Goal: Task Accomplishment & Management: Manage account settings

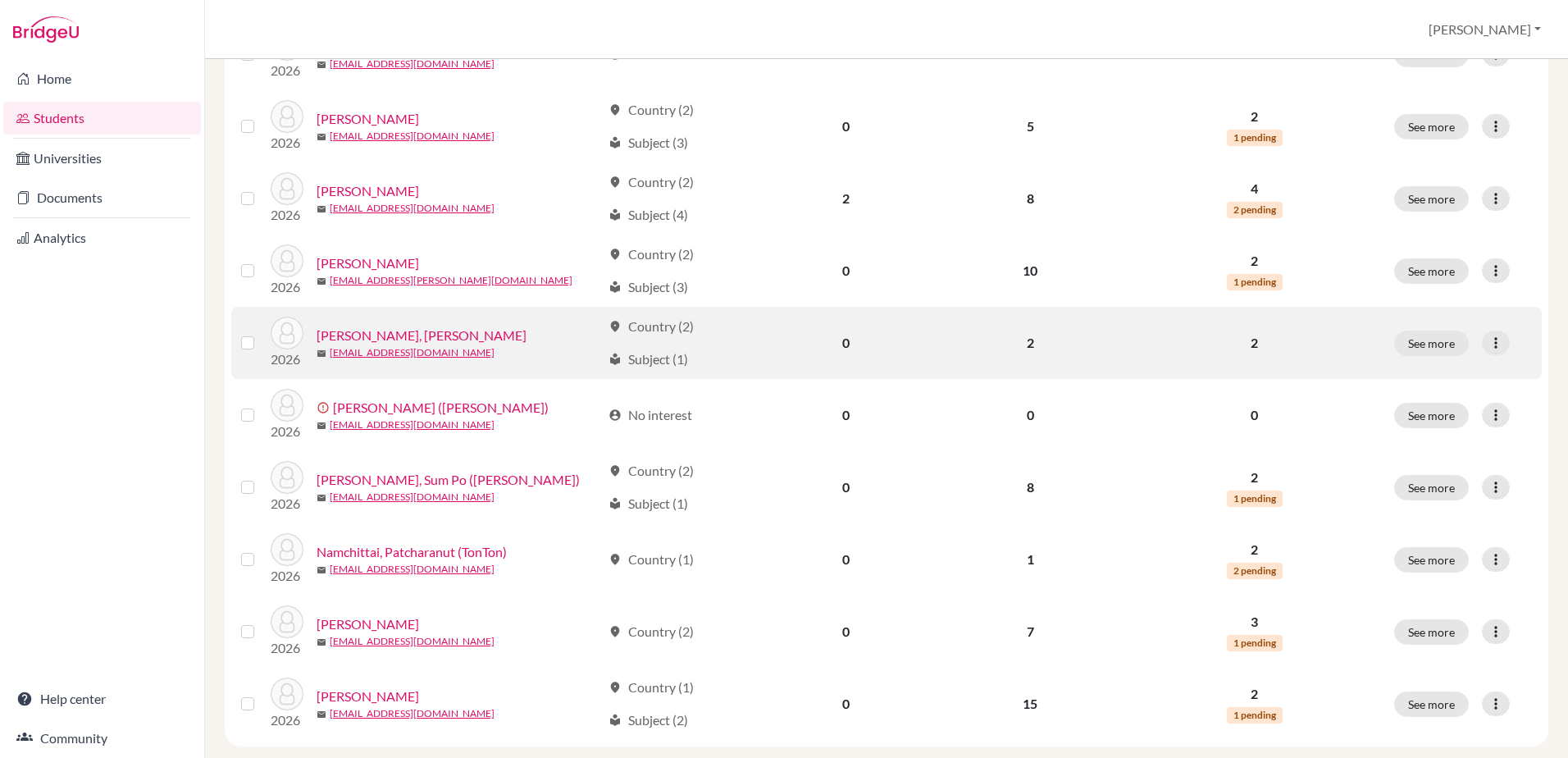
scroll to position [1119, 0]
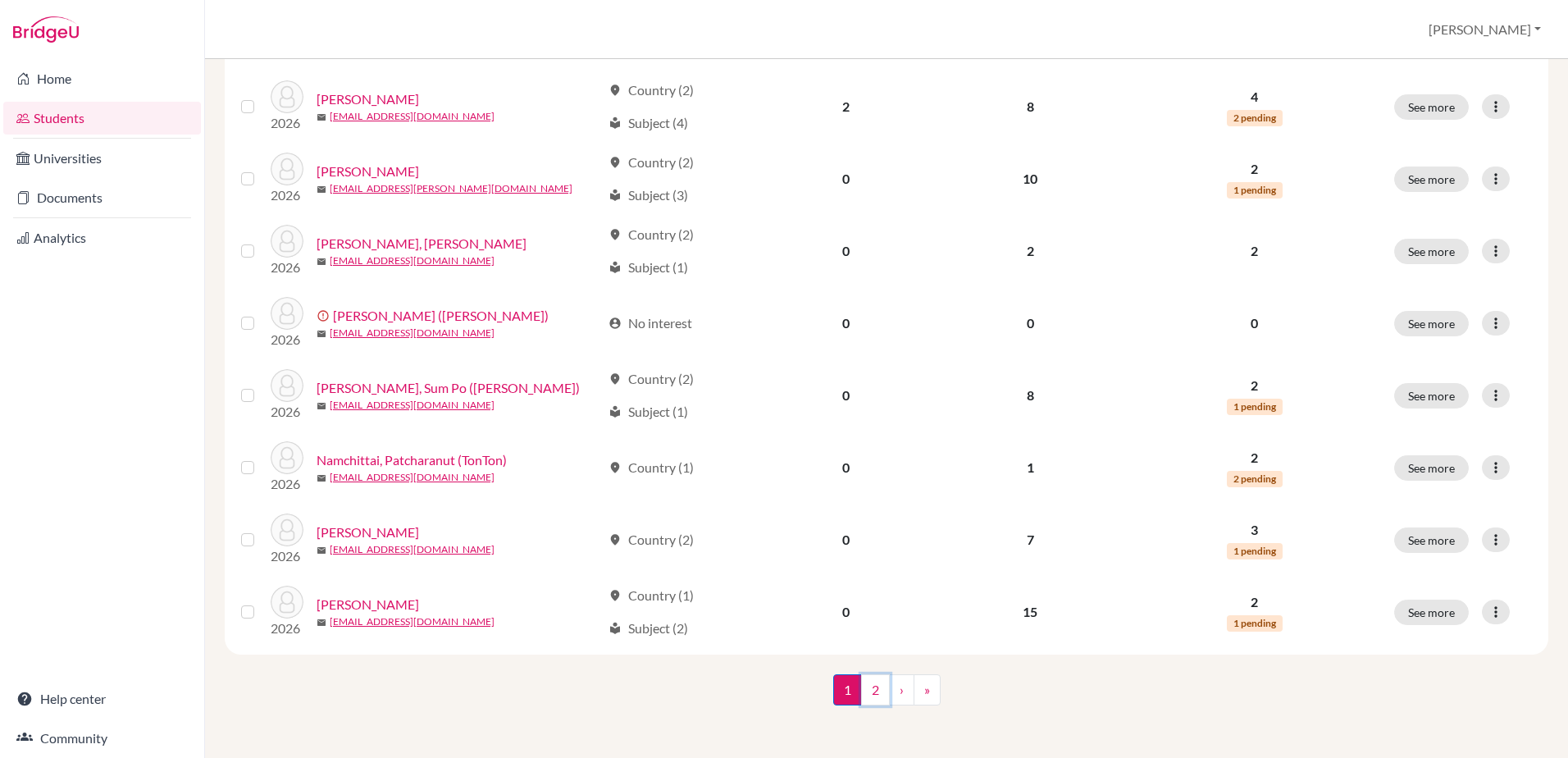
click at [865, 691] on link "2" at bounding box center [876, 690] width 29 height 31
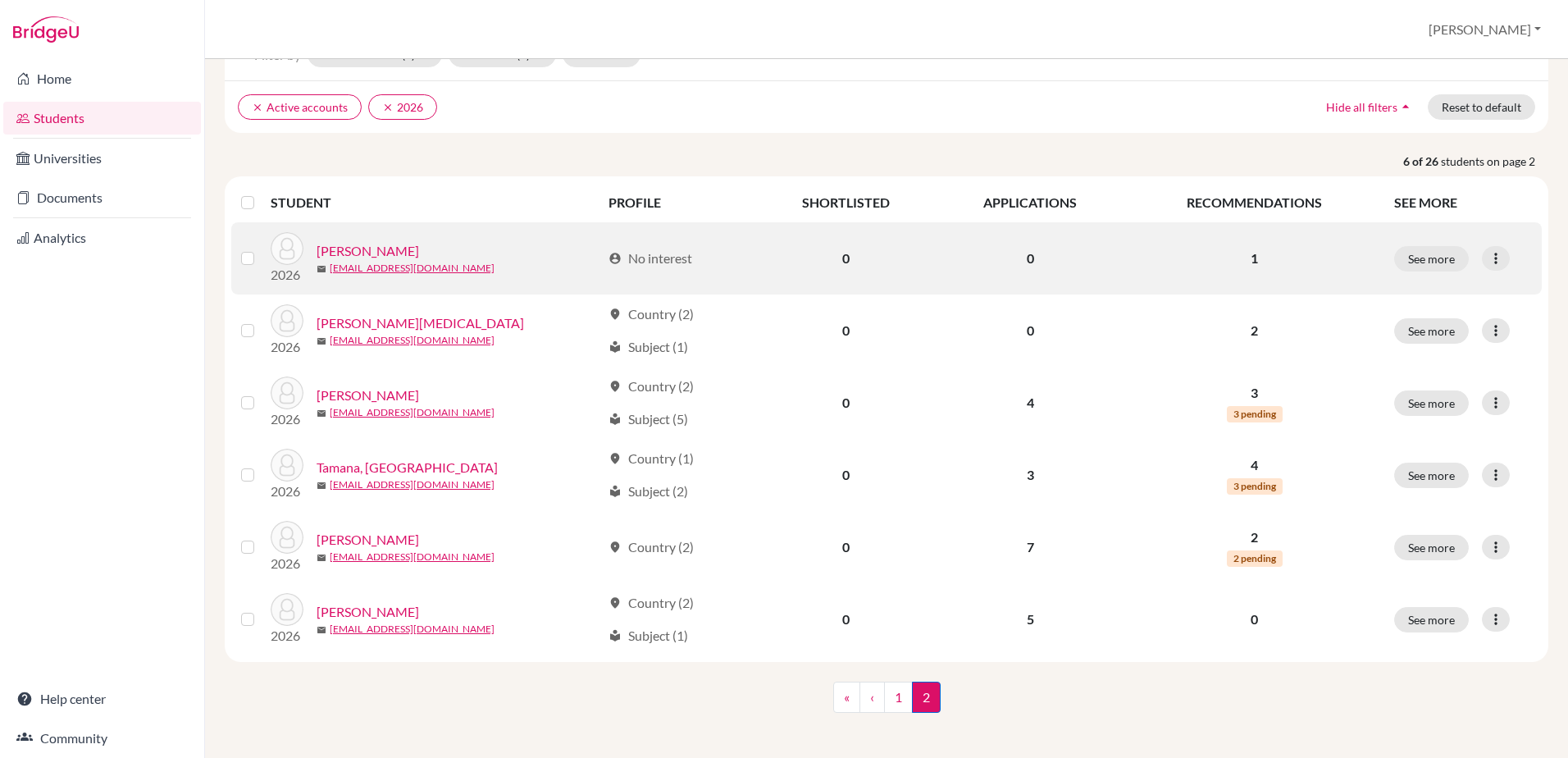
scroll to position [108, 0]
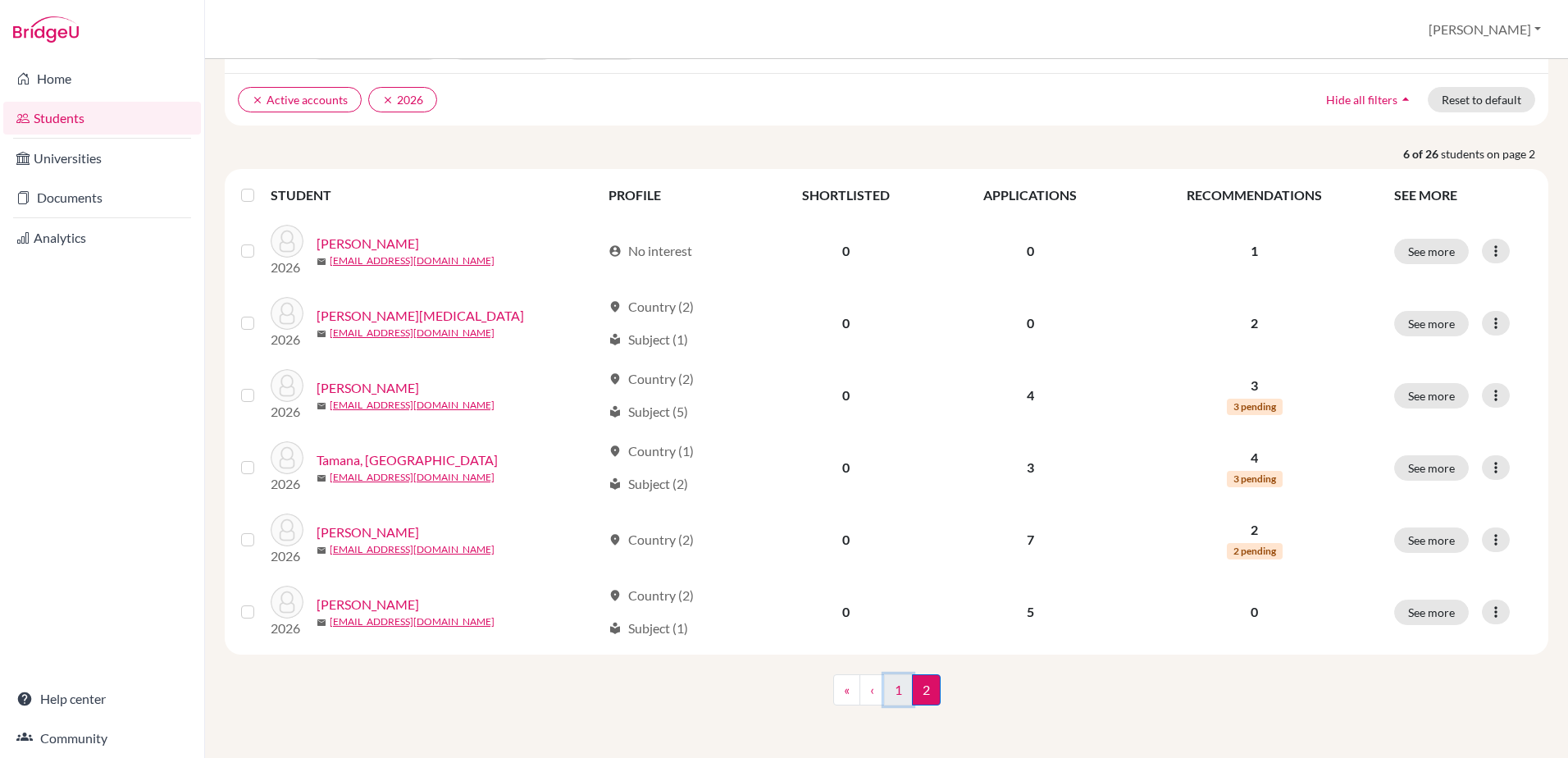
click at [893, 696] on link "1" at bounding box center [899, 690] width 29 height 31
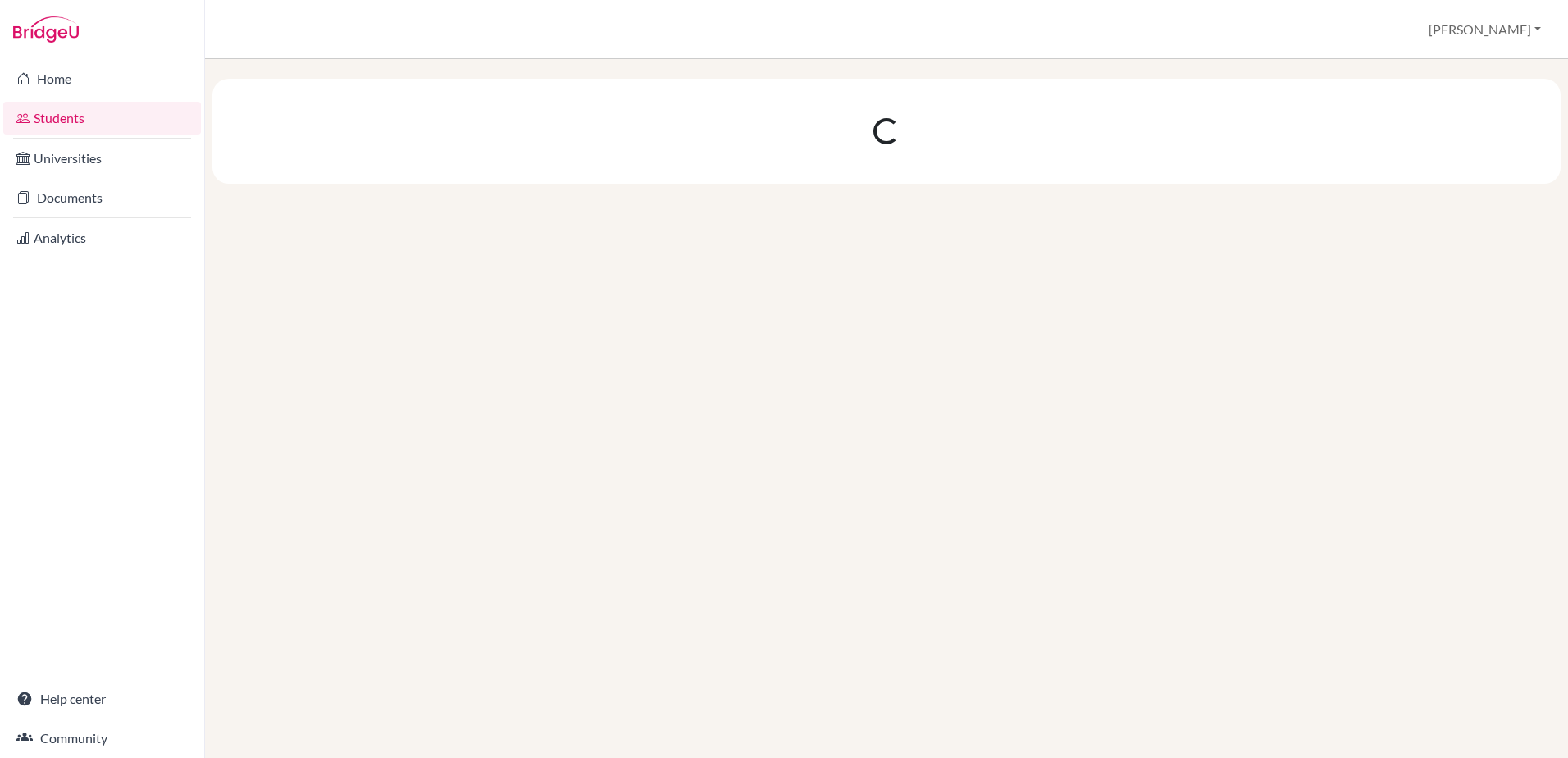
scroll to position [0, 0]
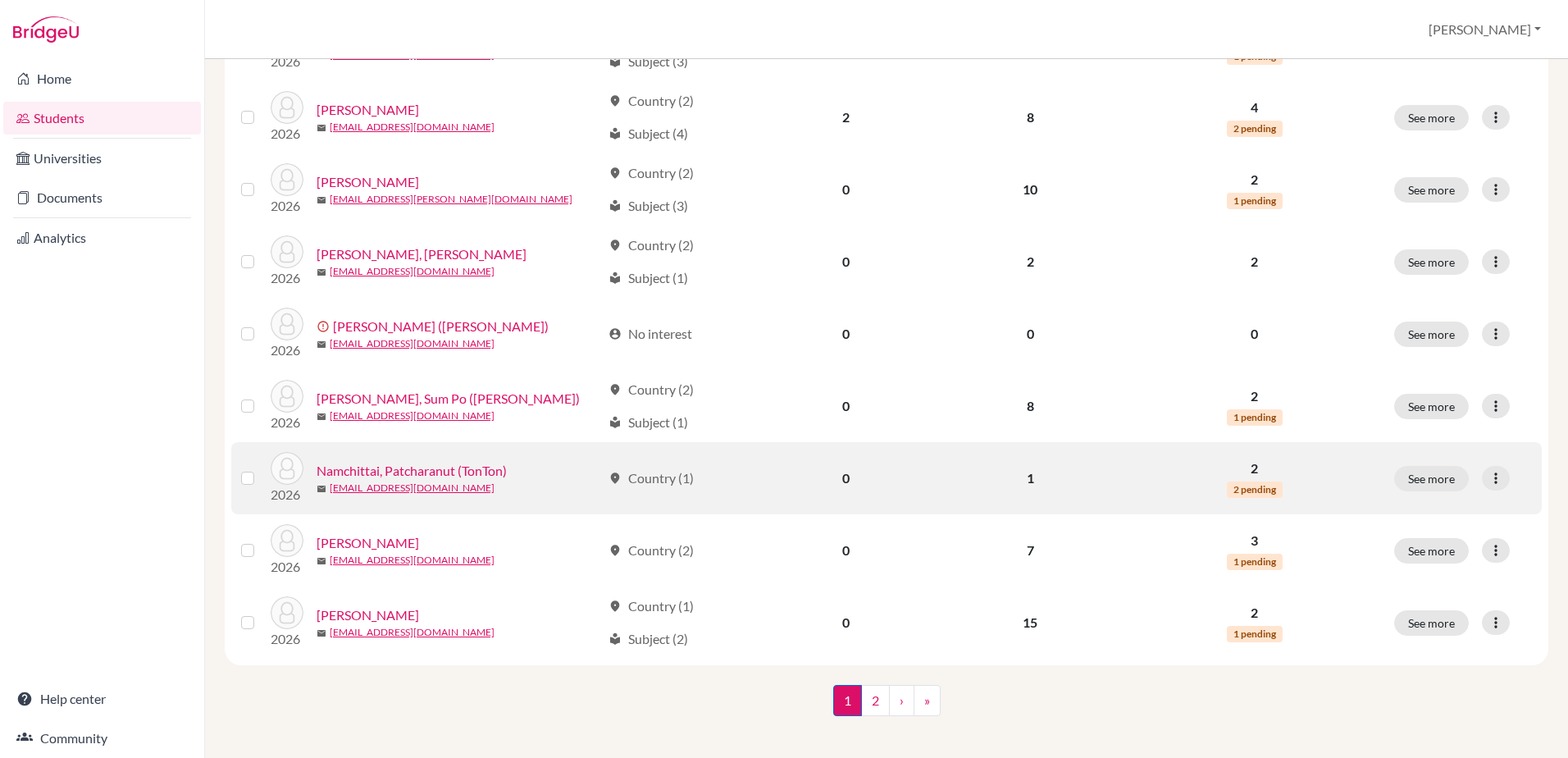
scroll to position [1119, 0]
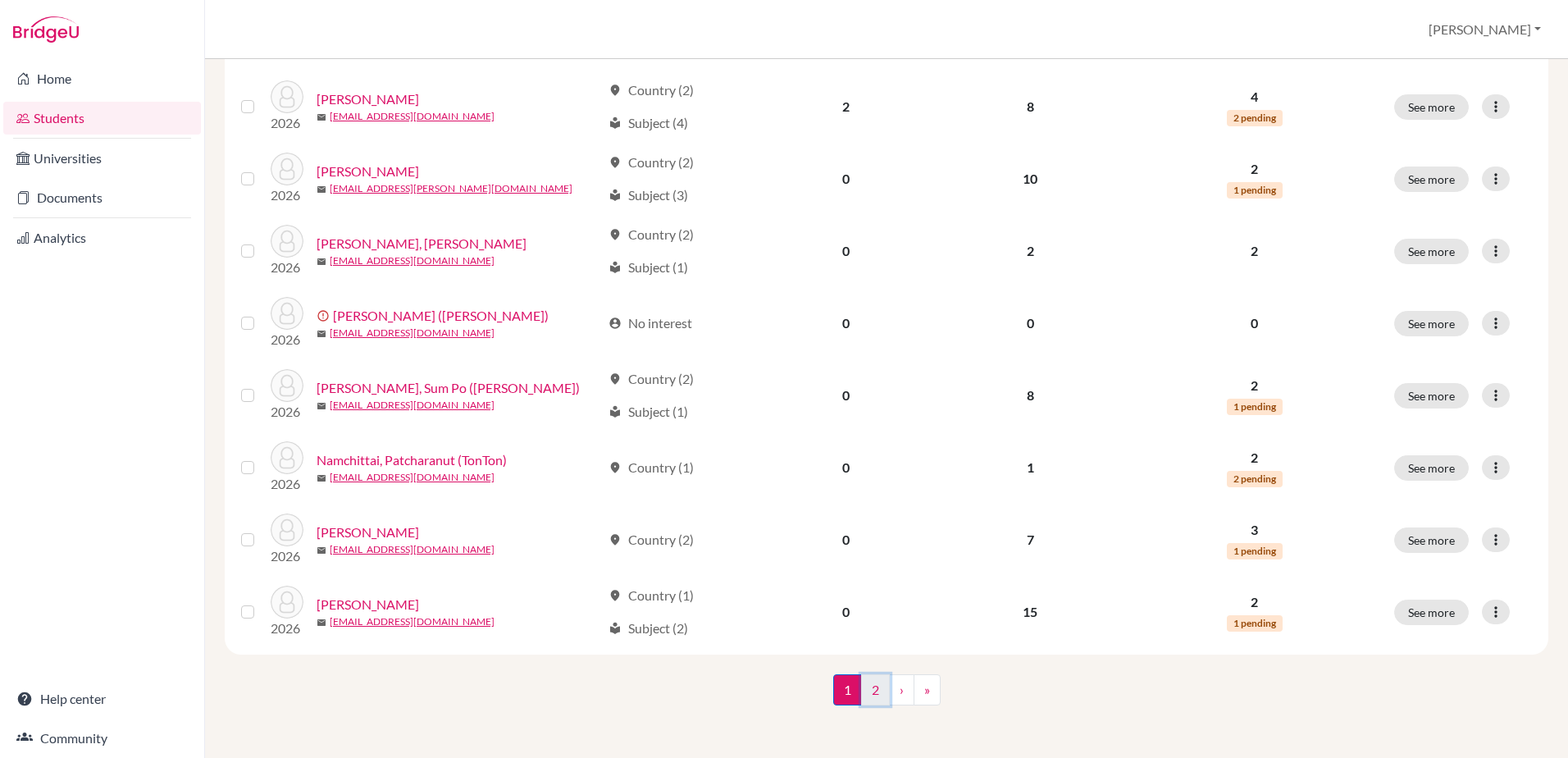
click at [867, 685] on link "2" at bounding box center [876, 690] width 29 height 31
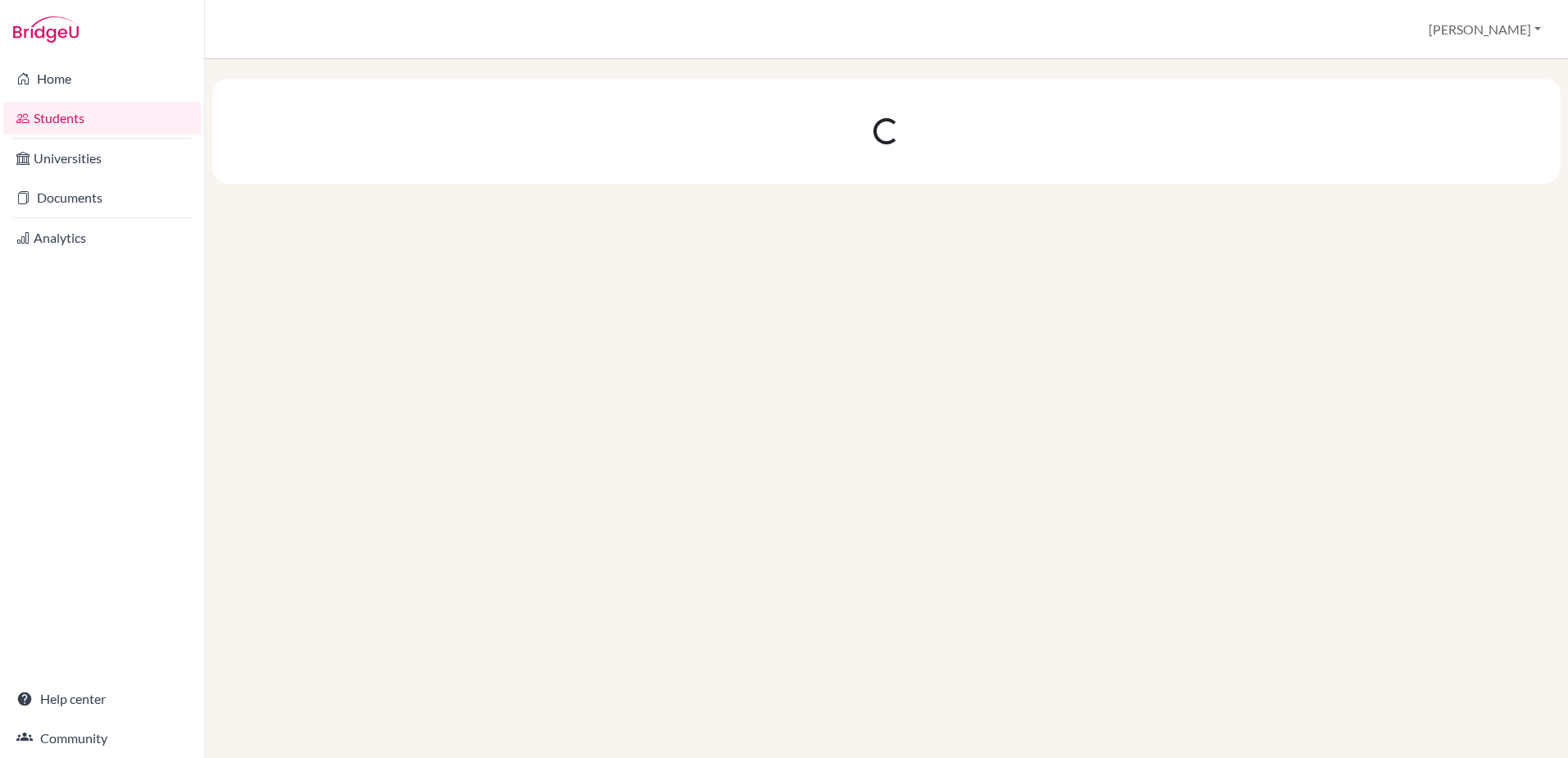
scroll to position [0, 0]
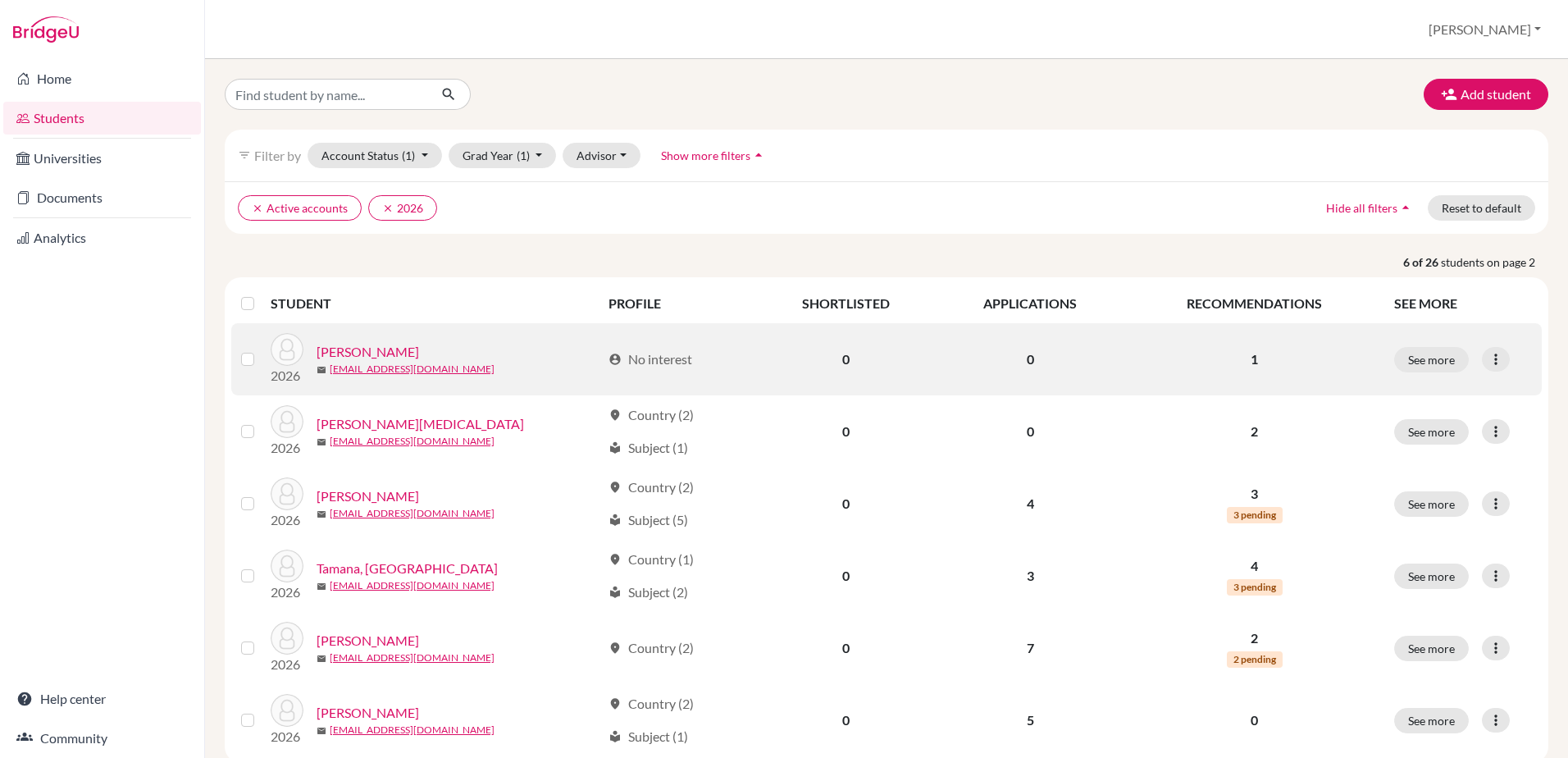
click at [353, 355] on link "Sim, Victor" at bounding box center [367, 352] width 102 height 20
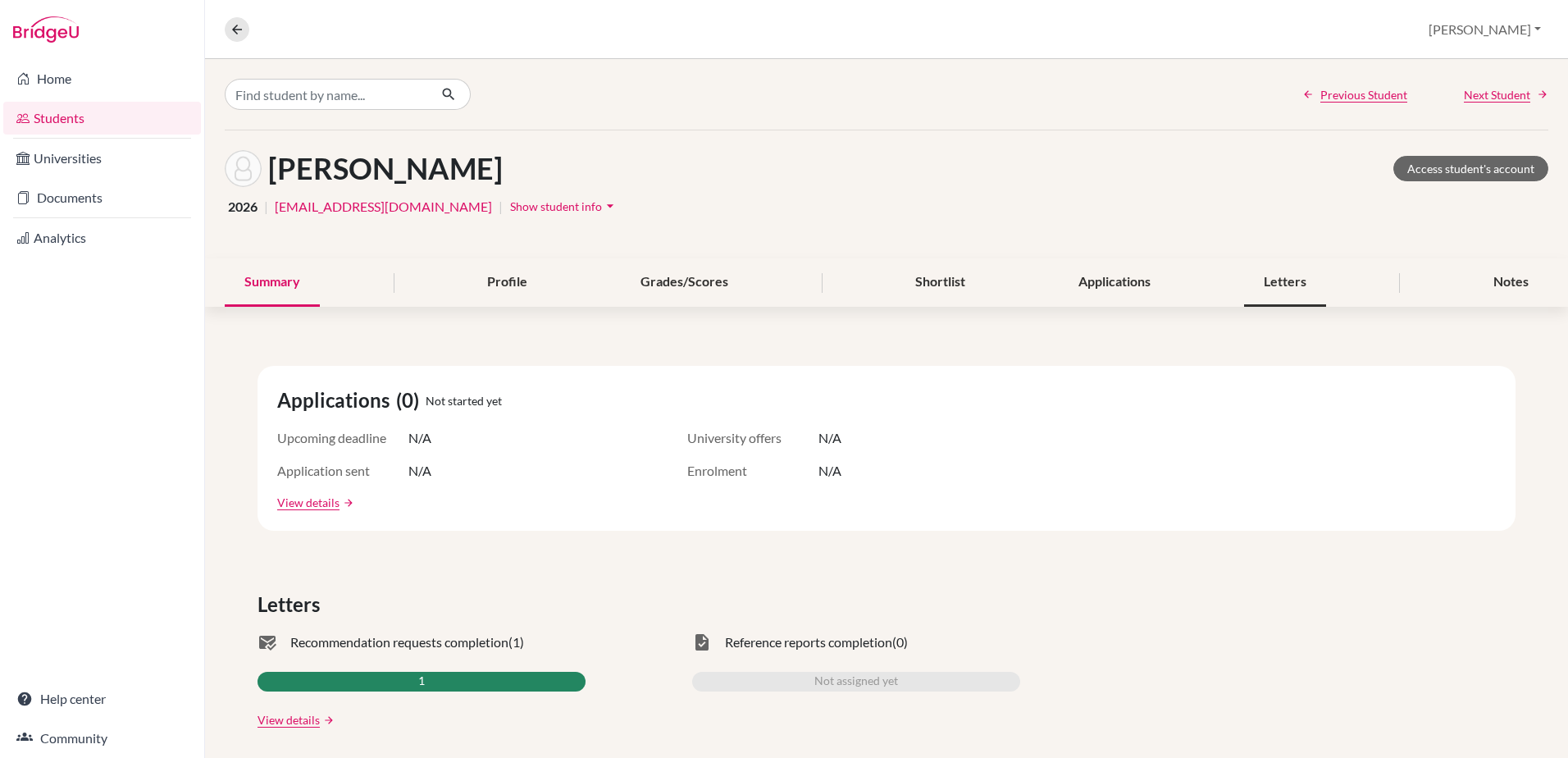
click at [1268, 283] on div "Letters" at bounding box center [1285, 282] width 82 height 48
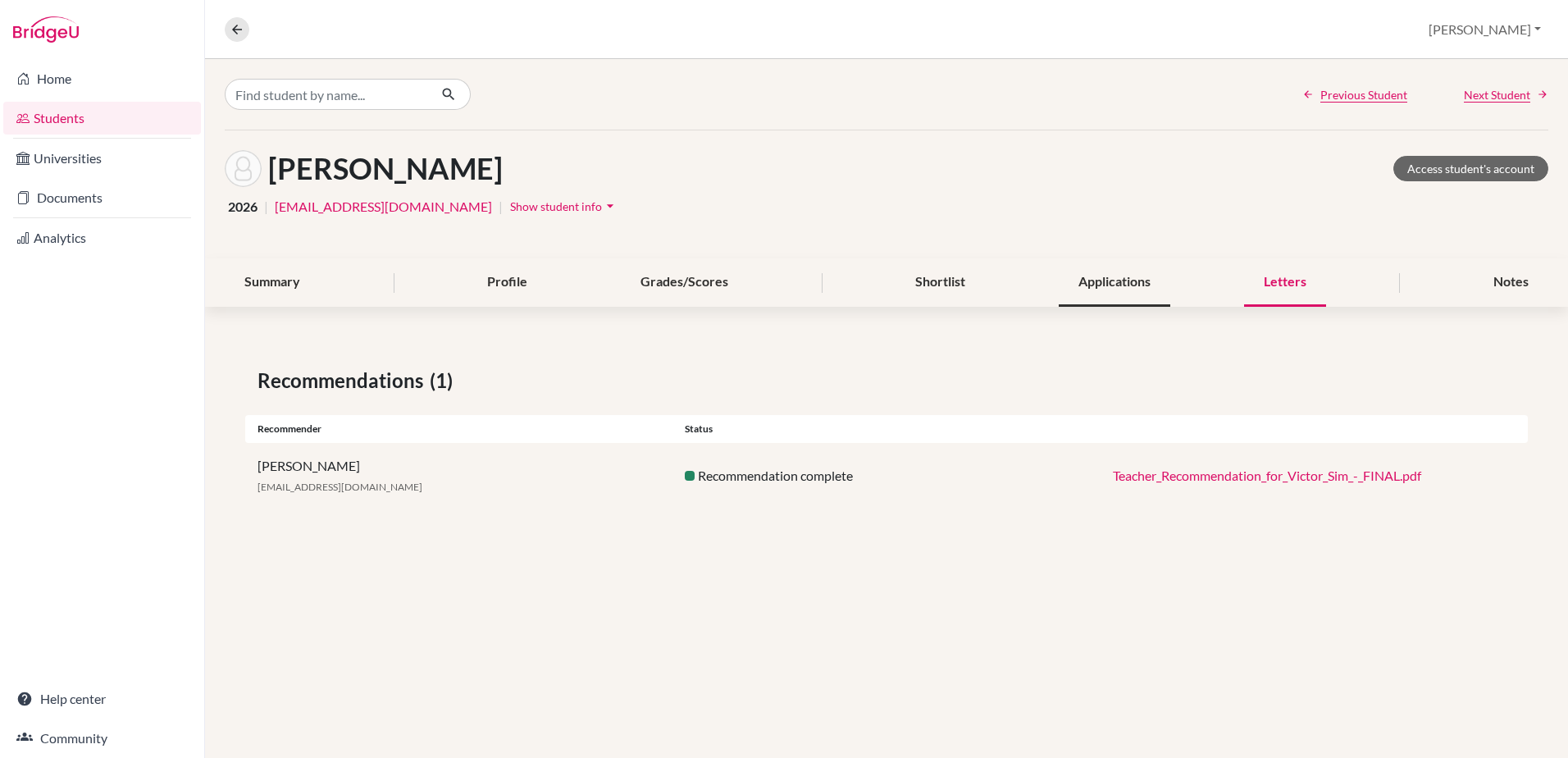
click at [1126, 286] on div "Applications" at bounding box center [1114, 282] width 111 height 48
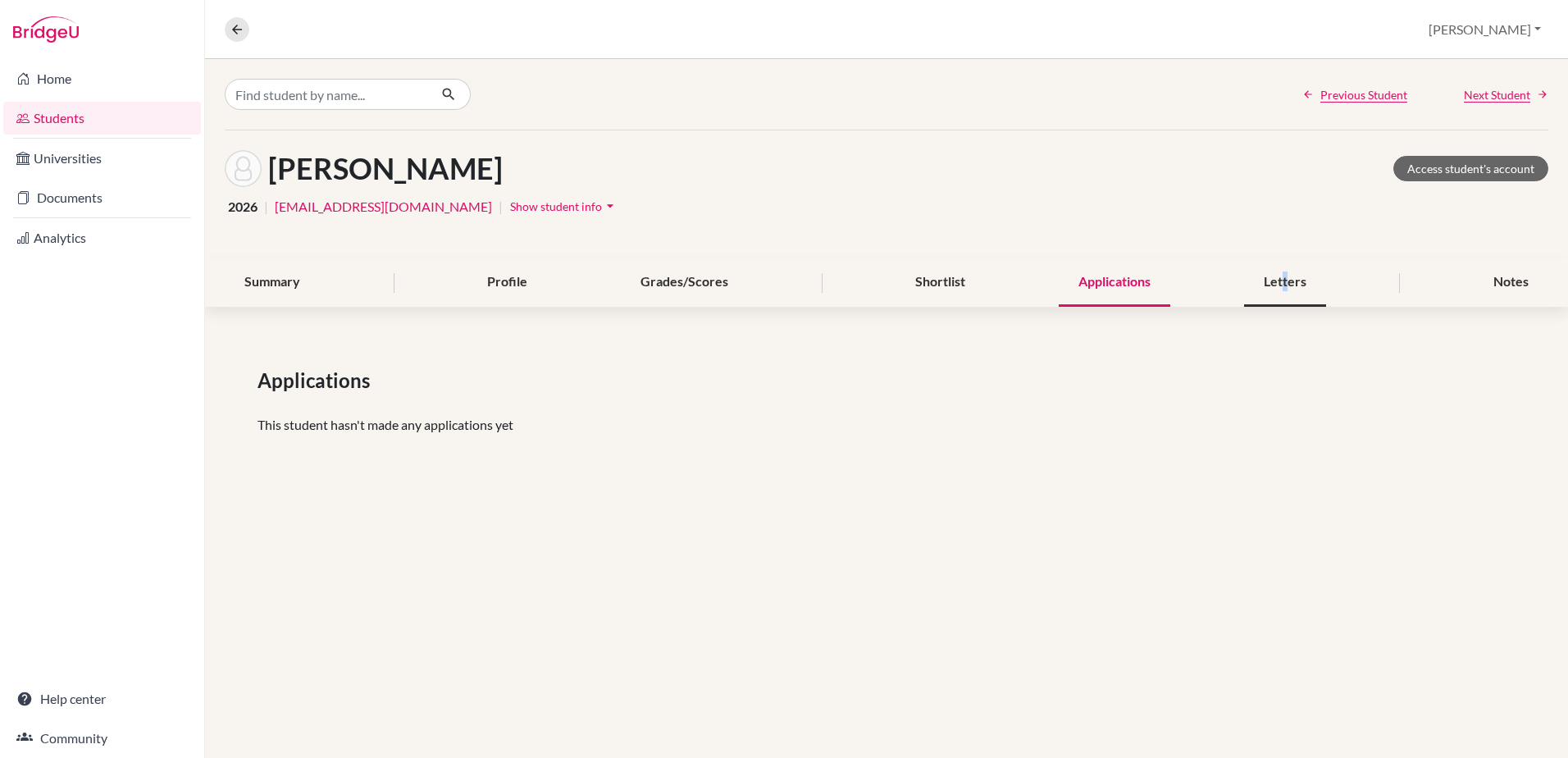
click at [1285, 275] on div "Letters" at bounding box center [1285, 282] width 82 height 48
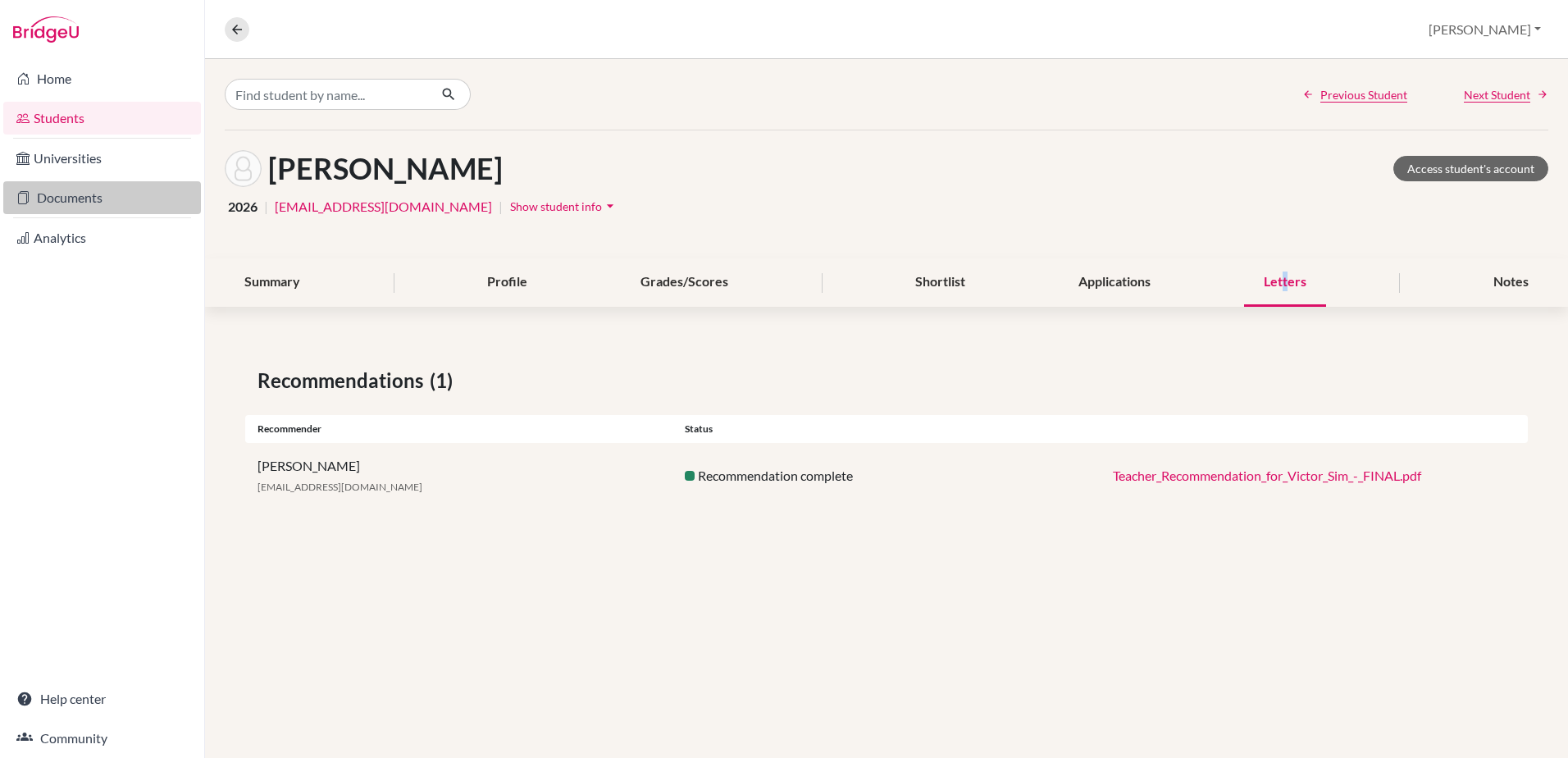
drag, startPoint x: 58, startPoint y: 200, endPoint x: 50, endPoint y: 203, distance: 8.5
click at [56, 202] on link "Documents" at bounding box center [102, 198] width 198 height 33
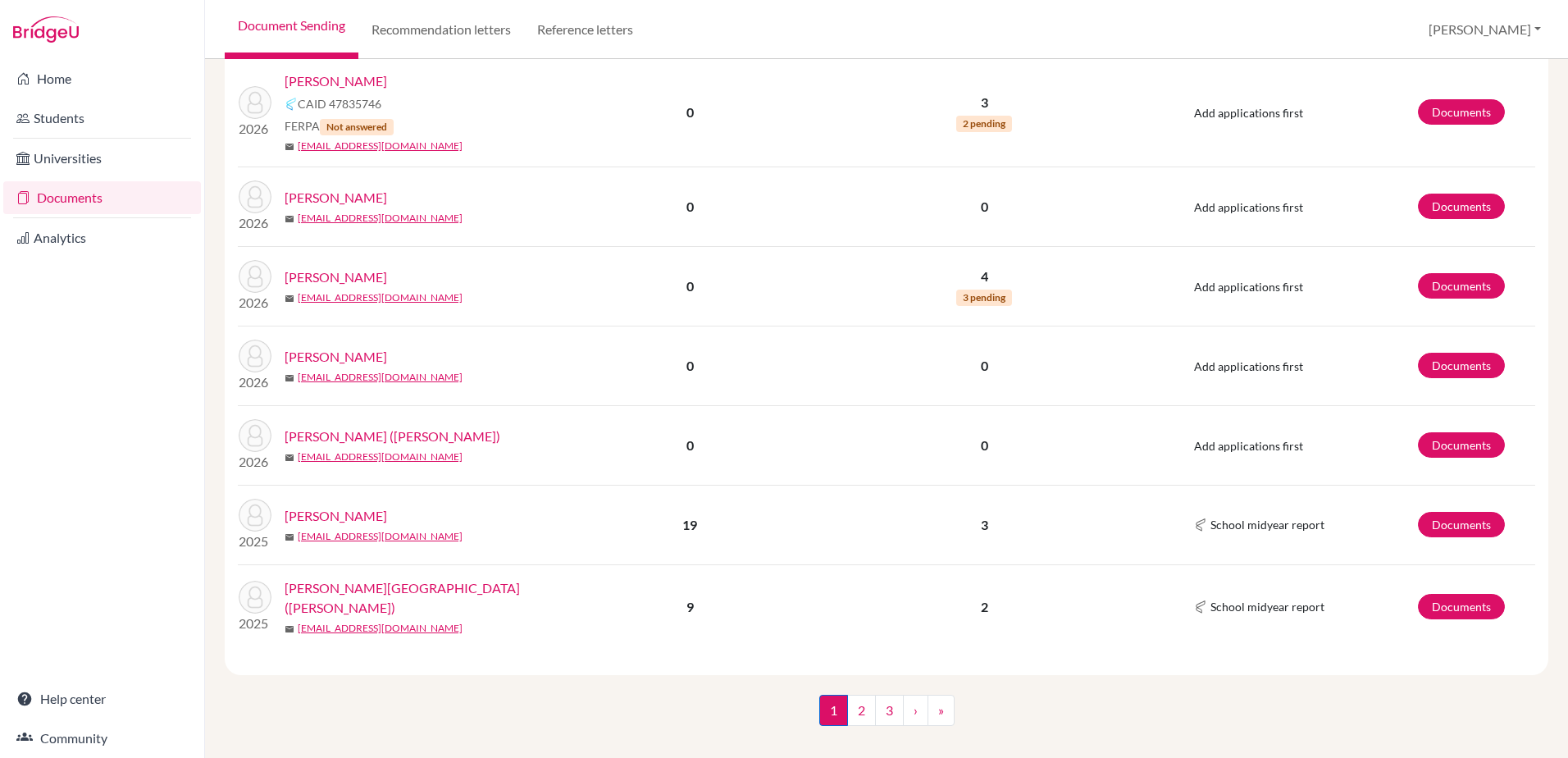
scroll to position [2106, 0]
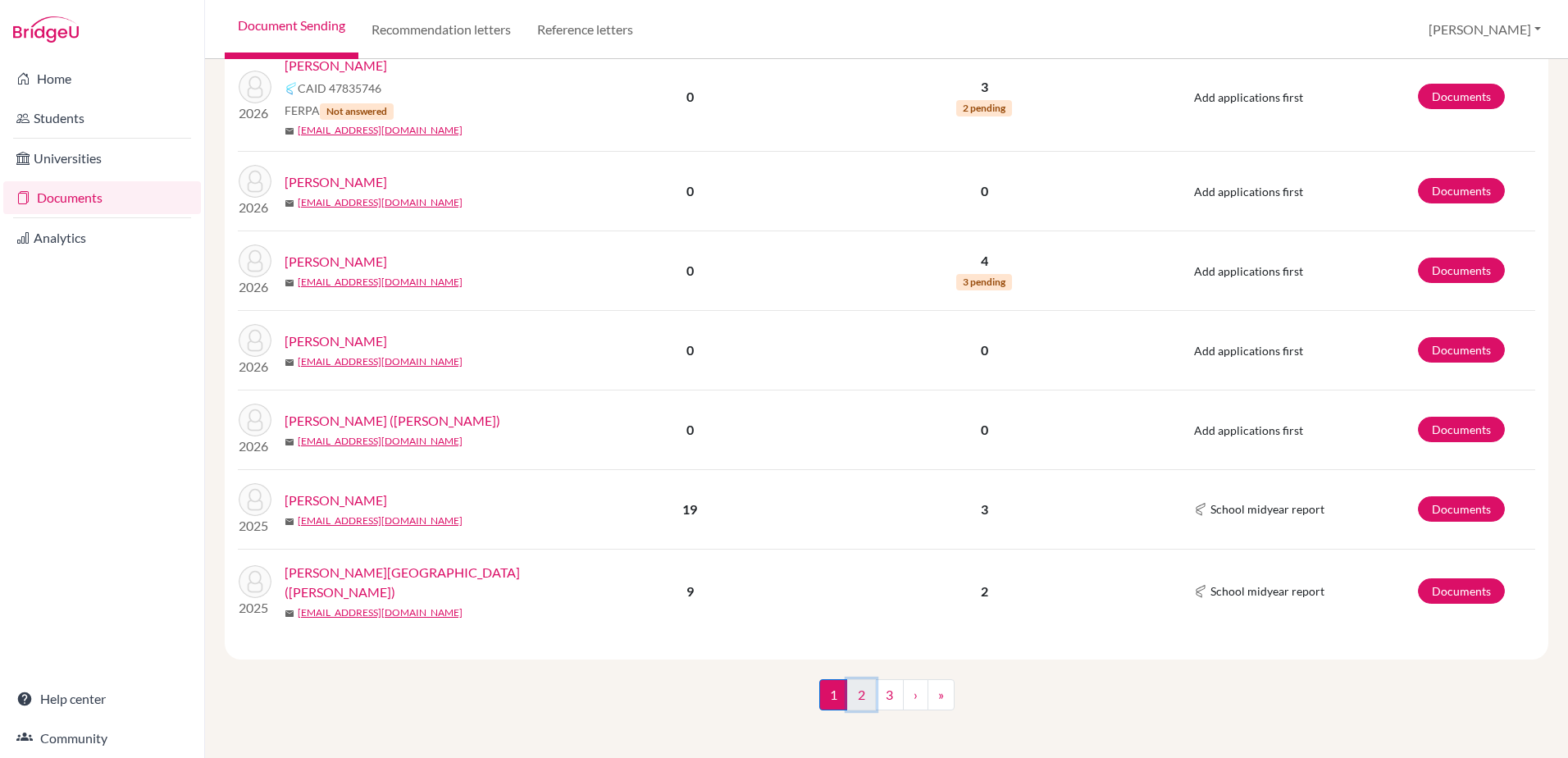
click at [856, 689] on link "2" at bounding box center [862, 695] width 29 height 31
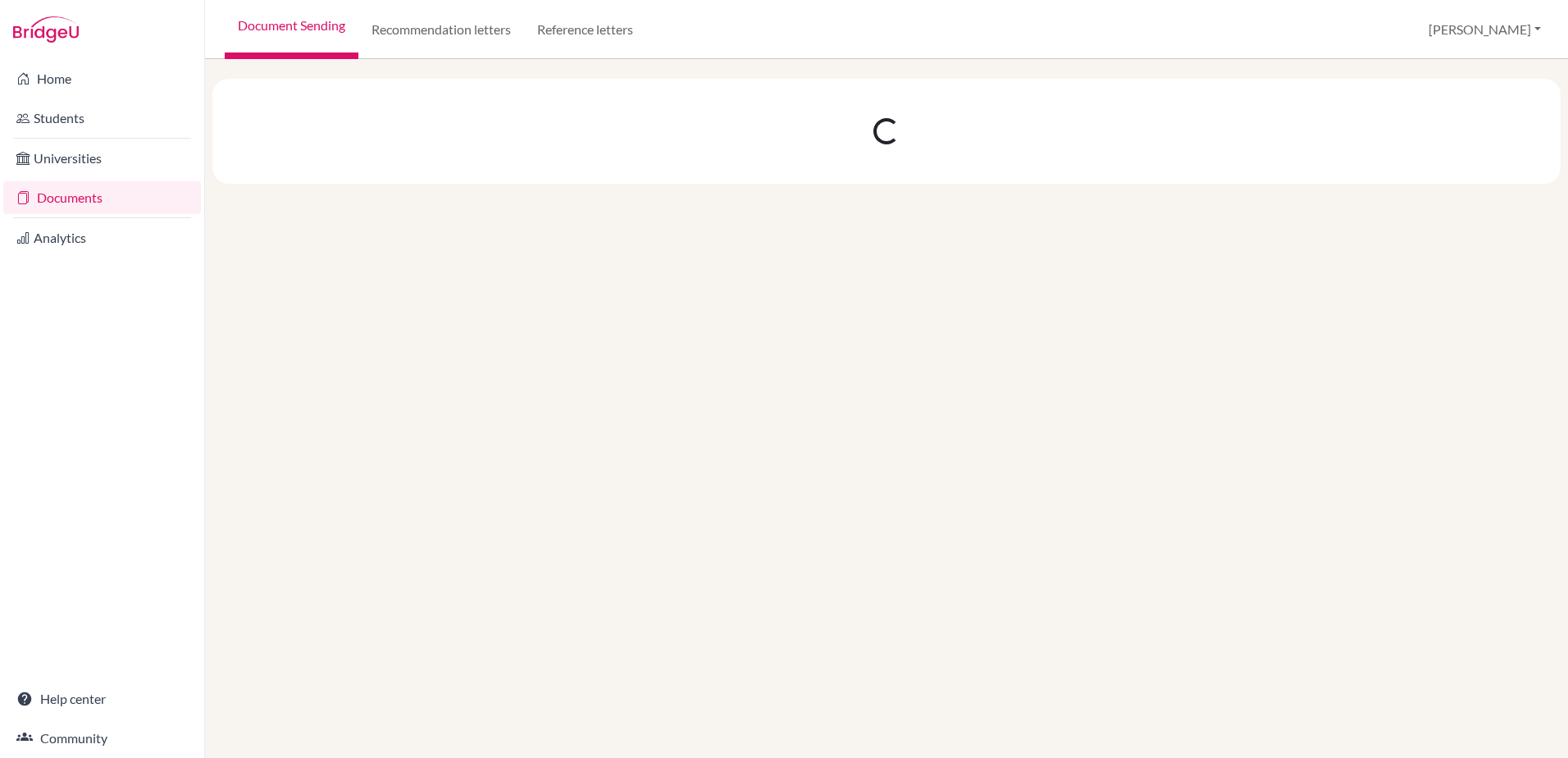
scroll to position [0, 0]
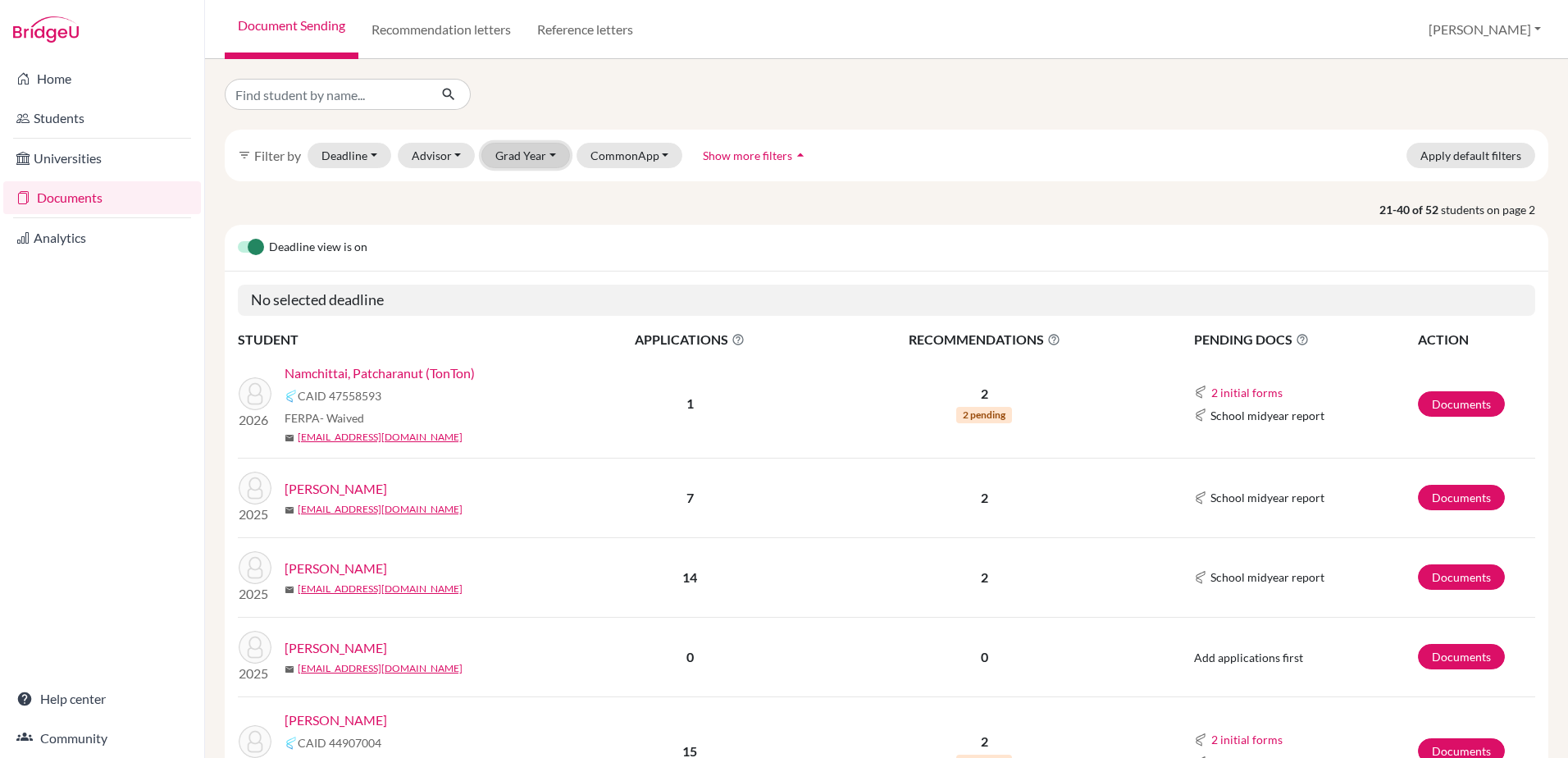
click at [550, 151] on button "Grad Year" at bounding box center [526, 155] width 89 height 25
click at [537, 199] on div "2026" at bounding box center [530, 190] width 57 height 20
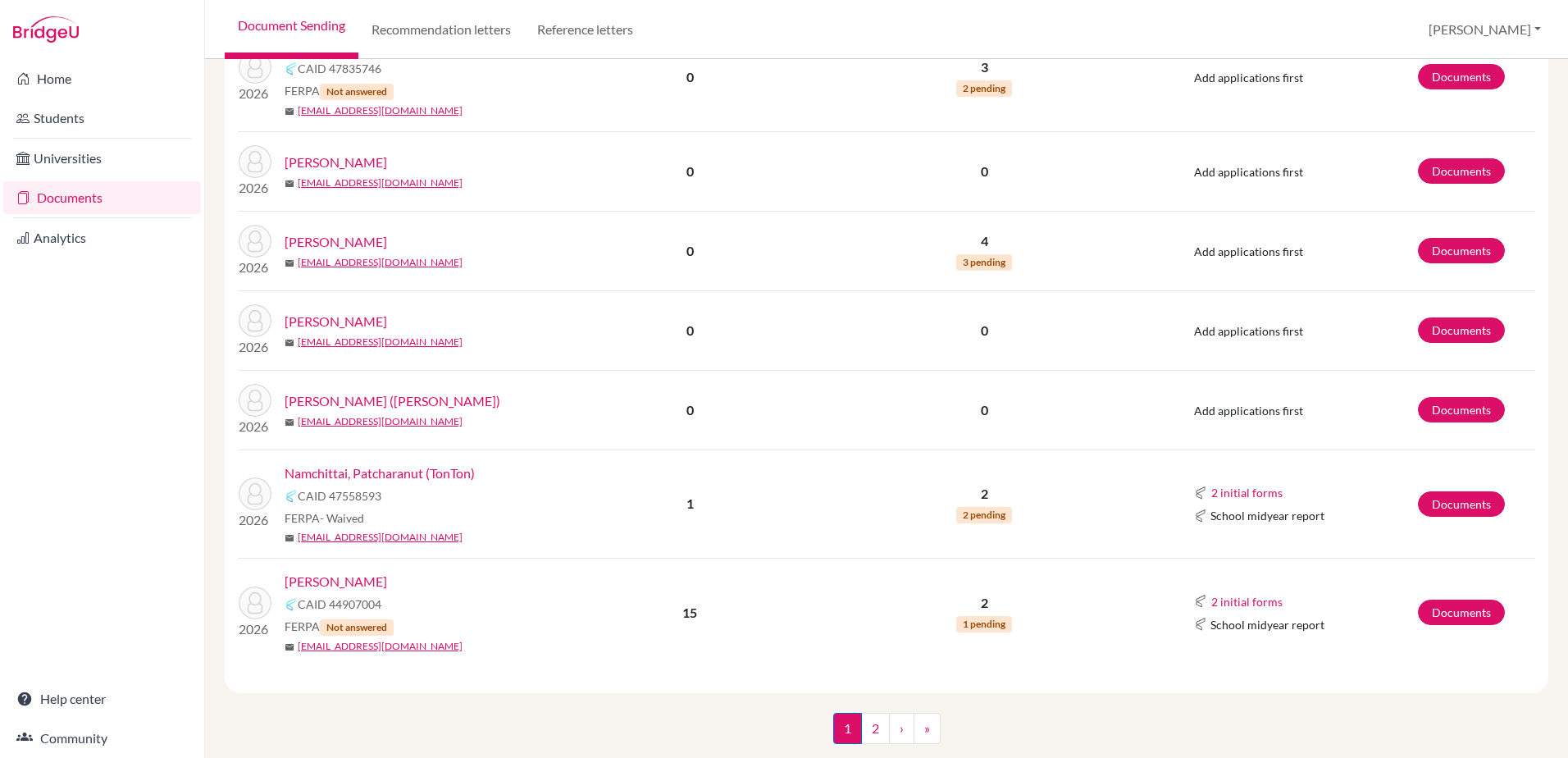
scroll to position [2217, 0]
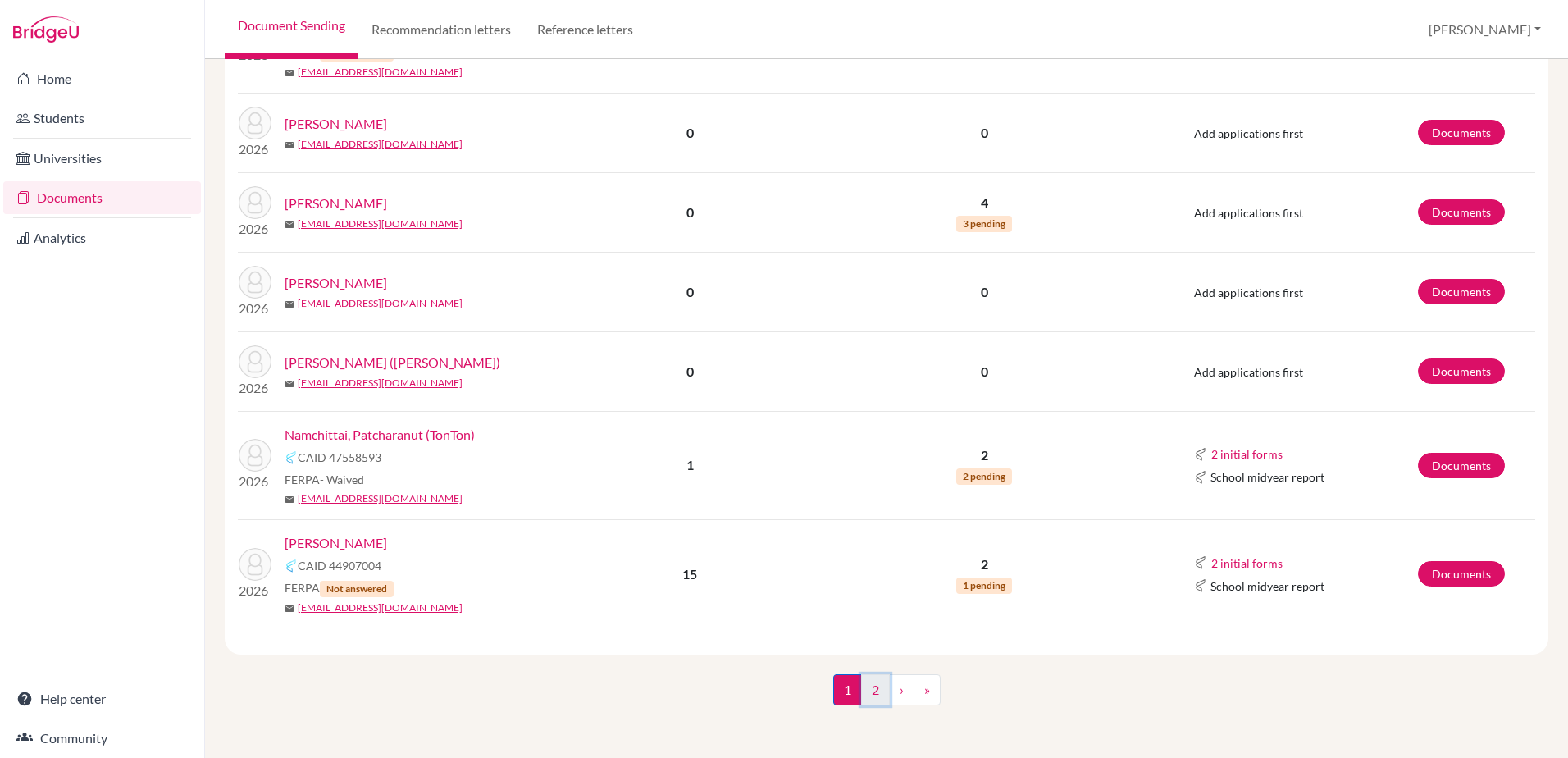
click at [867, 685] on link "2" at bounding box center [876, 690] width 29 height 31
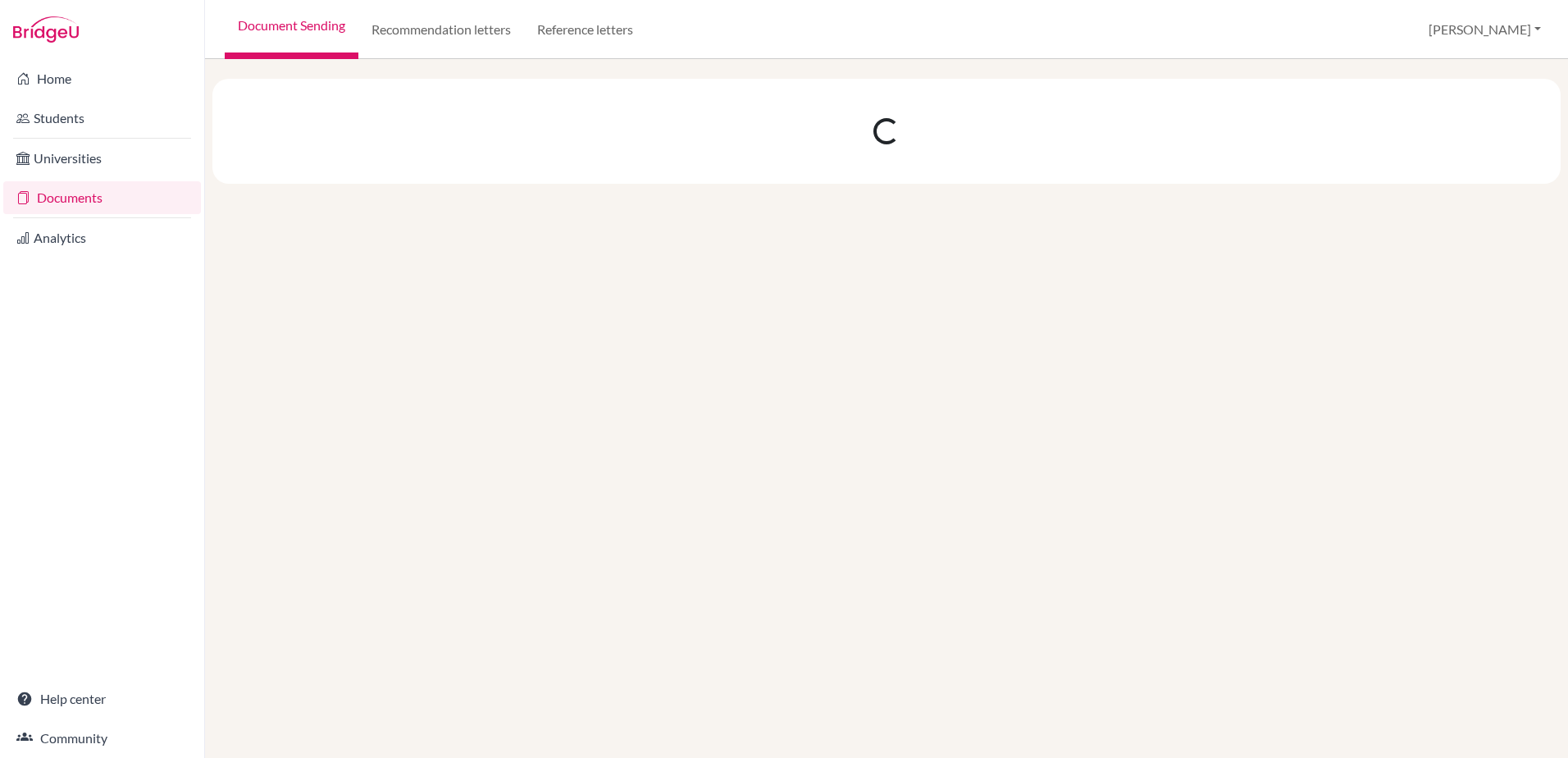
scroll to position [0, 0]
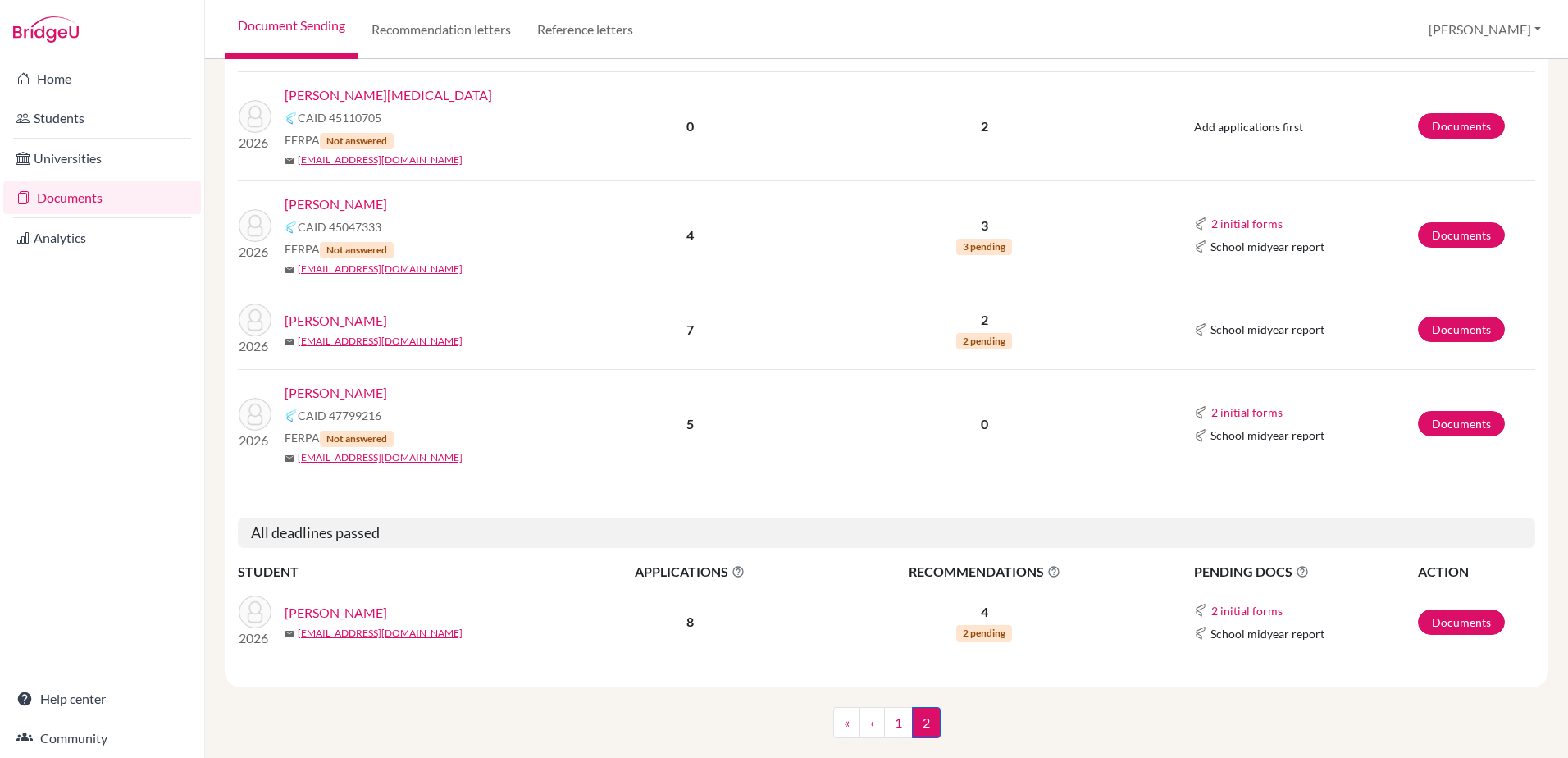
scroll to position [443, 0]
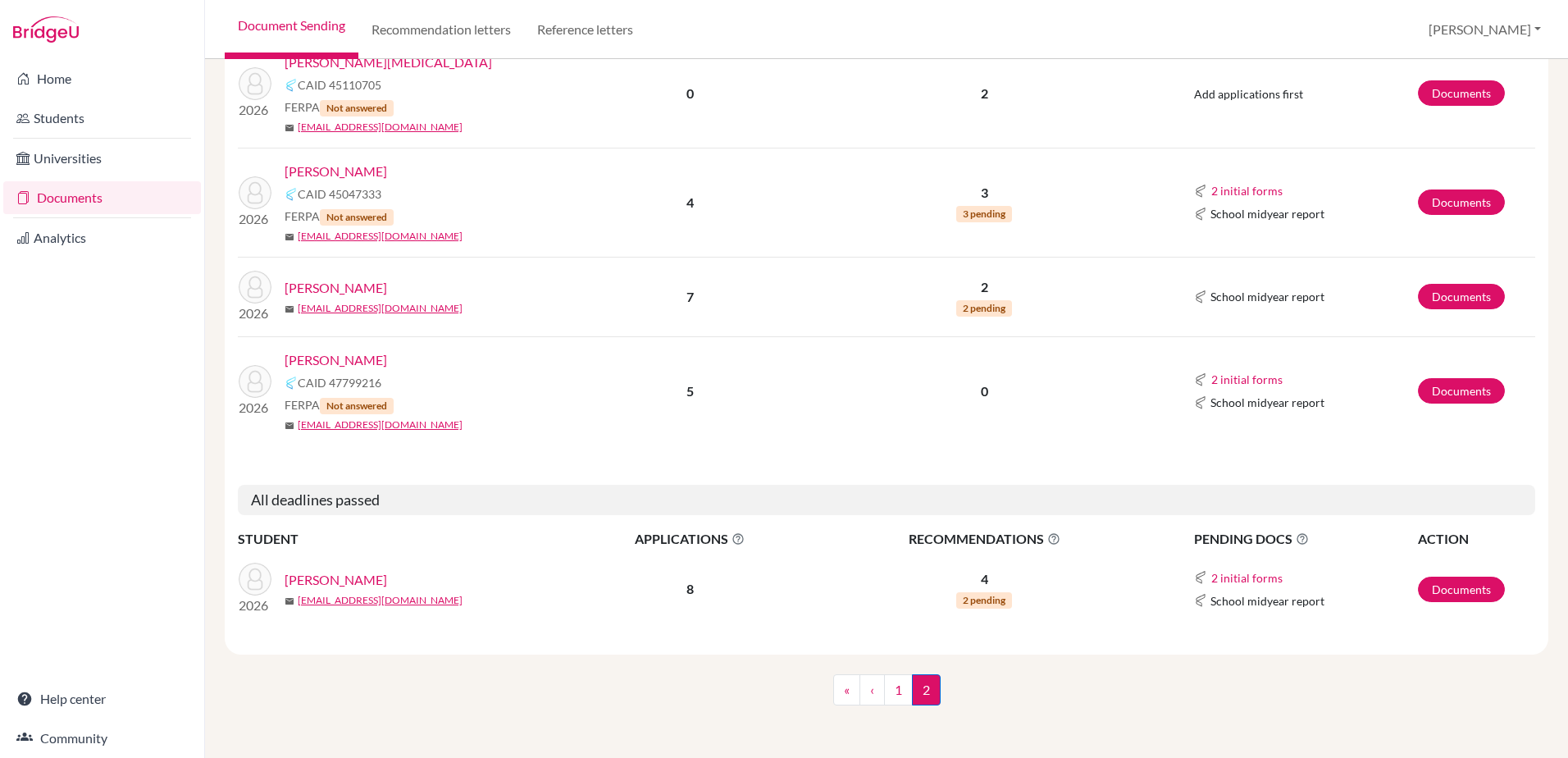
click at [295, 581] on link "[PERSON_NAME]" at bounding box center [335, 580] width 102 height 20
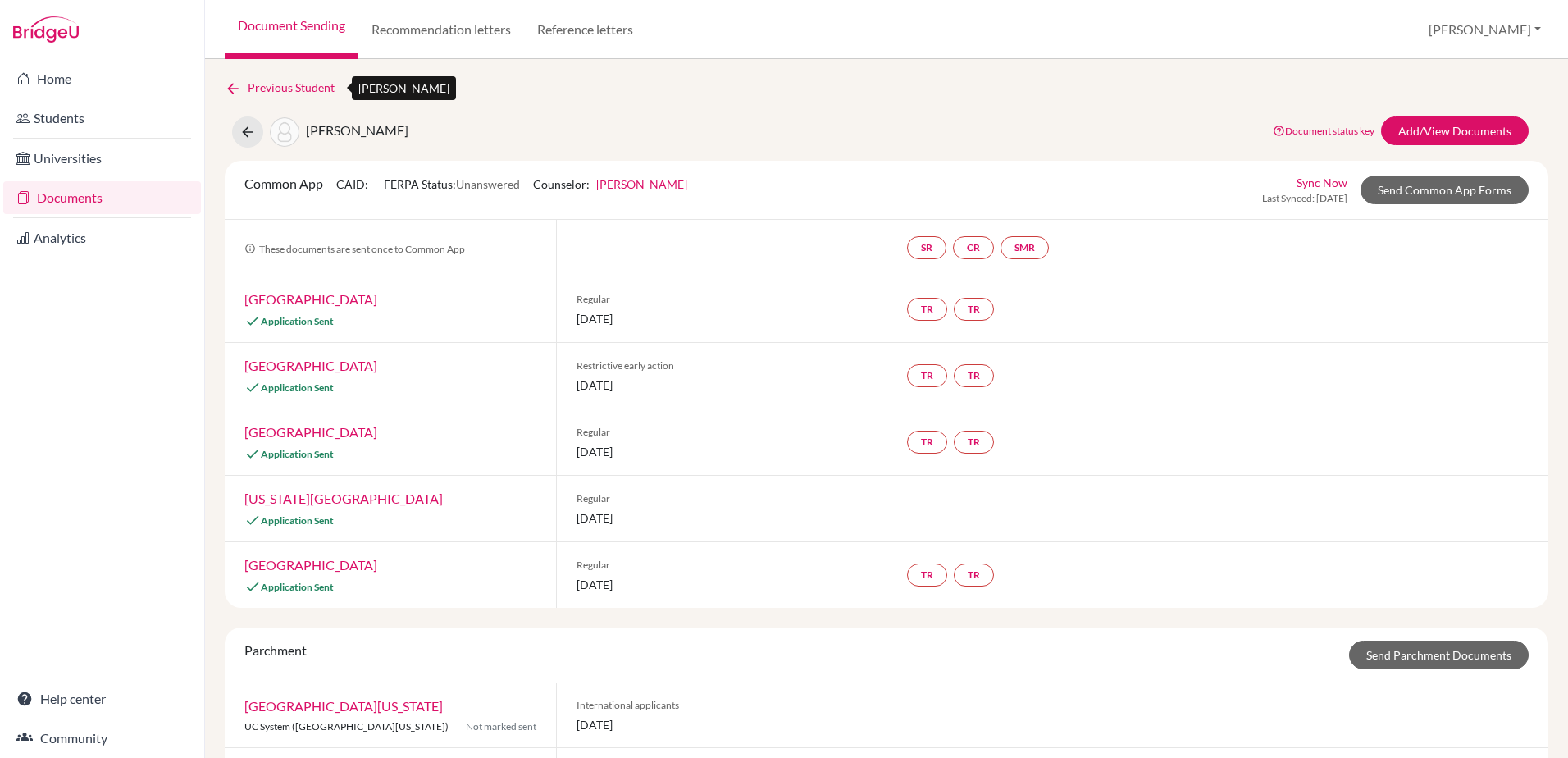
click at [291, 91] on link "Previous Student" at bounding box center [286, 88] width 123 height 18
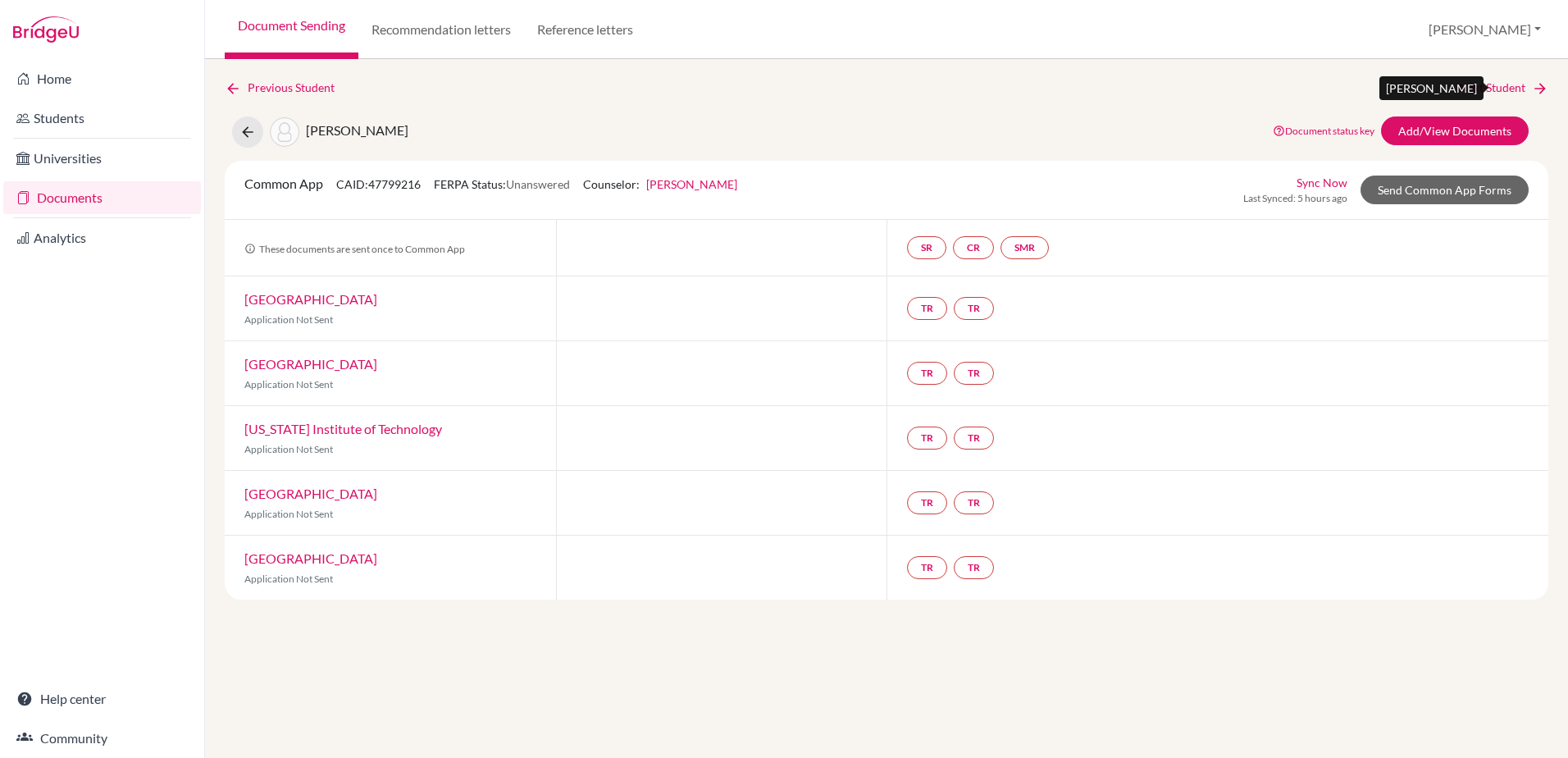
click at [1484, 90] on link "Next Student" at bounding box center [1504, 88] width 90 height 18
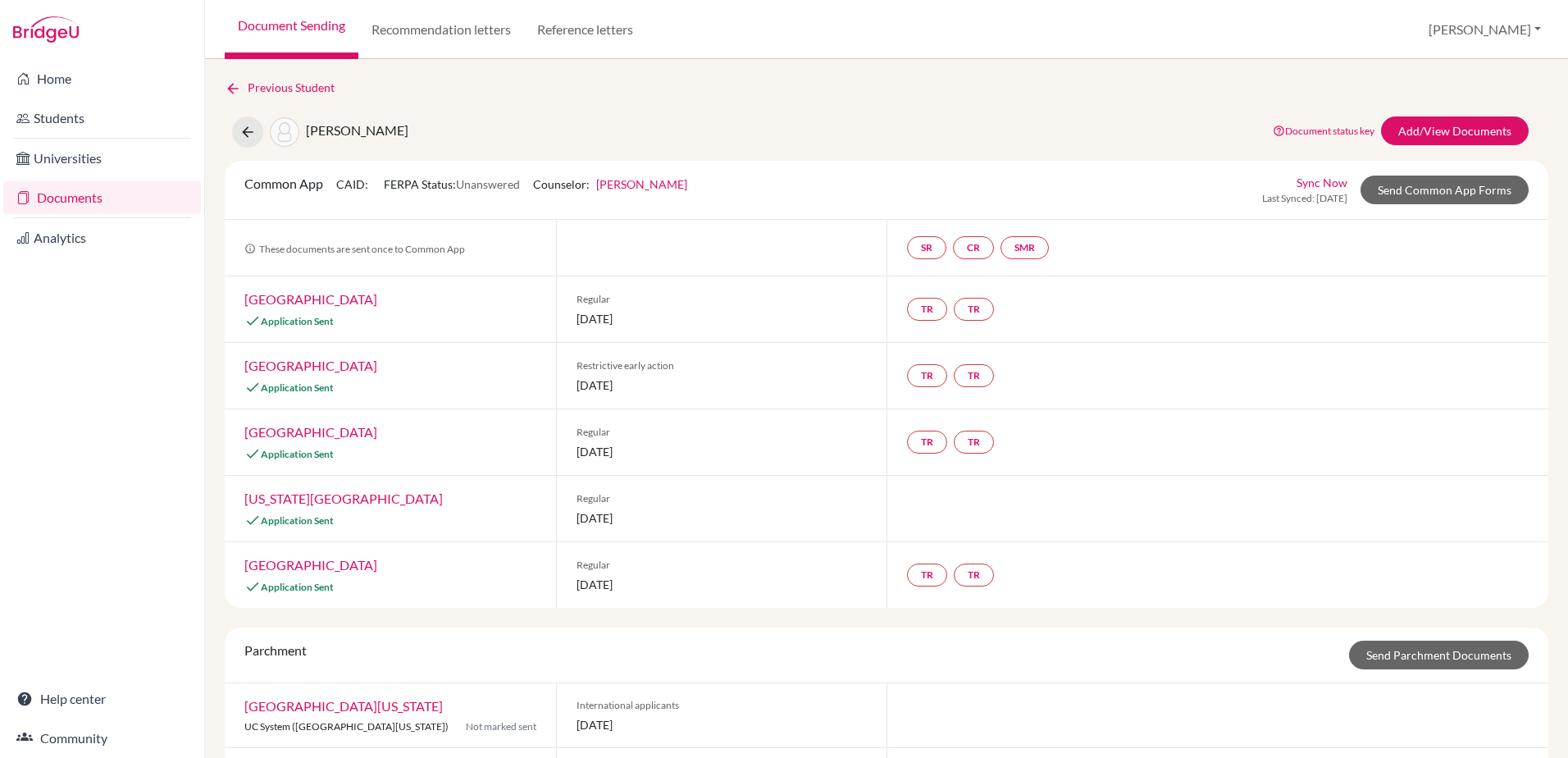
click at [49, 194] on link "Documents" at bounding box center [102, 198] width 198 height 33
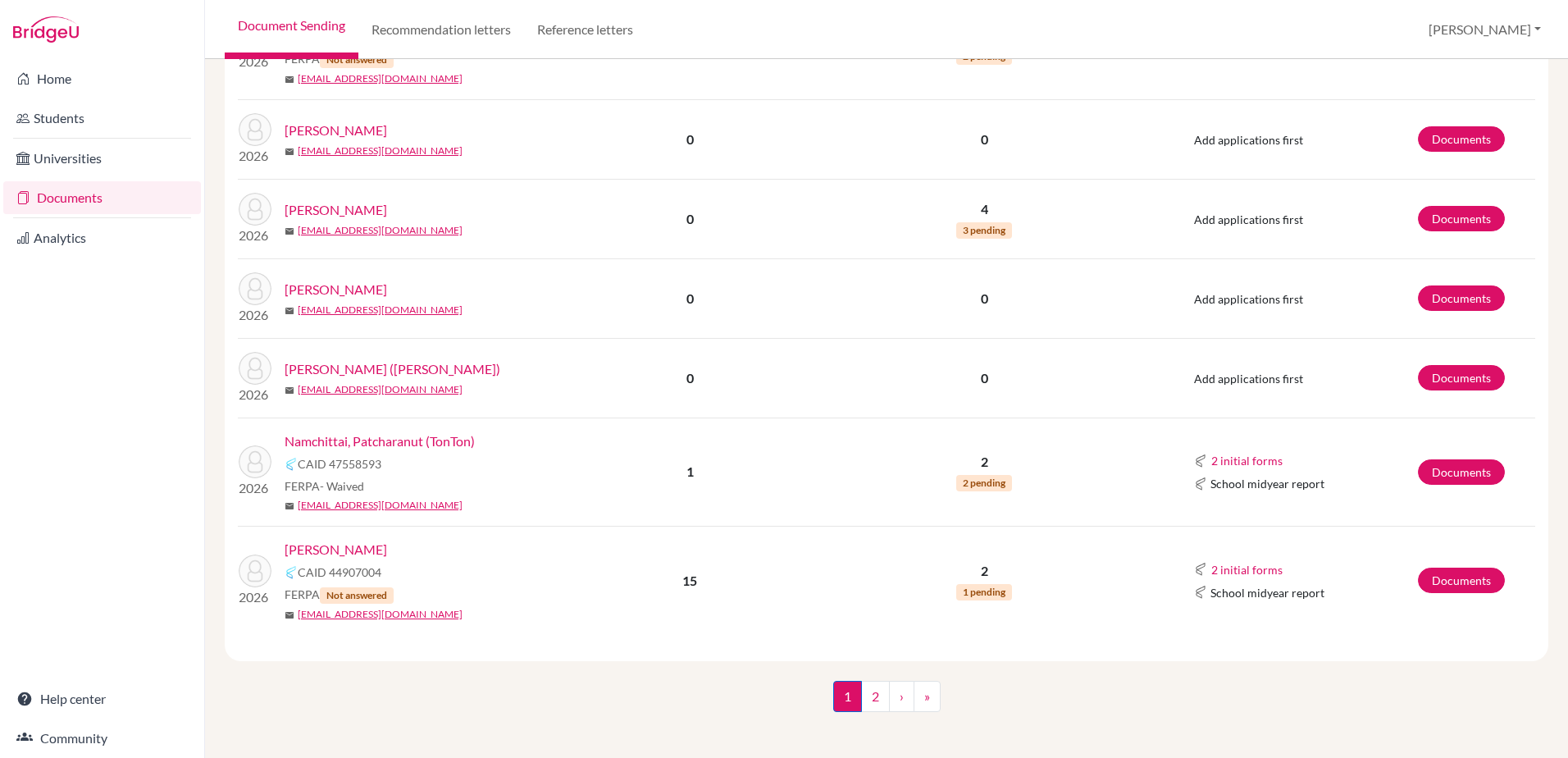
scroll to position [2217, 0]
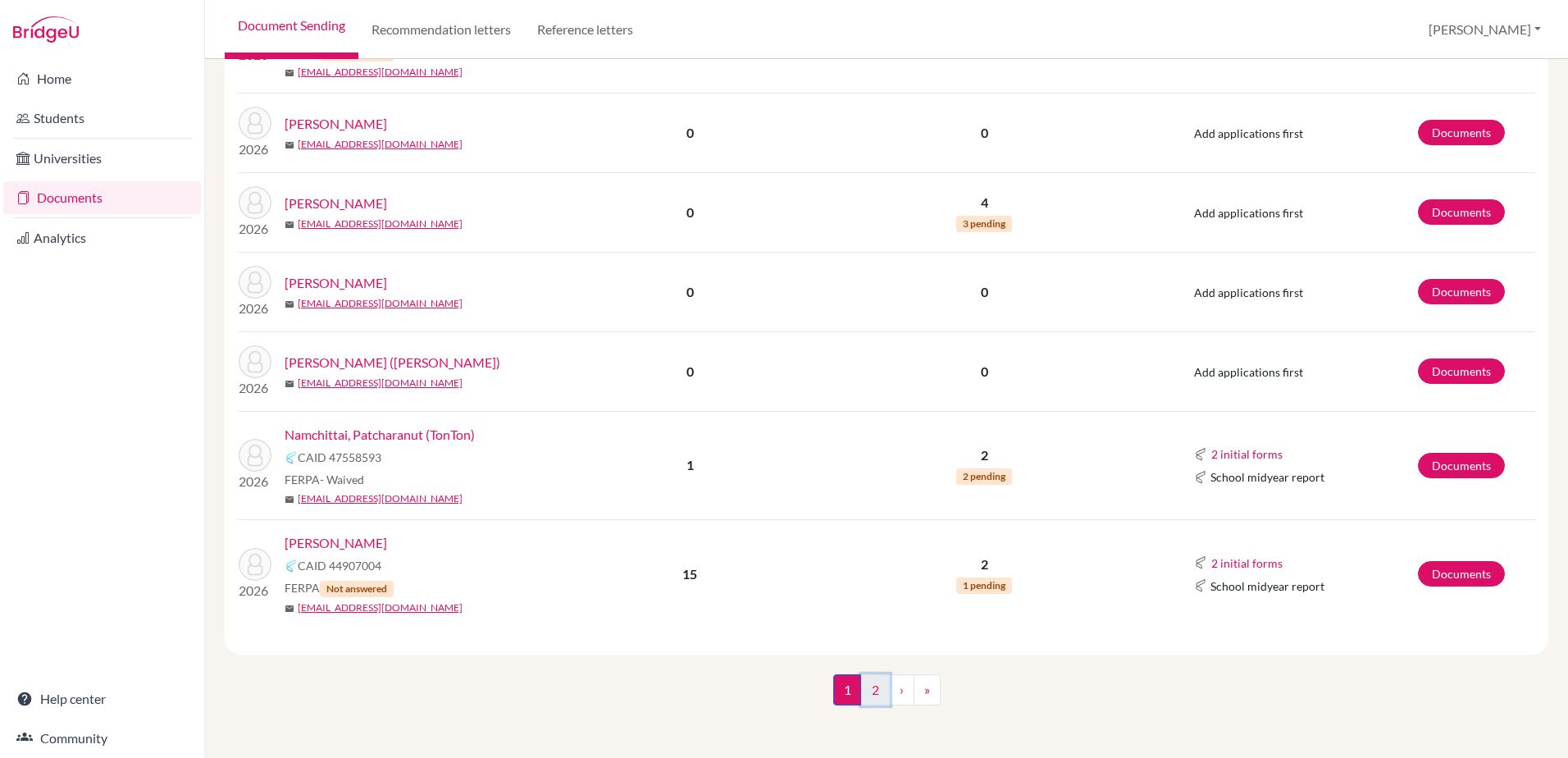
click at [870, 689] on link "2" at bounding box center [876, 690] width 29 height 31
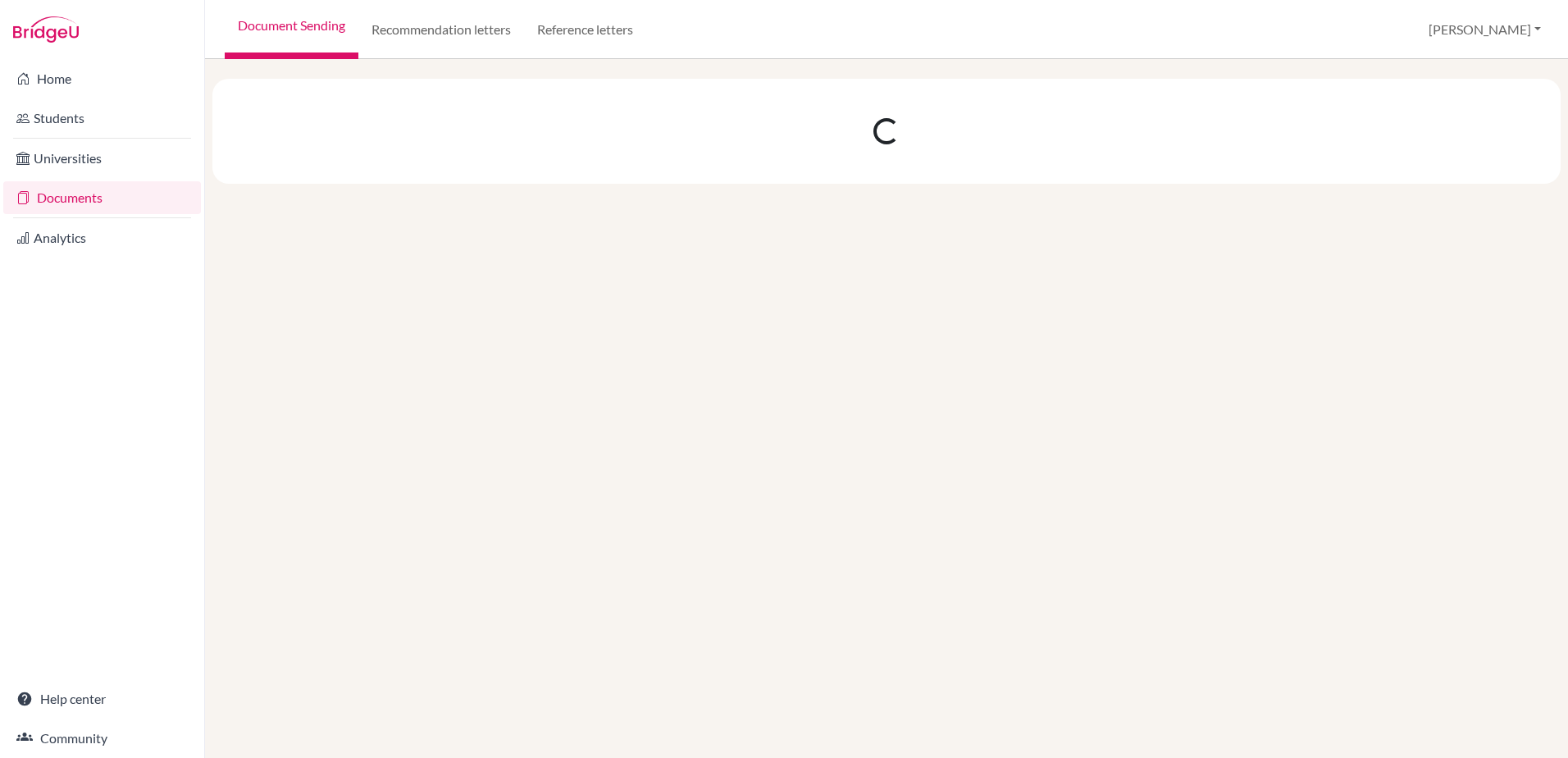
scroll to position [0, 0]
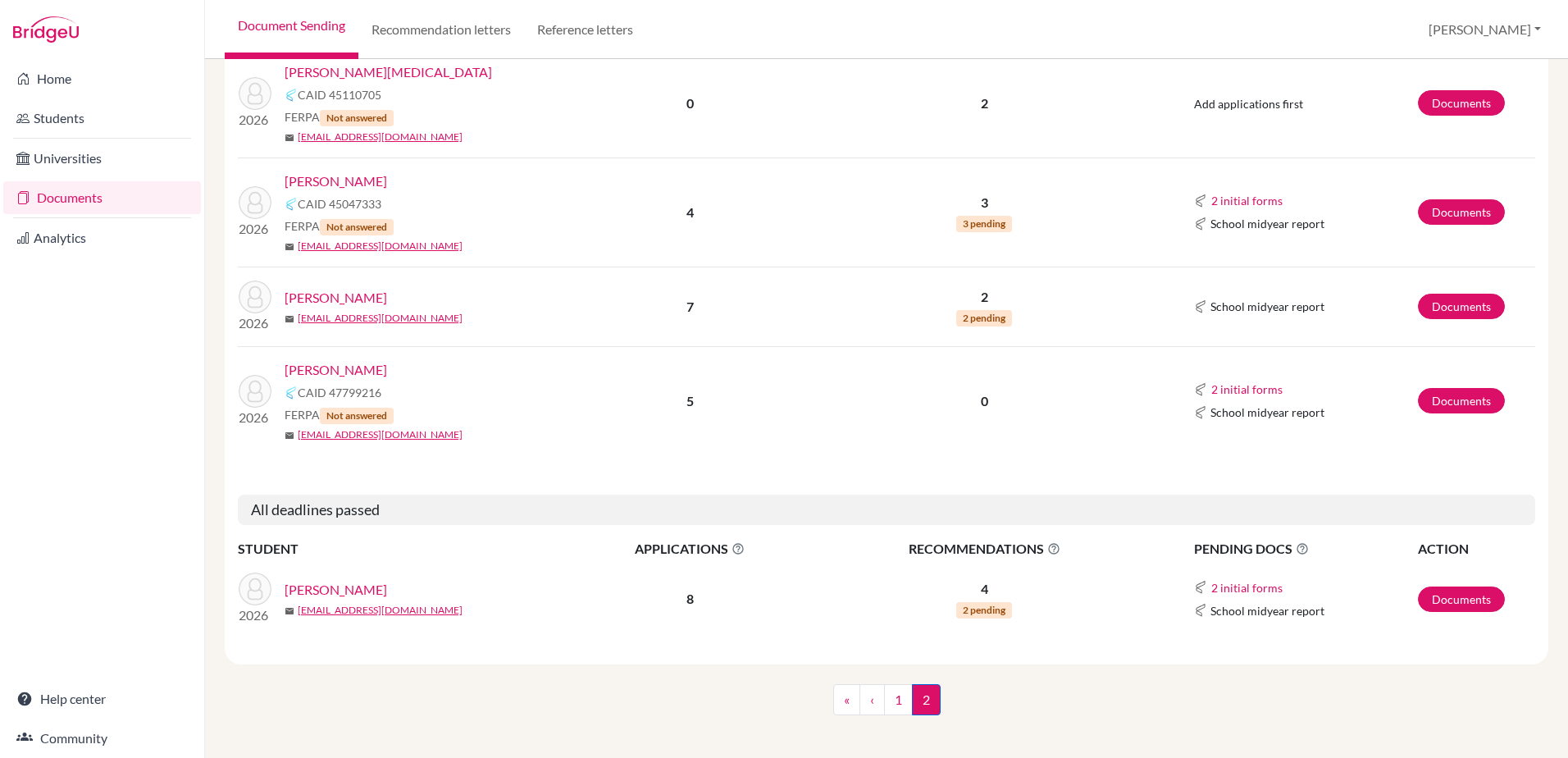
scroll to position [443, 0]
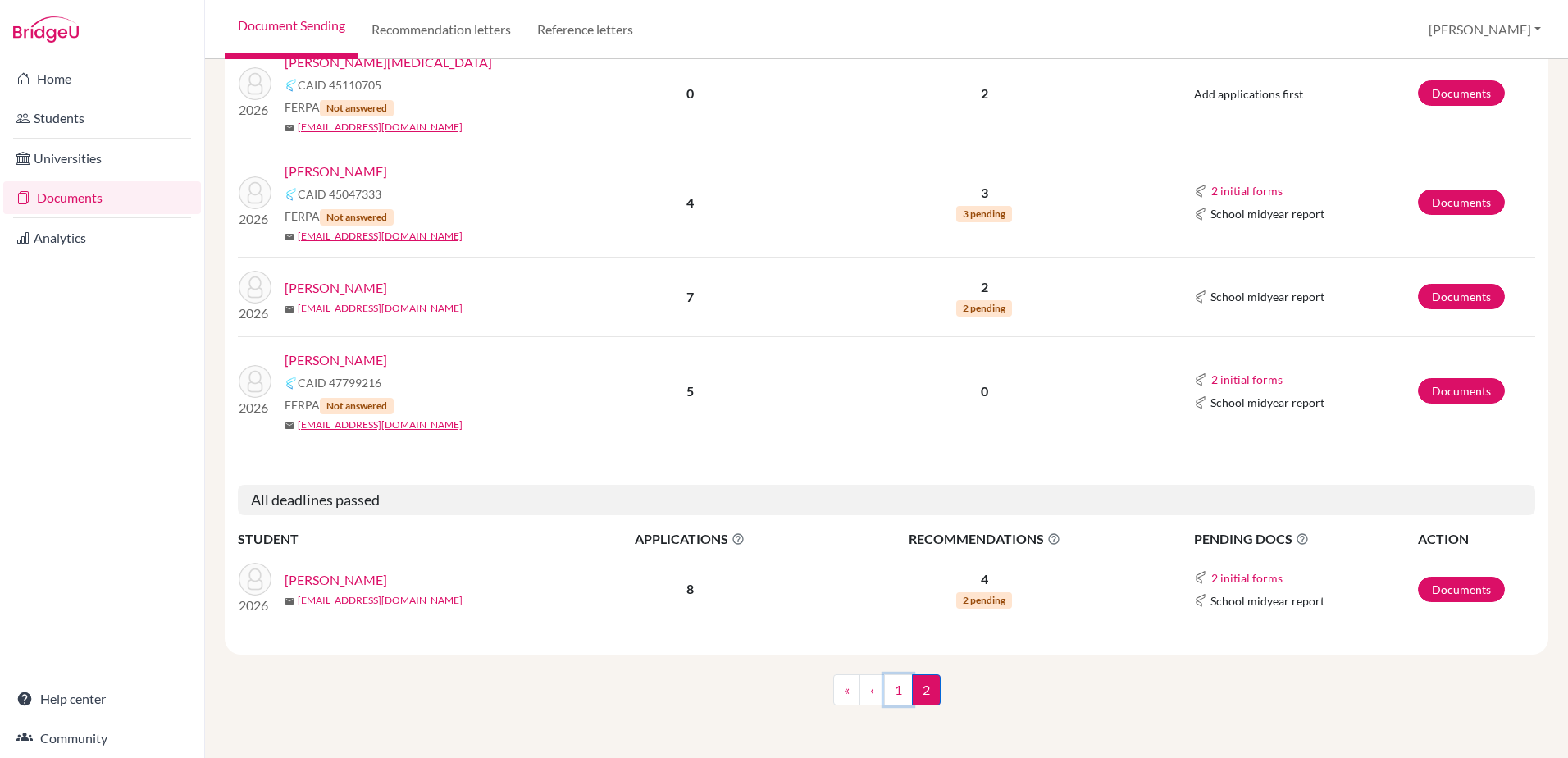
click at [895, 691] on link "1" at bounding box center [899, 690] width 29 height 31
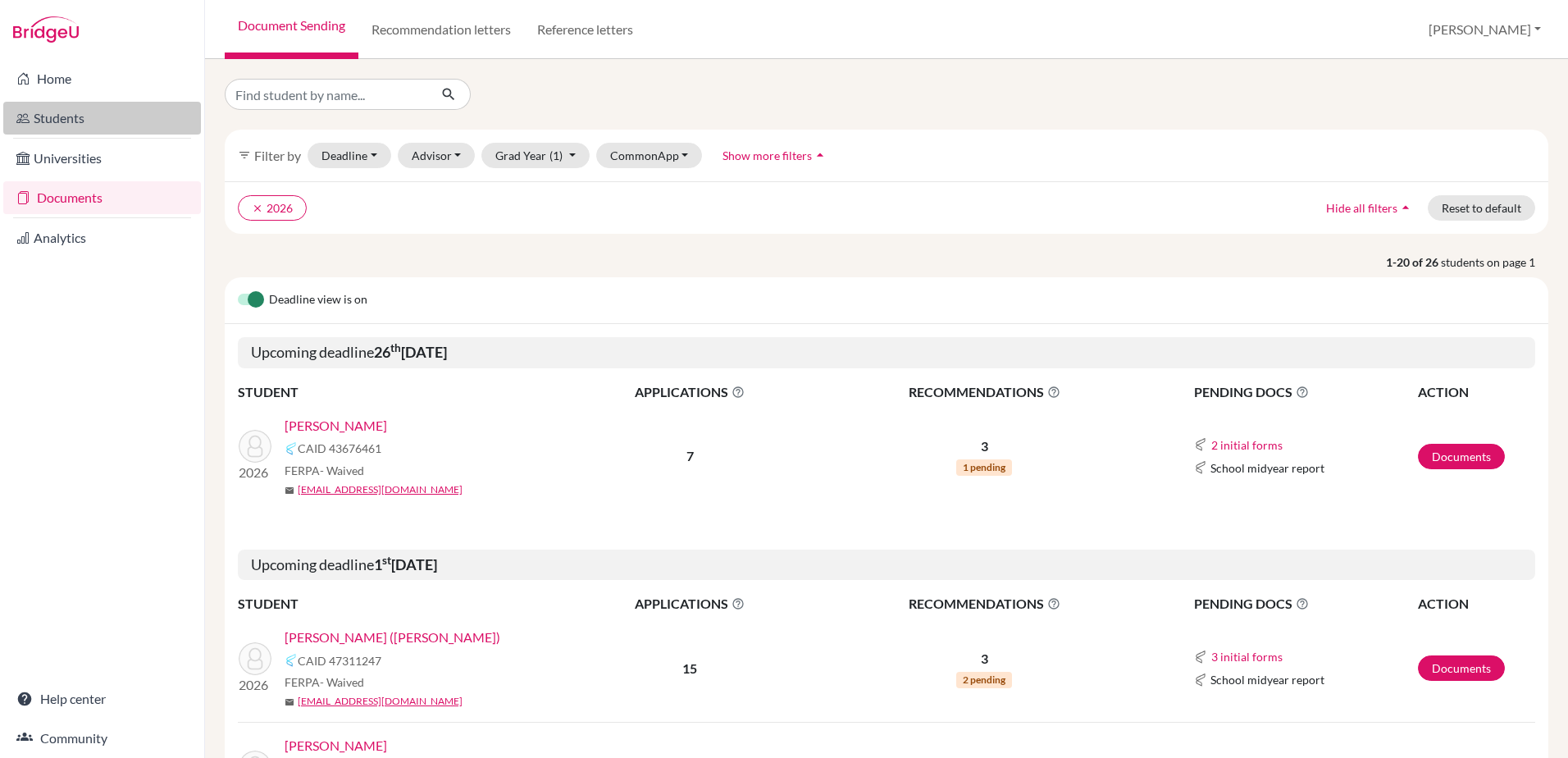
click at [47, 130] on link "Students" at bounding box center [102, 118] width 198 height 33
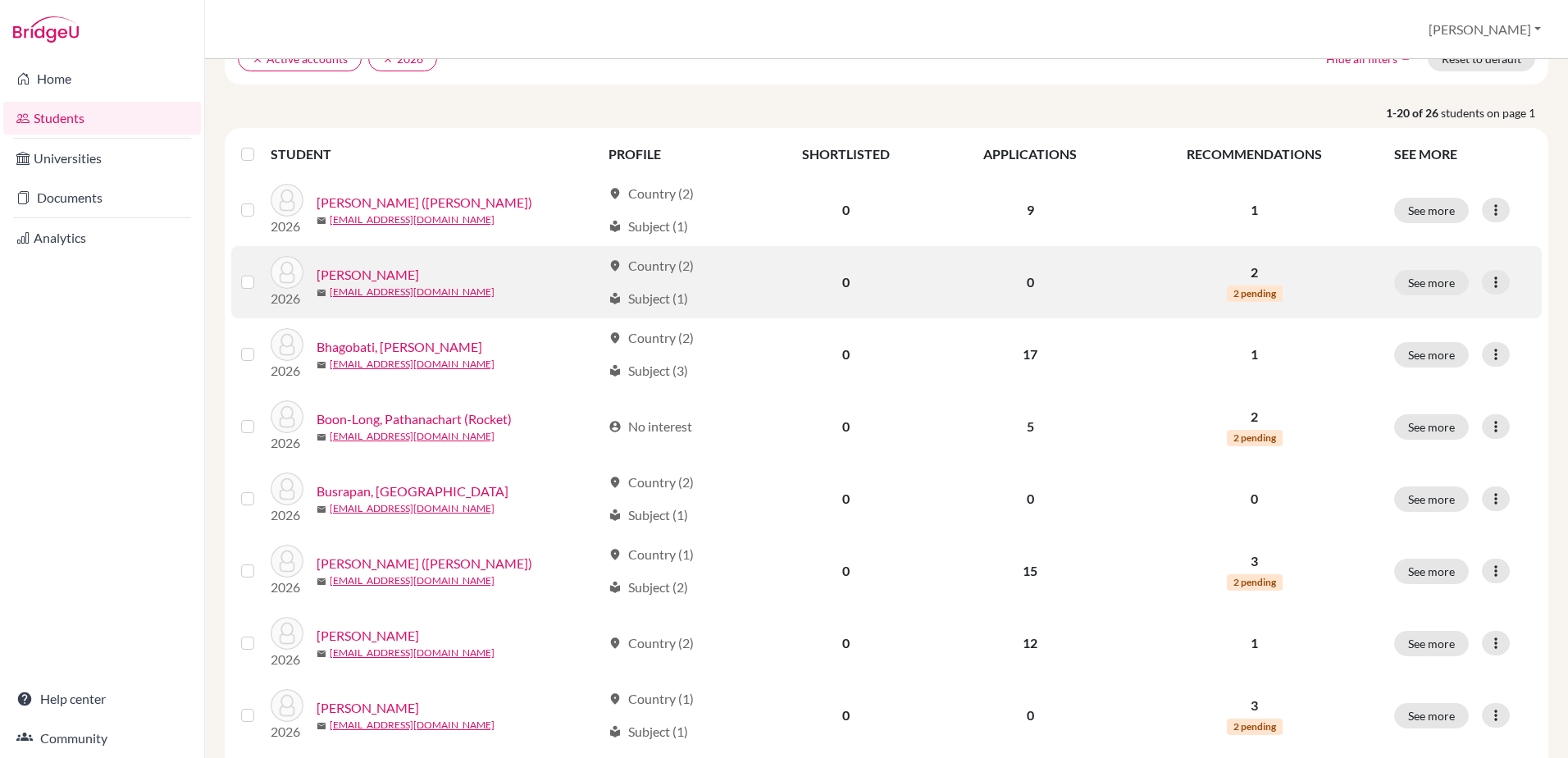
scroll to position [164, 0]
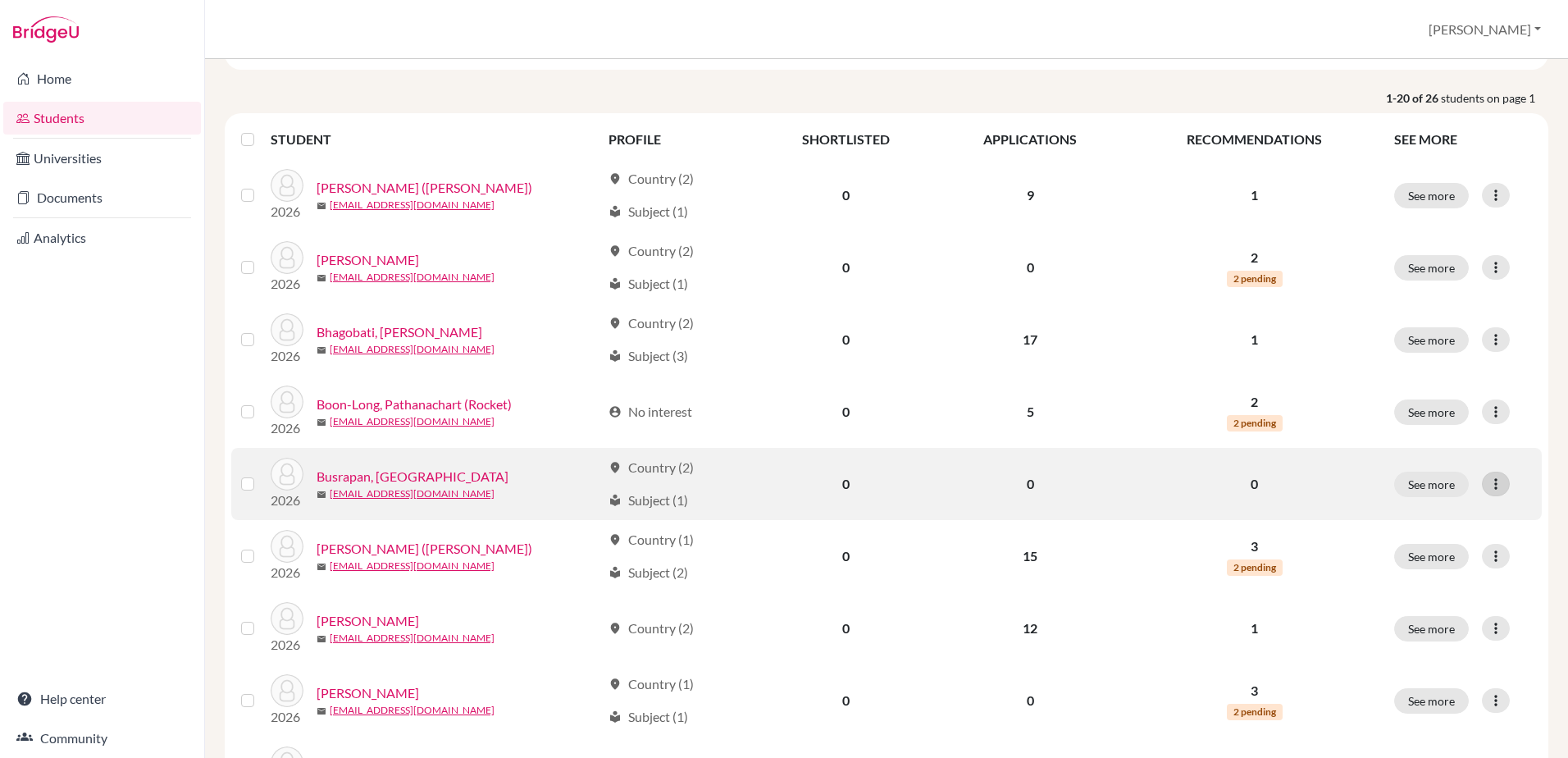
click at [1489, 488] on icon at bounding box center [1496, 484] width 16 height 16
click at [528, 463] on div "2026 Busrapan, [PERSON_NAME] mail [EMAIL_ADDRESS][DOMAIN_NAME]" at bounding box center [430, 484] width 343 height 53
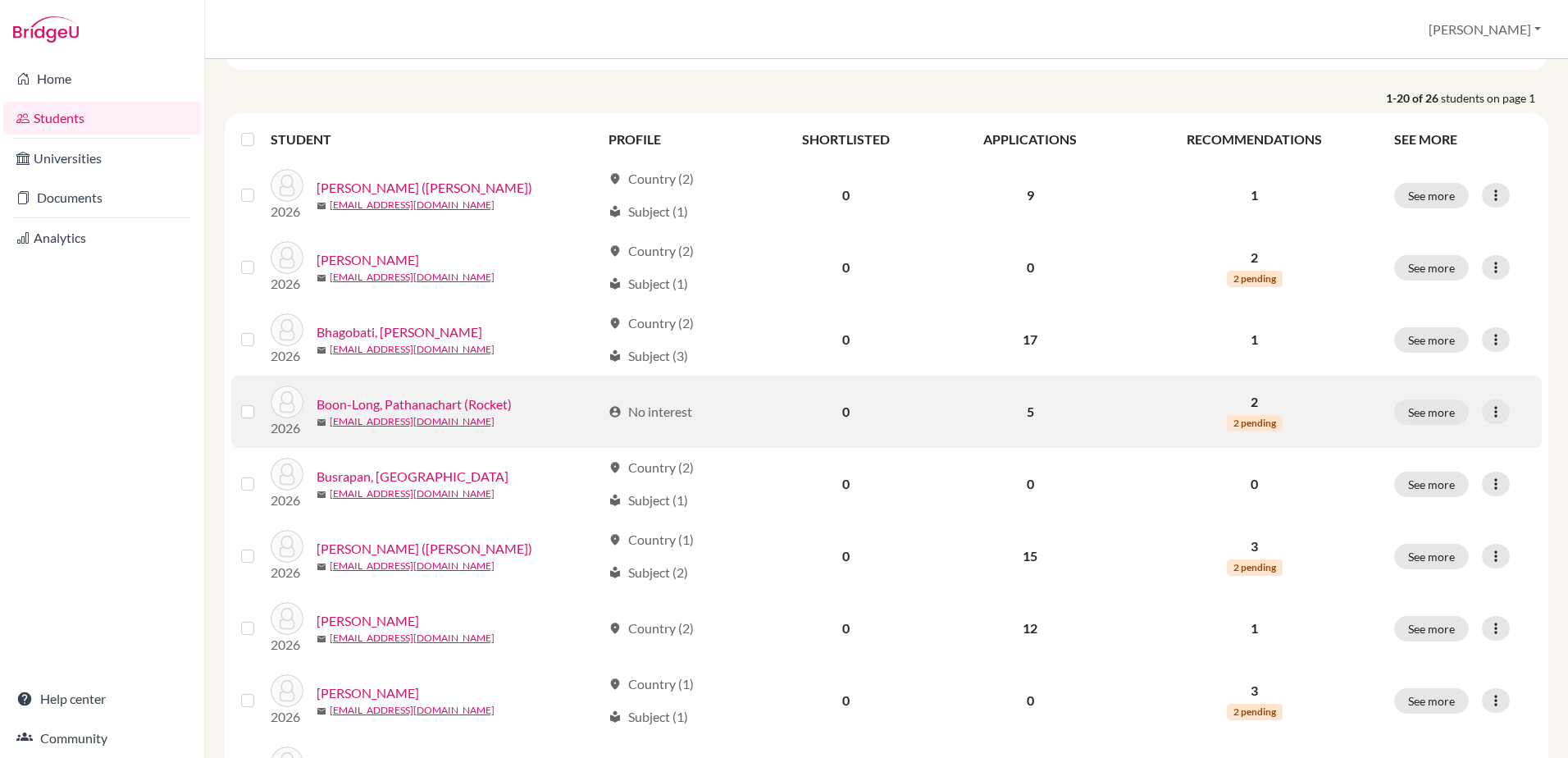
click at [261, 402] on label at bounding box center [261, 402] width 0 height 0
click at [0, 0] on input "checkbox" at bounding box center [0, 0] width 0 height 0
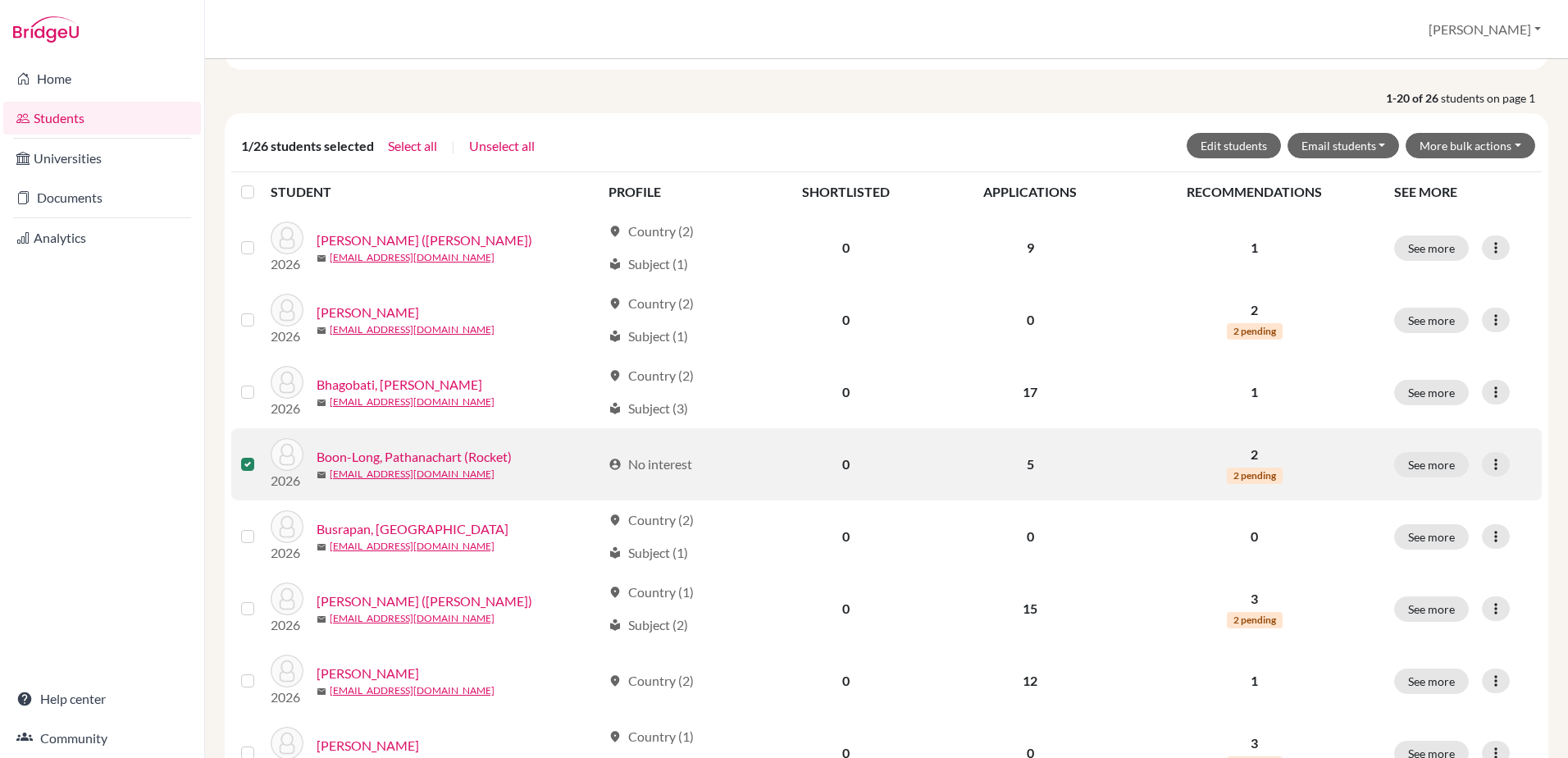
click at [261, 454] on label at bounding box center [261, 454] width 0 height 0
click at [0, 0] on input "checkbox" at bounding box center [0, 0] width 0 height 0
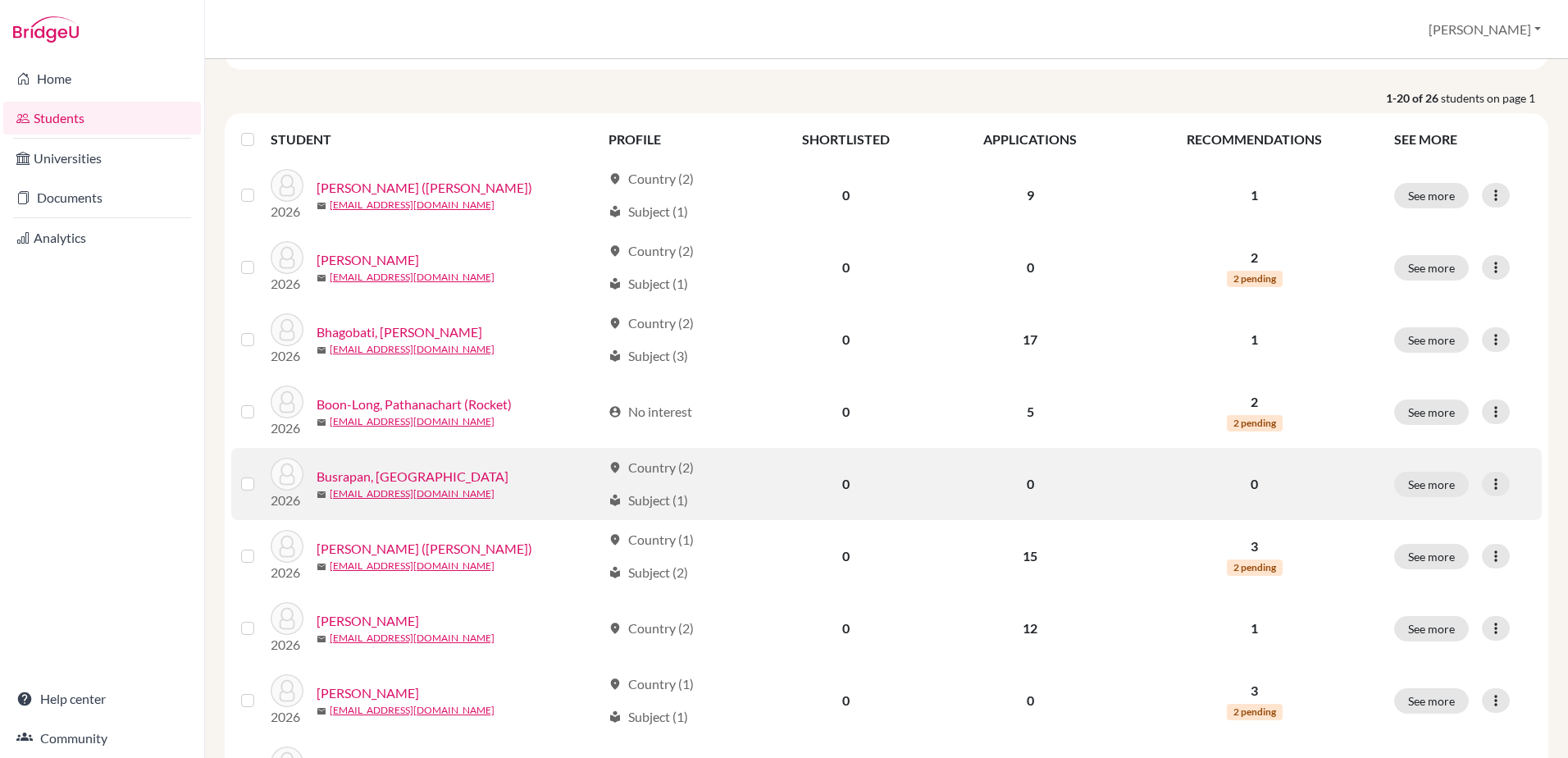
click at [261, 474] on label at bounding box center [261, 474] width 0 height 0
click at [0, 0] on input "checkbox" at bounding box center [0, 0] width 0 height 0
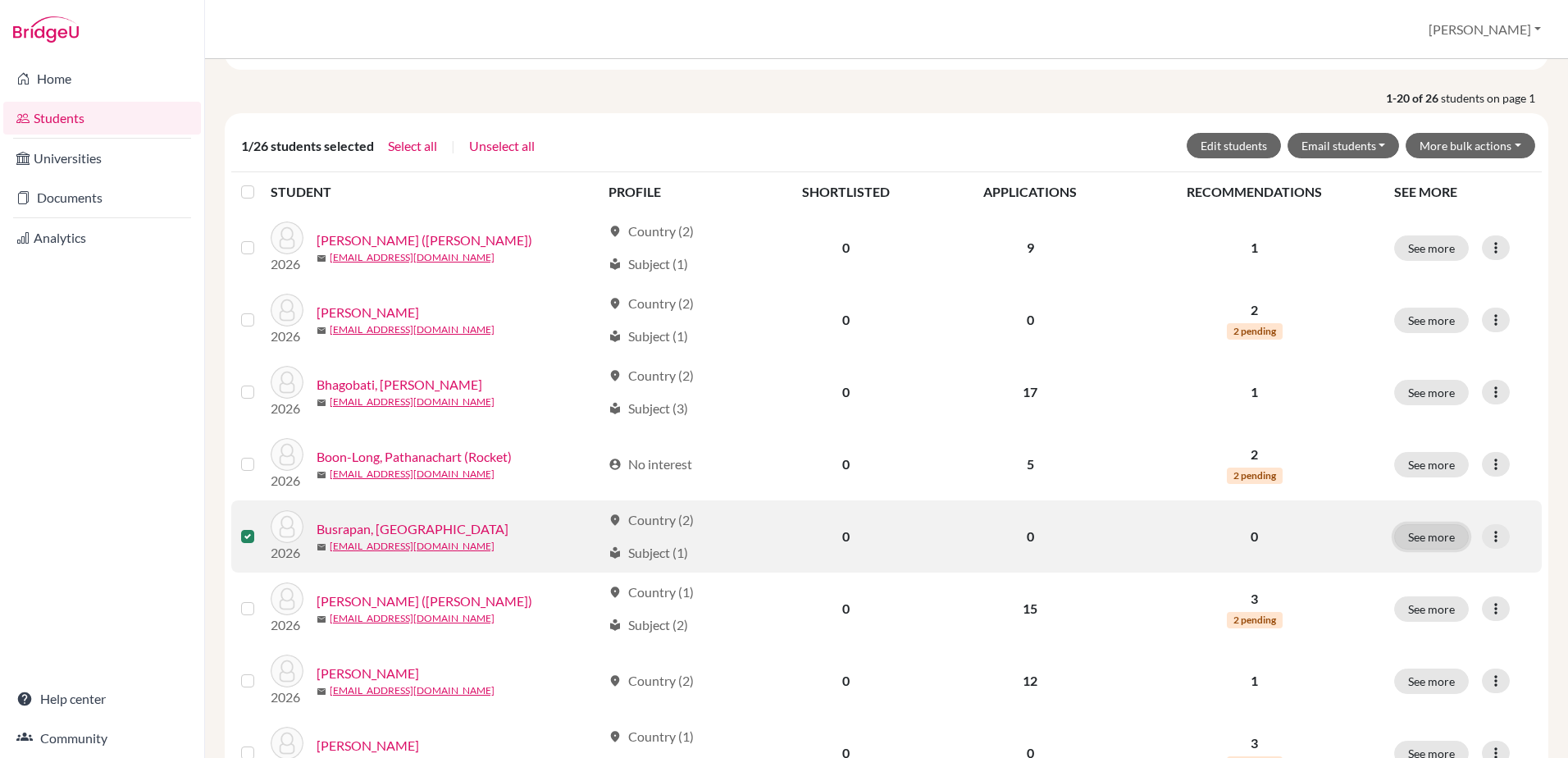
click at [1415, 536] on button "See more" at bounding box center [1431, 537] width 74 height 25
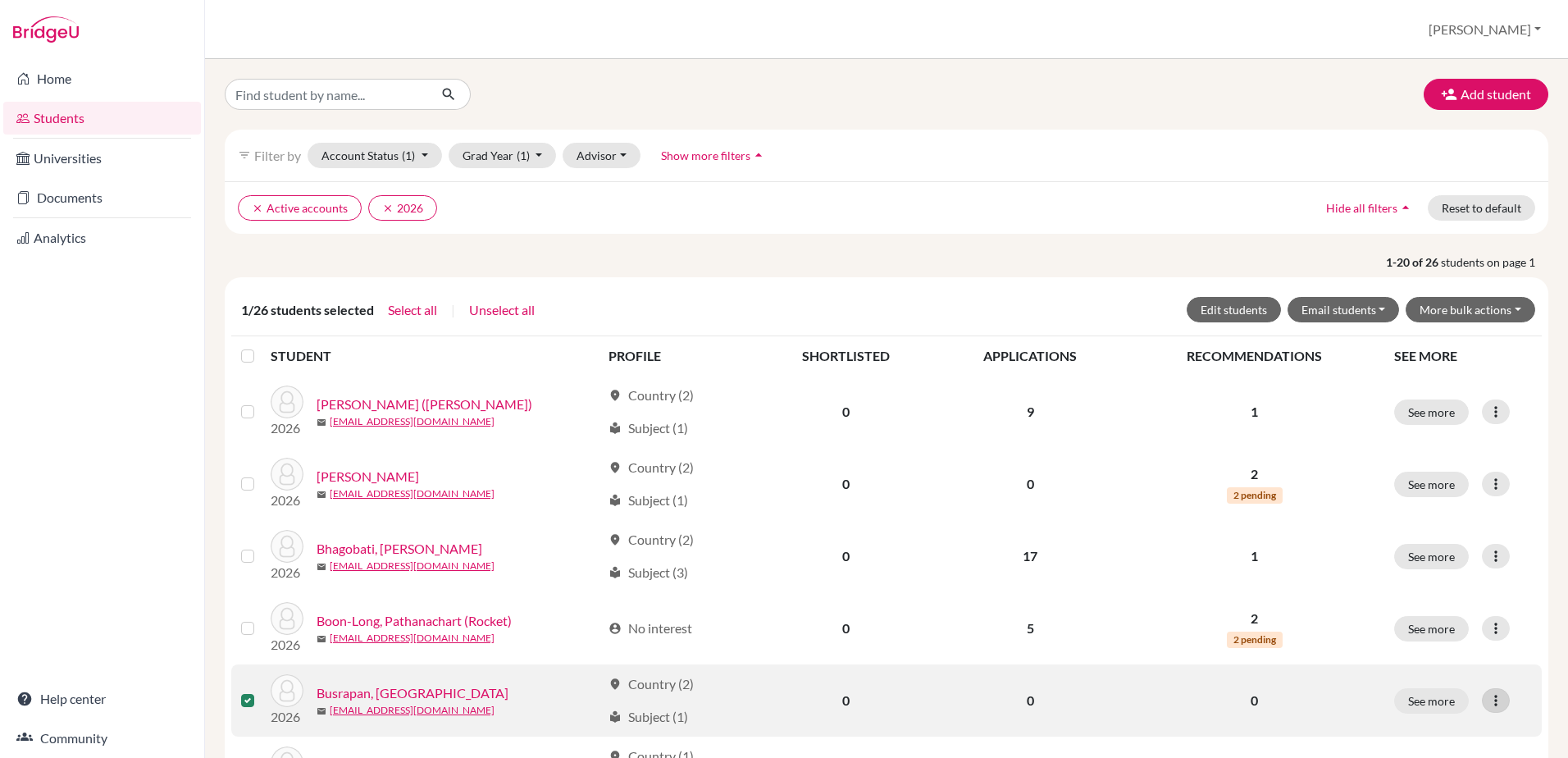
click at [1488, 700] on icon at bounding box center [1496, 701] width 16 height 16
click at [1392, 644] on button "Send Message" at bounding box center [1412, 641] width 130 height 26
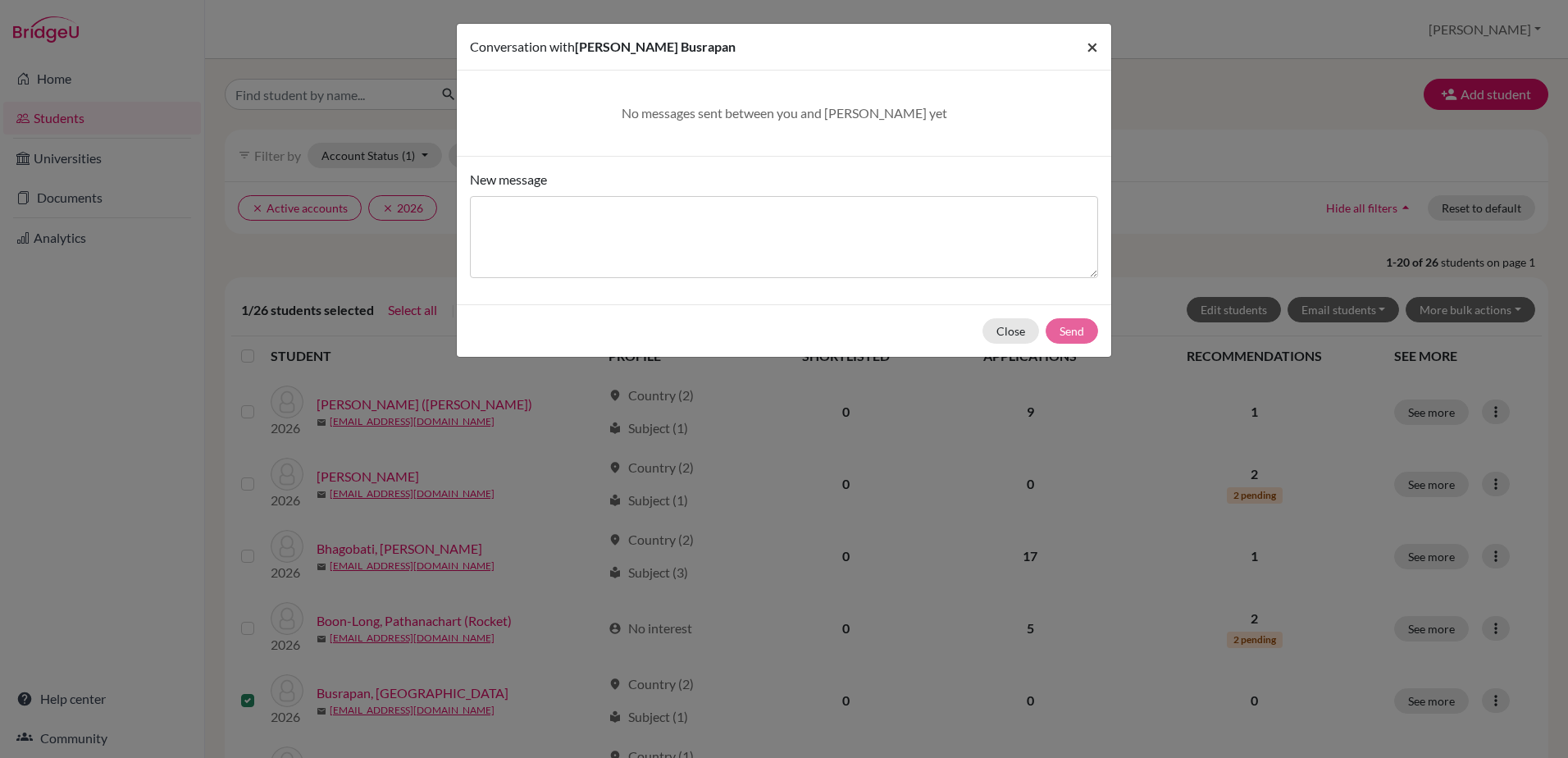
click at [1089, 46] on span "×" at bounding box center [1092, 46] width 12 height 24
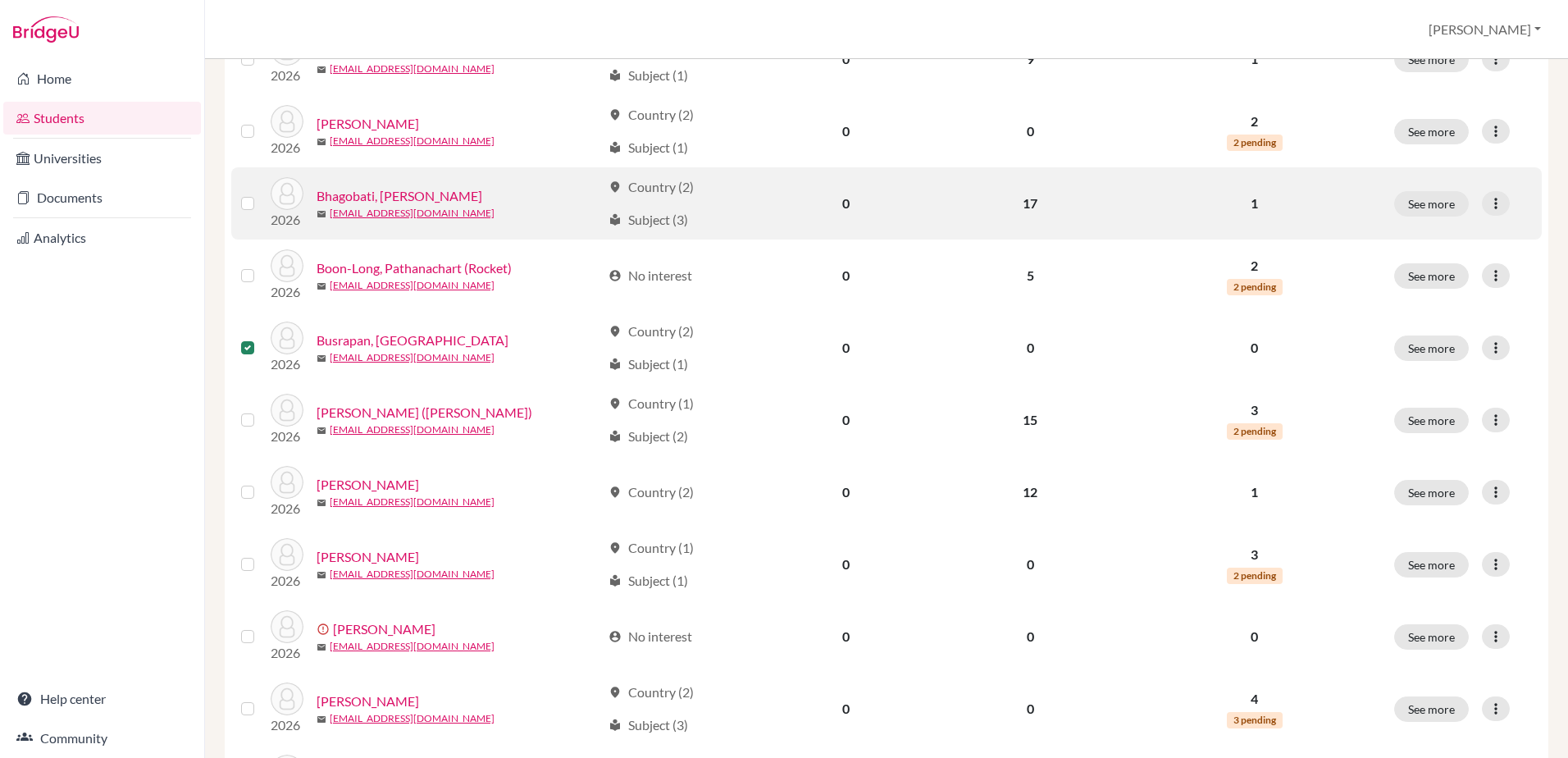
scroll to position [410, 0]
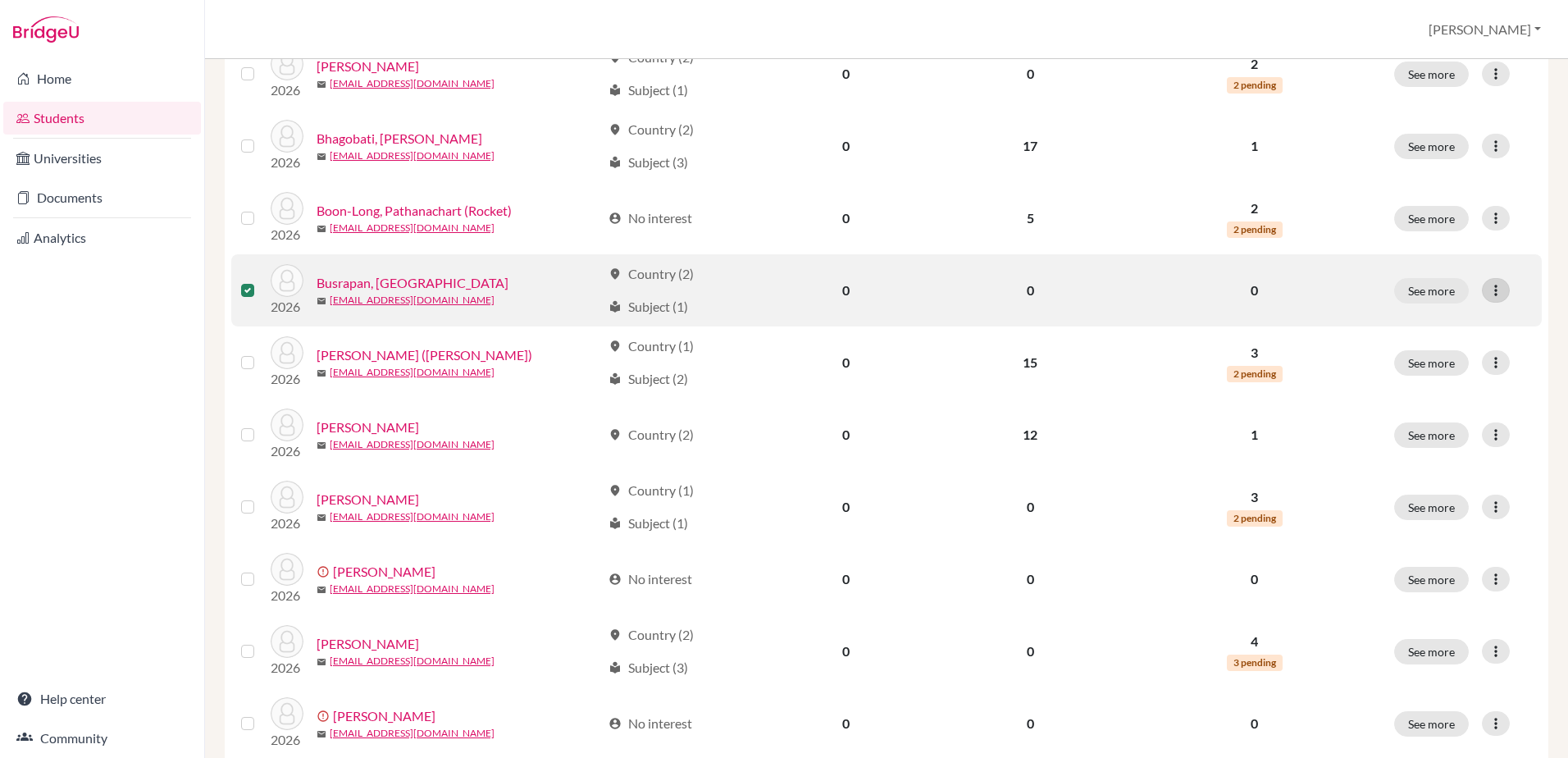
click at [1489, 294] on icon at bounding box center [1496, 290] width 16 height 16
click at [1417, 338] on button "Send Message" at bounding box center [1412, 351] width 130 height 26
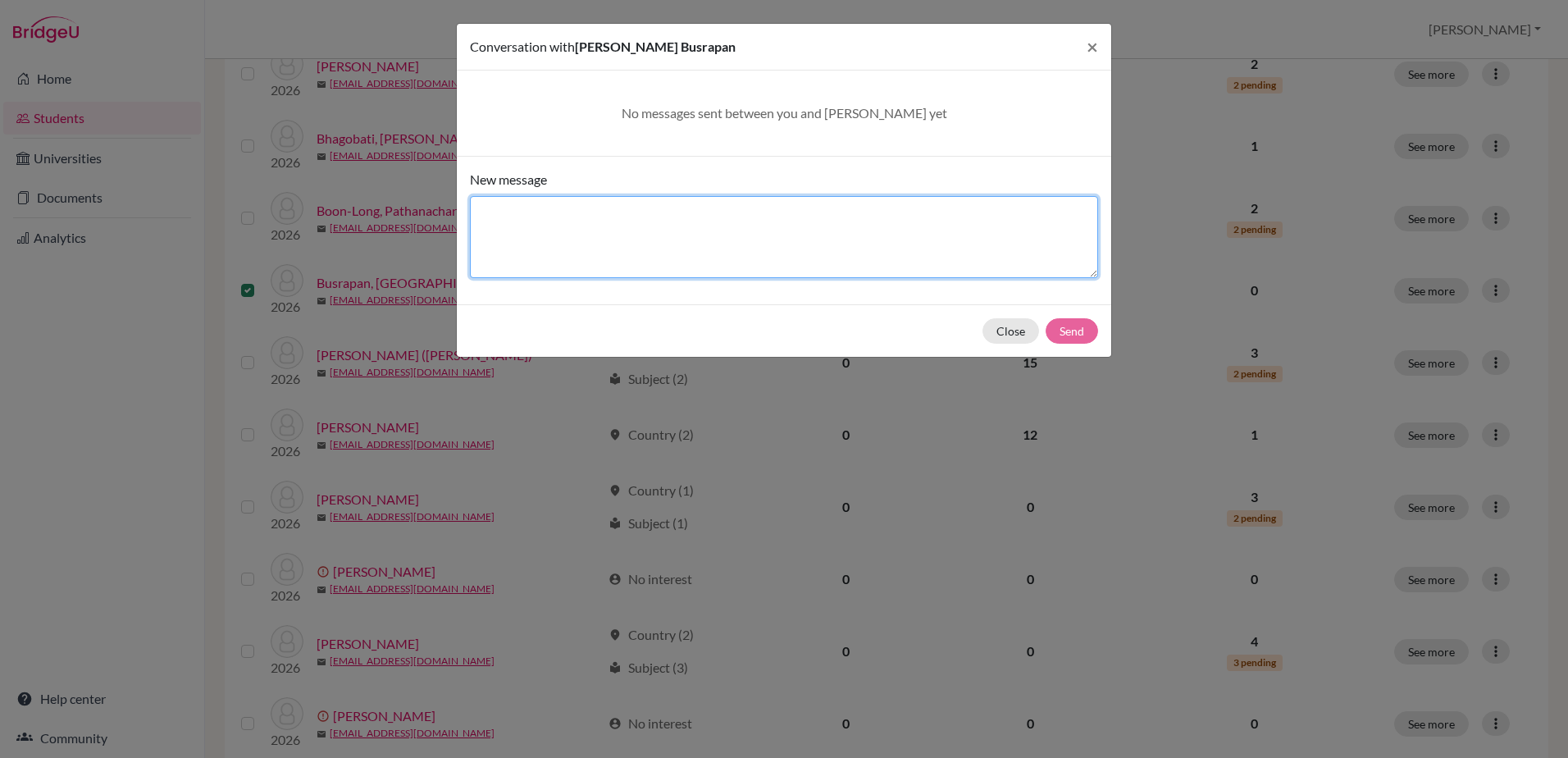
click at [553, 224] on textarea "New message" at bounding box center [784, 237] width 628 height 82
click at [573, 210] on textarea "Dear Pran, I trust you have registered this accpount" at bounding box center [784, 237] width 628 height 82
click at [787, 213] on textarea "Dear Pran, I can see that you have registered this accpount" at bounding box center [784, 237] width 628 height 82
drag, startPoint x: 679, startPoint y: 211, endPoint x: 699, endPoint y: 211, distance: 20.0
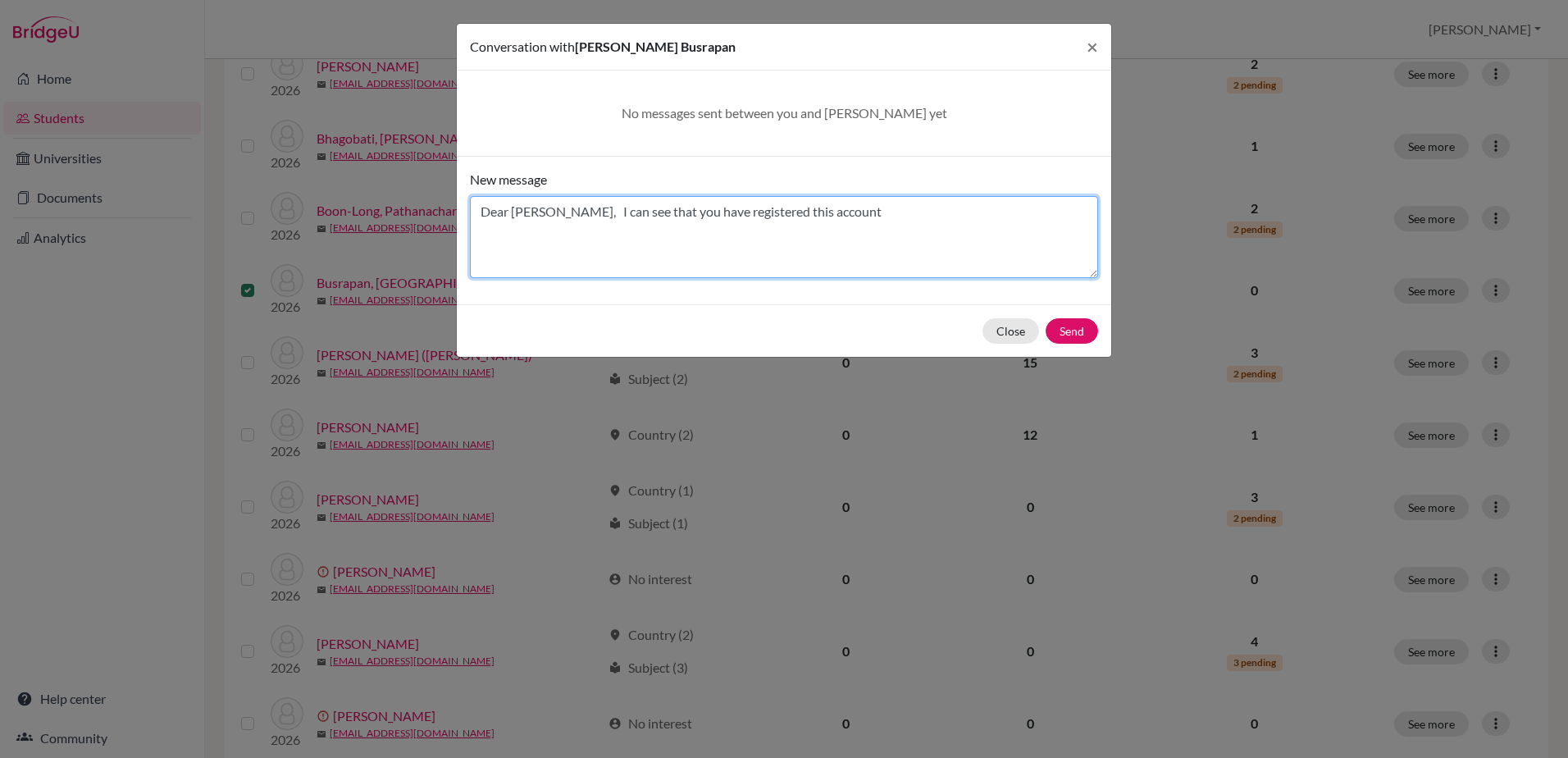
click at [680, 211] on textarea "Dear Pran, I can see that you have registered this account" at bounding box center [784, 237] width 628 height 82
click at [864, 208] on textarea "Dear Pran, I can see that you have already registered this account" at bounding box center [784, 237] width 628 height 82
type textarea "Dear Pran, I can see that you have already registered this account. Mrs Ridley"
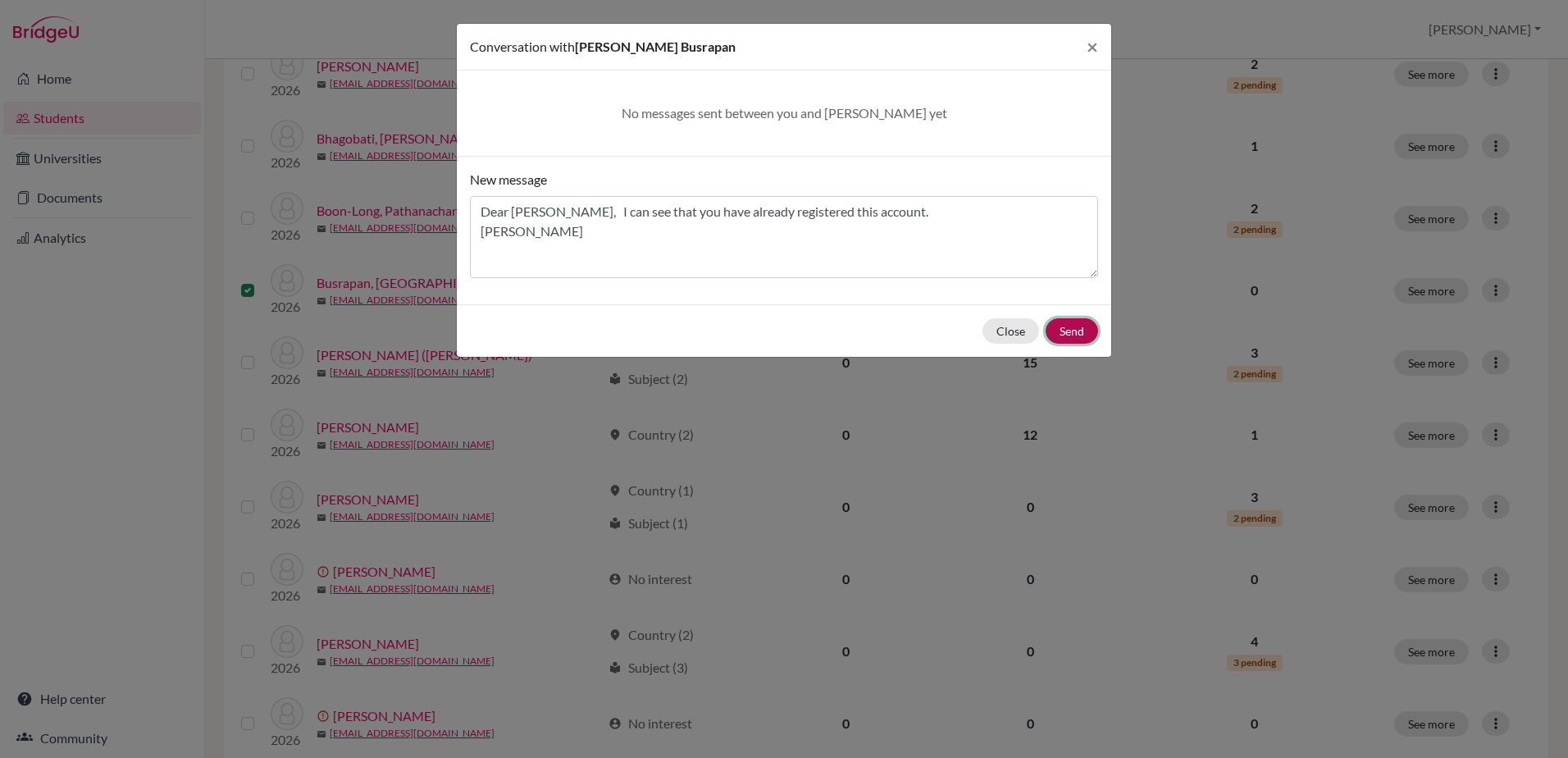
click at [1086, 330] on button "Send" at bounding box center [1072, 331] width 53 height 25
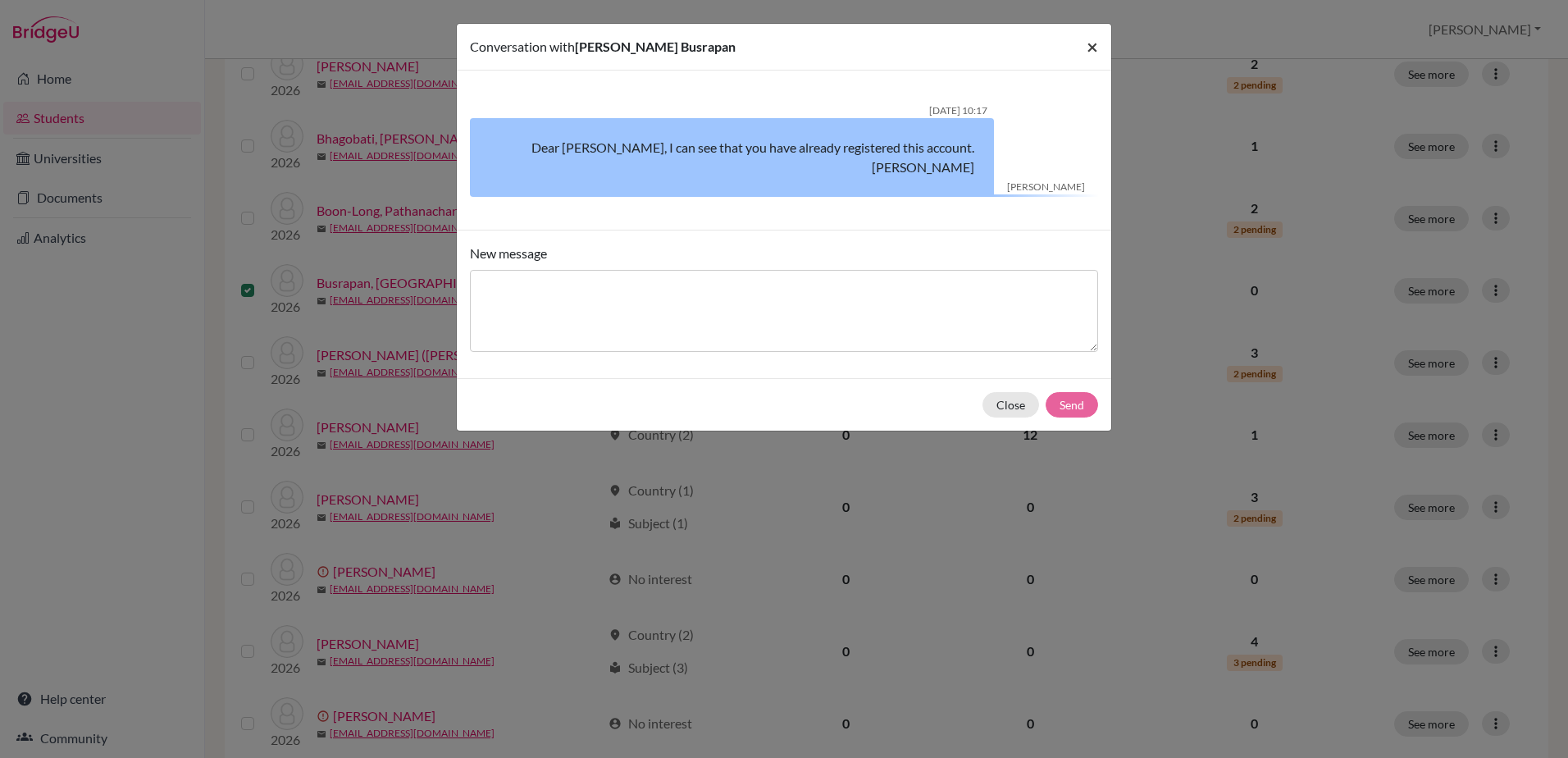
click at [1091, 47] on span "×" at bounding box center [1092, 46] width 12 height 24
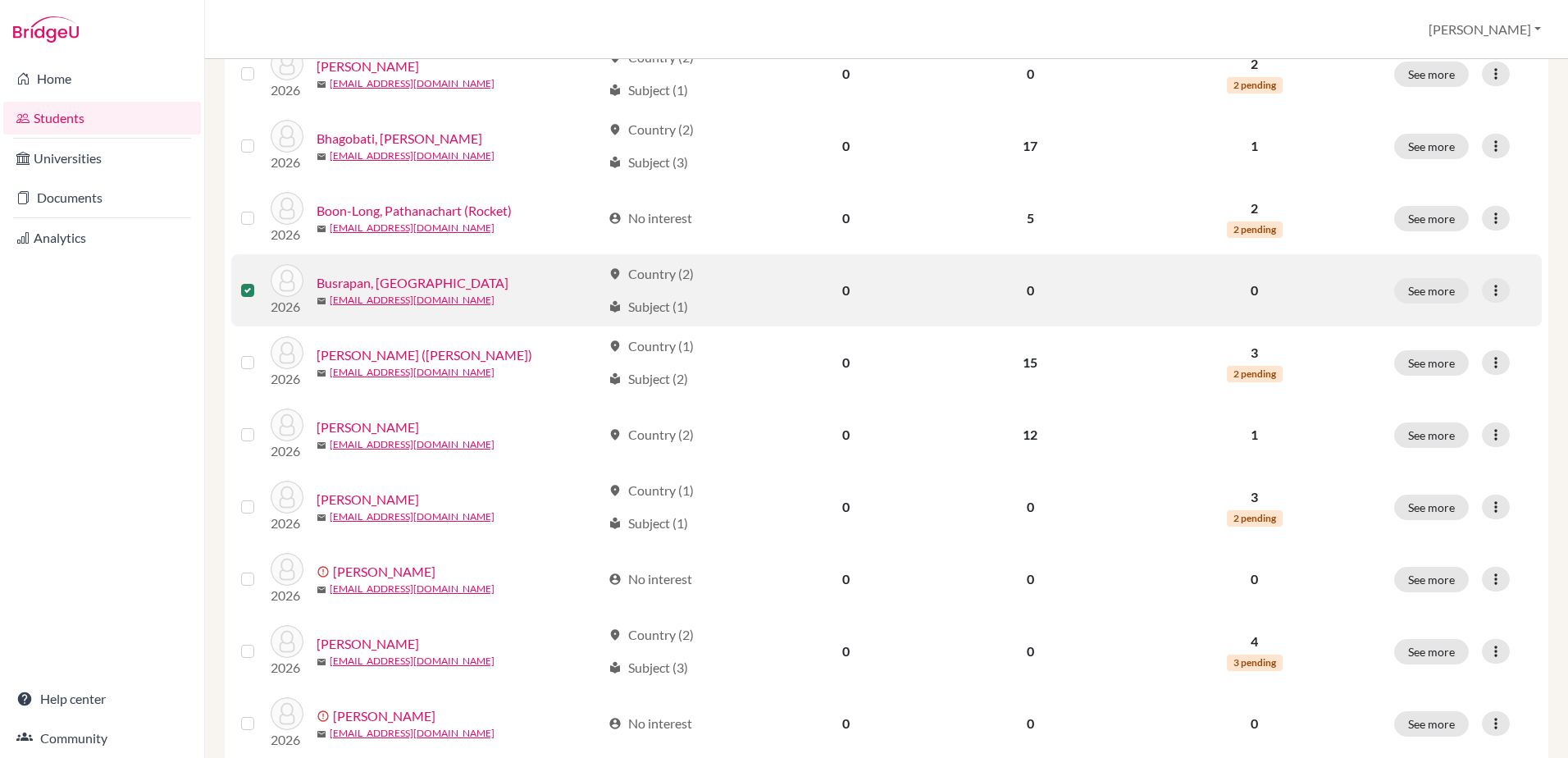
click at [261, 280] on label at bounding box center [261, 280] width 0 height 0
click at [0, 0] on input "checkbox" at bounding box center [0, 0] width 0 height 0
drag, startPoint x: 367, startPoint y: 282, endPoint x: 333, endPoint y: 260, distance: 40.5
click at [363, 282] on link "Busrapan, [GEOGRAPHIC_DATA]" at bounding box center [412, 283] width 192 height 20
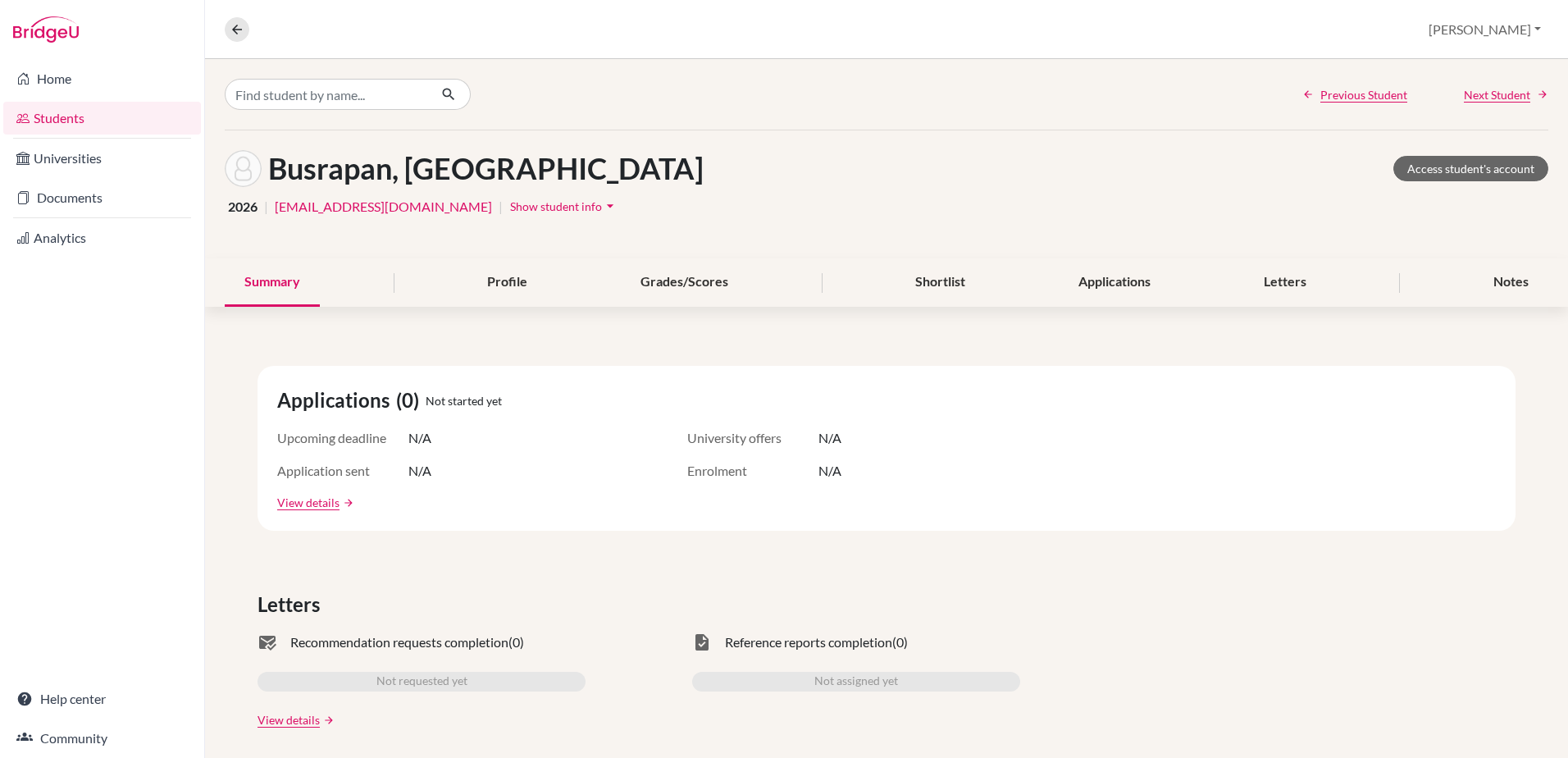
click at [602, 207] on icon "arrow_drop_down" at bounding box center [610, 206] width 16 height 16
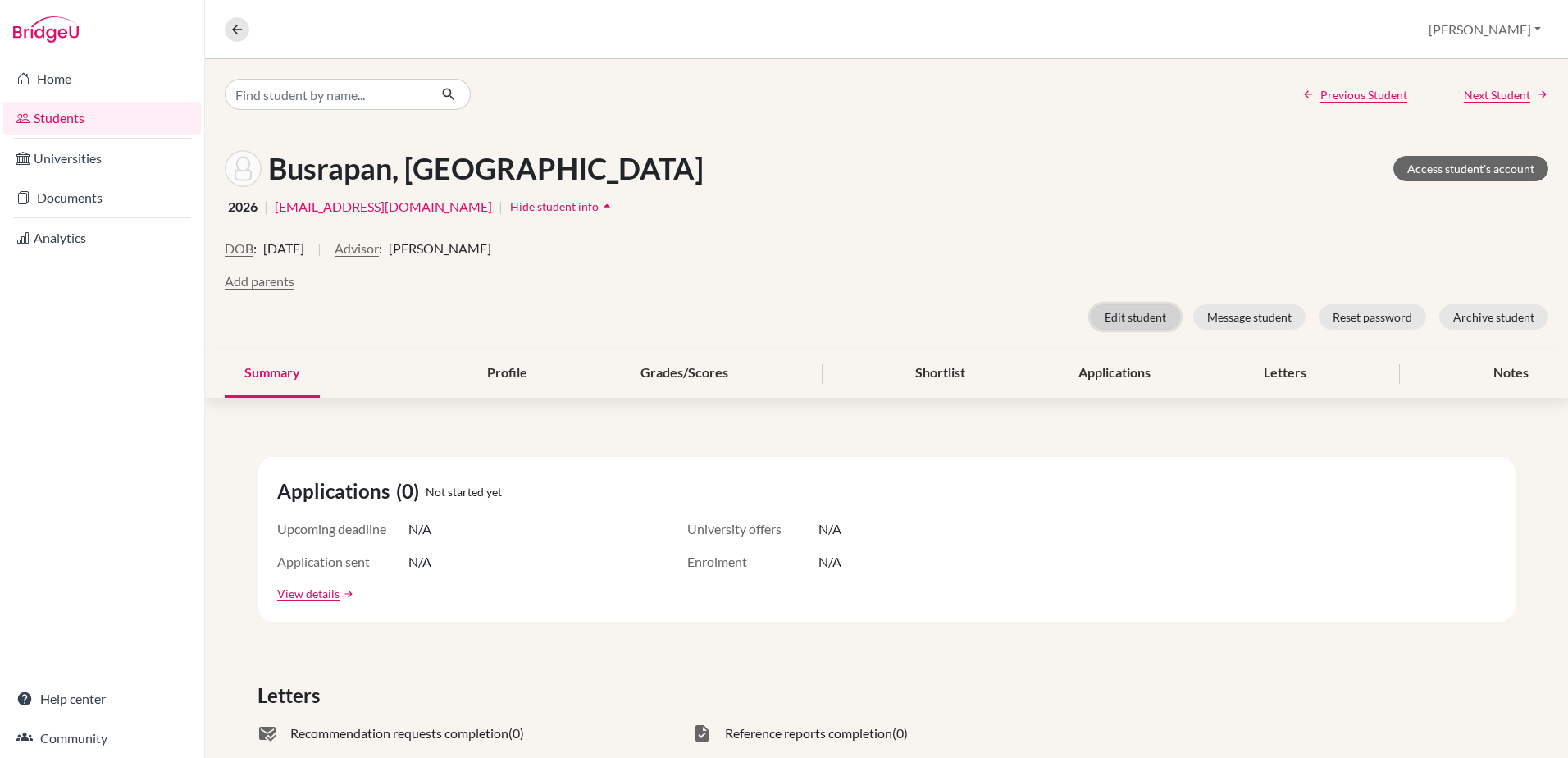
click at [1120, 322] on button "Edit student" at bounding box center [1136, 317] width 90 height 25
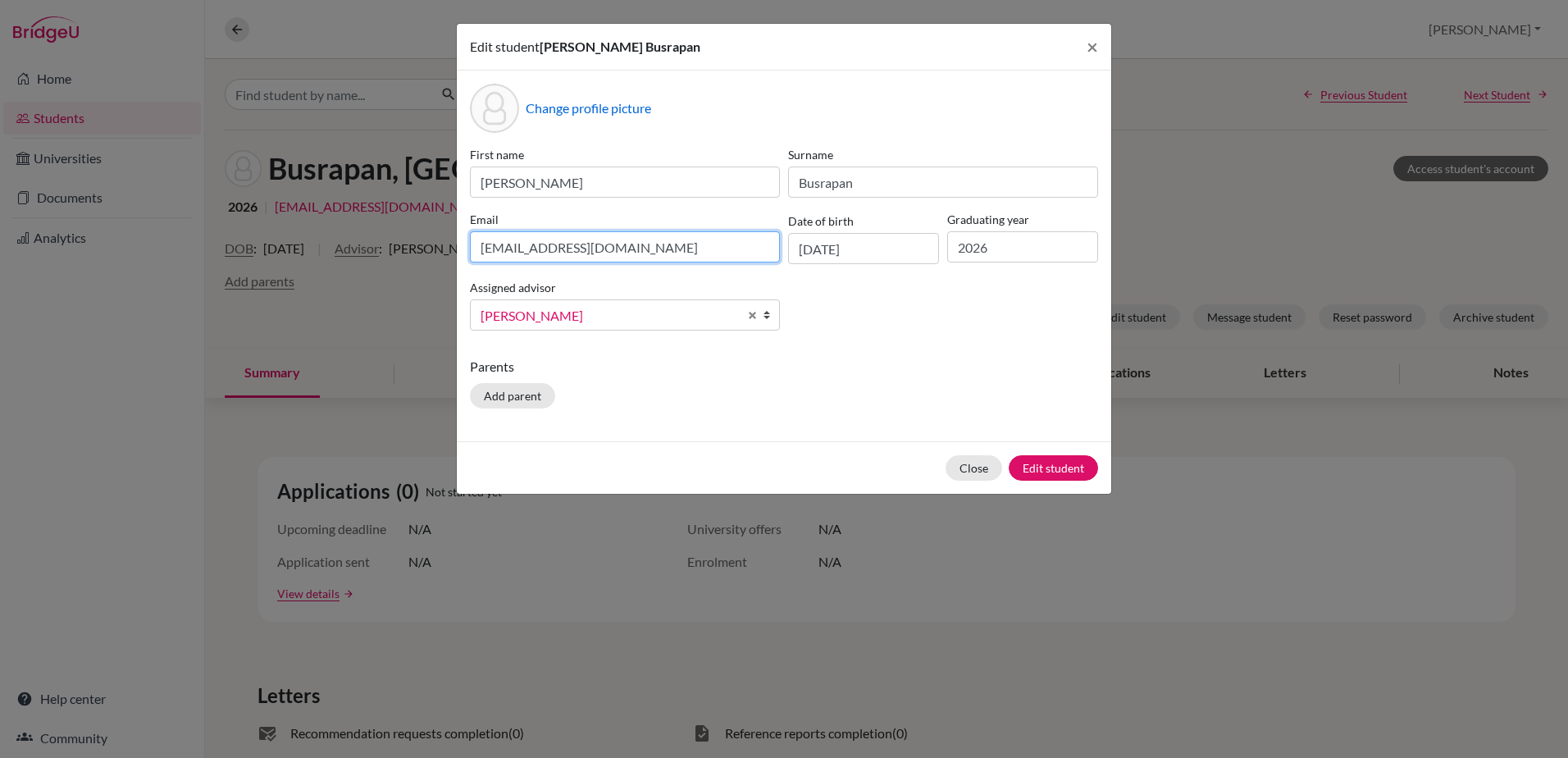
click at [652, 246] on input "[EMAIL_ADDRESS][DOMAIN_NAME]" at bounding box center [625, 247] width 310 height 31
drag, startPoint x: 652, startPoint y: 246, endPoint x: 374, endPoint y: 246, distance: 278.0
click at [374, 246] on div "Edit student Pran Busrapan × Change profile picture First name Pran Surname Bus…" at bounding box center [784, 379] width 1568 height 758
type input "pran.busrapan27@gmail.com"
click at [1063, 469] on button "Edit student" at bounding box center [1053, 468] width 90 height 25
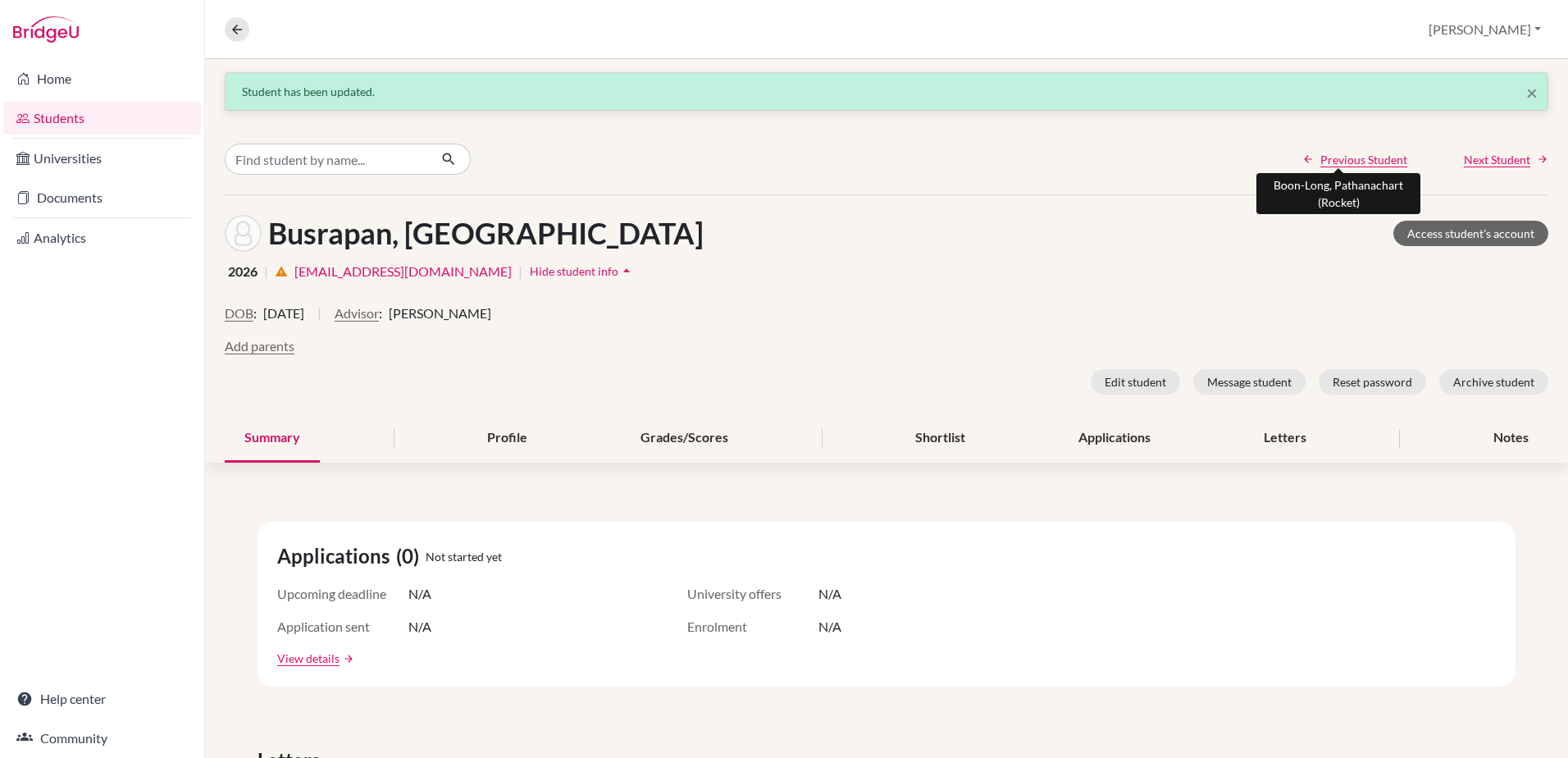
click at [1361, 164] on span "Previous Student" at bounding box center [1364, 160] width 87 height 17
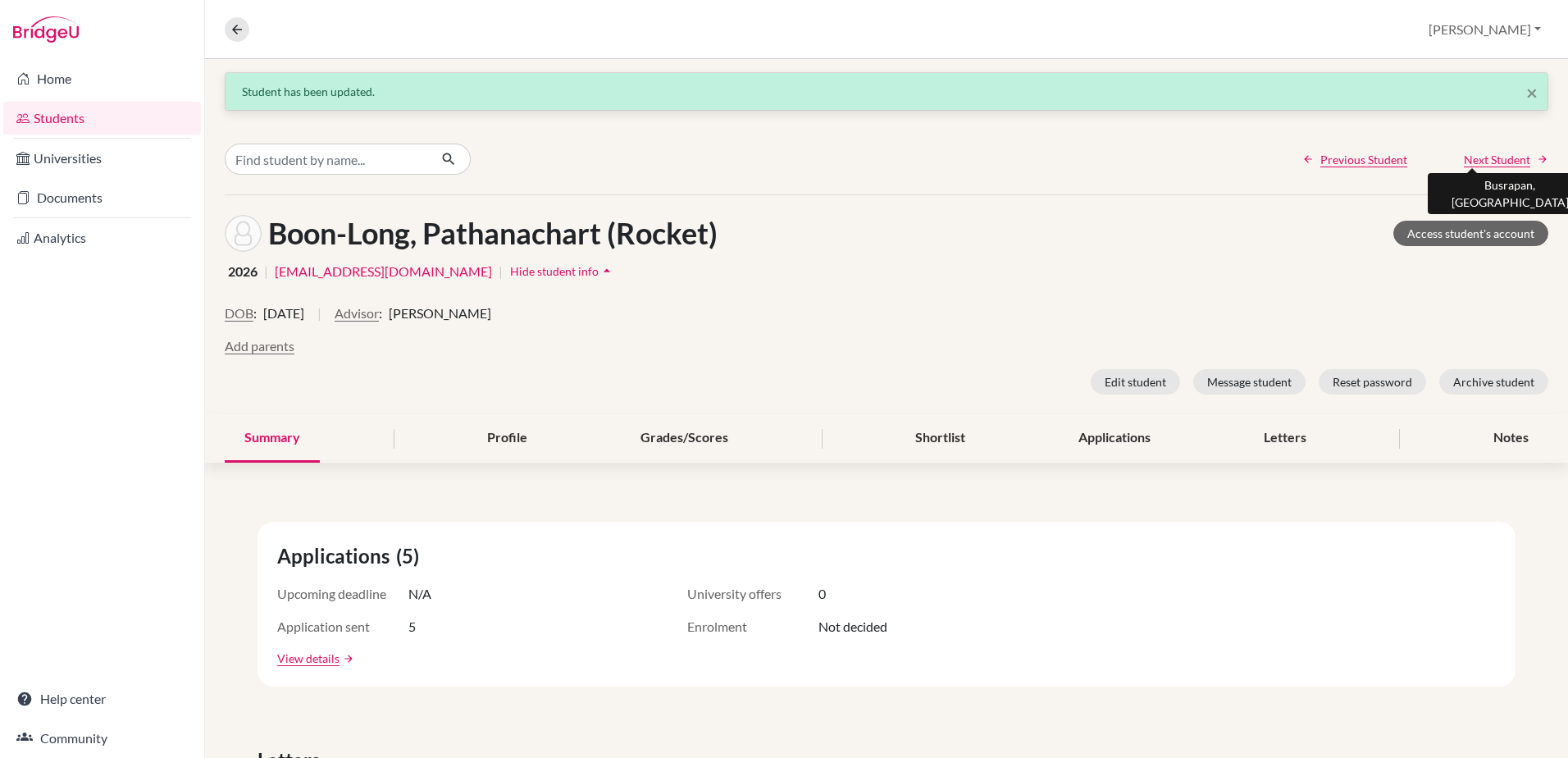
click at [1471, 156] on span "Next Student" at bounding box center [1496, 160] width 66 height 17
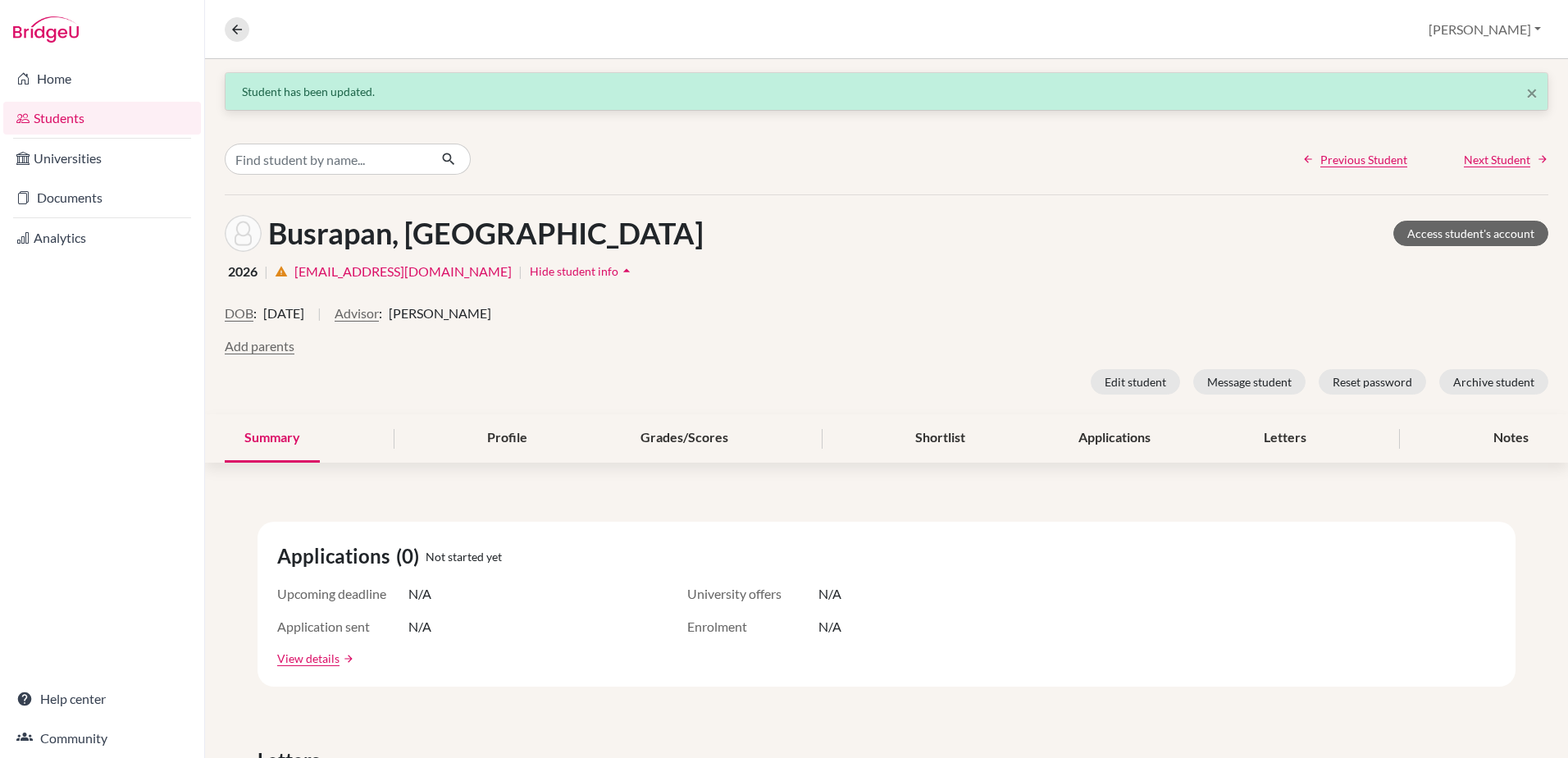
click at [73, 113] on link "Students" at bounding box center [102, 118] width 198 height 33
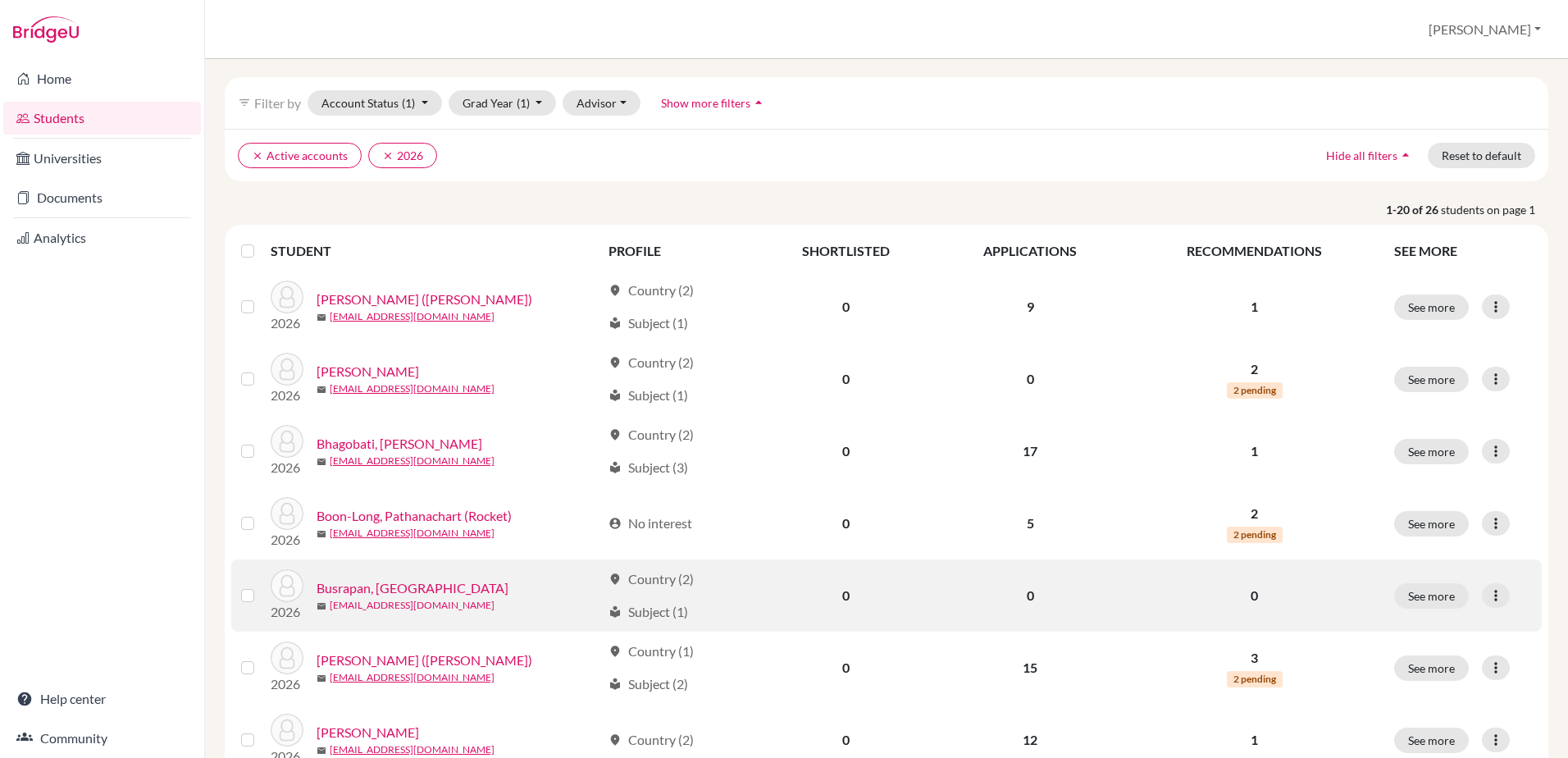
scroll to position [82, 0]
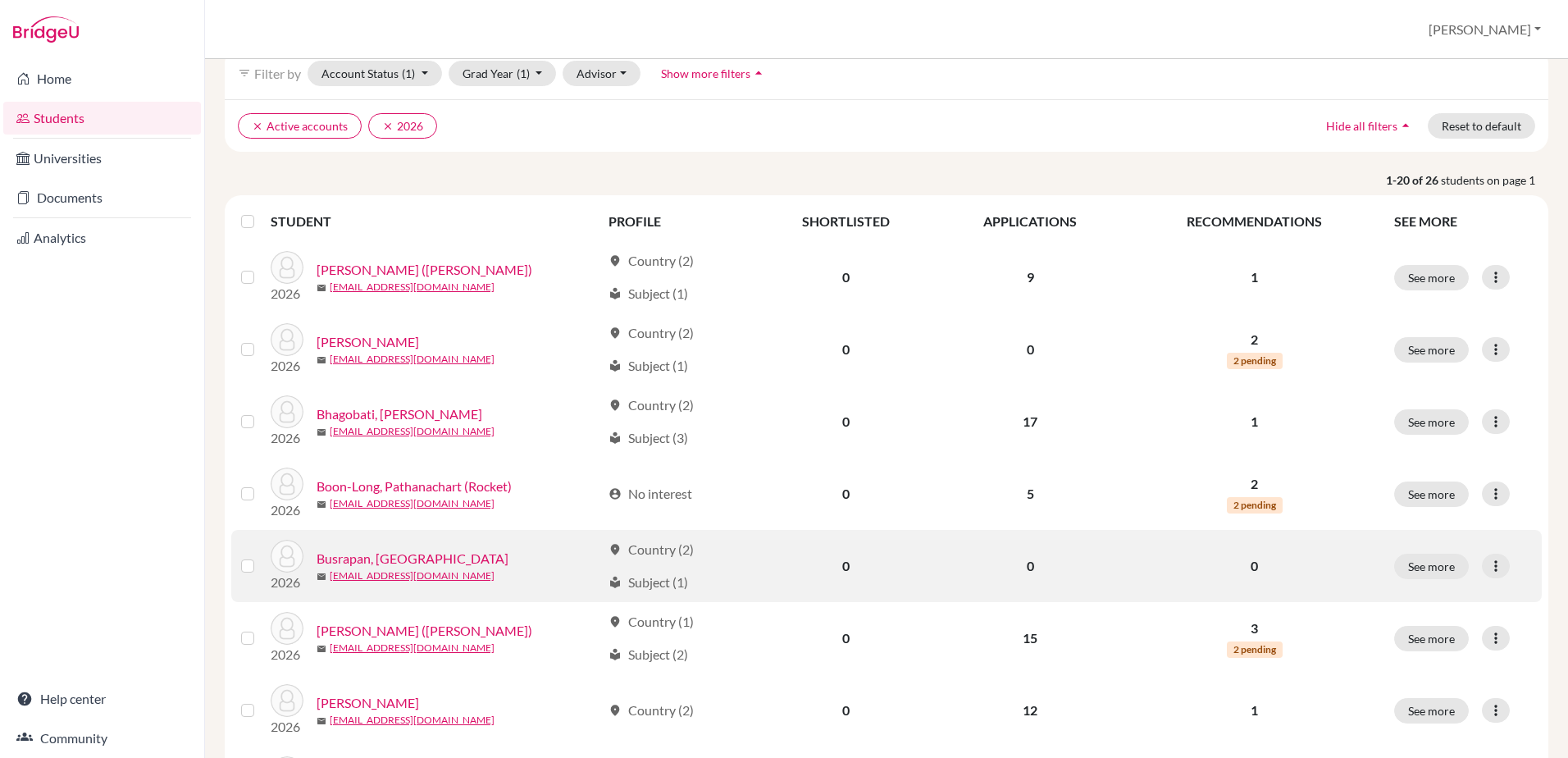
click at [344, 559] on link "Busrapan, [GEOGRAPHIC_DATA]" at bounding box center [412, 559] width 192 height 20
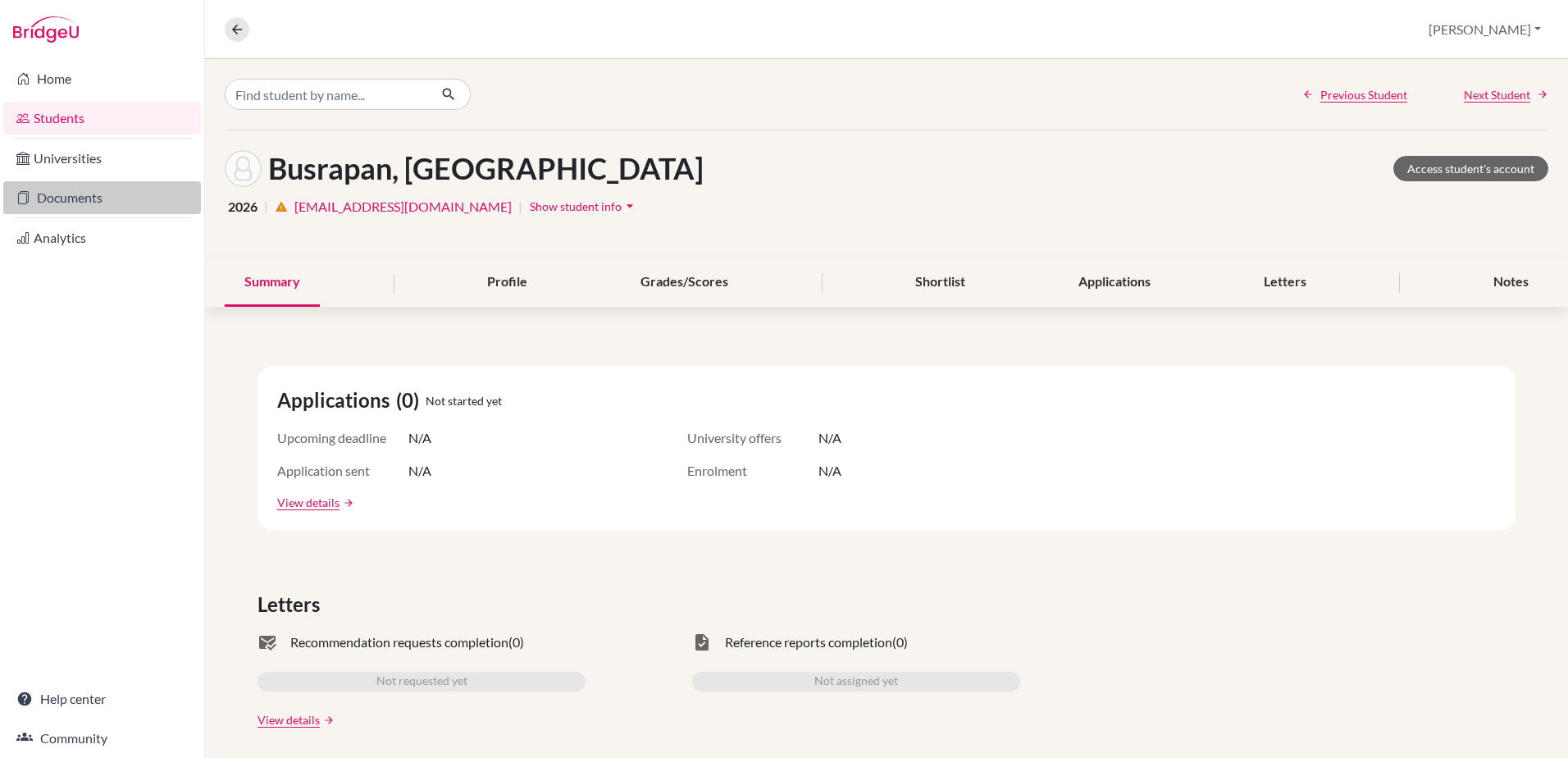
click at [68, 199] on link "Documents" at bounding box center [102, 198] width 198 height 33
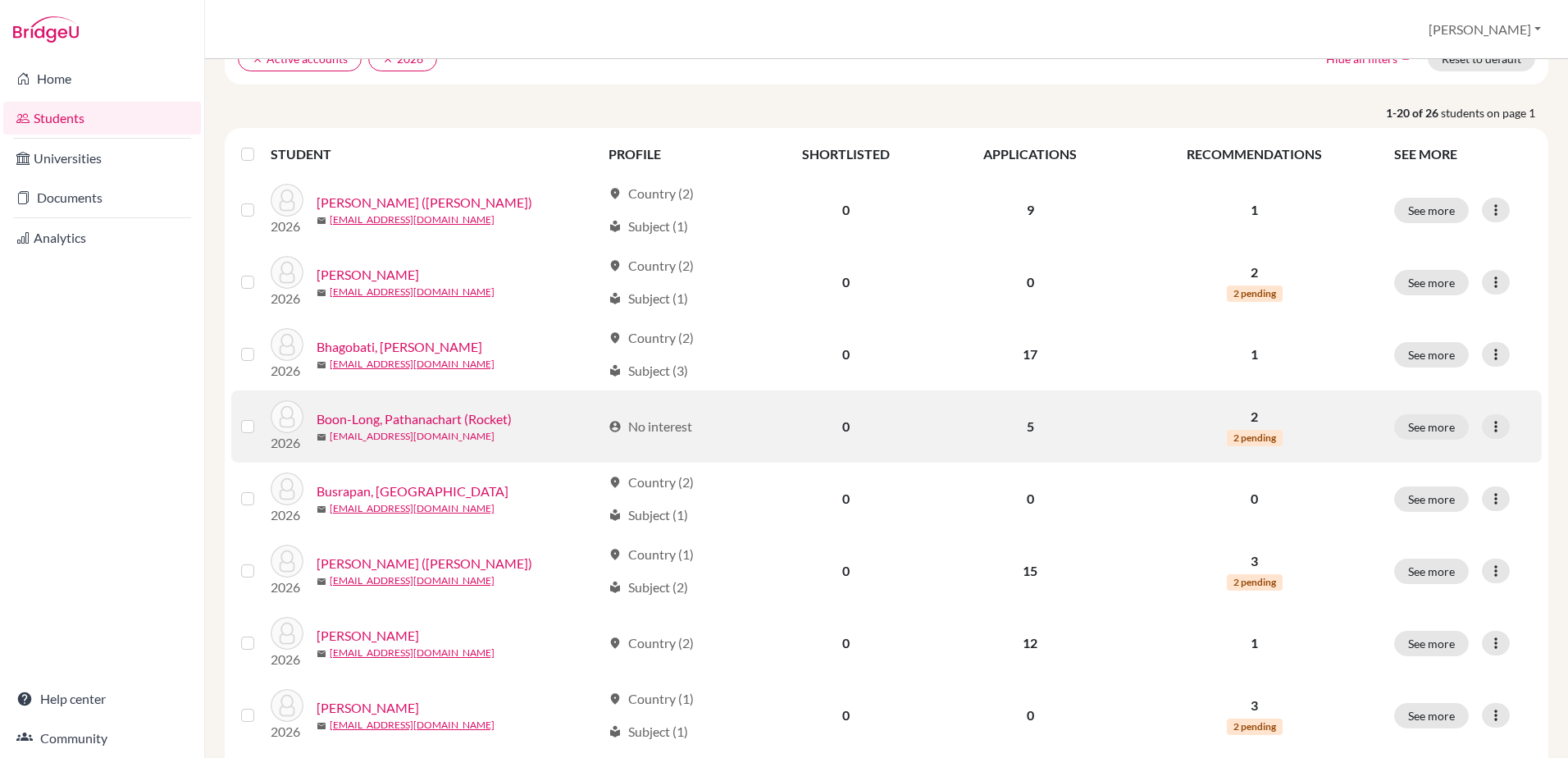
scroll to position [164, 0]
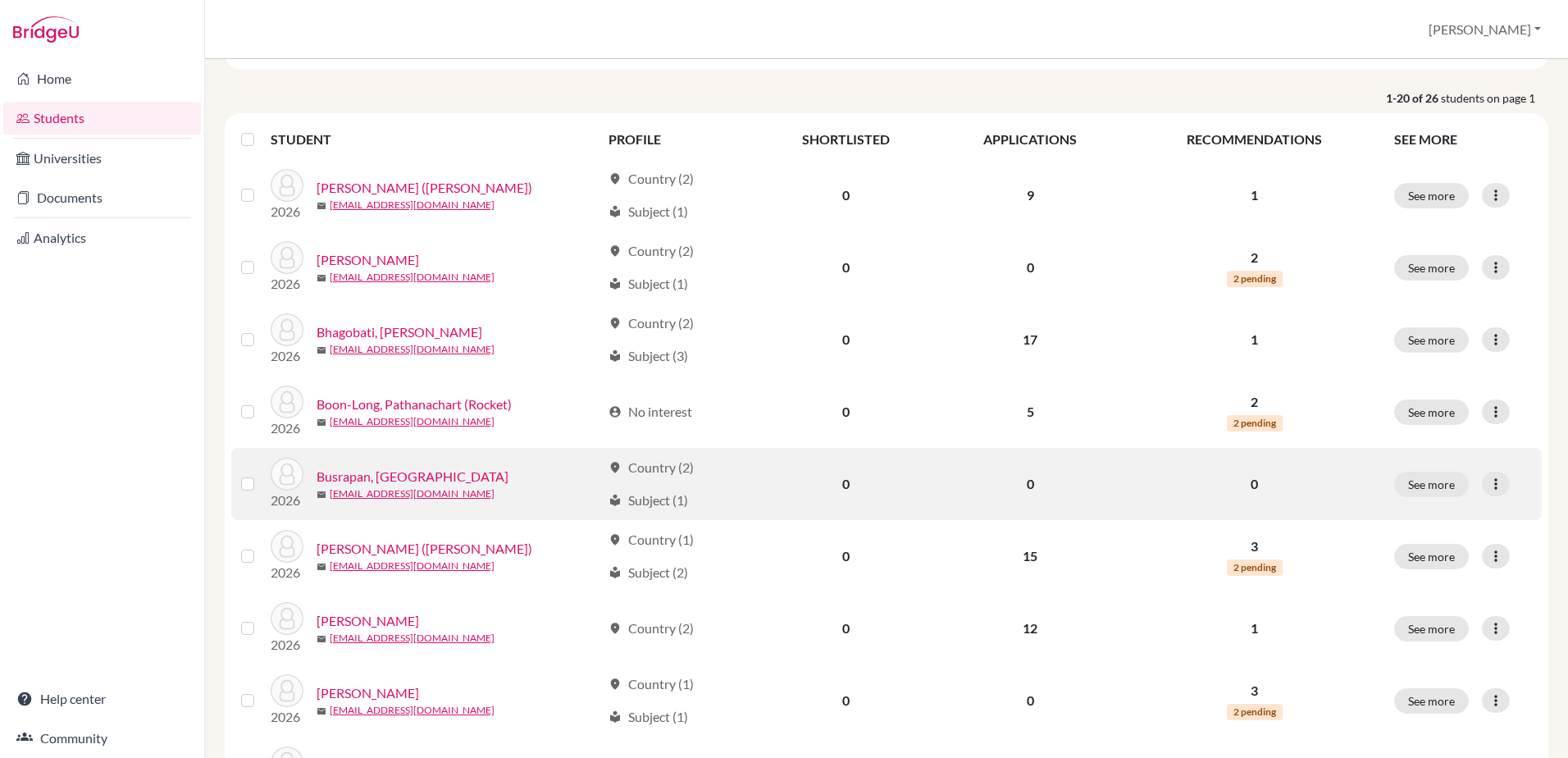
click at [372, 477] on link "Busrapan, [GEOGRAPHIC_DATA]" at bounding box center [412, 477] width 192 height 20
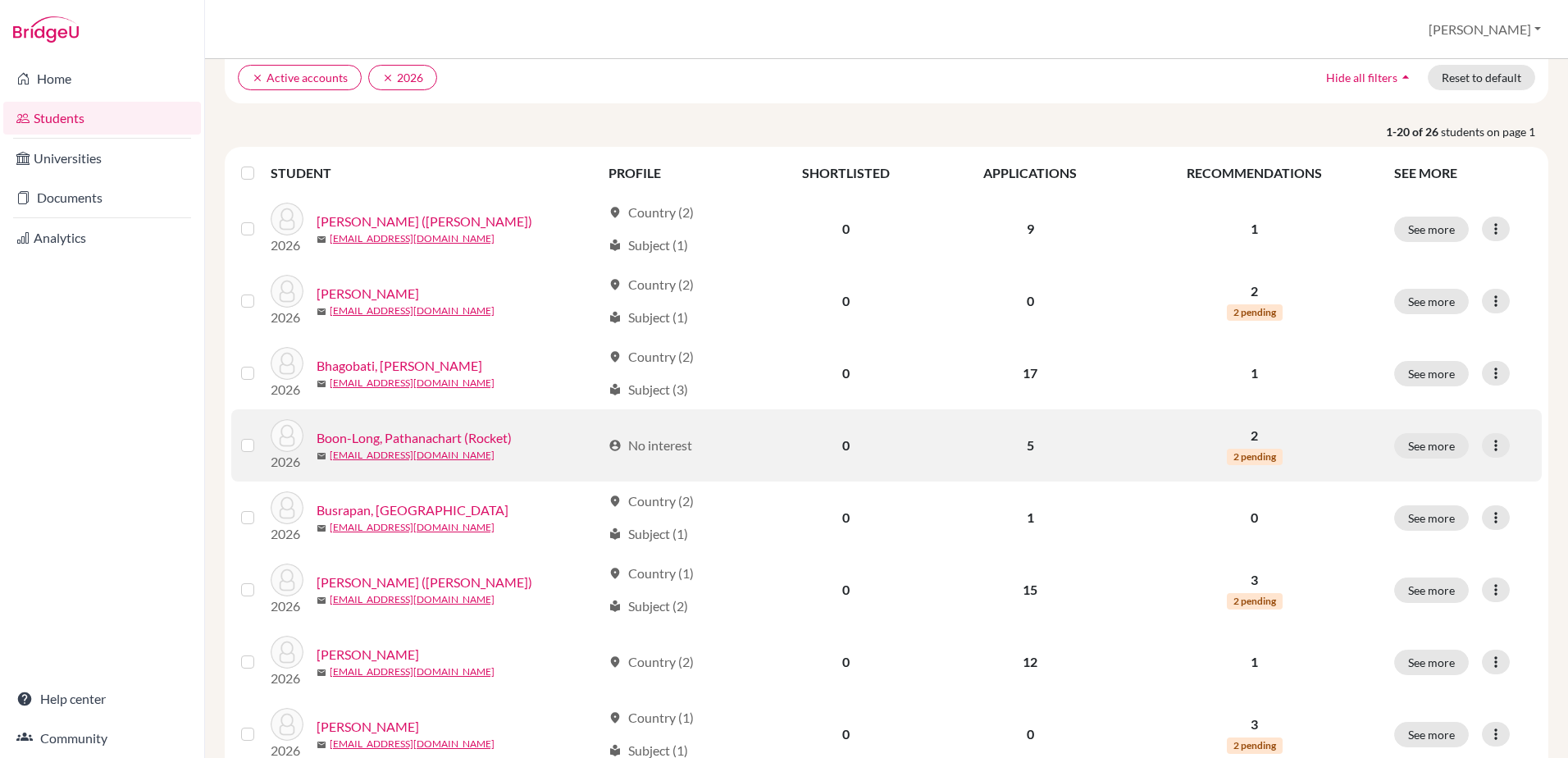
scroll to position [164, 0]
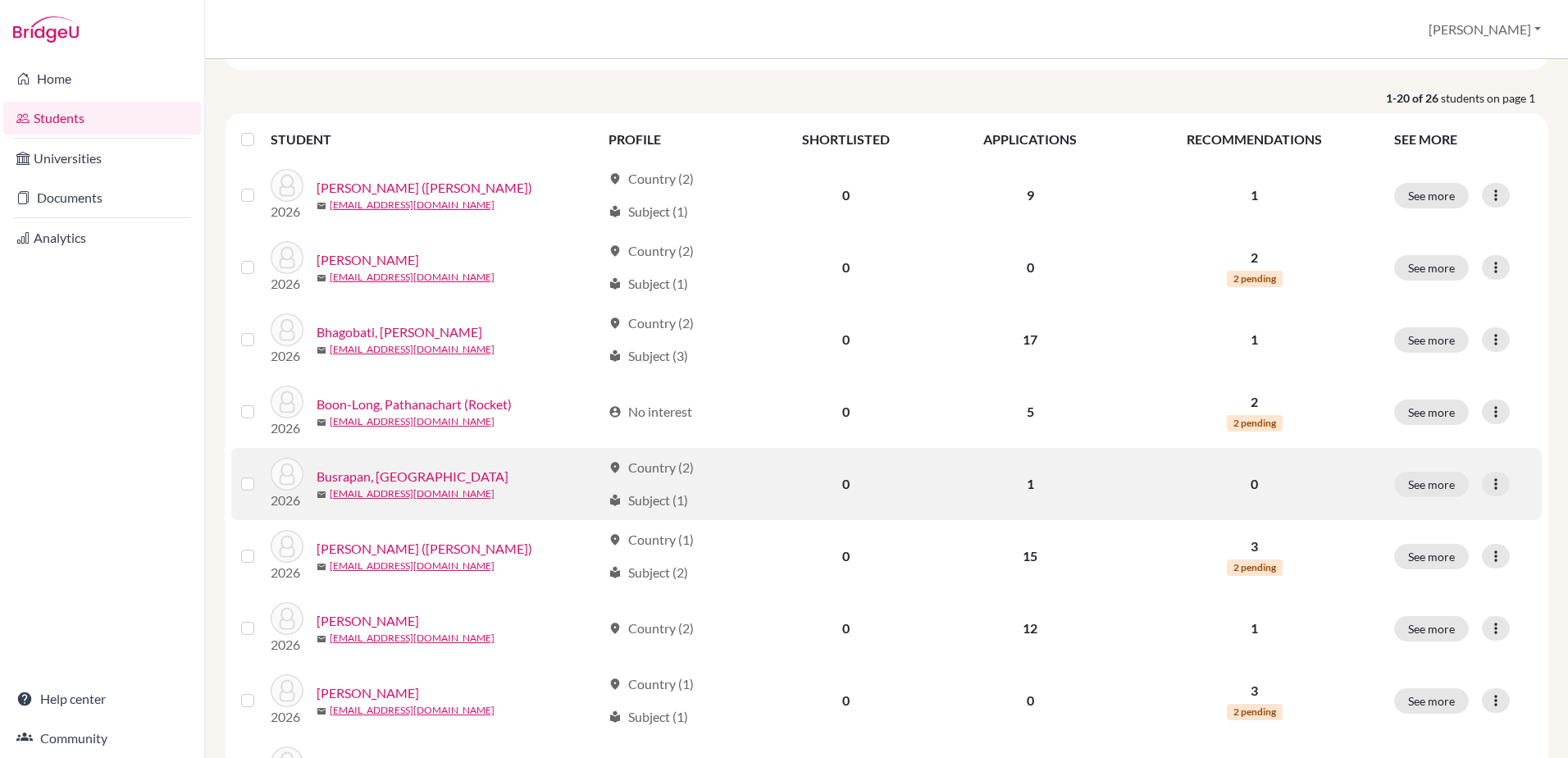
click at [355, 475] on link "Busrapan, [GEOGRAPHIC_DATA]" at bounding box center [412, 477] width 192 height 20
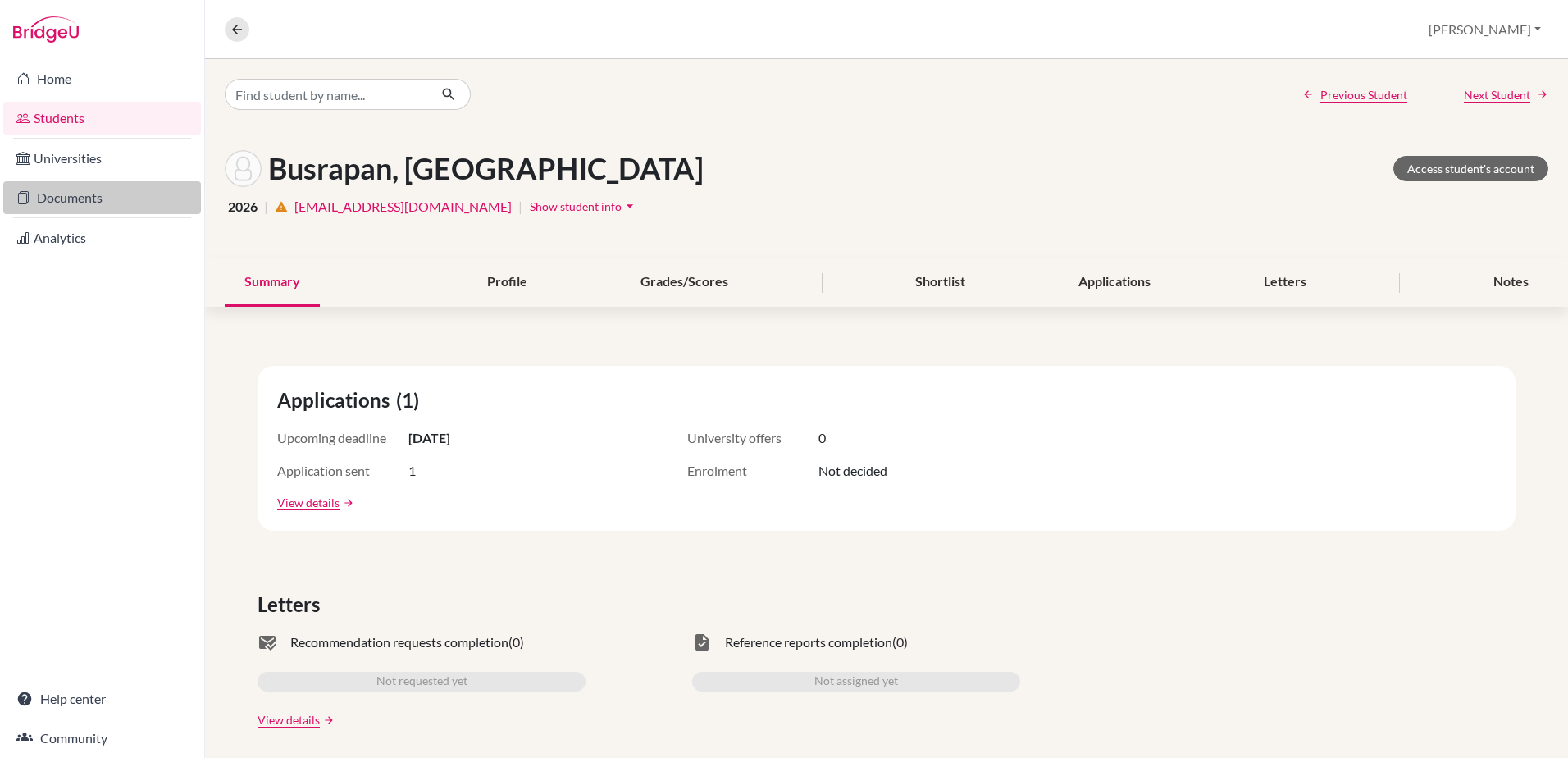
click at [60, 201] on link "Documents" at bounding box center [102, 198] width 198 height 33
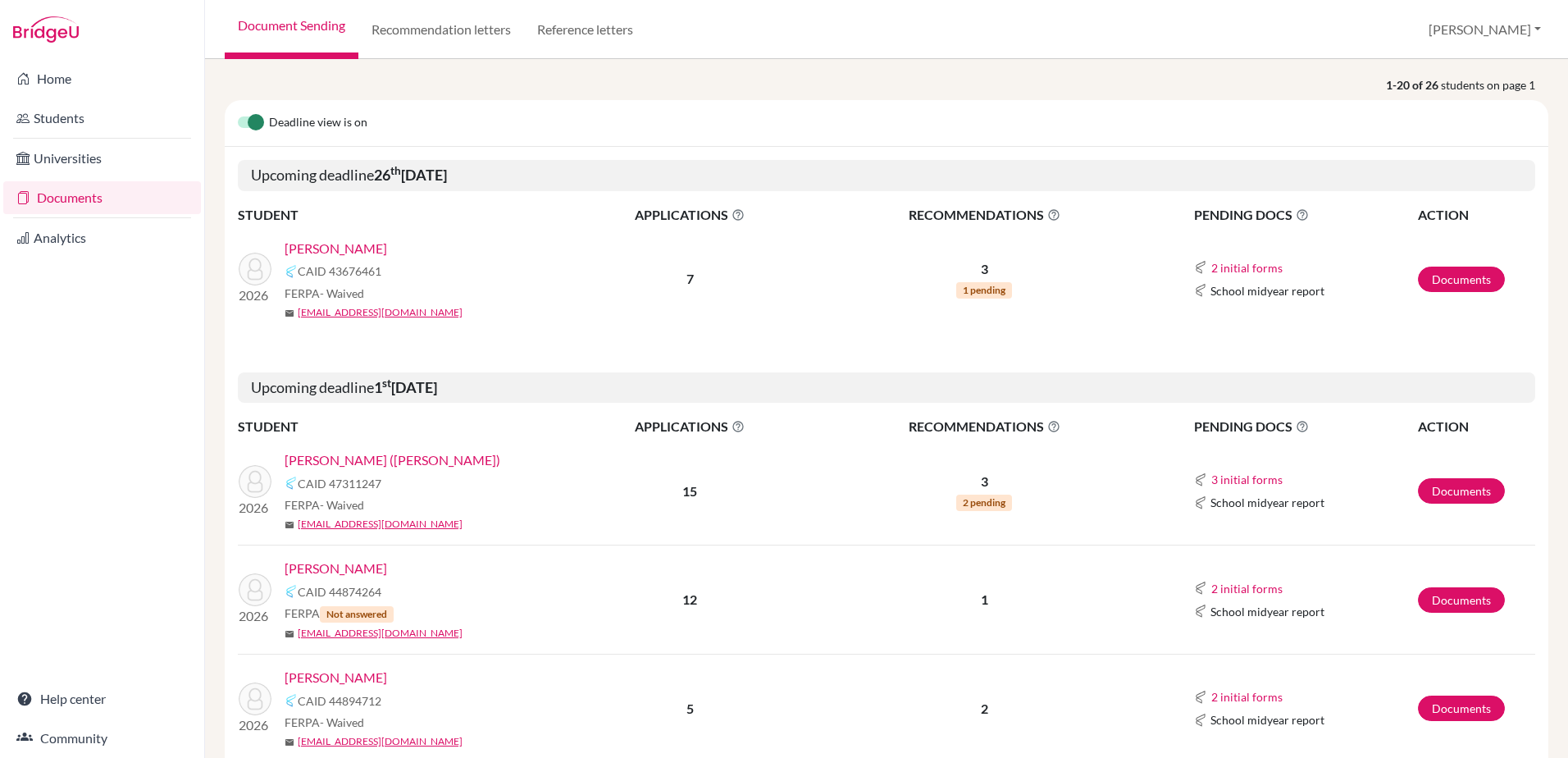
scroll to position [164, 0]
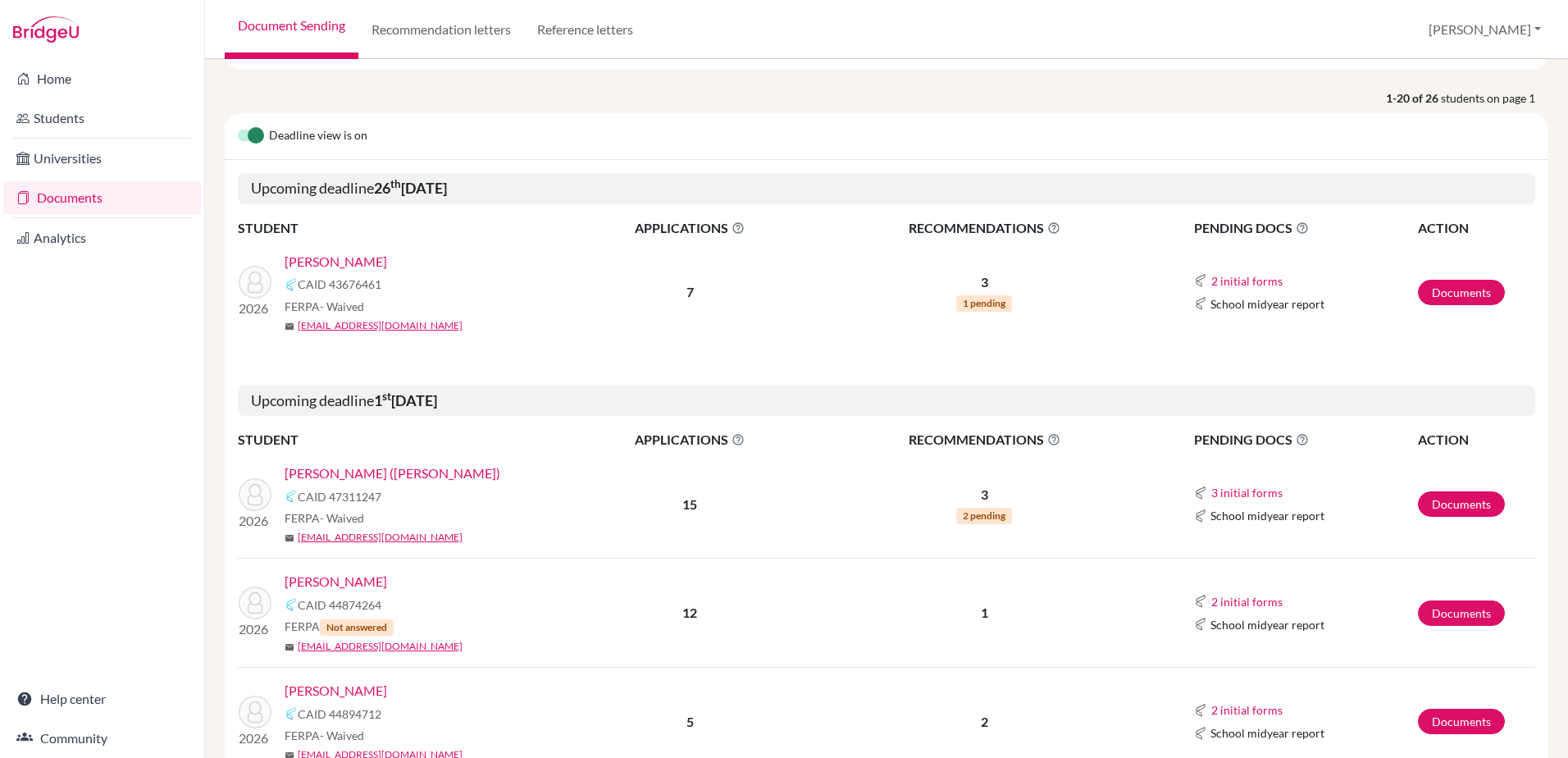
click at [66, 197] on link "Documents" at bounding box center [102, 198] width 198 height 33
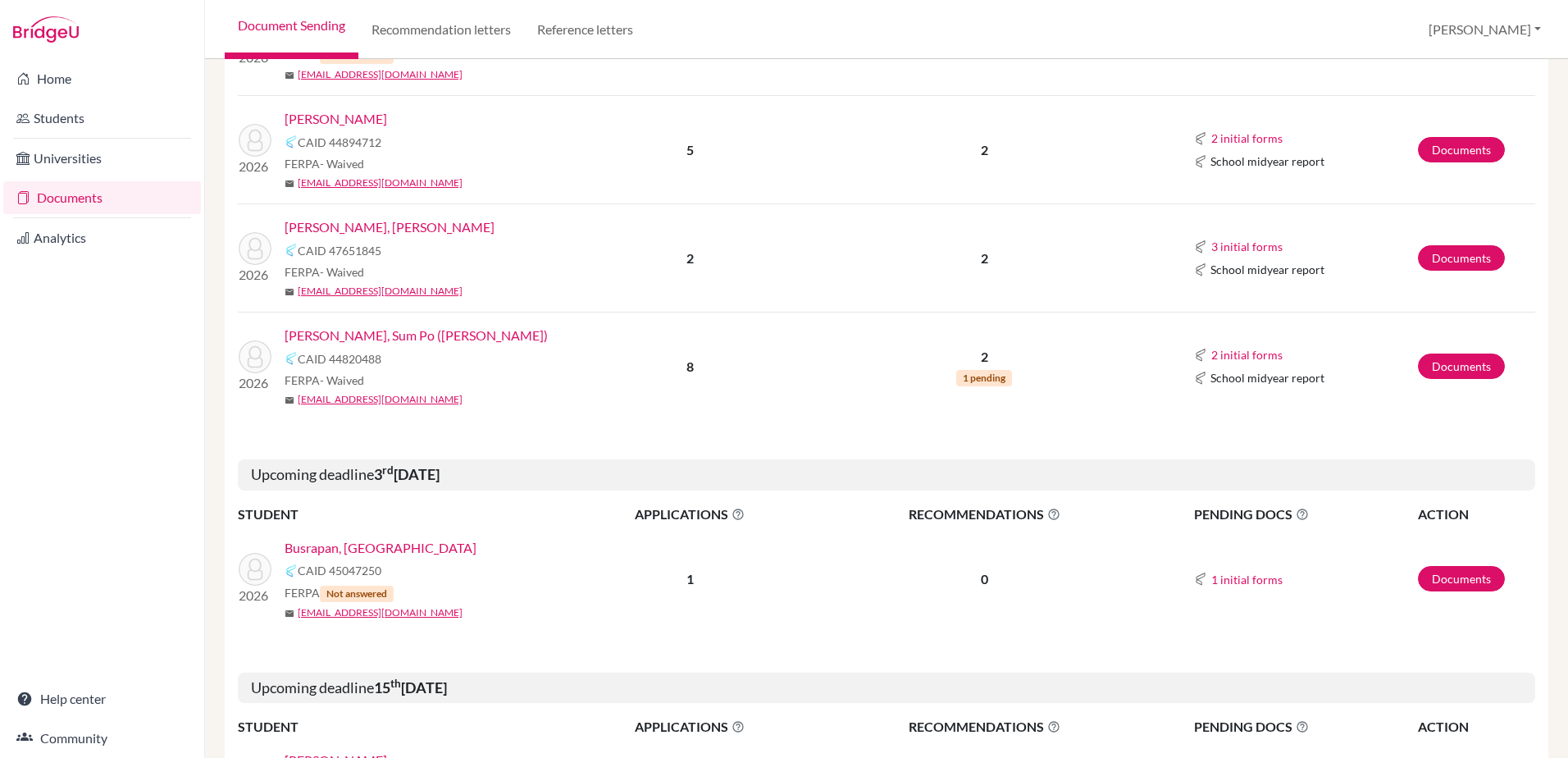
scroll to position [902, 0]
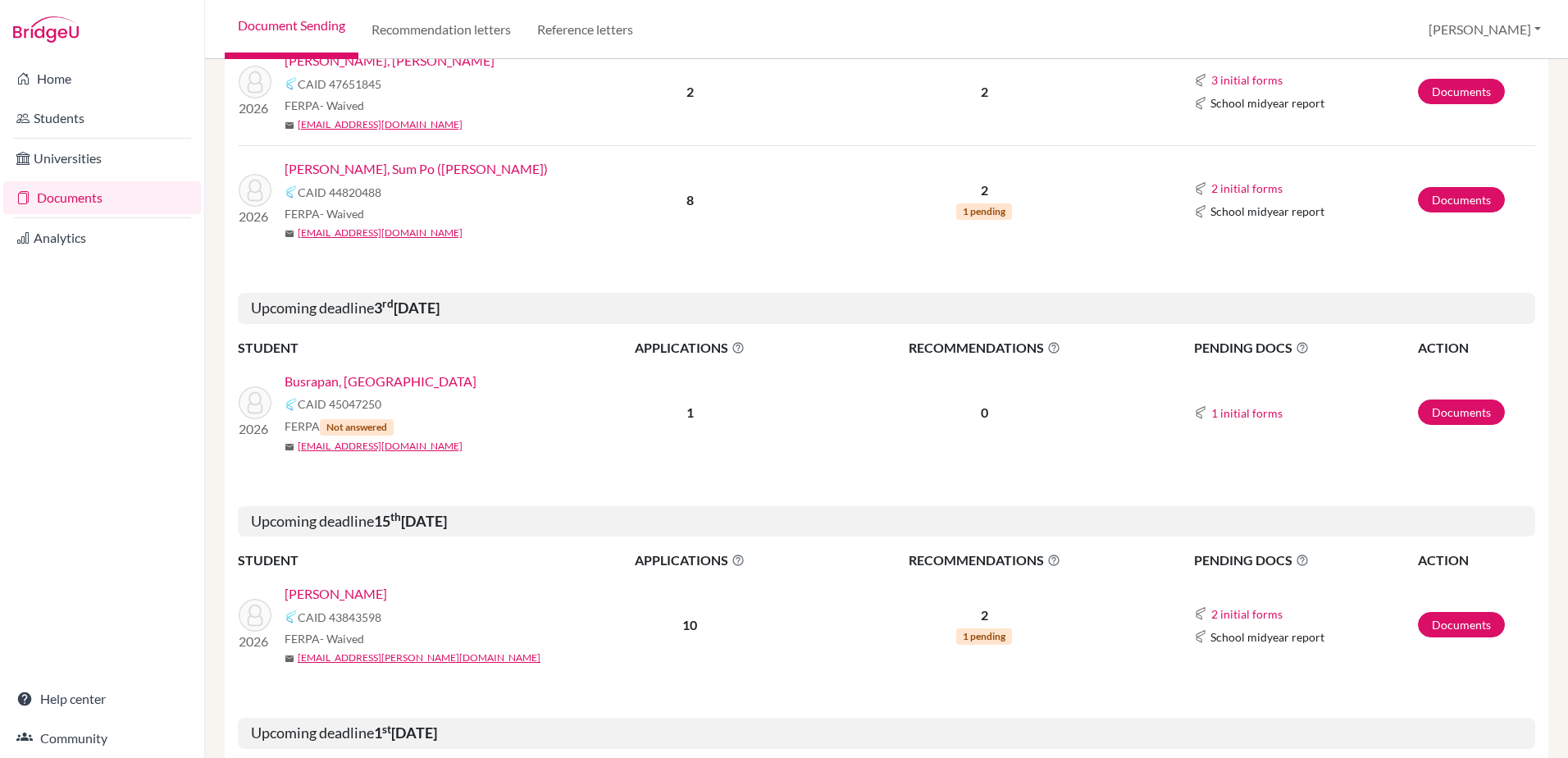
click at [346, 384] on link "Busrapan, [GEOGRAPHIC_DATA]" at bounding box center [381, 382] width 192 height 20
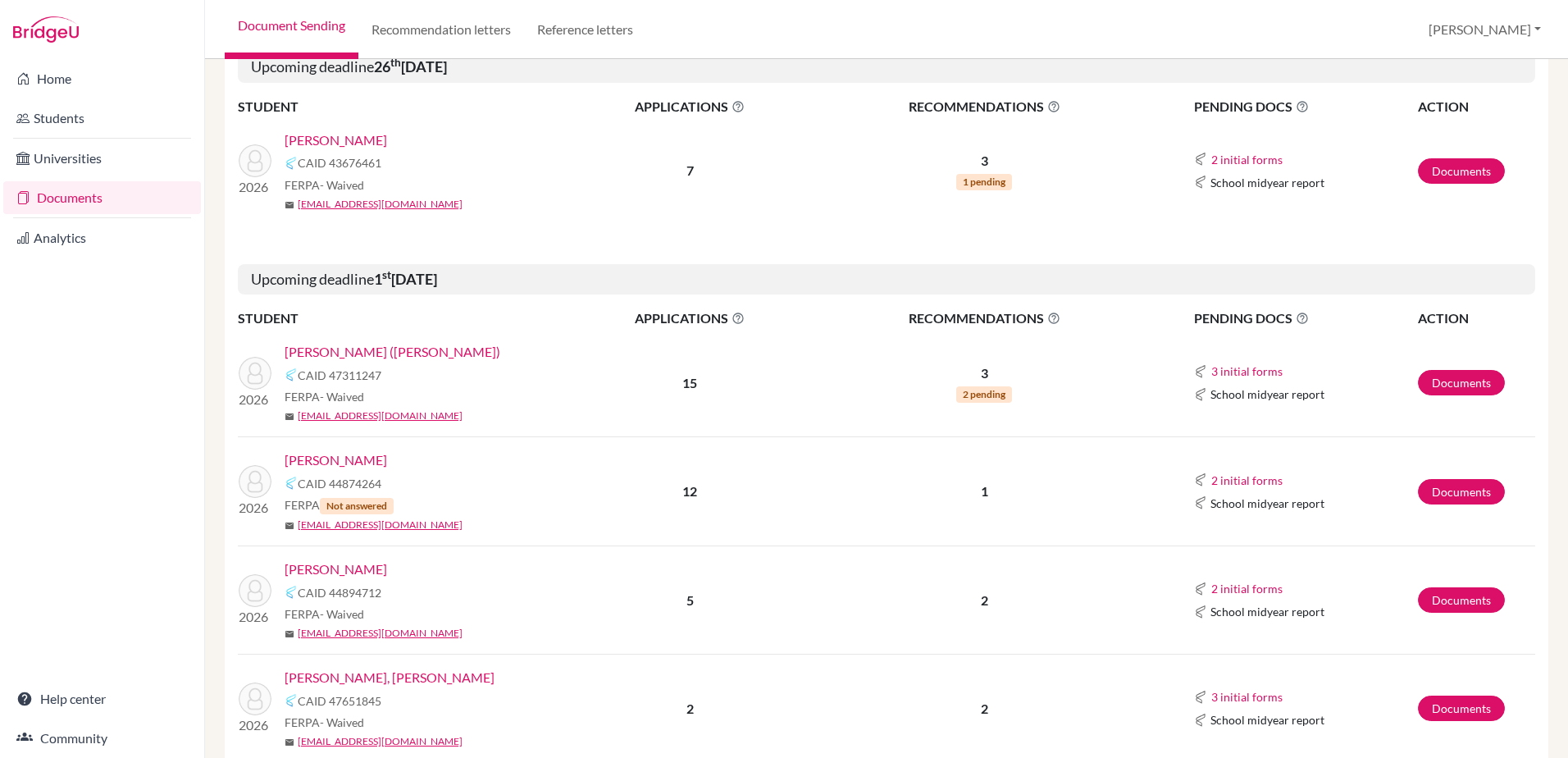
scroll to position [328, 0]
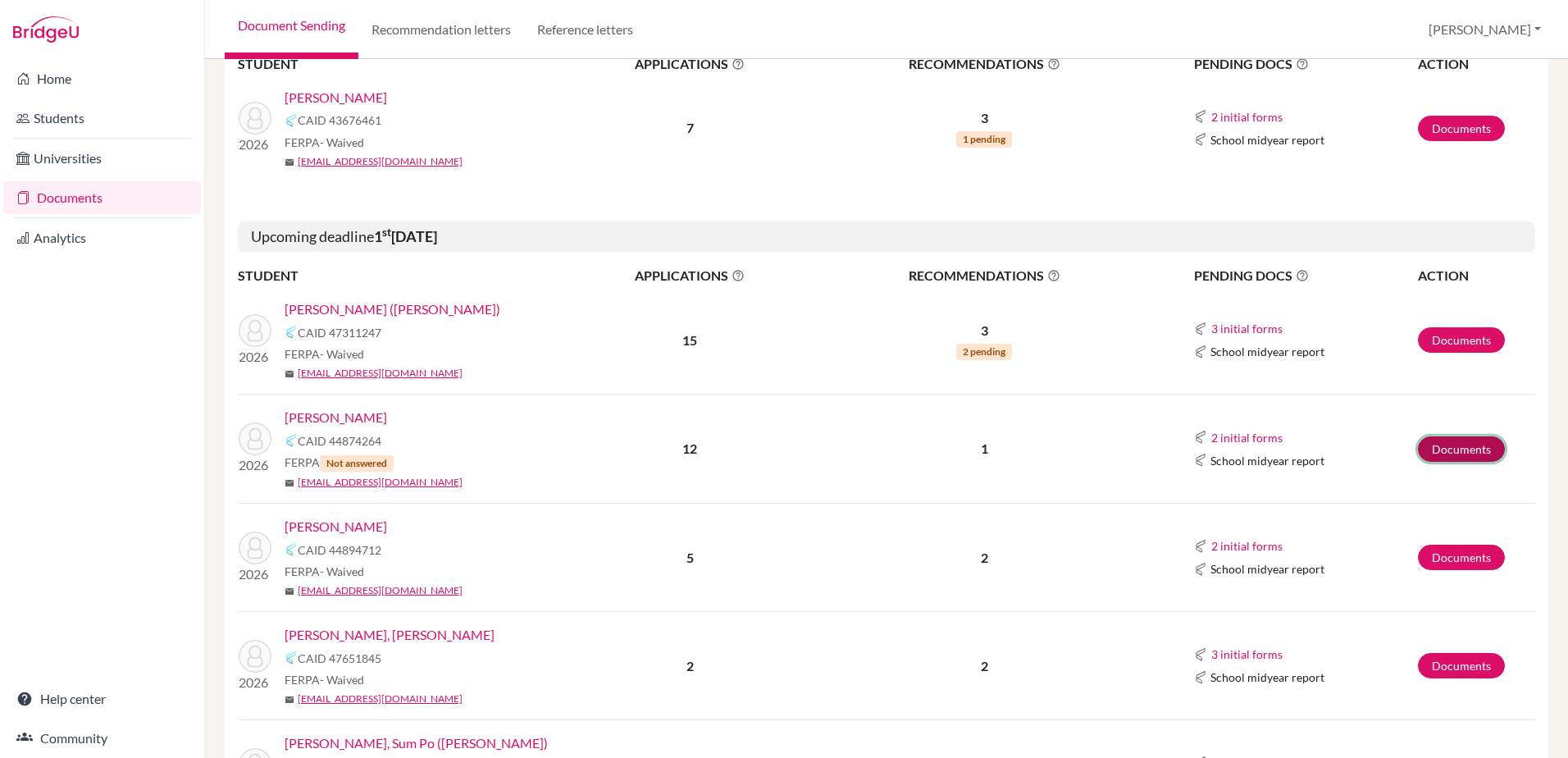
click at [1433, 447] on link "Documents" at bounding box center [1462, 449] width 87 height 25
click at [326, 483] on link "r_craft@wincoll.ac.uk" at bounding box center [380, 482] width 165 height 15
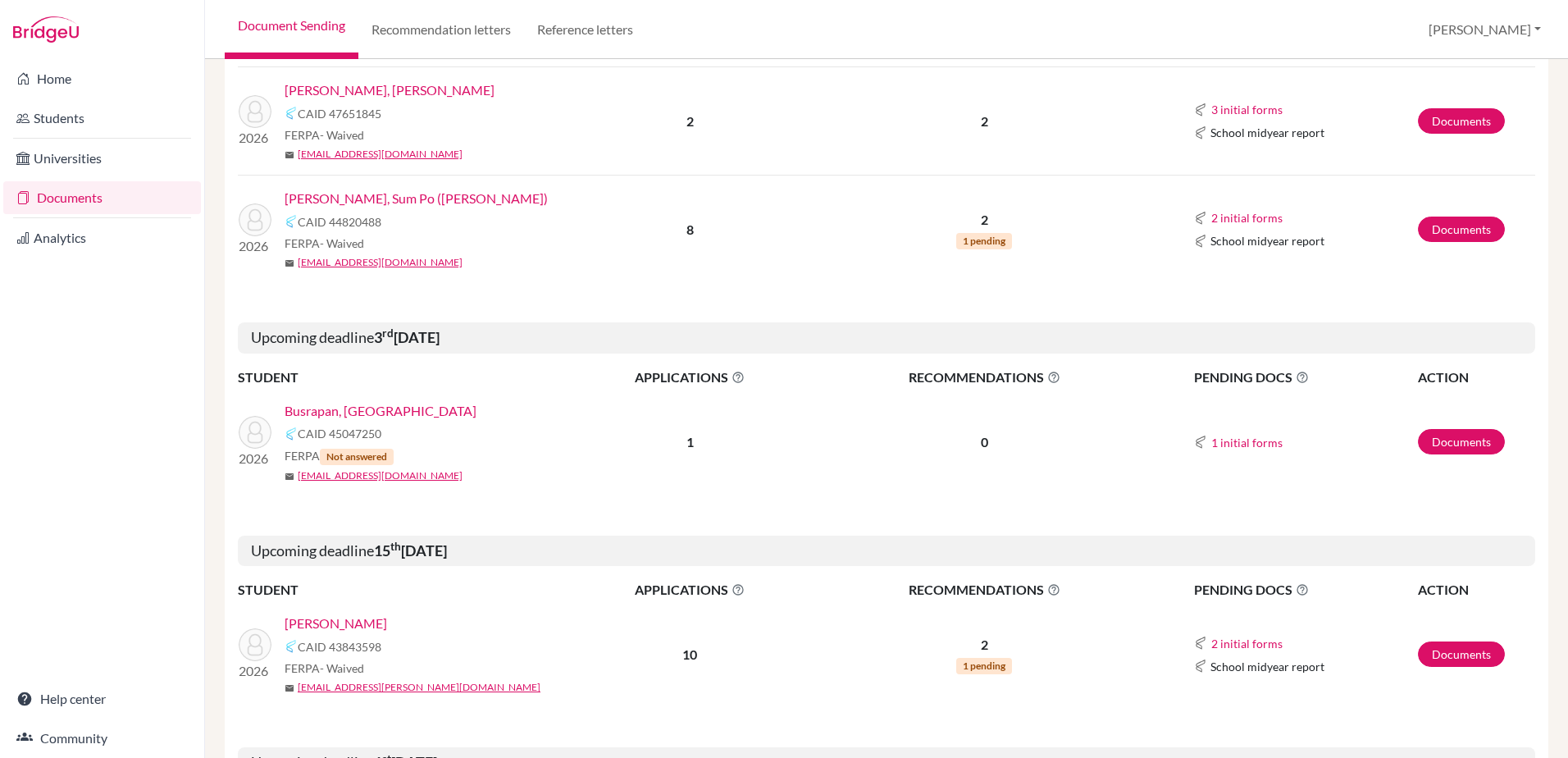
scroll to position [902, 0]
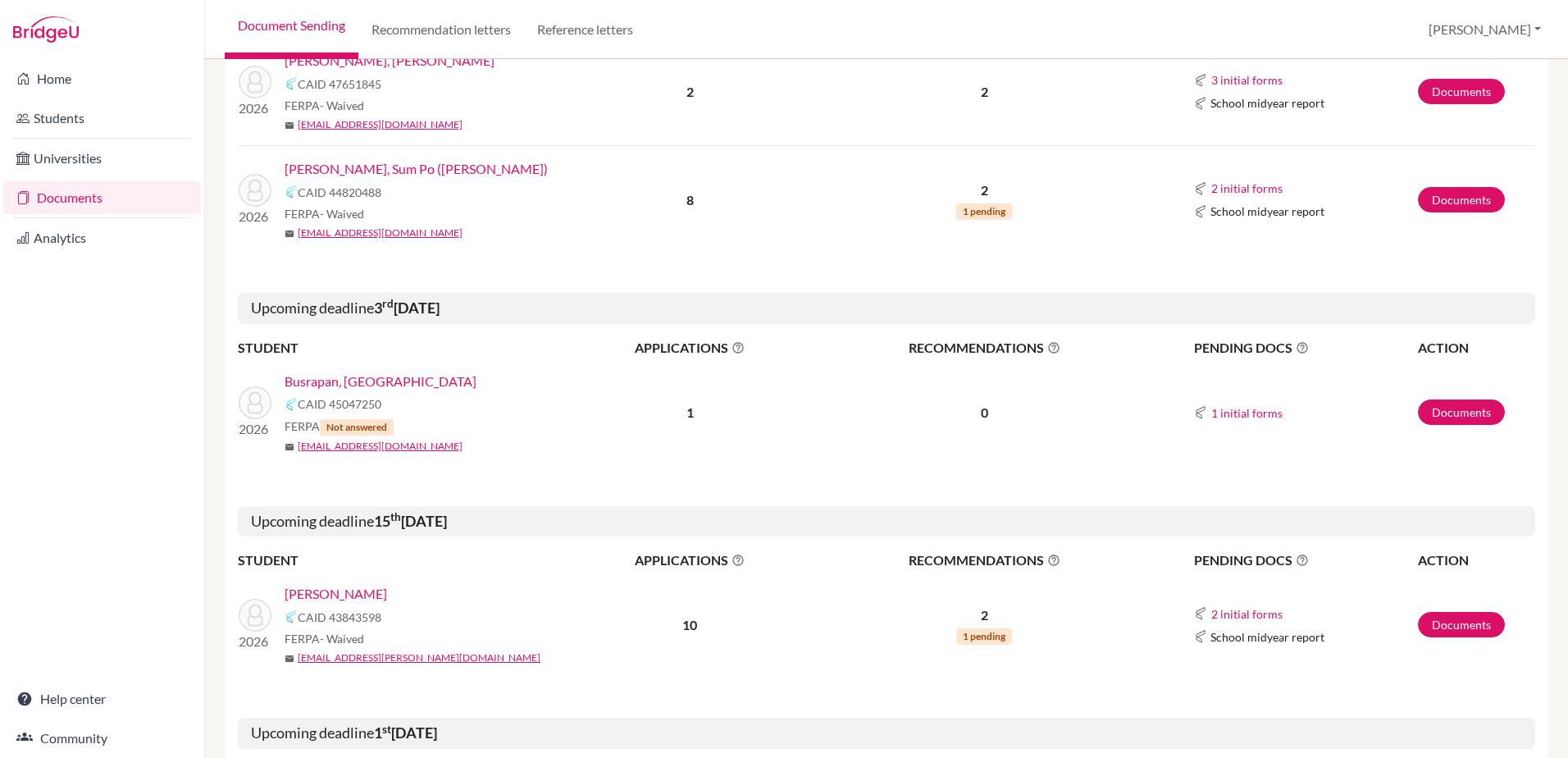
click at [315, 382] on link "Busrapan, Pran" at bounding box center [381, 382] width 192 height 20
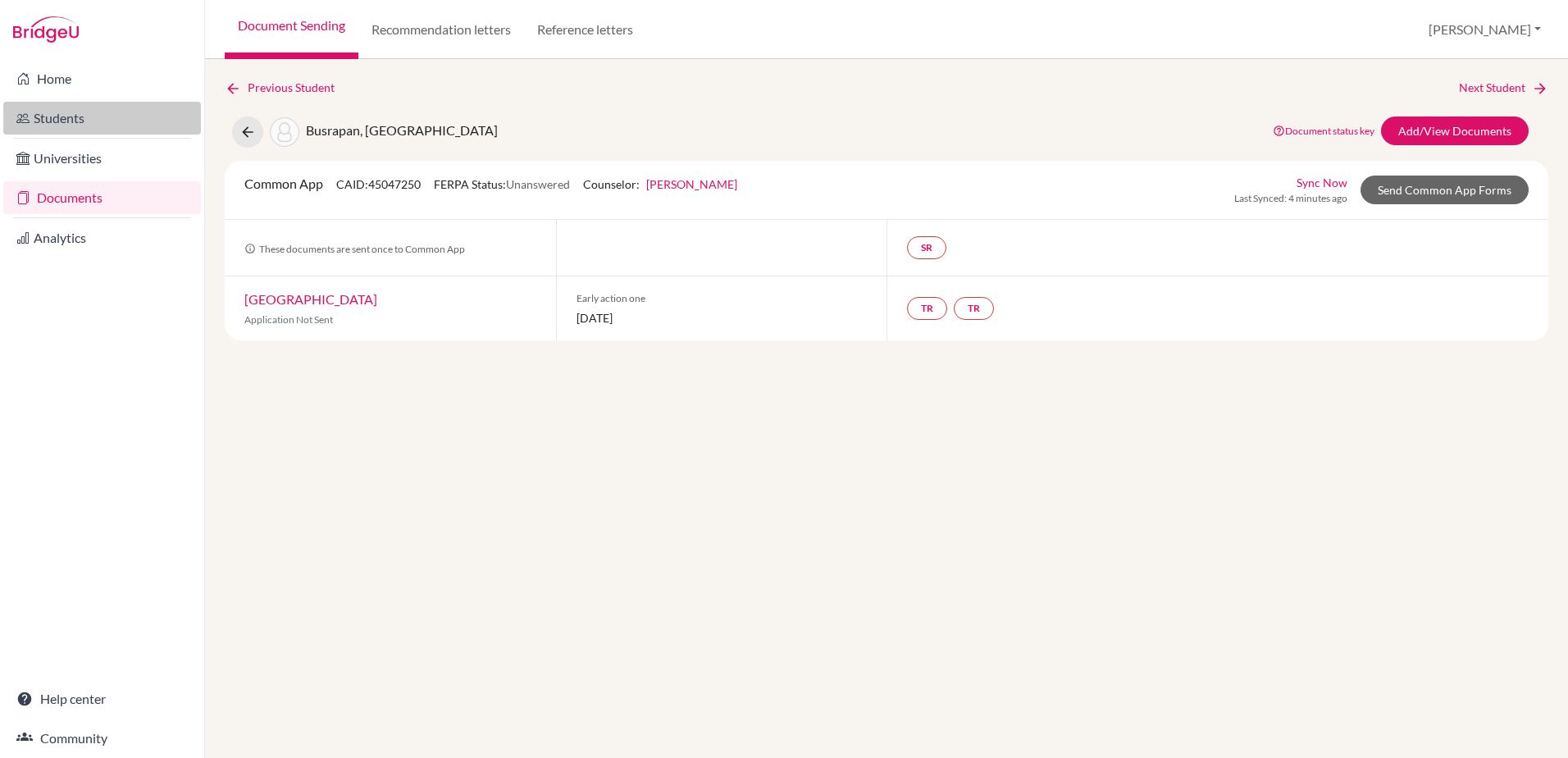
click at [50, 123] on link "Students" at bounding box center [102, 118] width 198 height 33
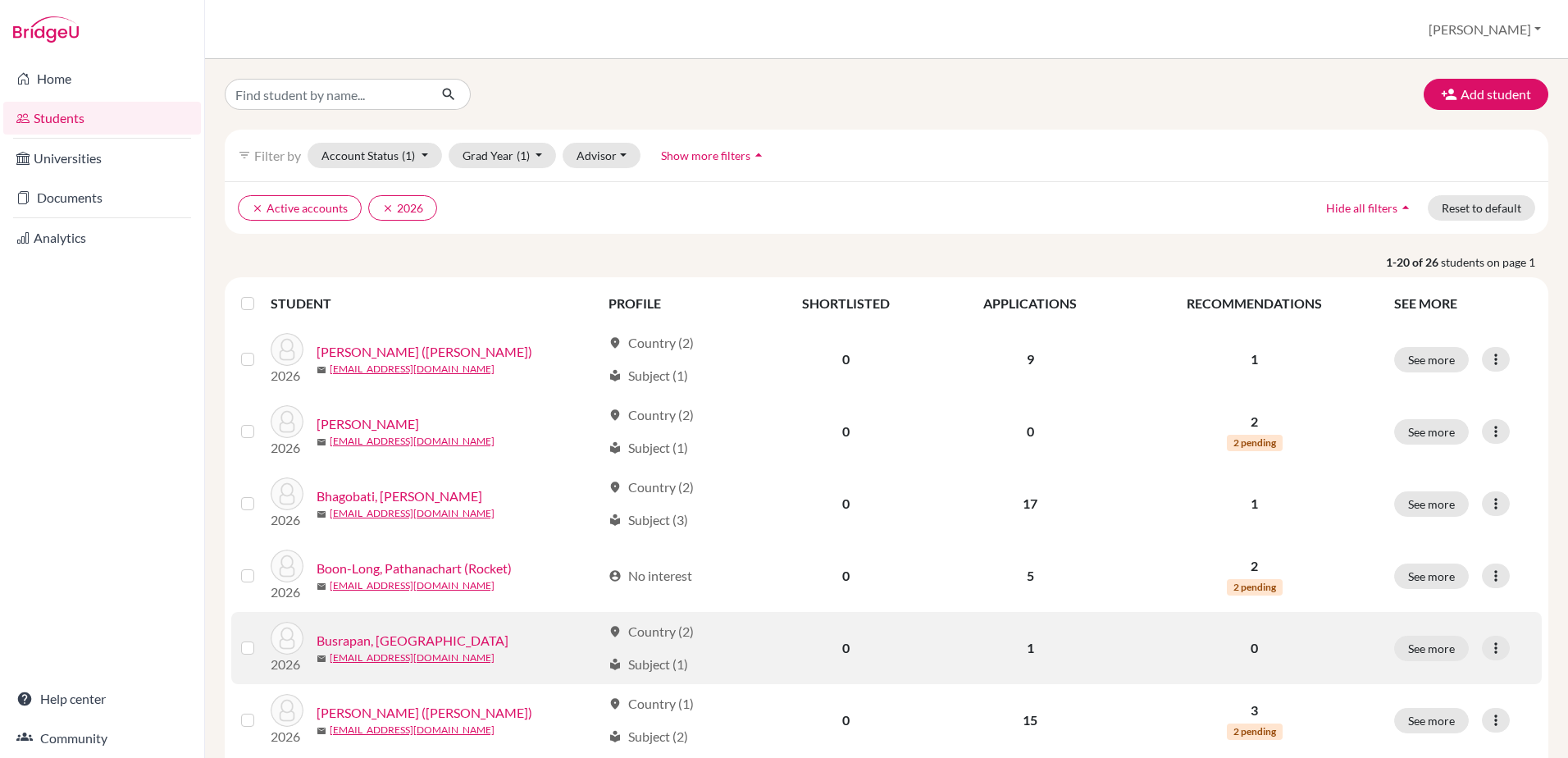
click at [358, 645] on link "Busrapan, [GEOGRAPHIC_DATA]" at bounding box center [412, 641] width 192 height 20
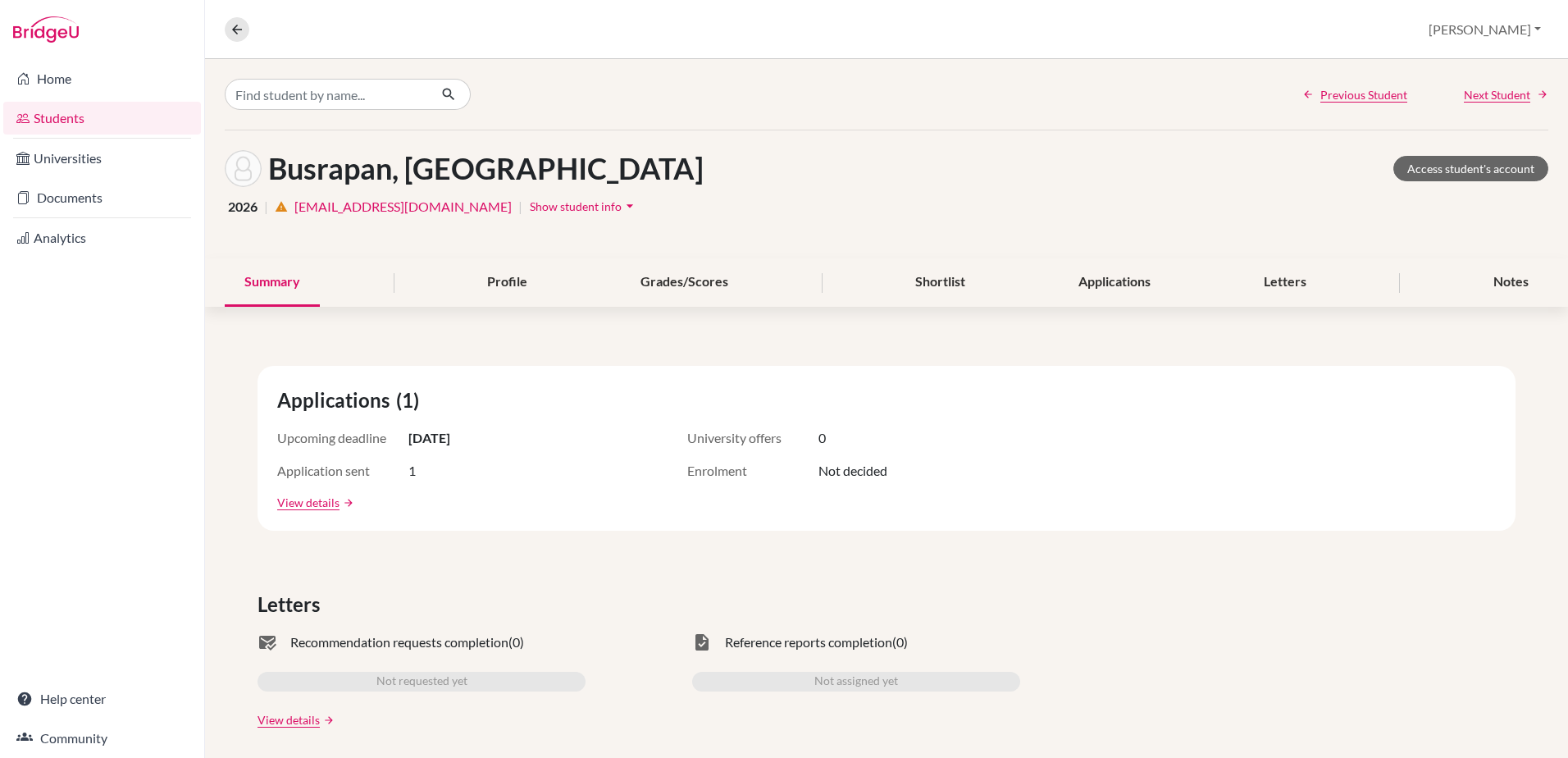
click at [622, 204] on icon "arrow_drop_down" at bounding box center [630, 206] width 16 height 16
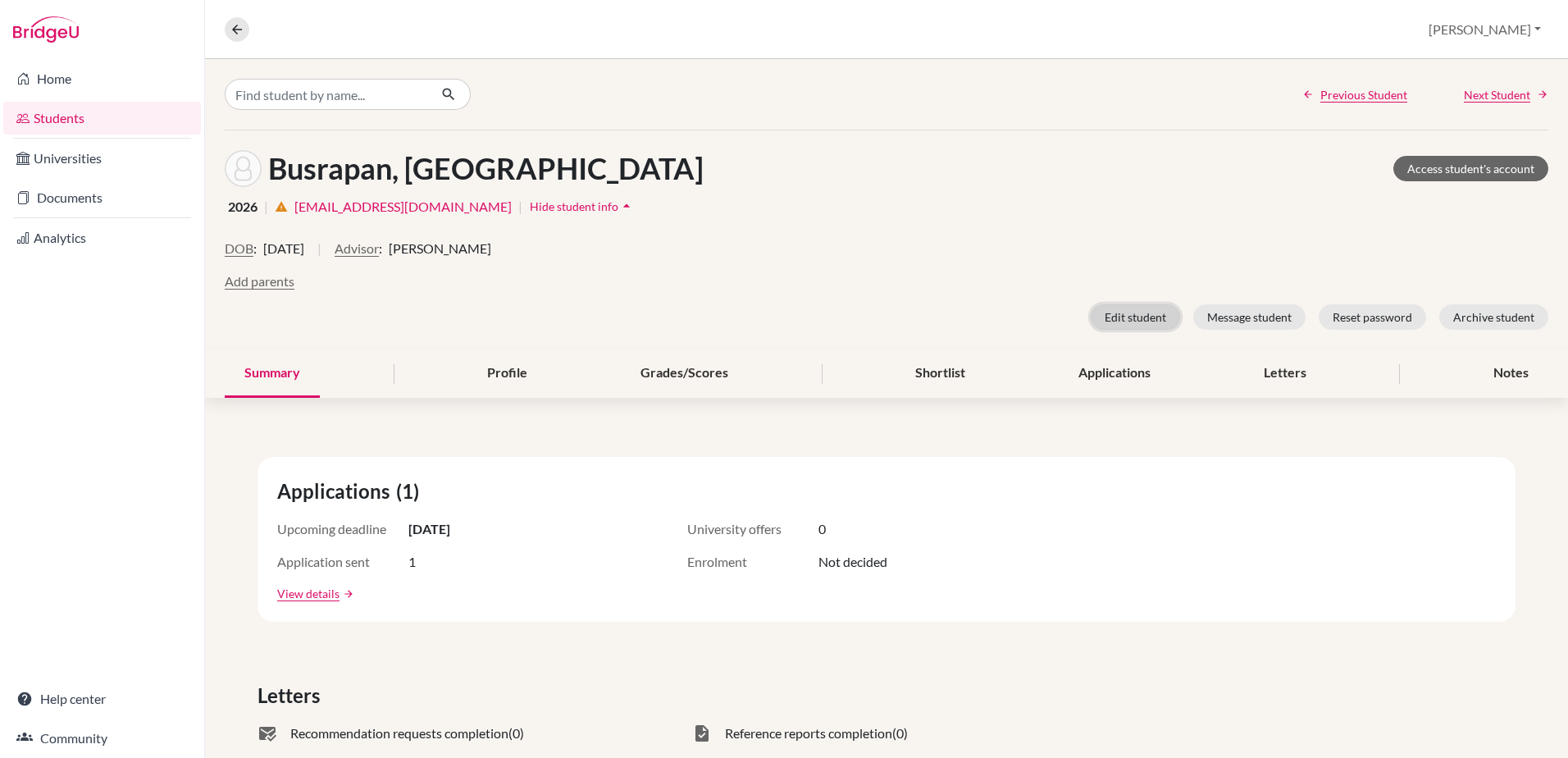
click at [1110, 319] on button "Edit student" at bounding box center [1136, 317] width 90 height 25
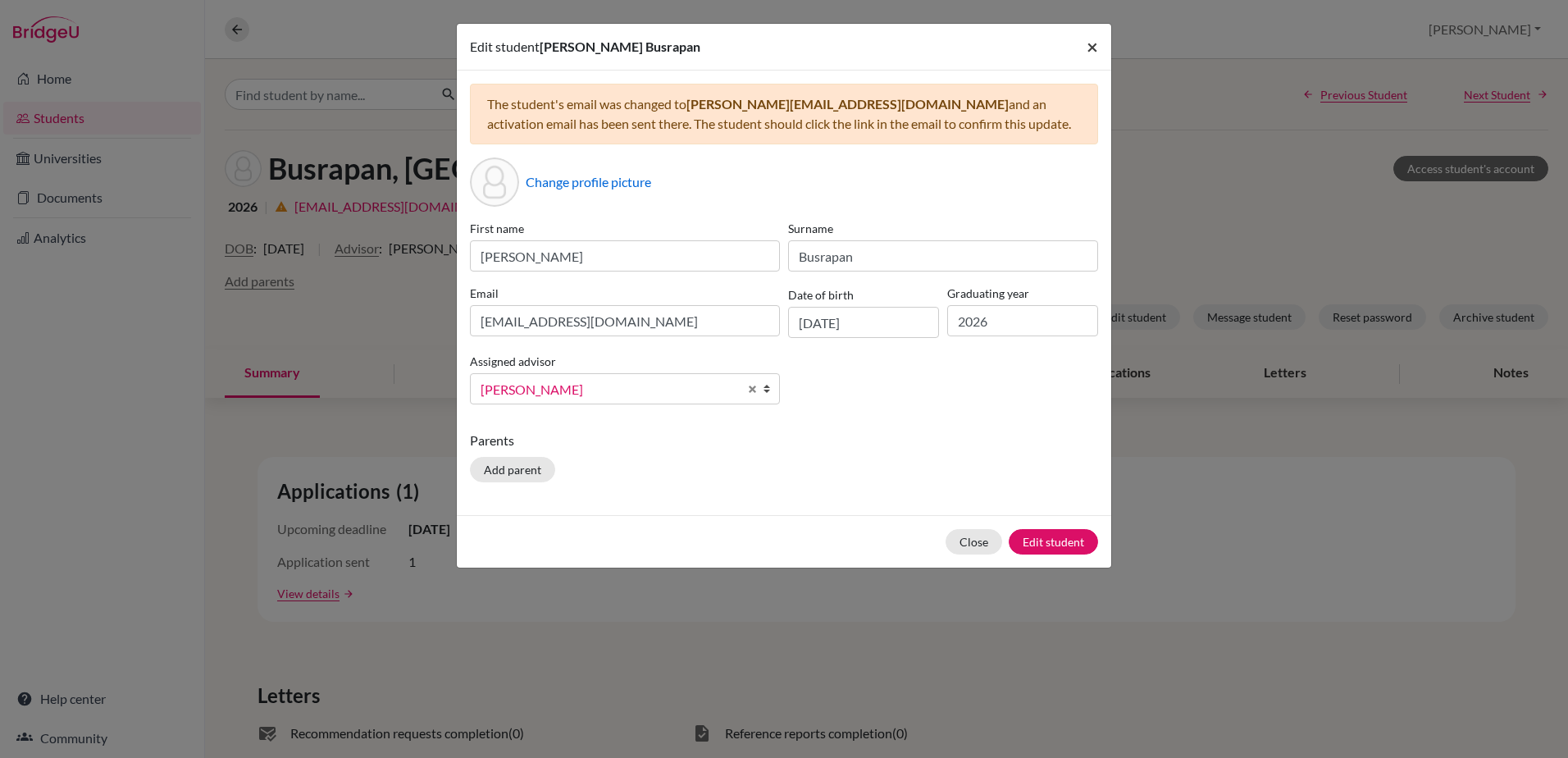
click at [1086, 46] on button "×" at bounding box center [1093, 46] width 38 height 46
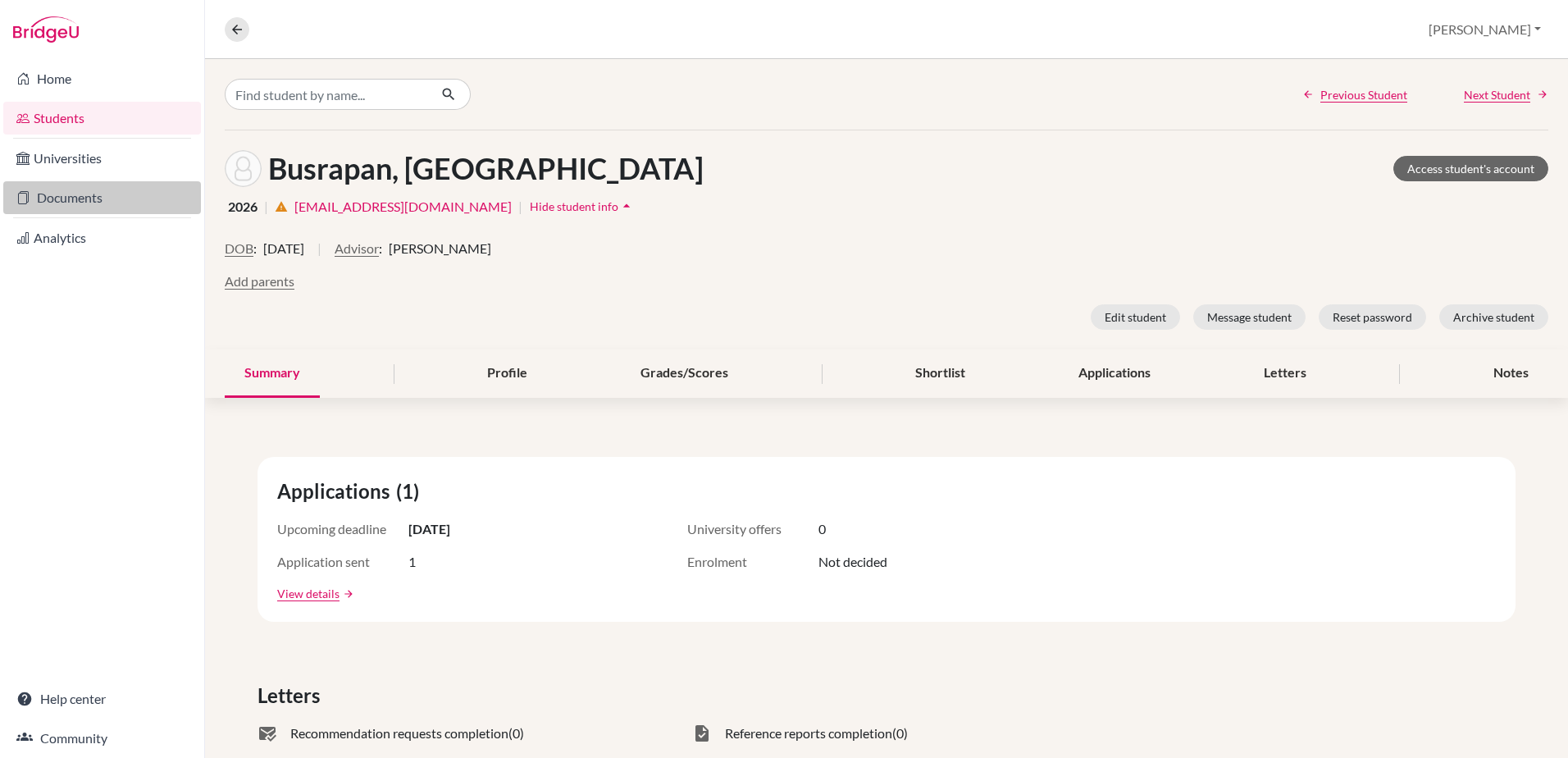
click at [63, 204] on link "Documents" at bounding box center [102, 198] width 198 height 33
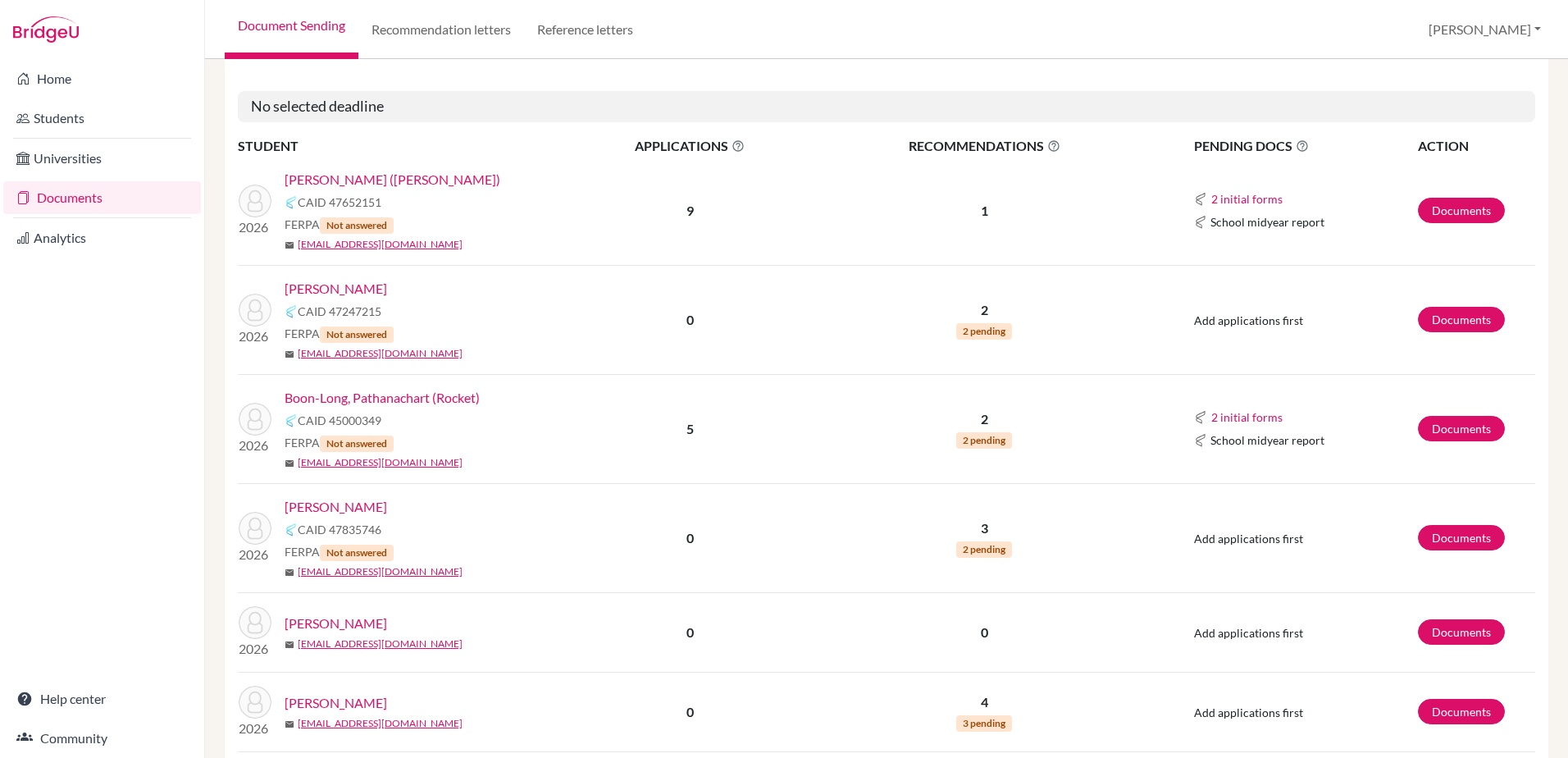
scroll to position [1887, 0]
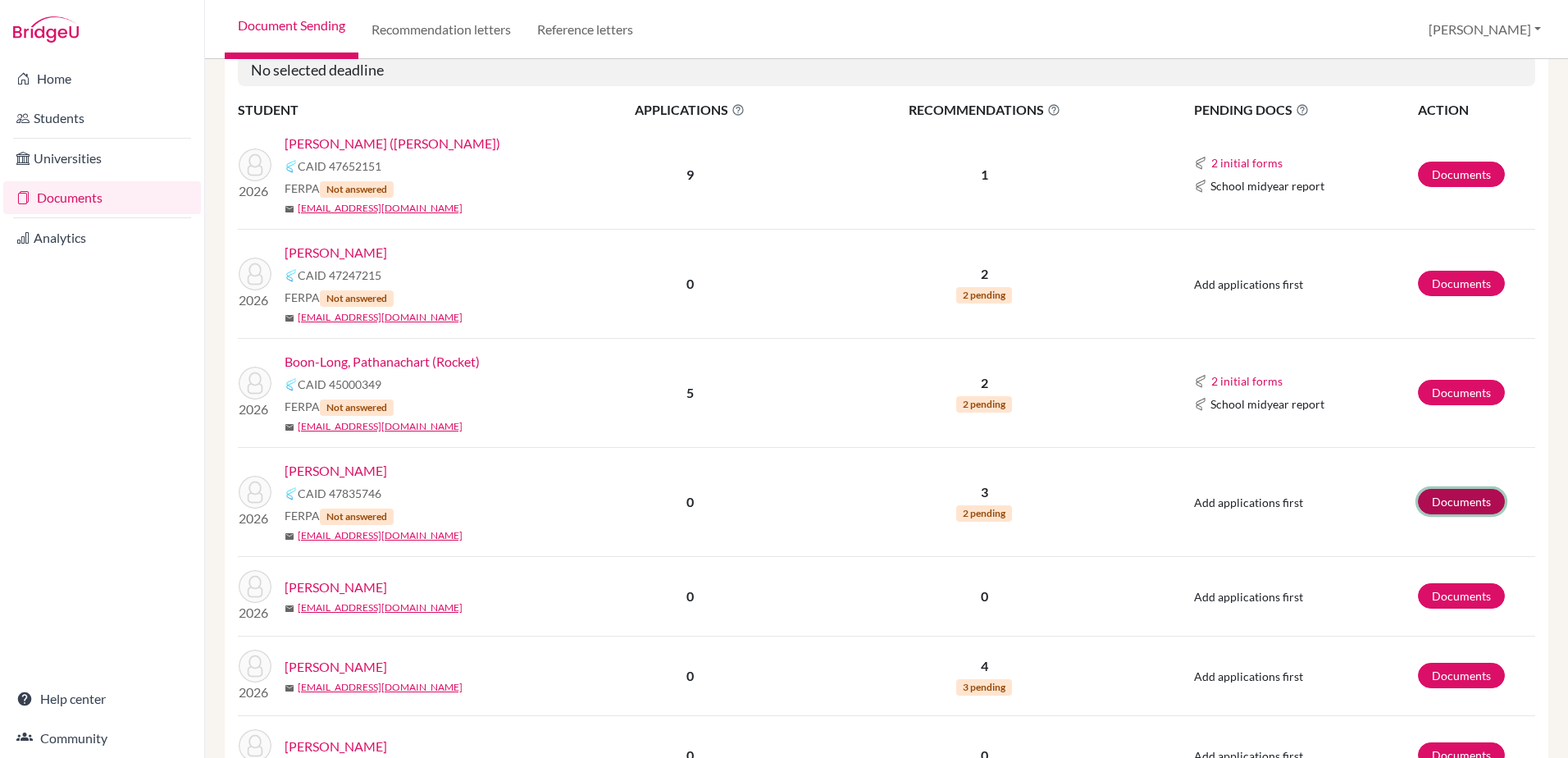
click at [1454, 511] on link "Documents" at bounding box center [1462, 501] width 87 height 25
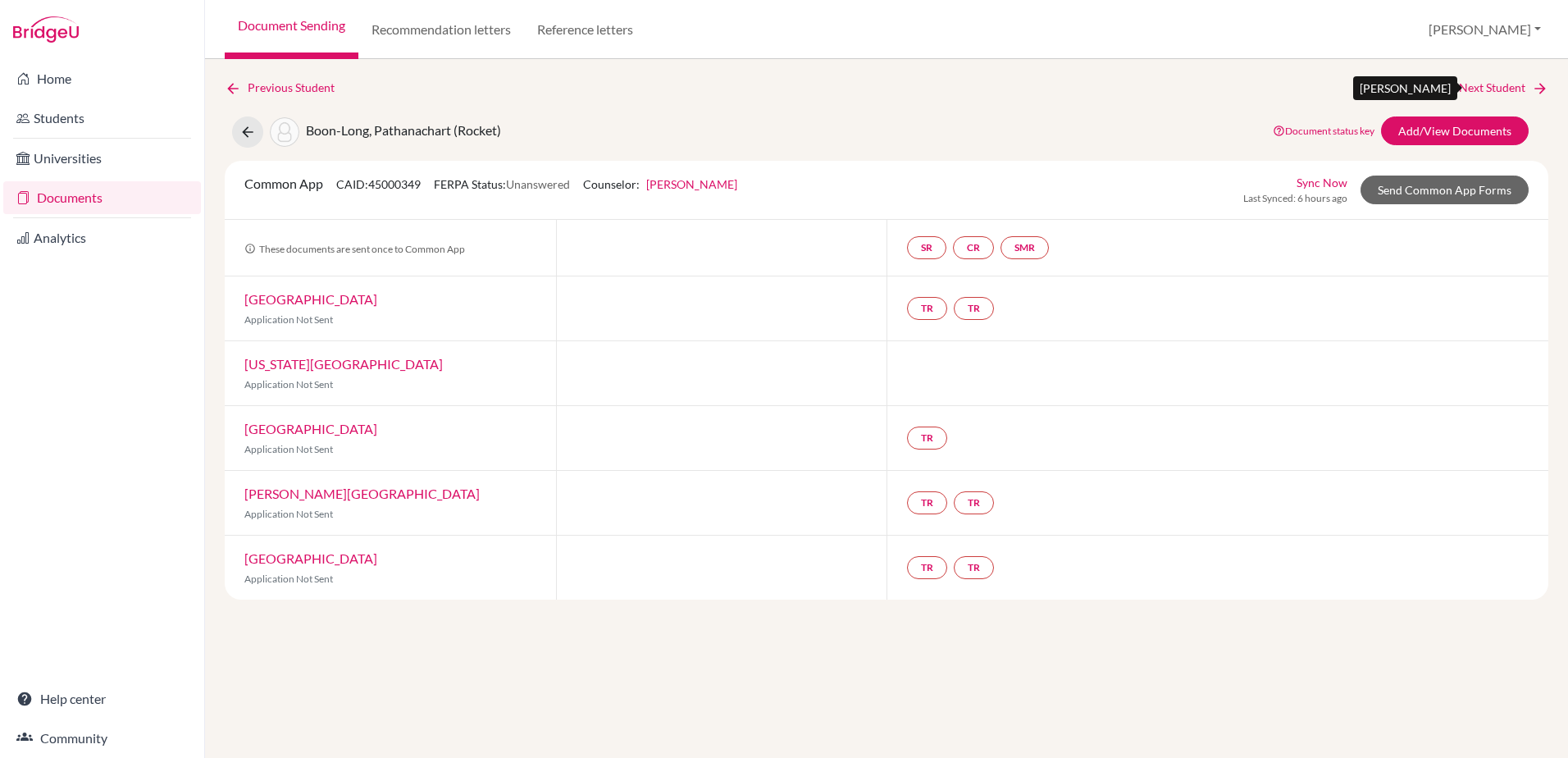
click at [1509, 92] on link "Next Student" at bounding box center [1504, 88] width 90 height 18
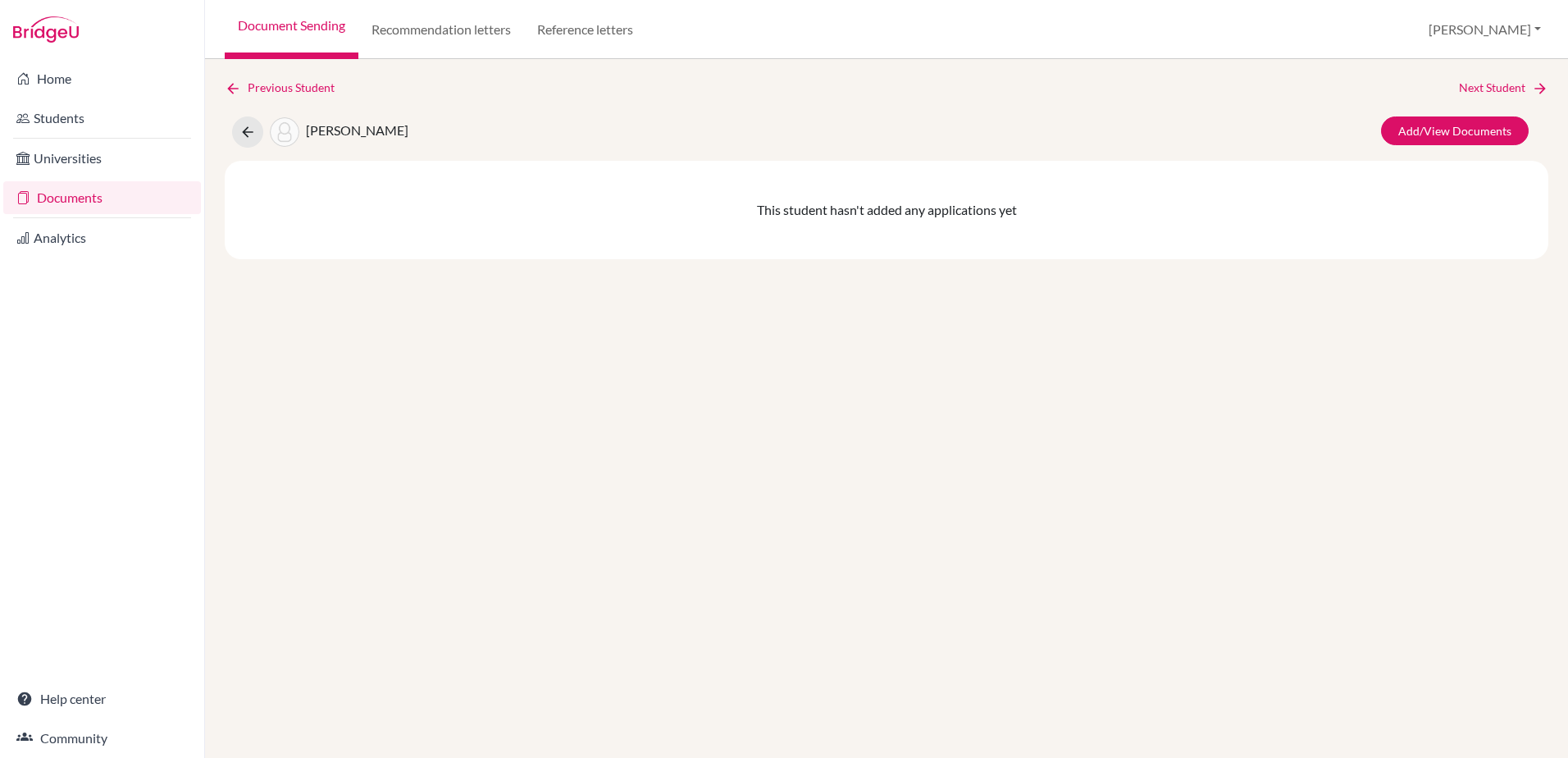
click at [82, 195] on link "Documents" at bounding box center [102, 198] width 198 height 33
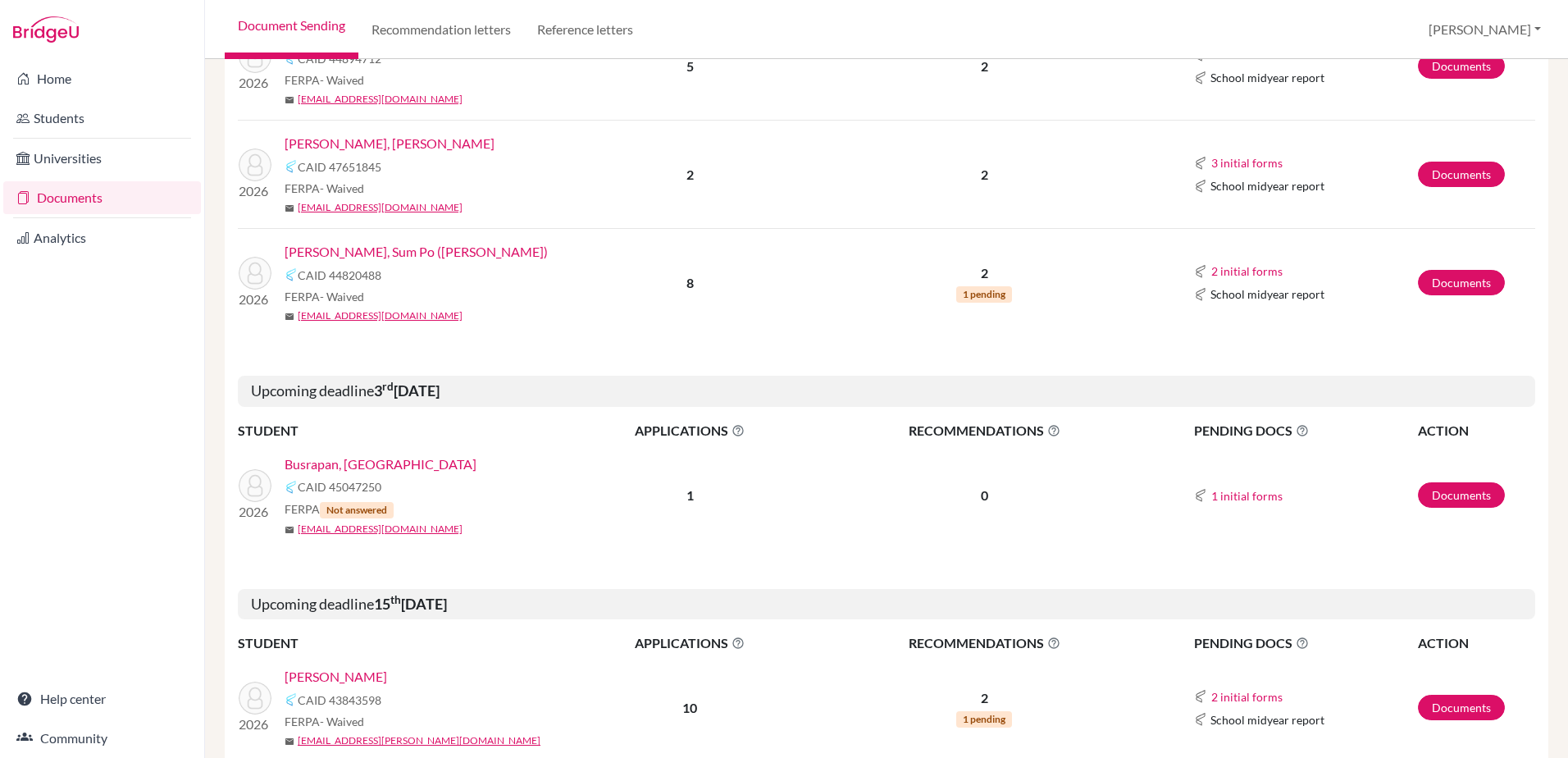
scroll to position [627, 0]
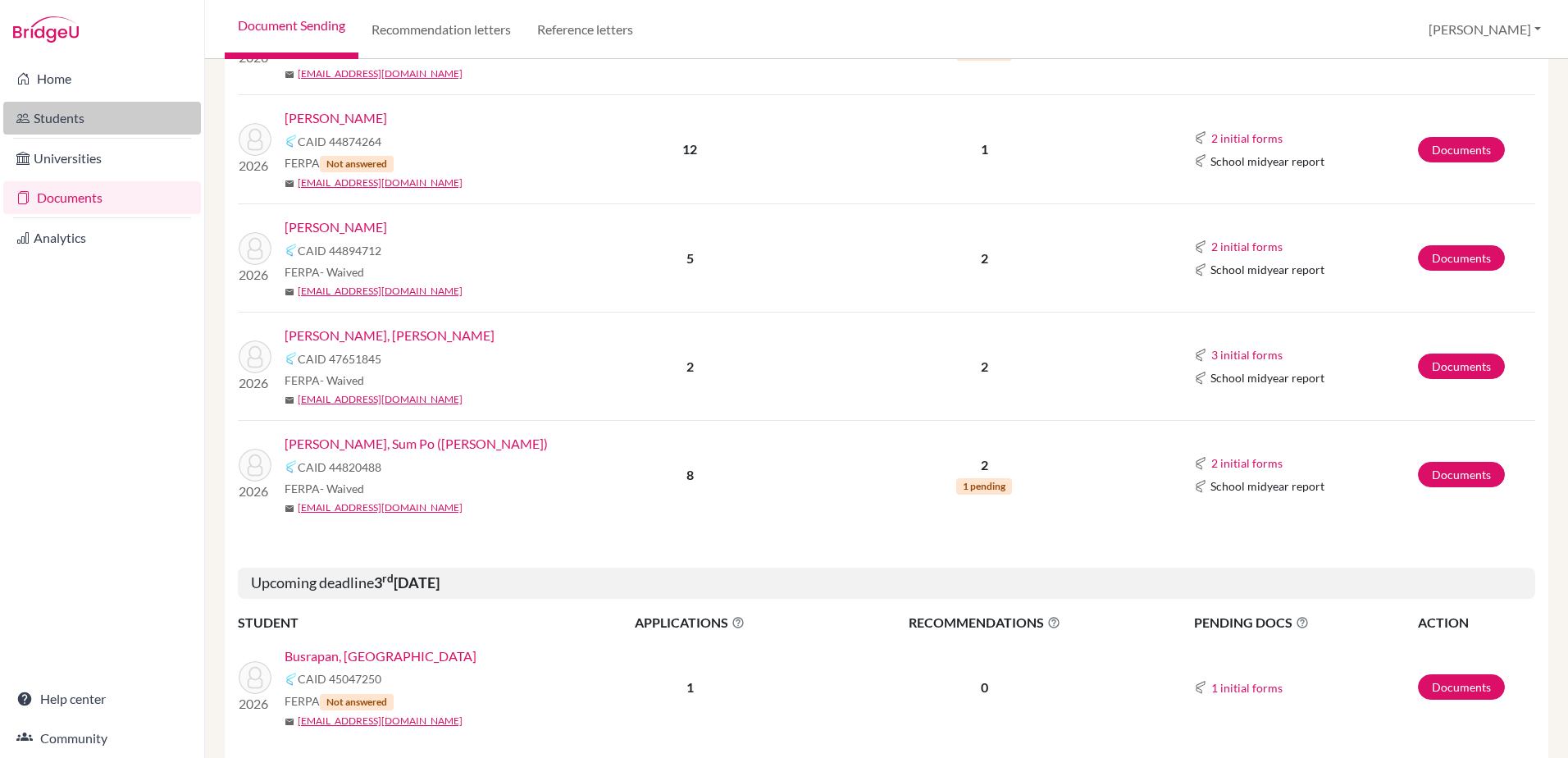
click at [68, 118] on link "Students" at bounding box center [102, 118] width 198 height 33
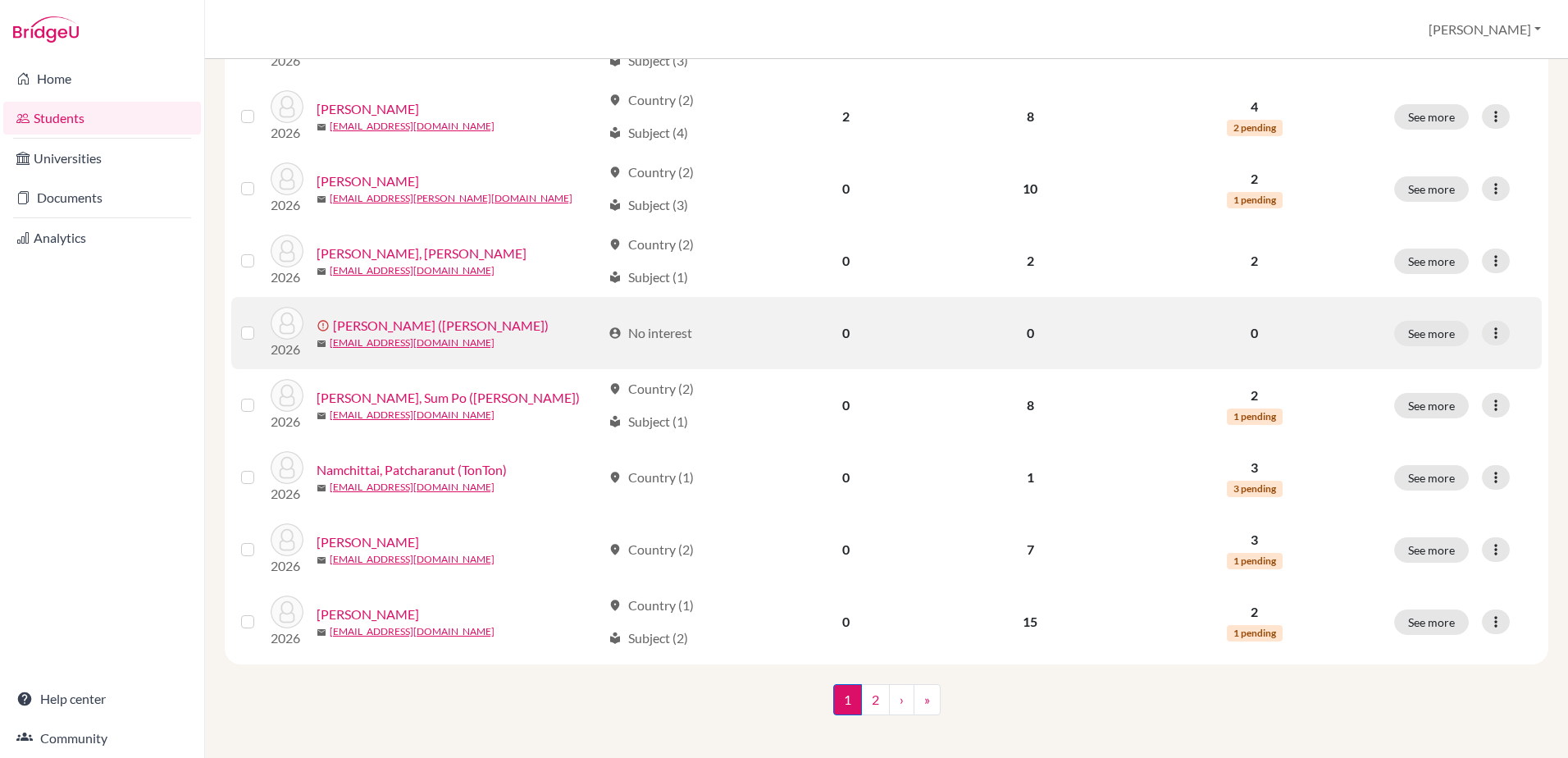
scroll to position [1119, 0]
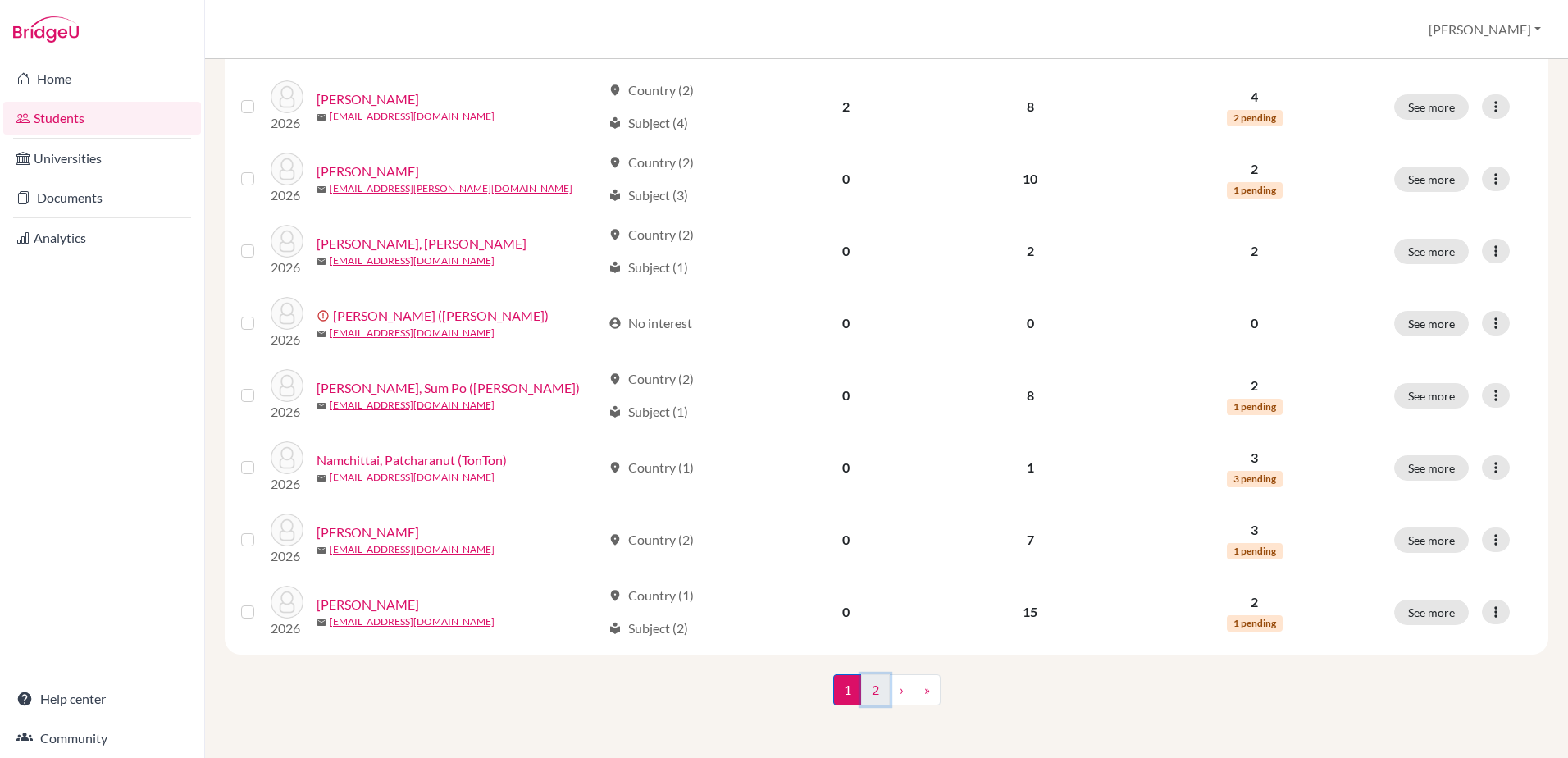
click at [866, 686] on link "2" at bounding box center [876, 690] width 29 height 31
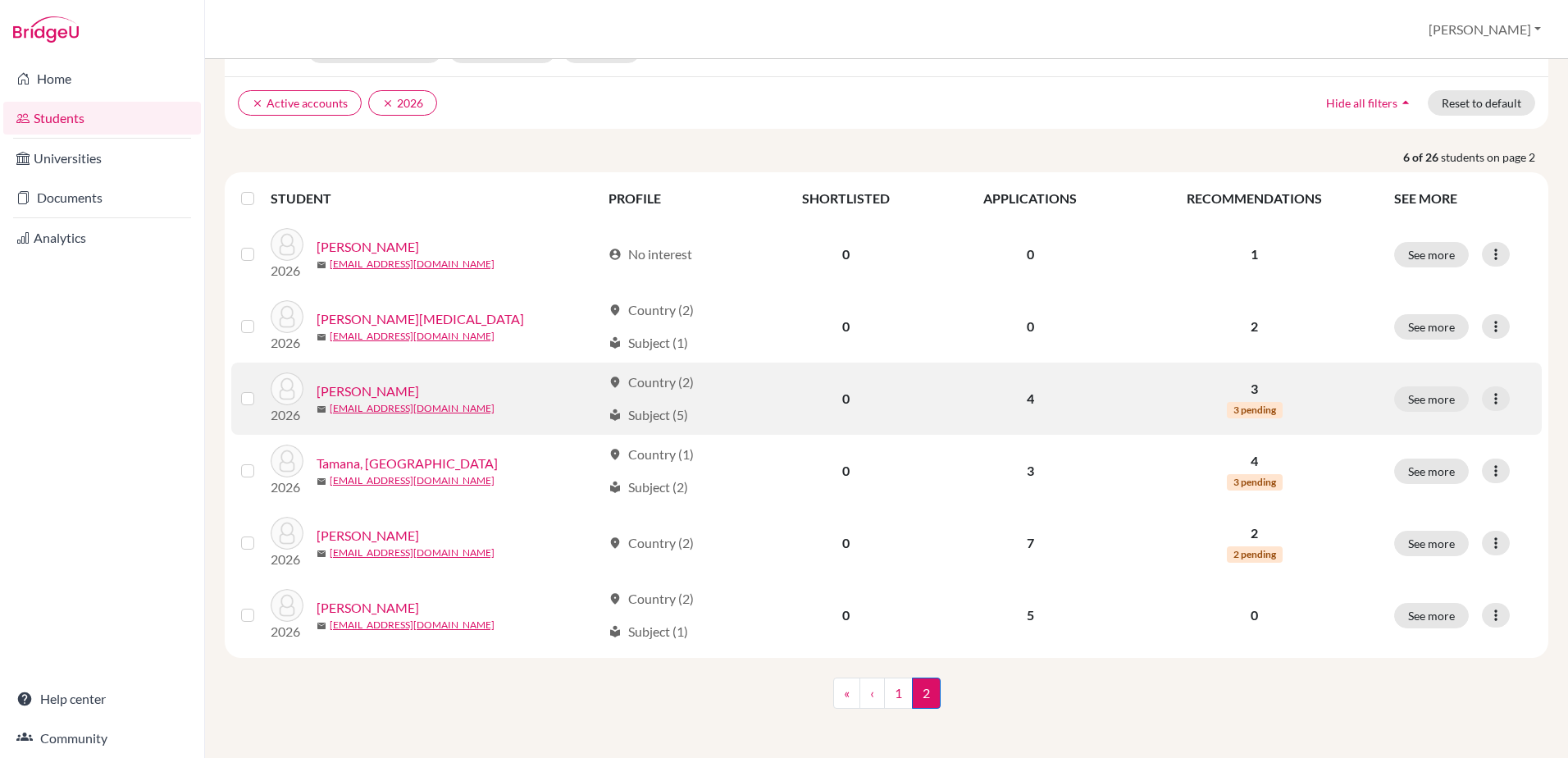
scroll to position [108, 0]
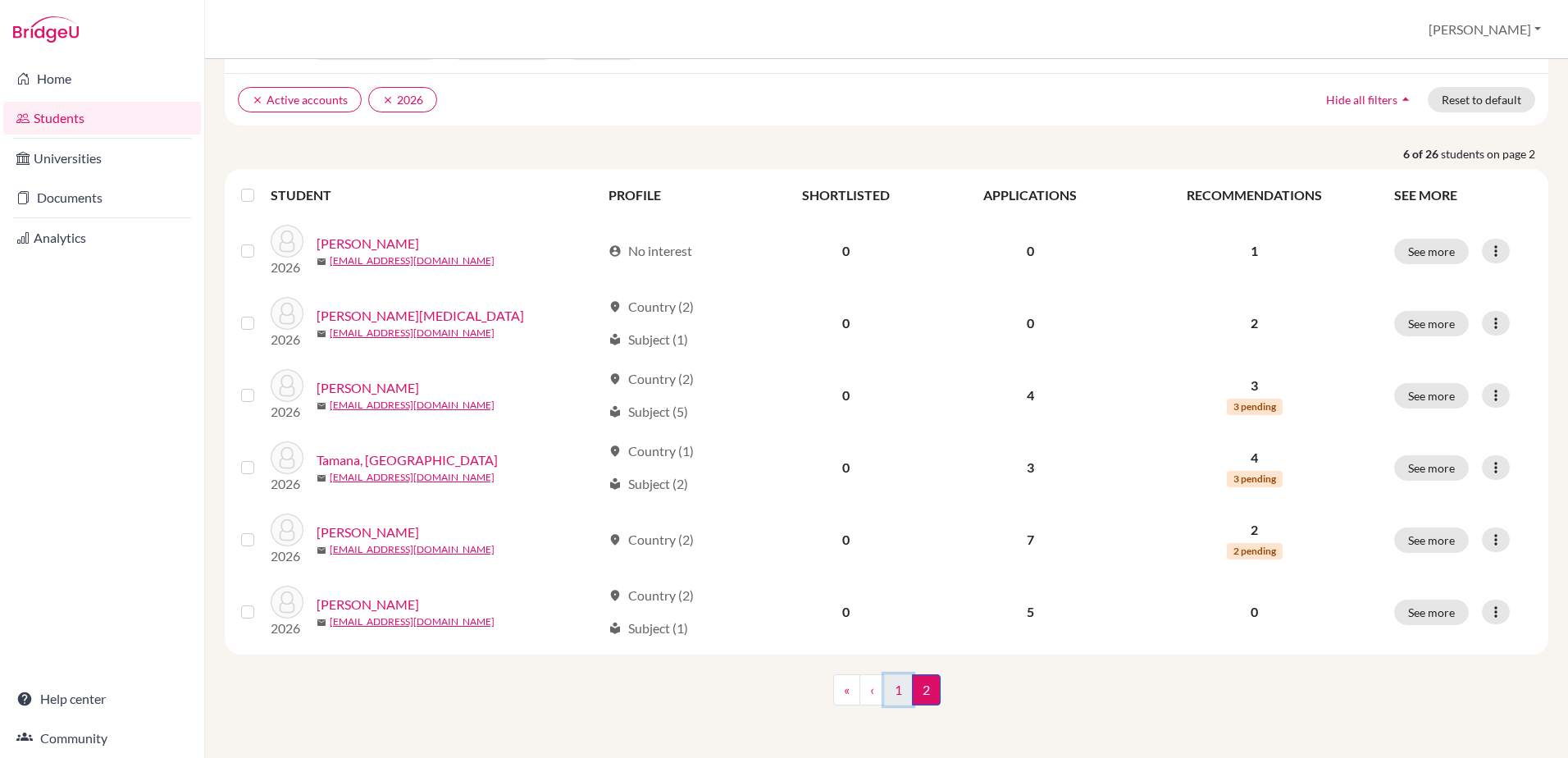
click at [893, 688] on link "1" at bounding box center [899, 690] width 29 height 31
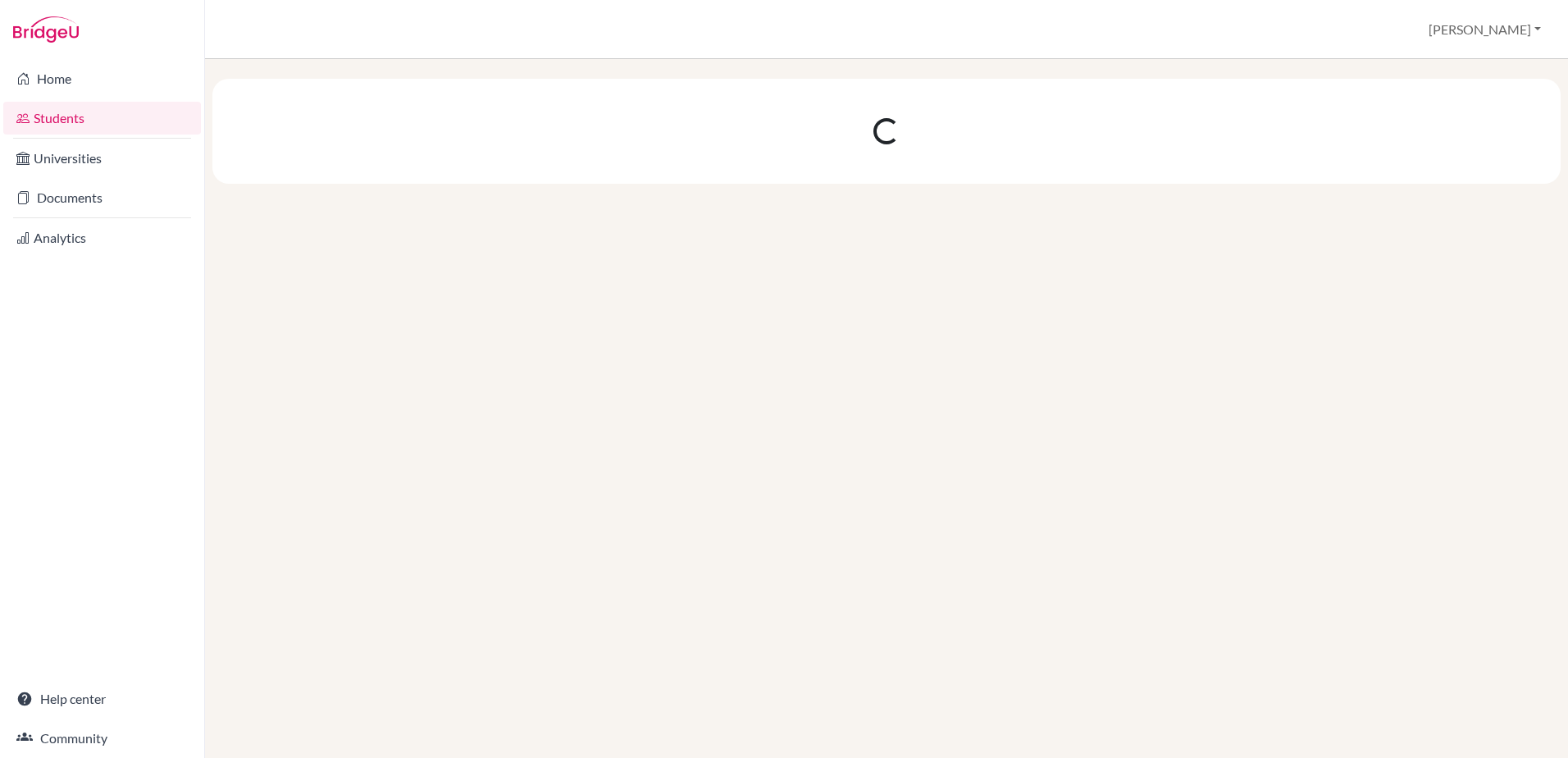
scroll to position [0, 0]
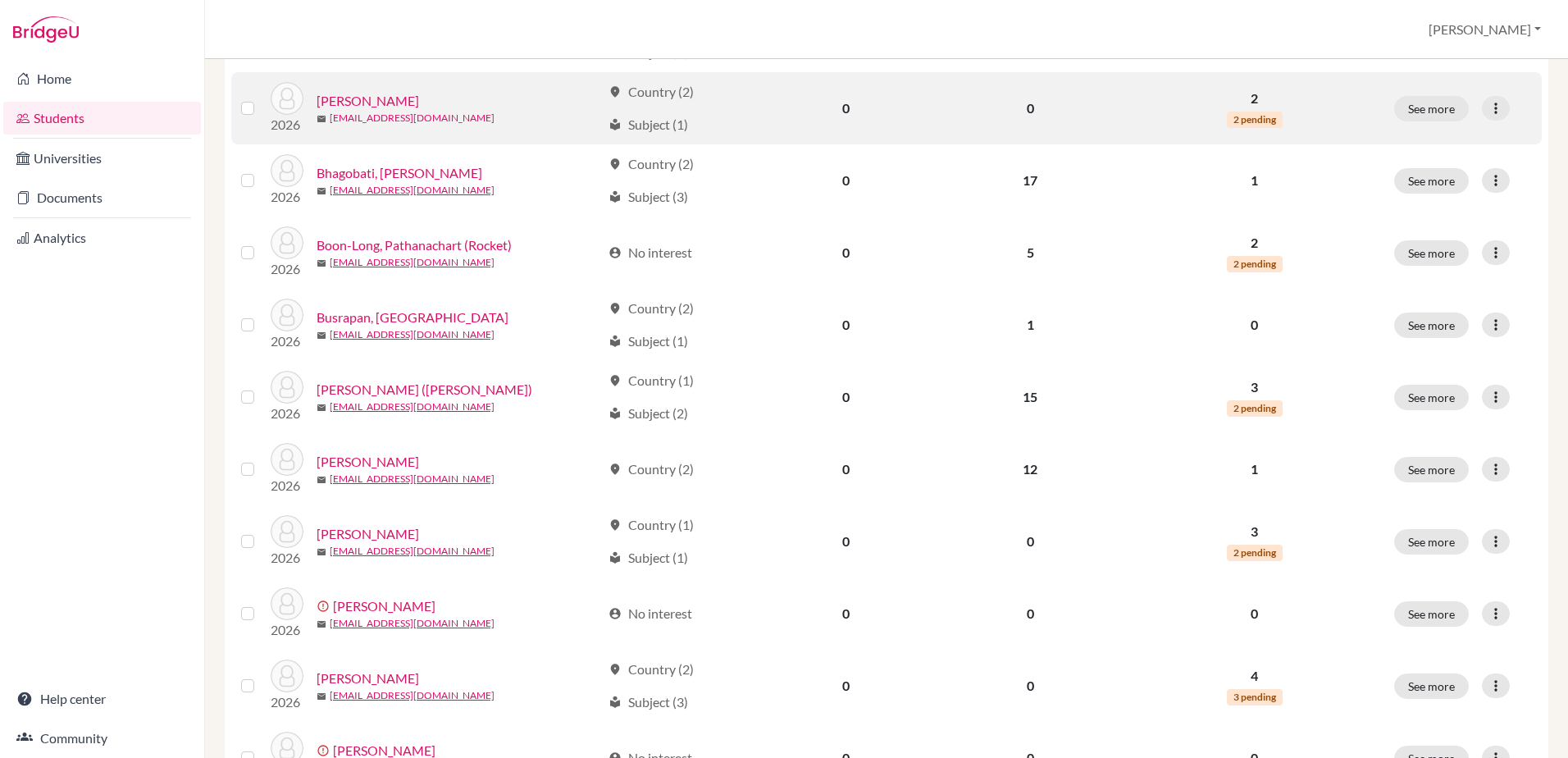
scroll to position [328, 0]
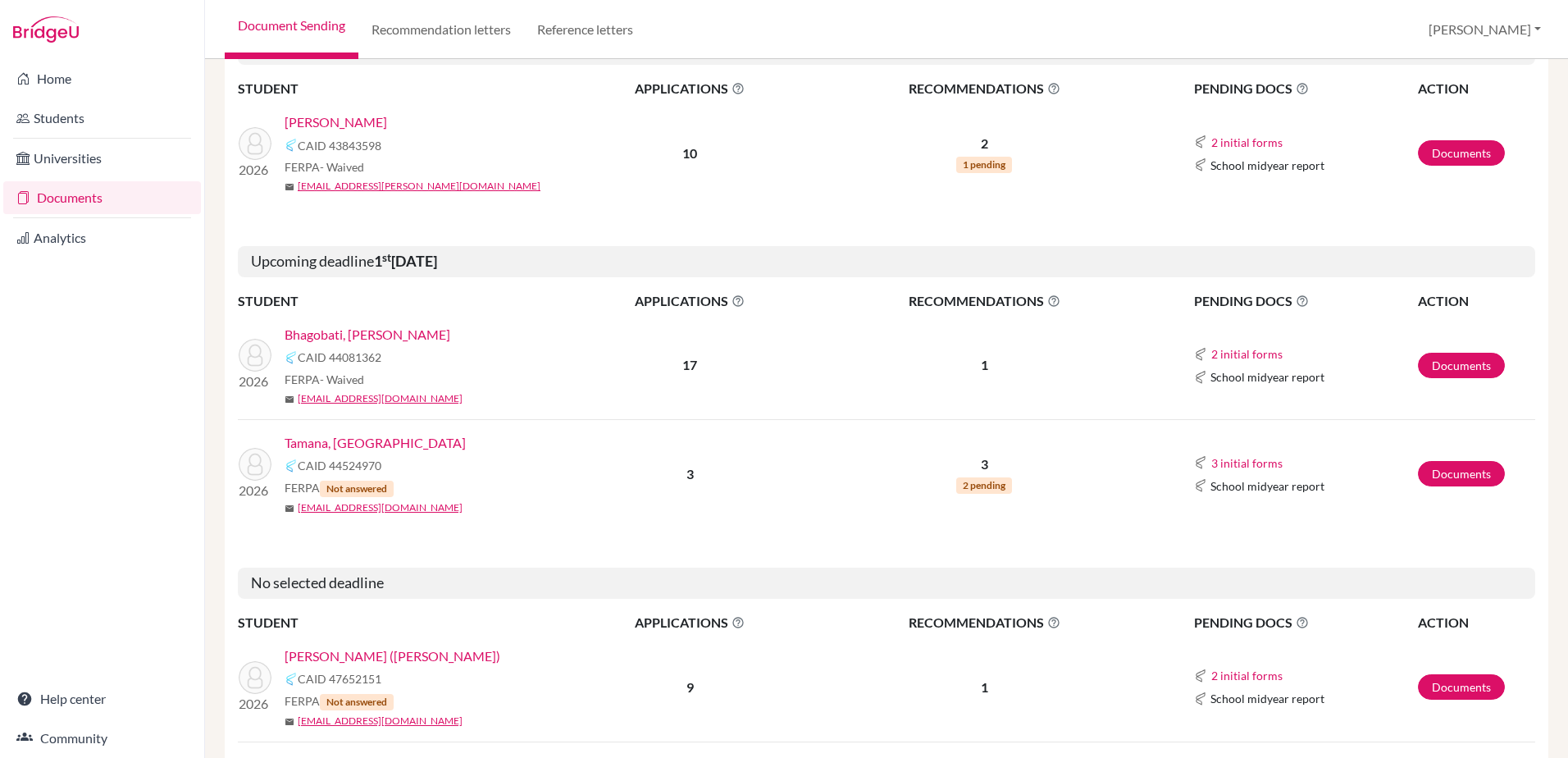
scroll to position [1366, 0]
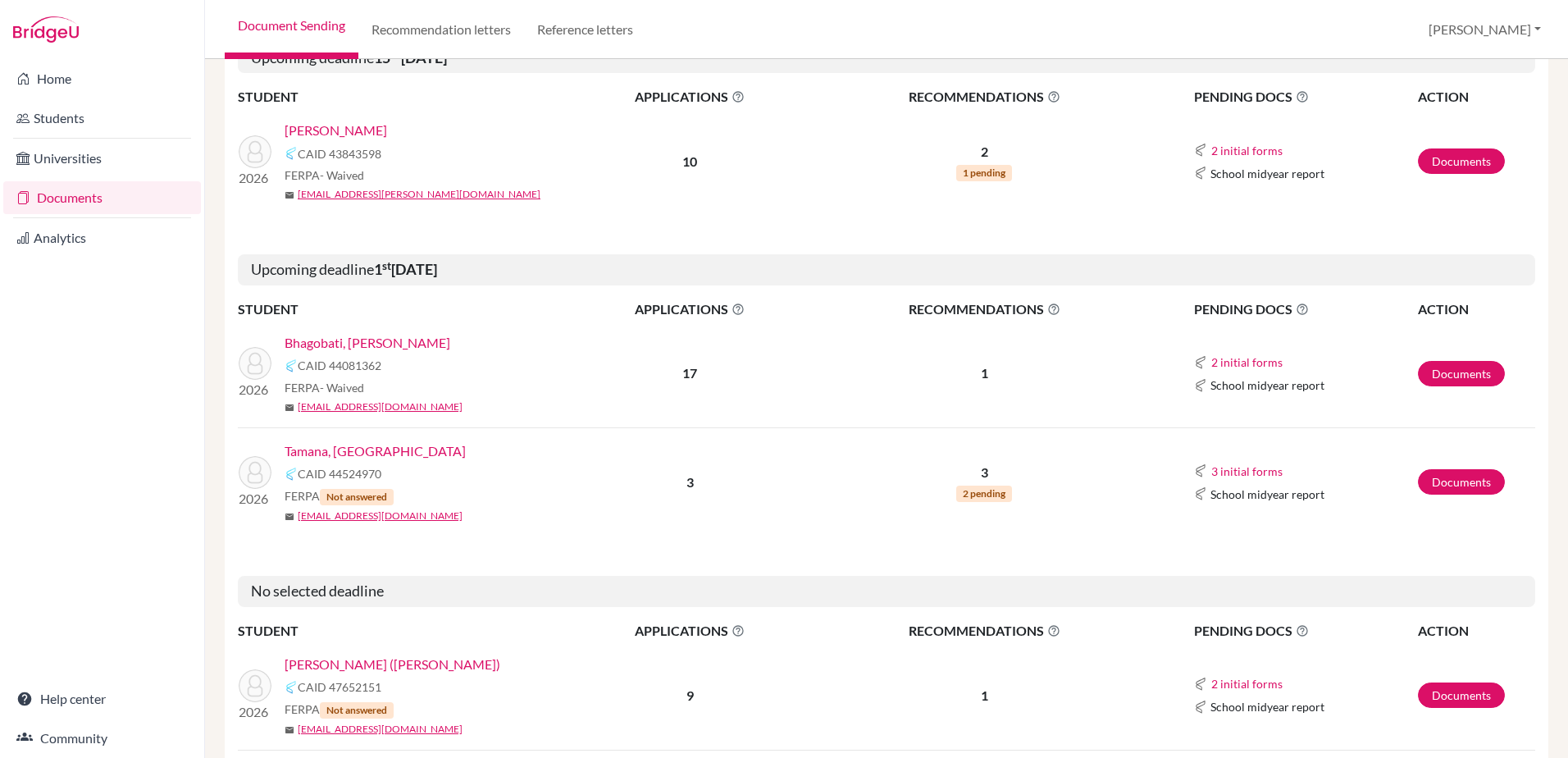
click at [1457, 146] on td "Documents" at bounding box center [1476, 161] width 118 height 108
click at [1450, 159] on link "Documents" at bounding box center [1462, 161] width 87 height 25
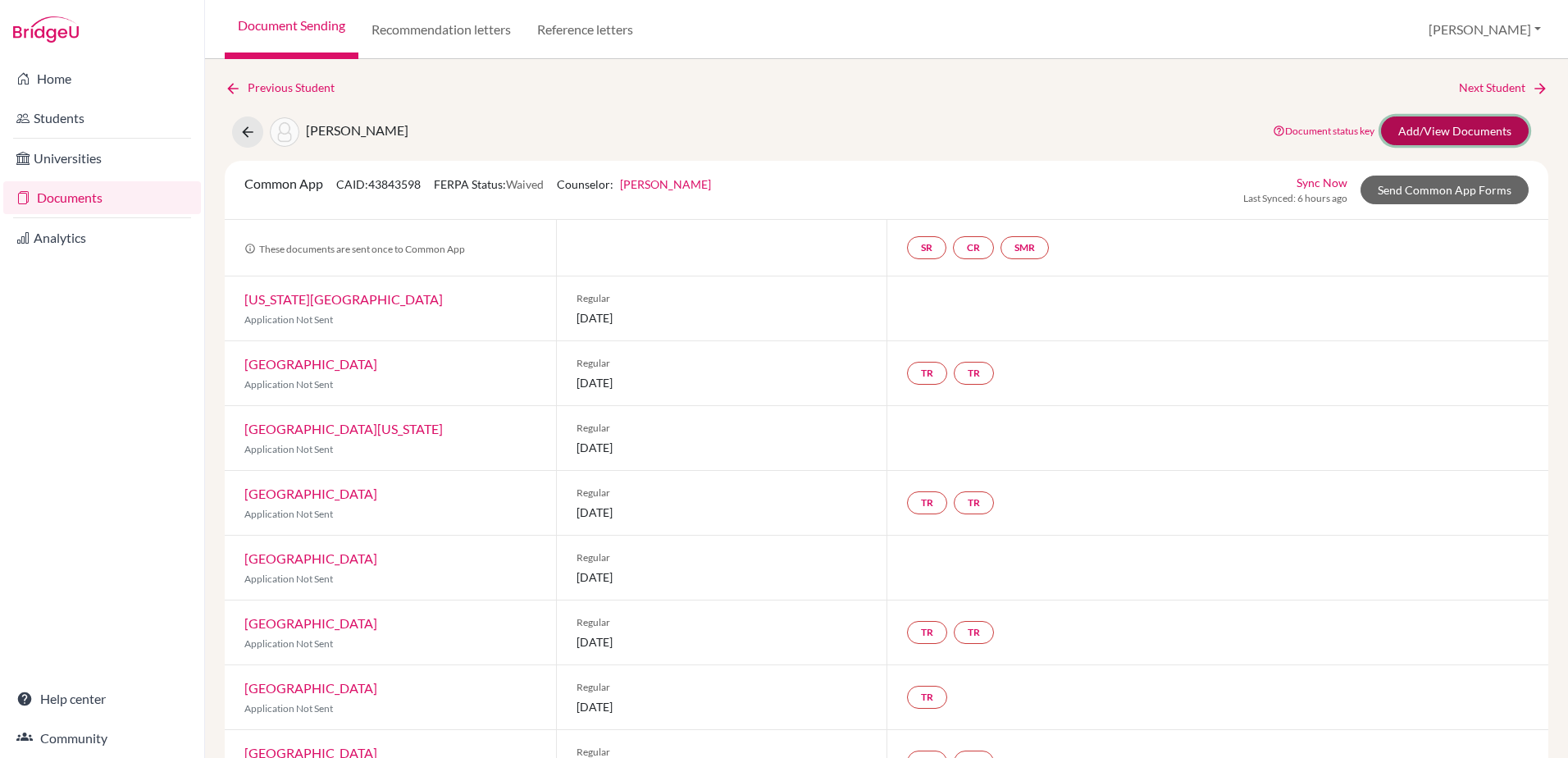
click at [1450, 128] on link "Add/View Documents" at bounding box center [1455, 131] width 148 height 29
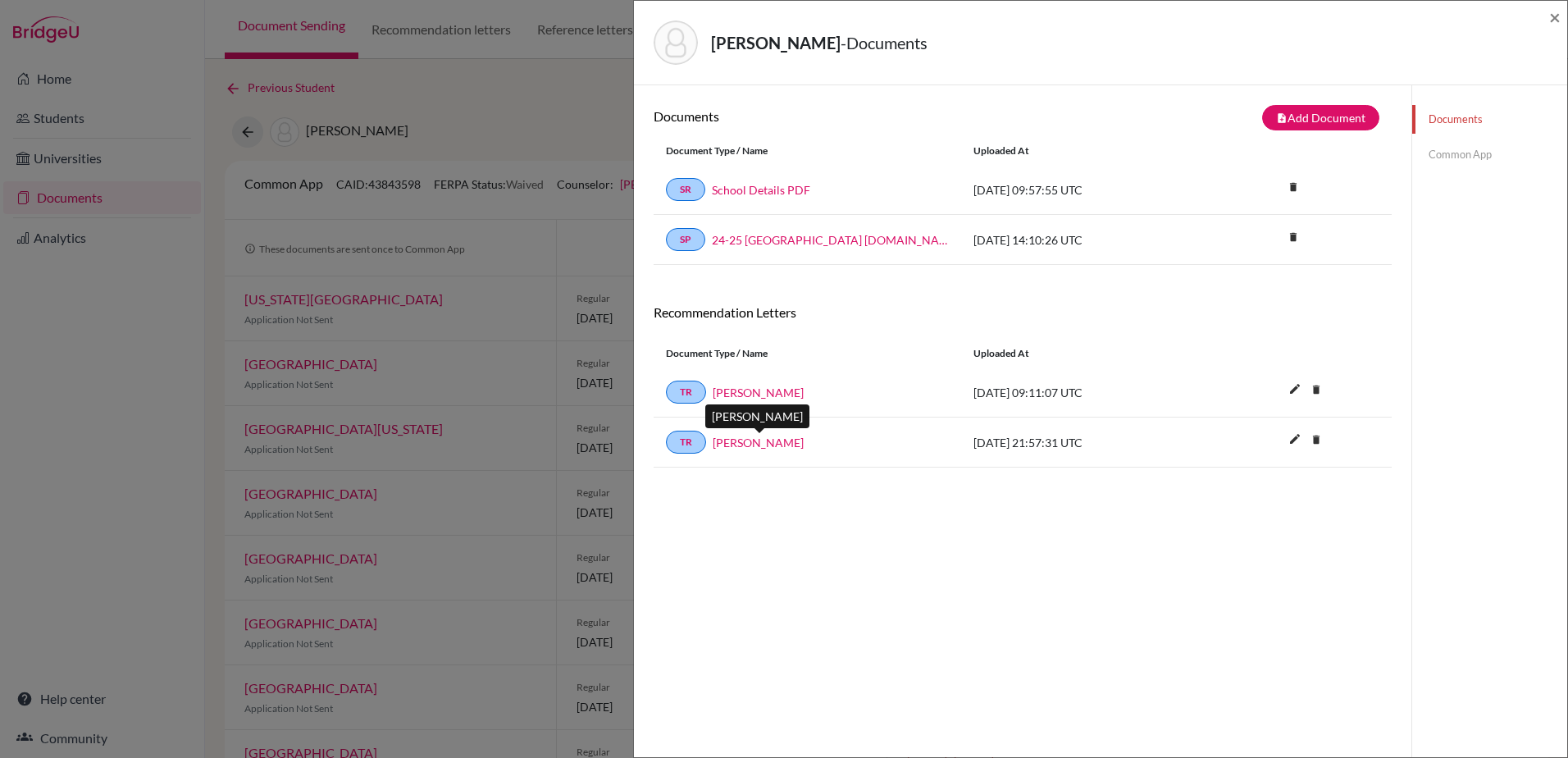
click at [779, 442] on link "Matthew Dedynski" at bounding box center [758, 442] width 91 height 17
click at [682, 435] on link "TR" at bounding box center [686, 442] width 40 height 23
click at [725, 555] on div "Documents note_add Add Document Document type Change explanation for Common App…" at bounding box center [1022, 464] width 738 height 719
click at [1429, 156] on link "Common App" at bounding box center [1489, 155] width 155 height 29
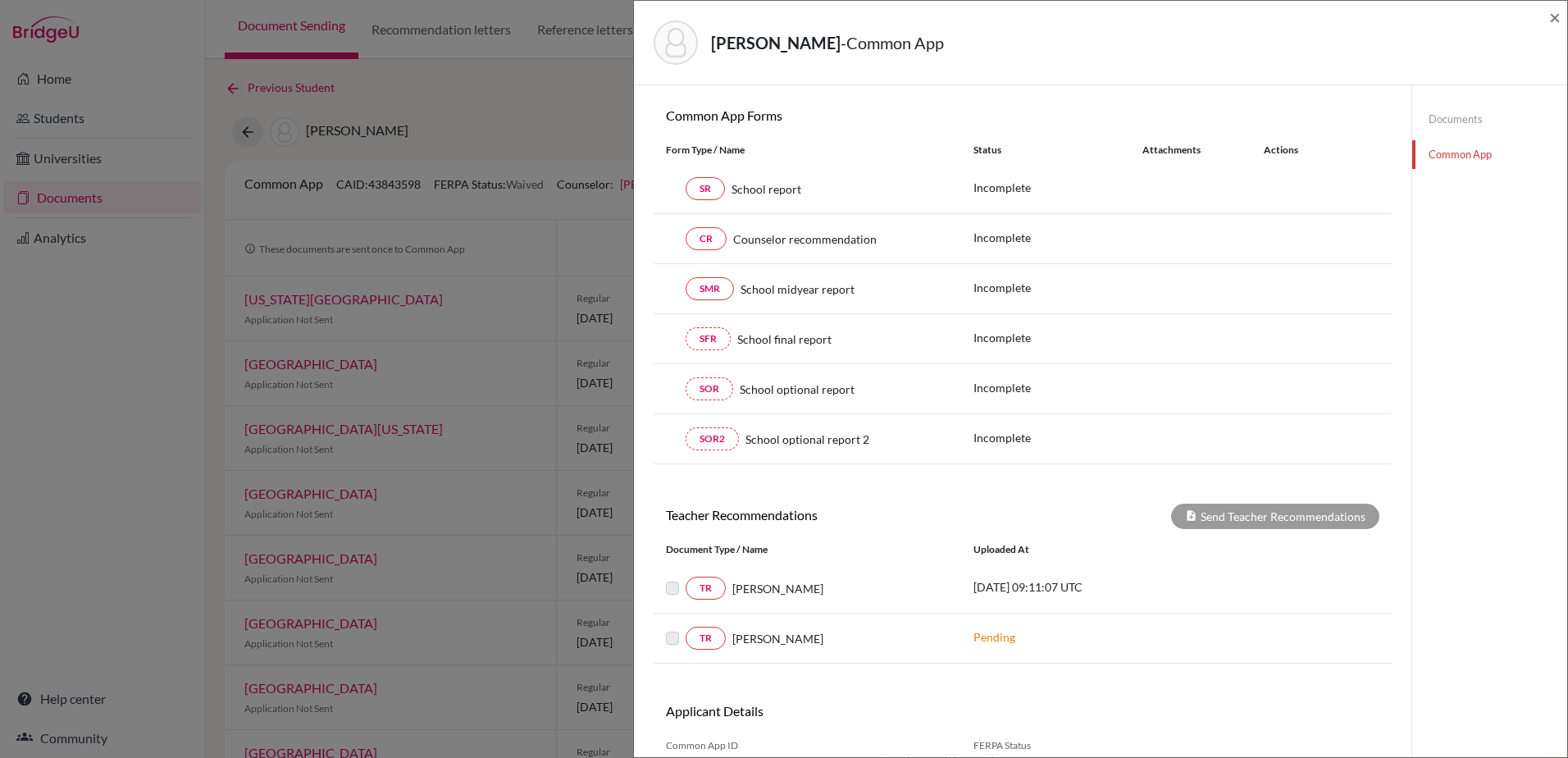
scroll to position [227, 0]
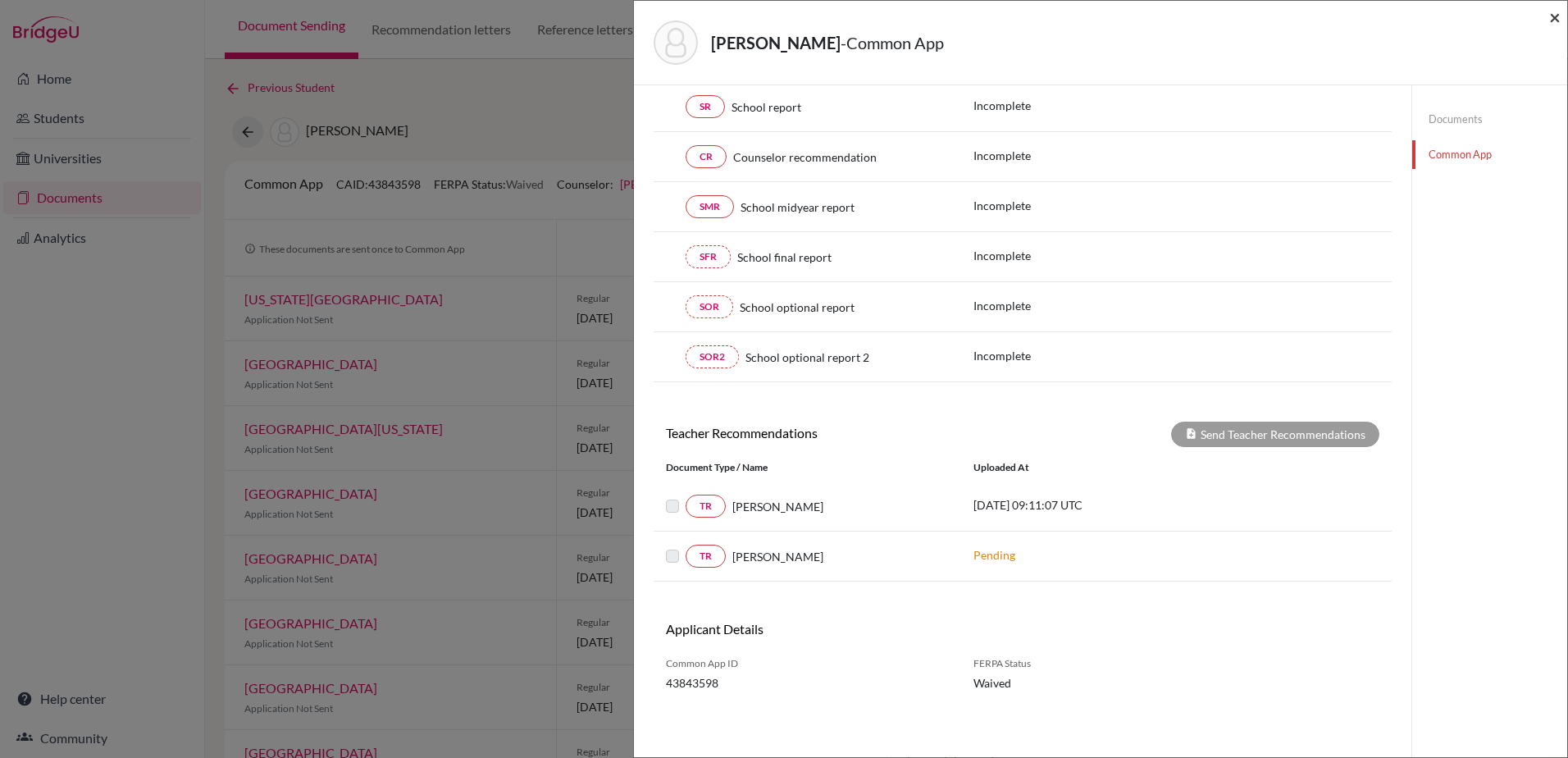
click at [1555, 15] on span "×" at bounding box center [1554, 16] width 12 height 24
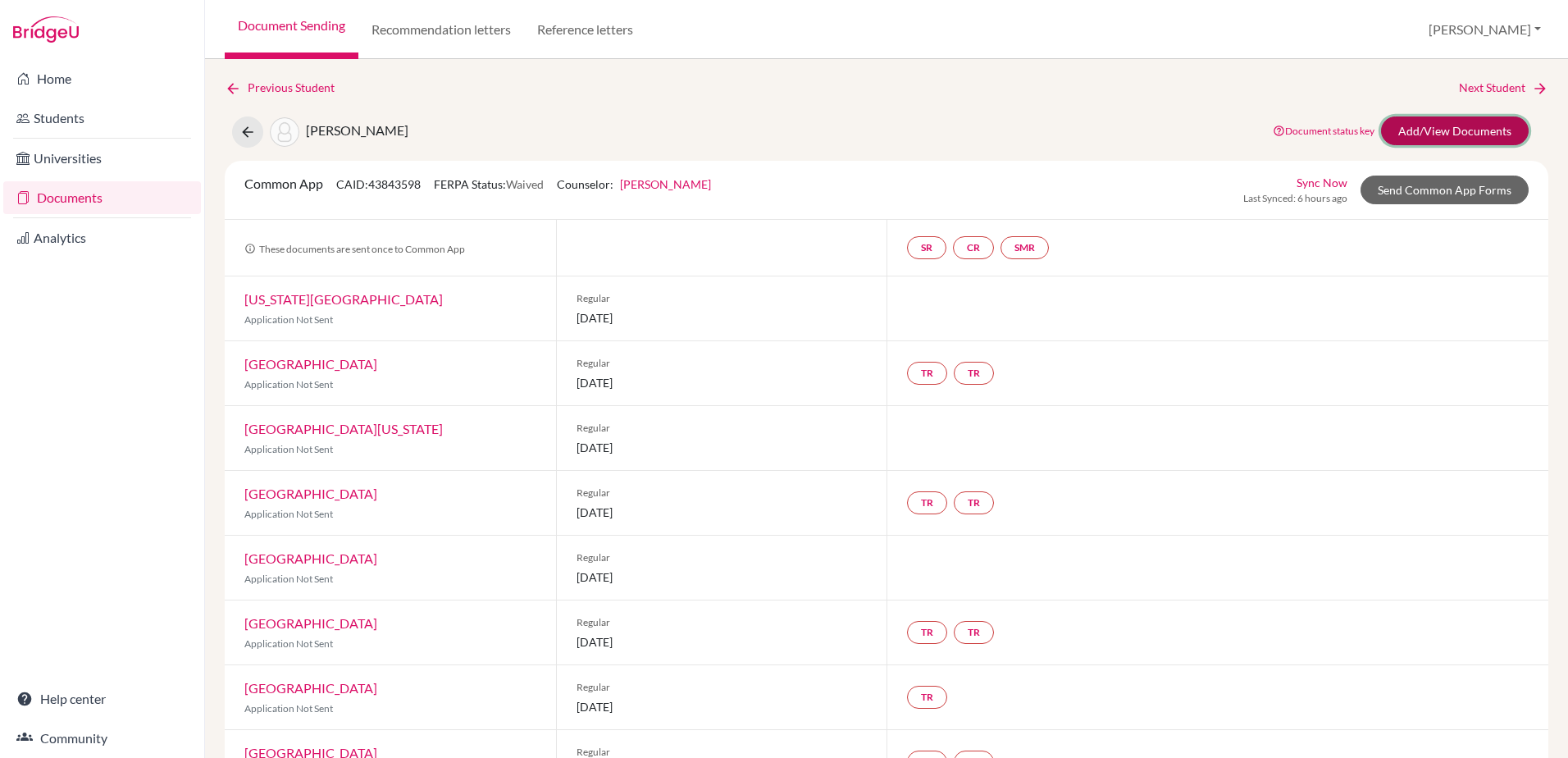
click at [1481, 129] on link "Add/View Documents" at bounding box center [1455, 131] width 148 height 29
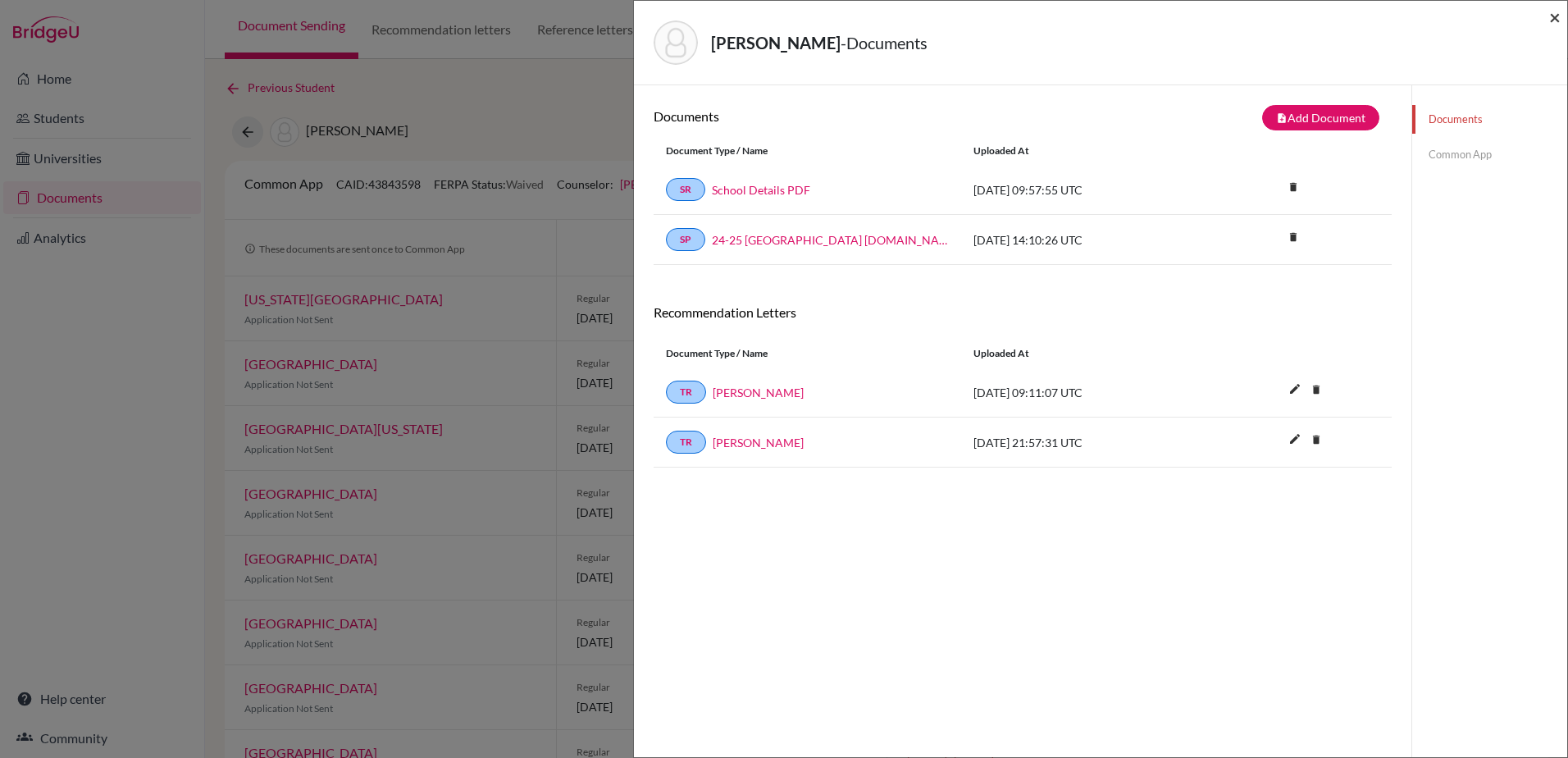
click at [1553, 15] on span "×" at bounding box center [1554, 16] width 12 height 24
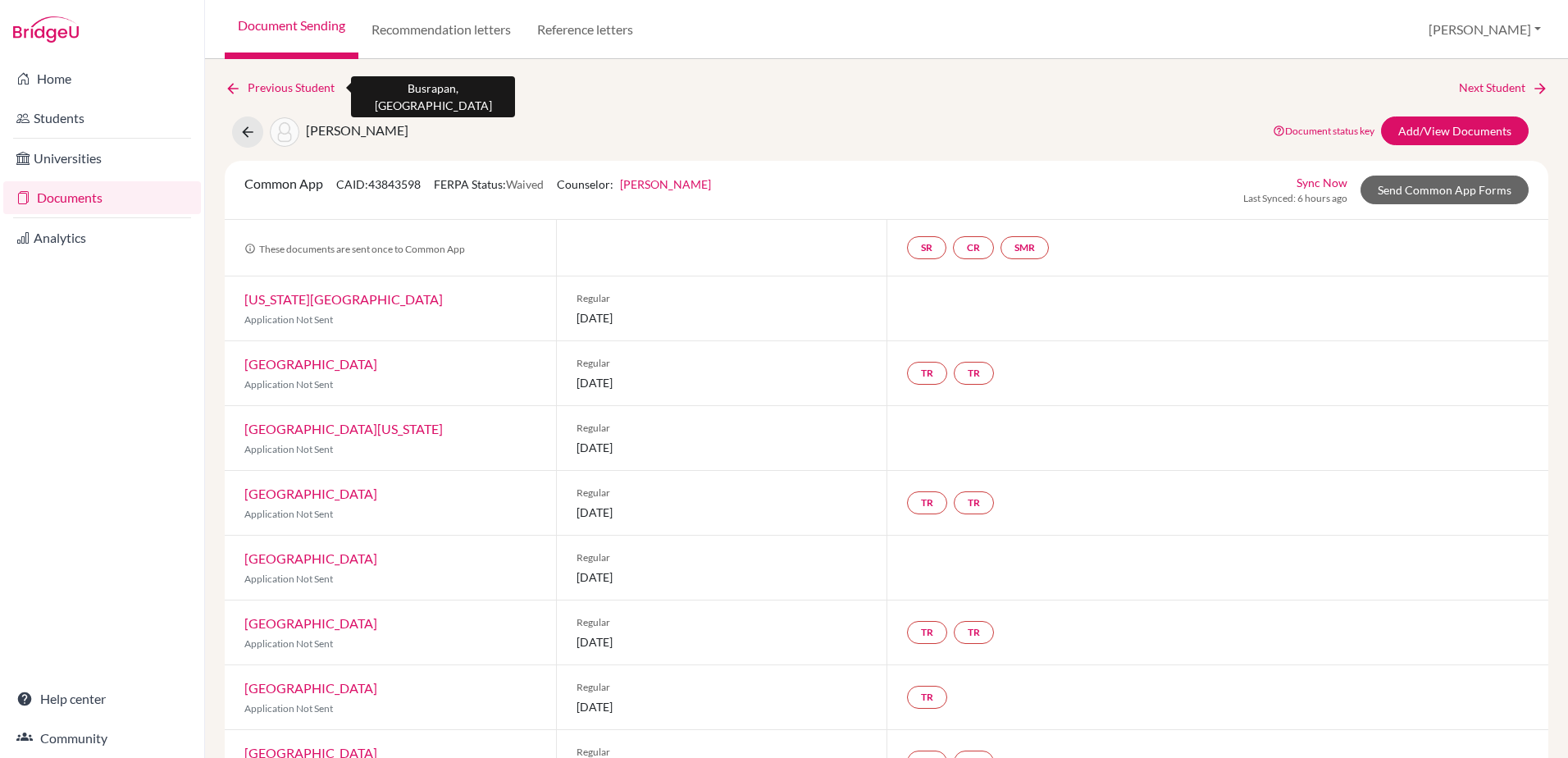
click at [297, 91] on link "Previous Student" at bounding box center [286, 88] width 123 height 18
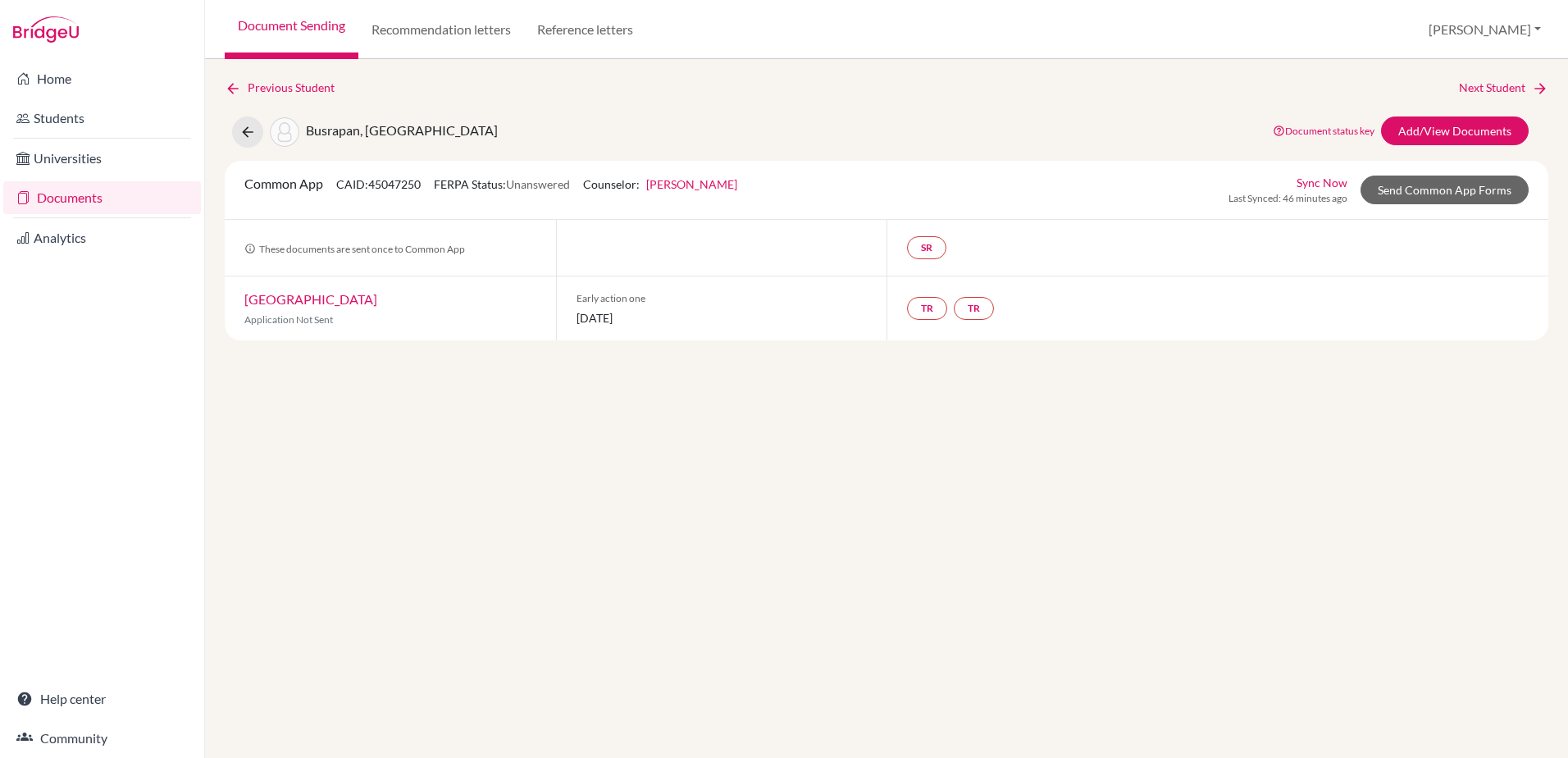
click at [292, 26] on link "Document Sending" at bounding box center [292, 29] width 134 height 59
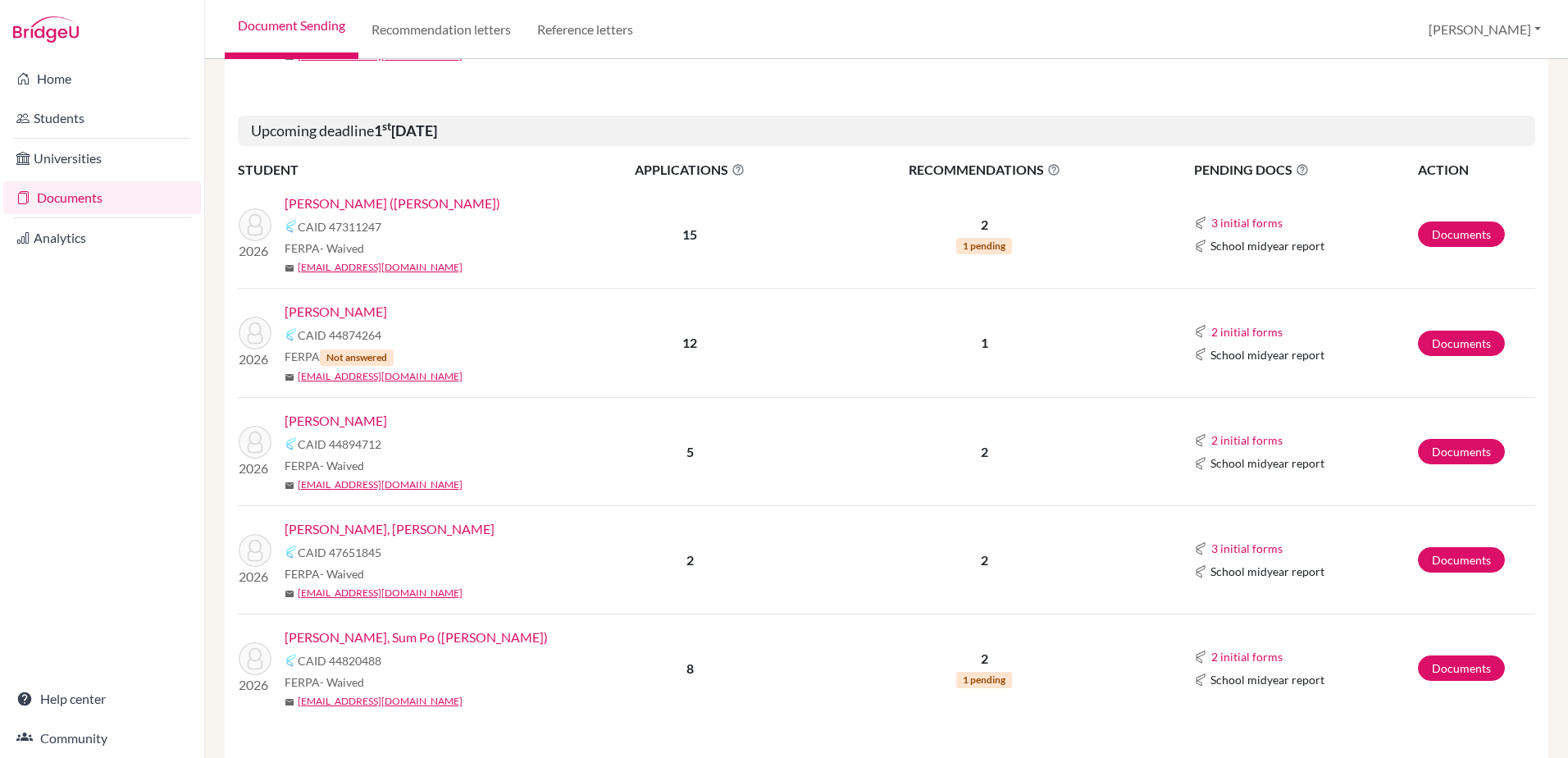
scroll to position [492, 0]
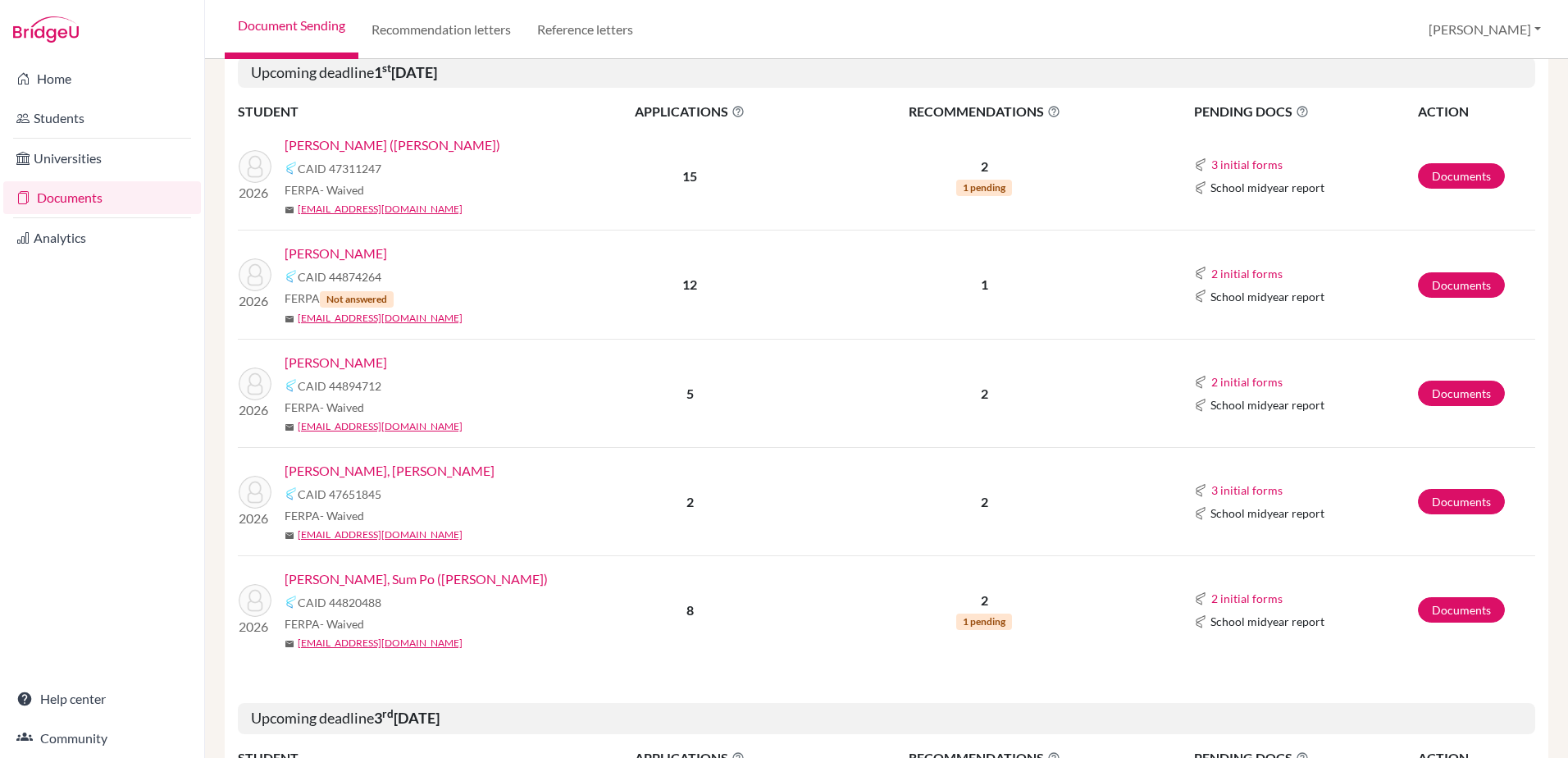
click at [1231, 192] on span "School midyear report" at bounding box center [1268, 187] width 114 height 17
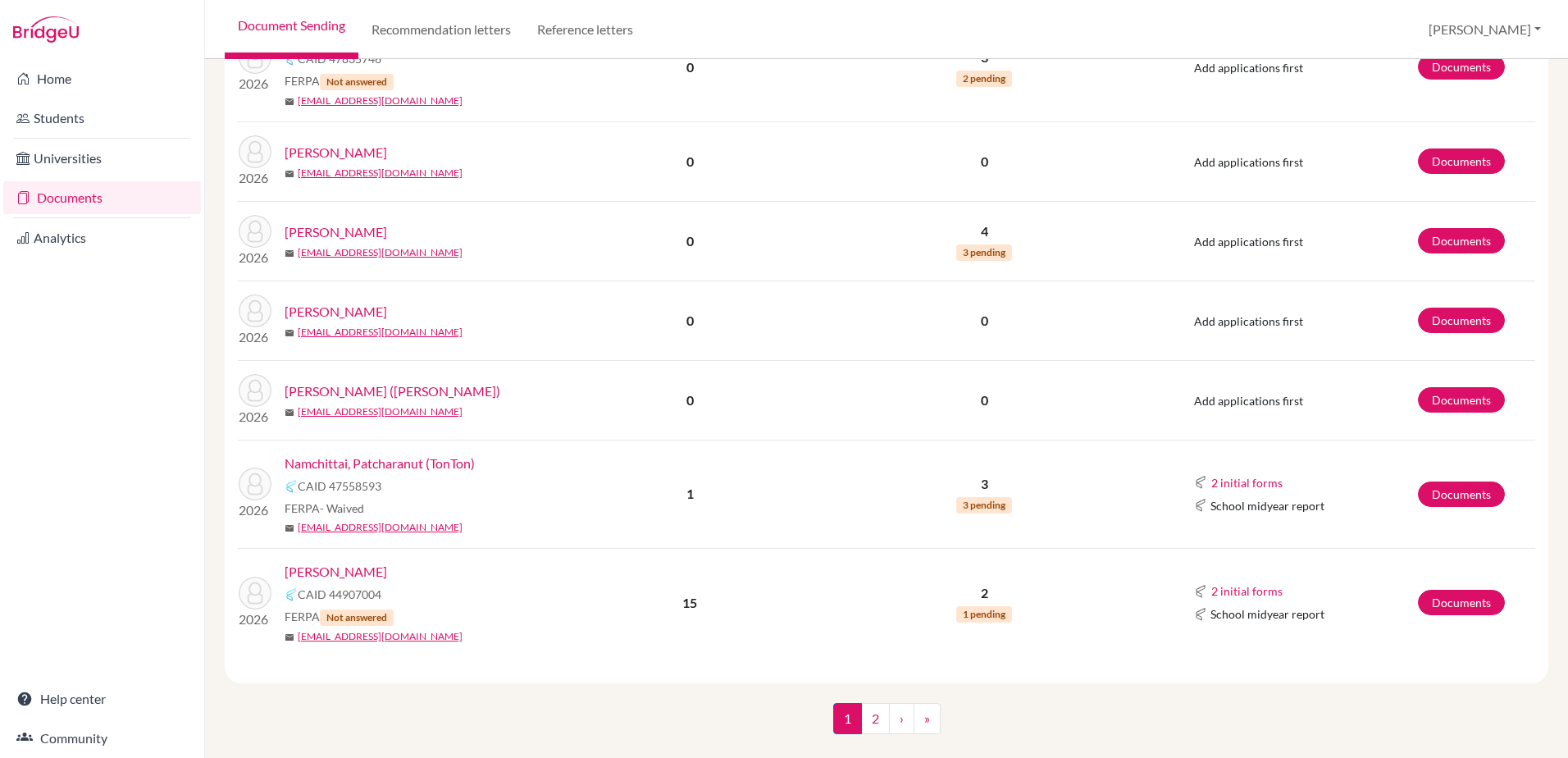
scroll to position [2351, 0]
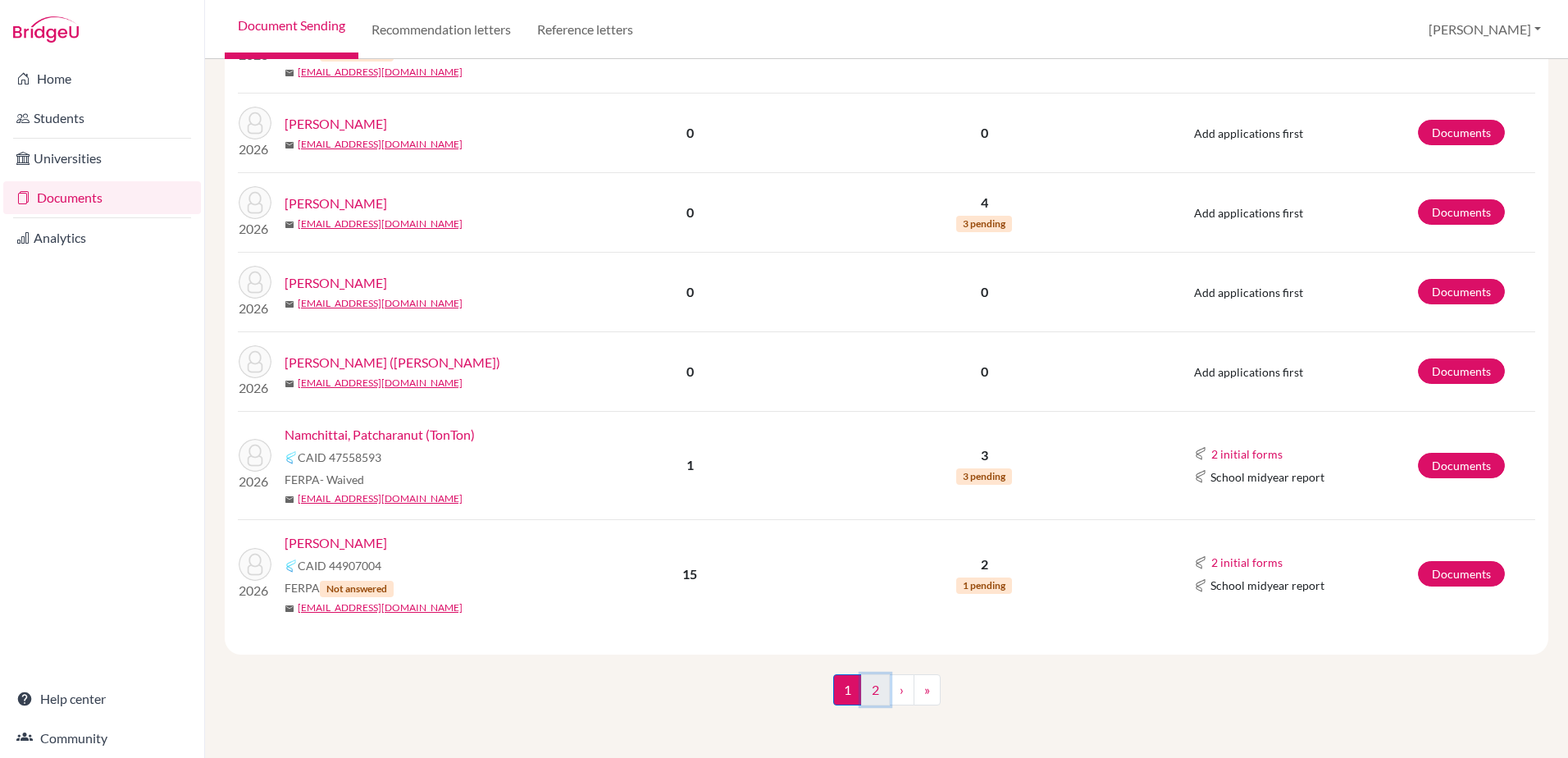
click at [865, 691] on link "2" at bounding box center [876, 690] width 29 height 31
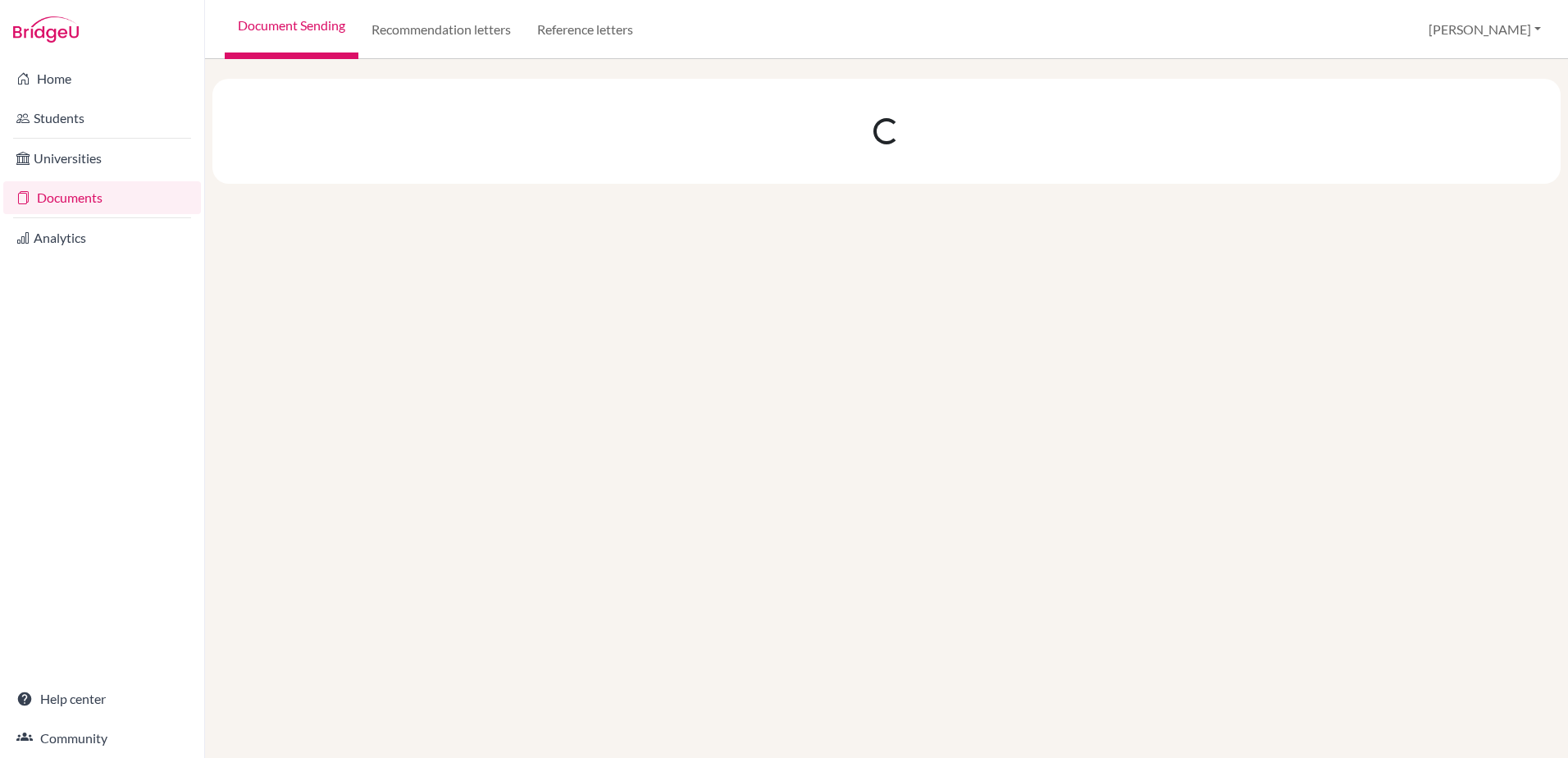
scroll to position [0, 0]
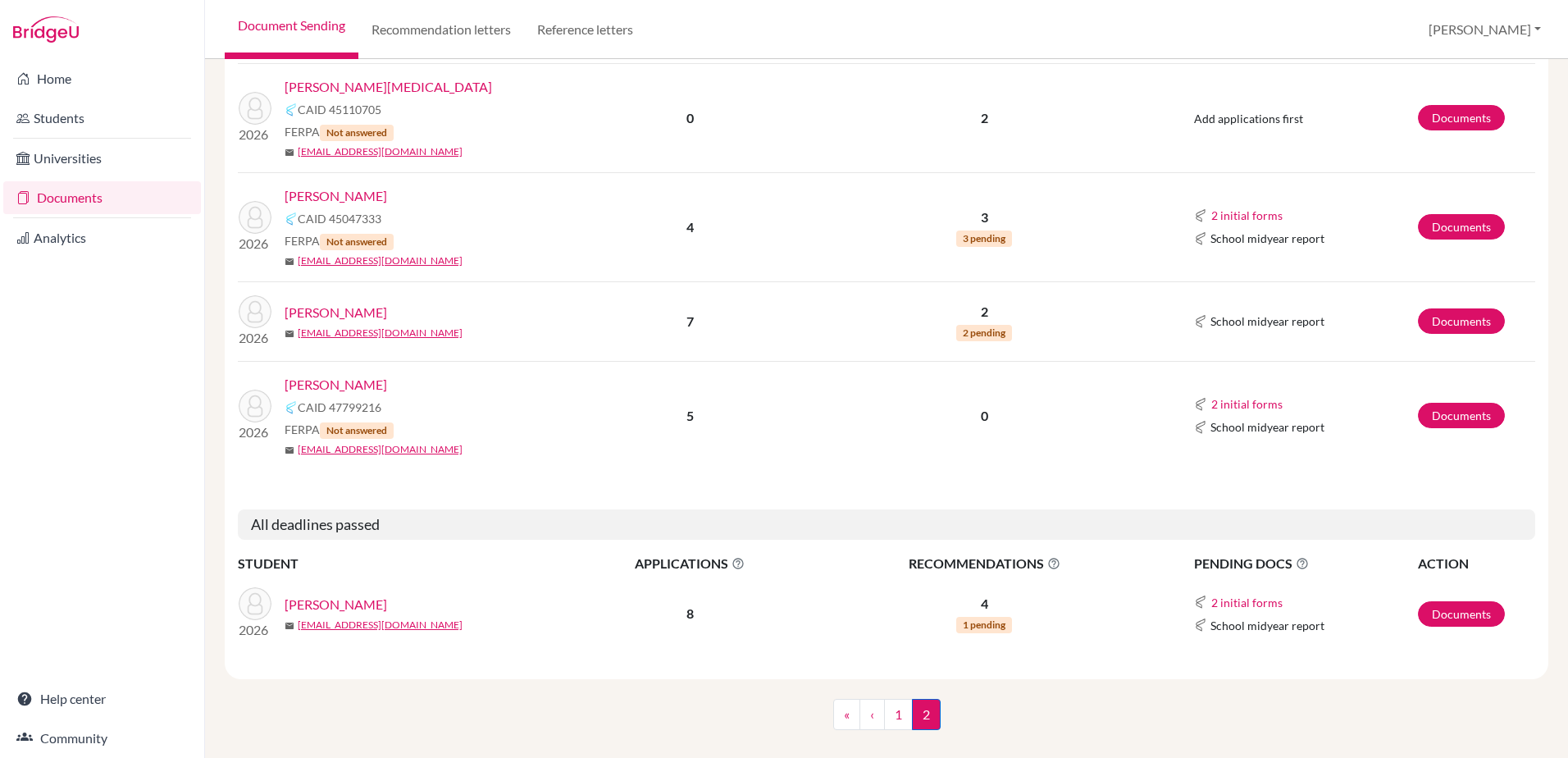
scroll to position [443, 0]
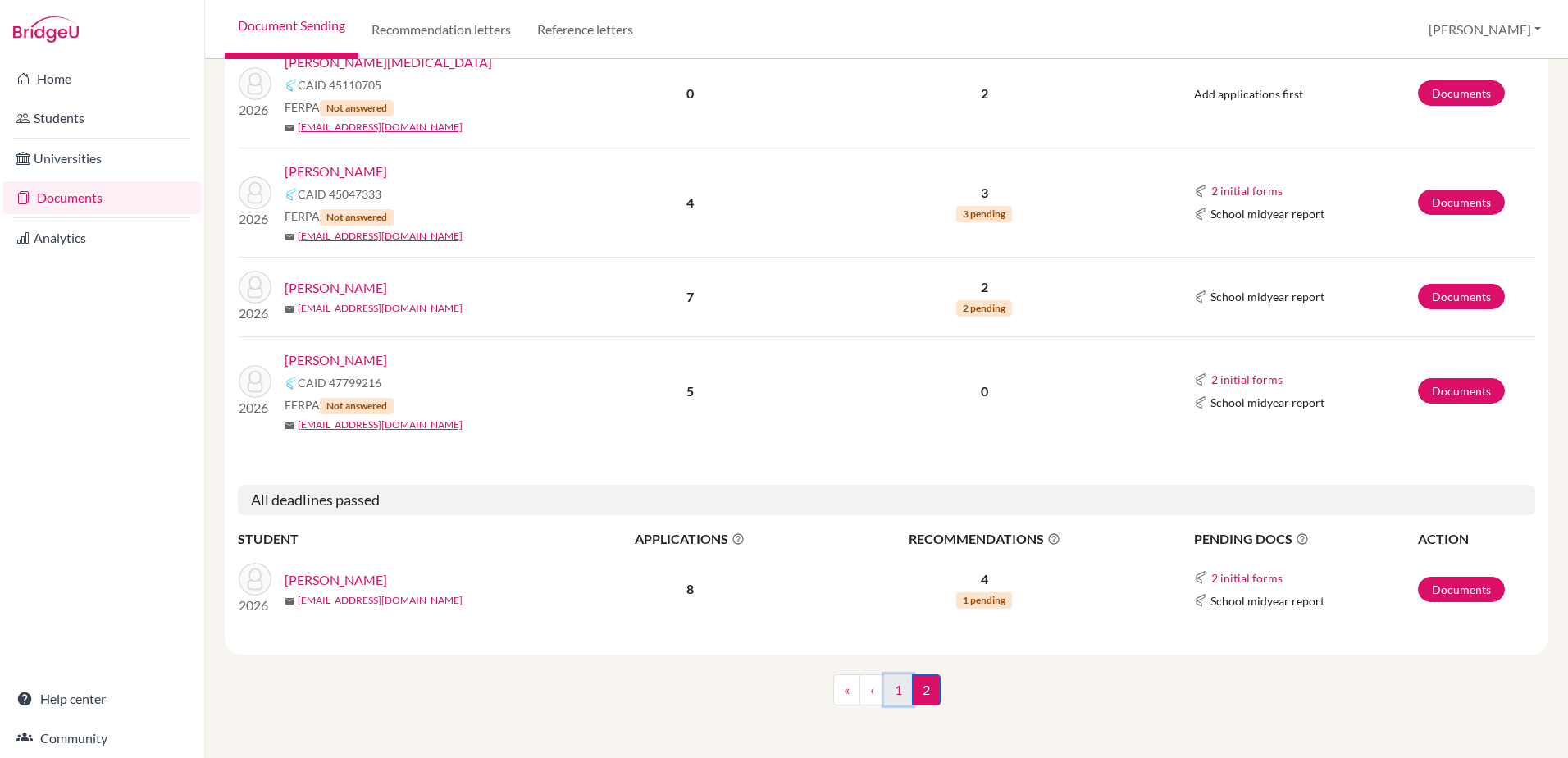
click at [894, 686] on link "1" at bounding box center [899, 690] width 29 height 31
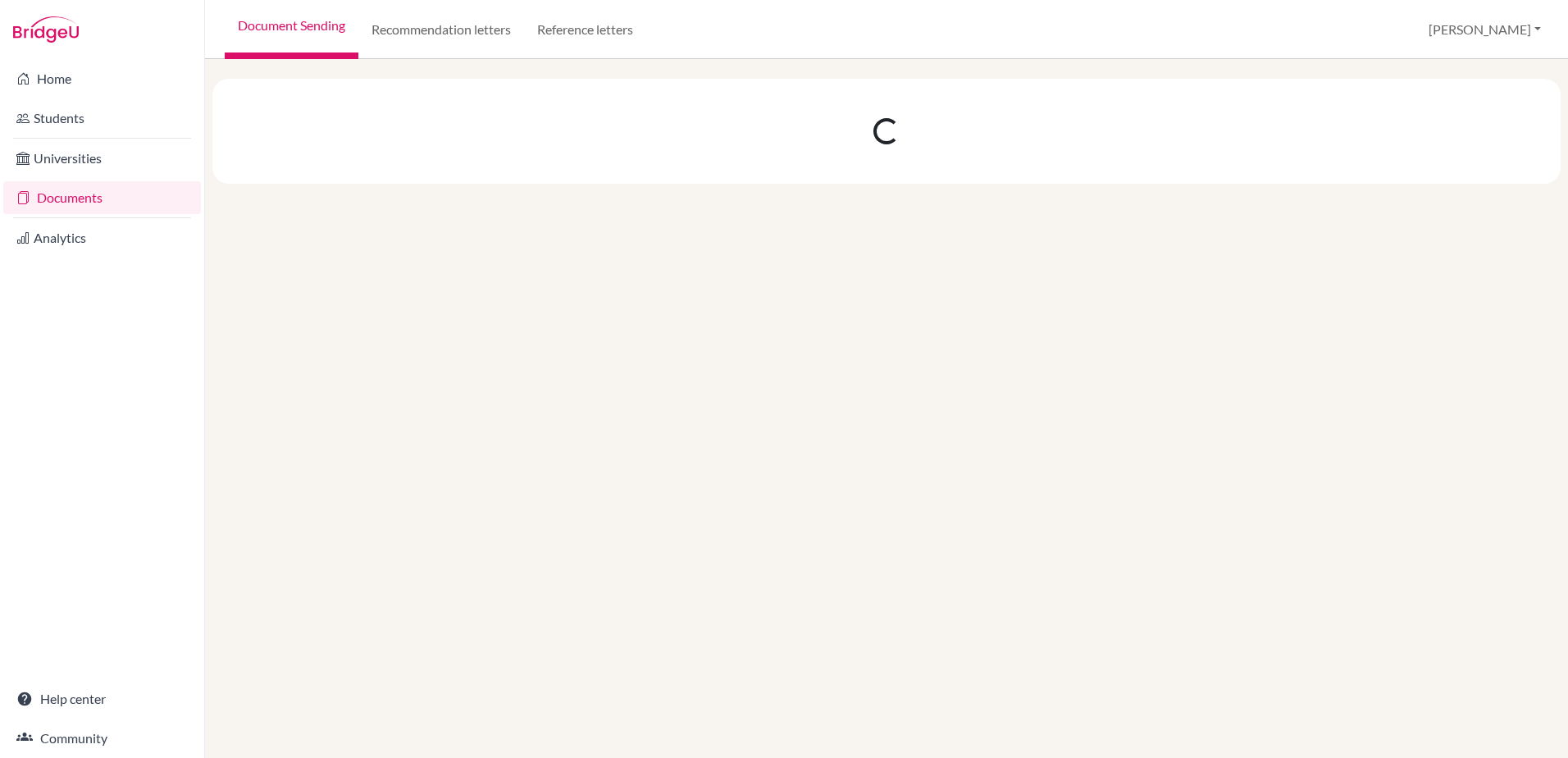
scroll to position [0, 0]
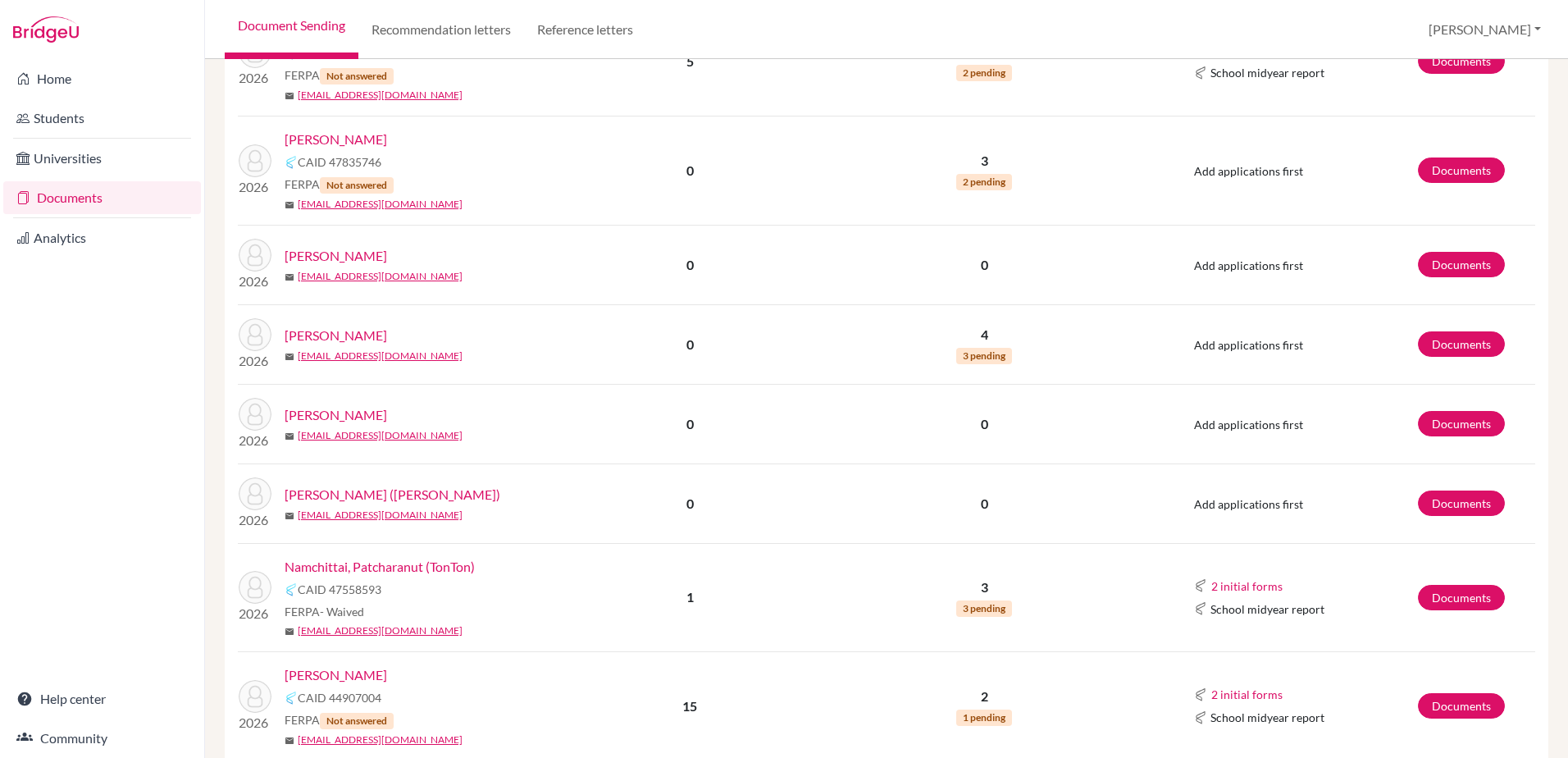
scroll to position [2351, 0]
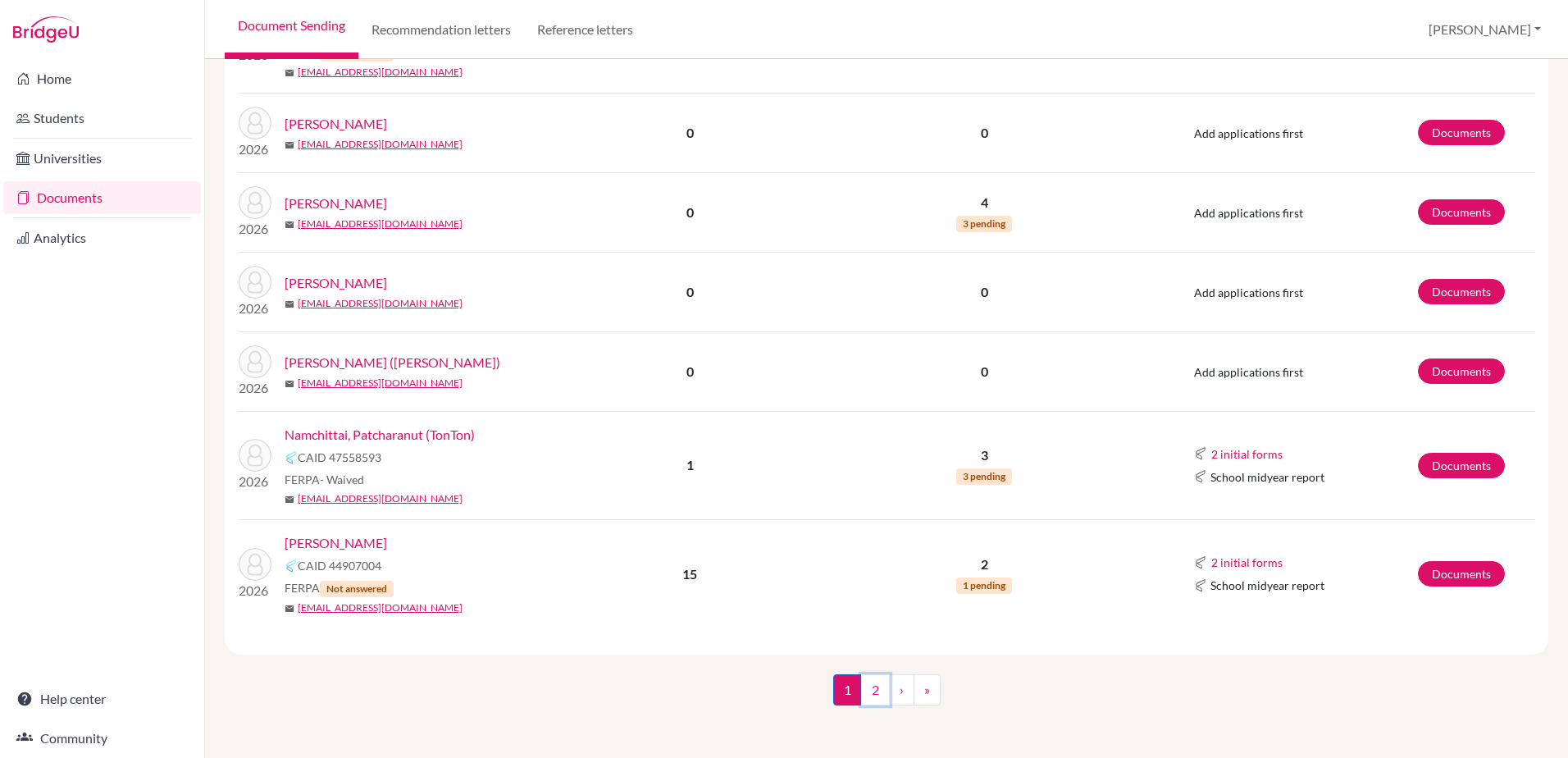
click at [873, 689] on link "2" at bounding box center [876, 690] width 29 height 31
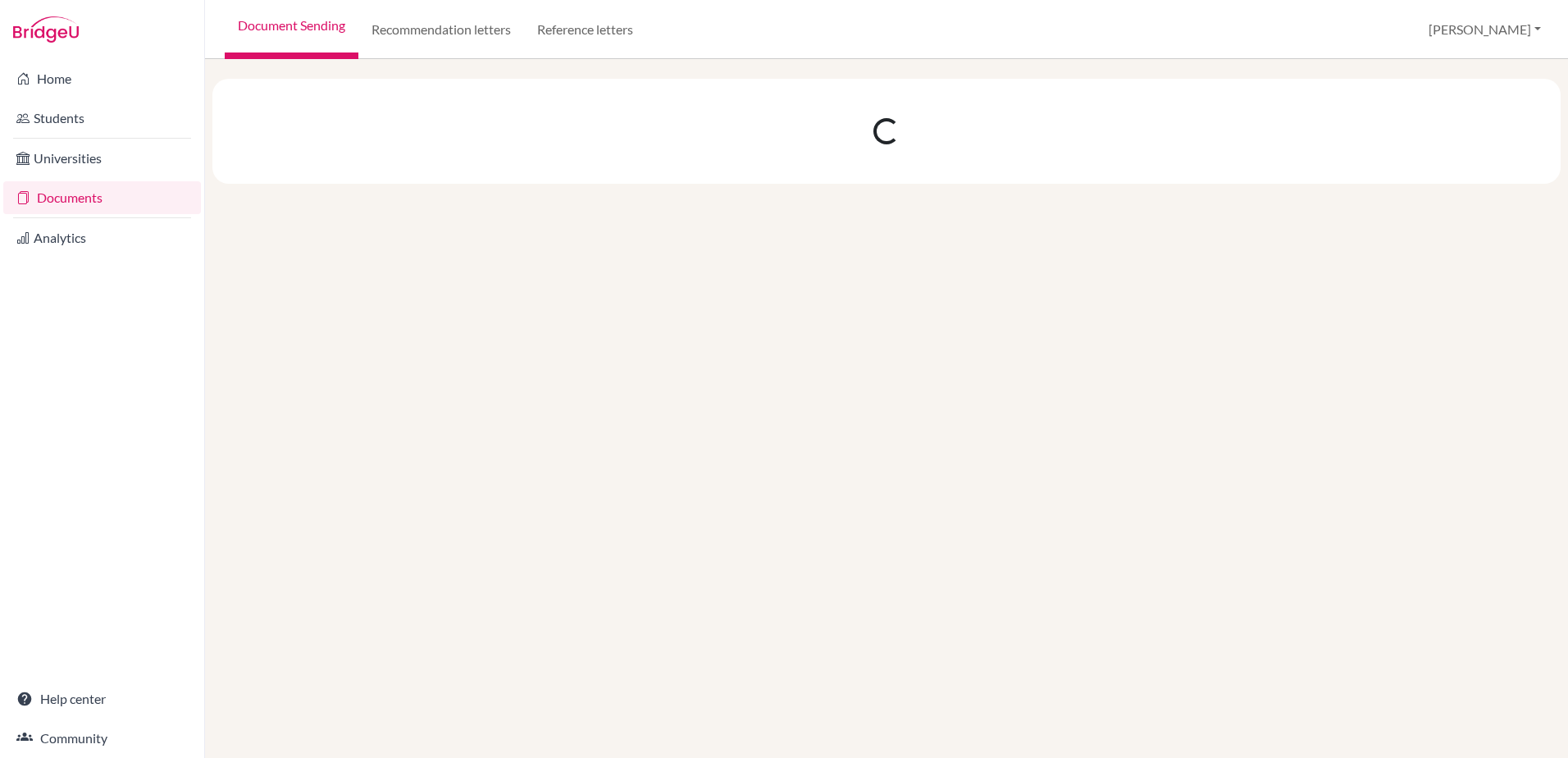
scroll to position [0, 0]
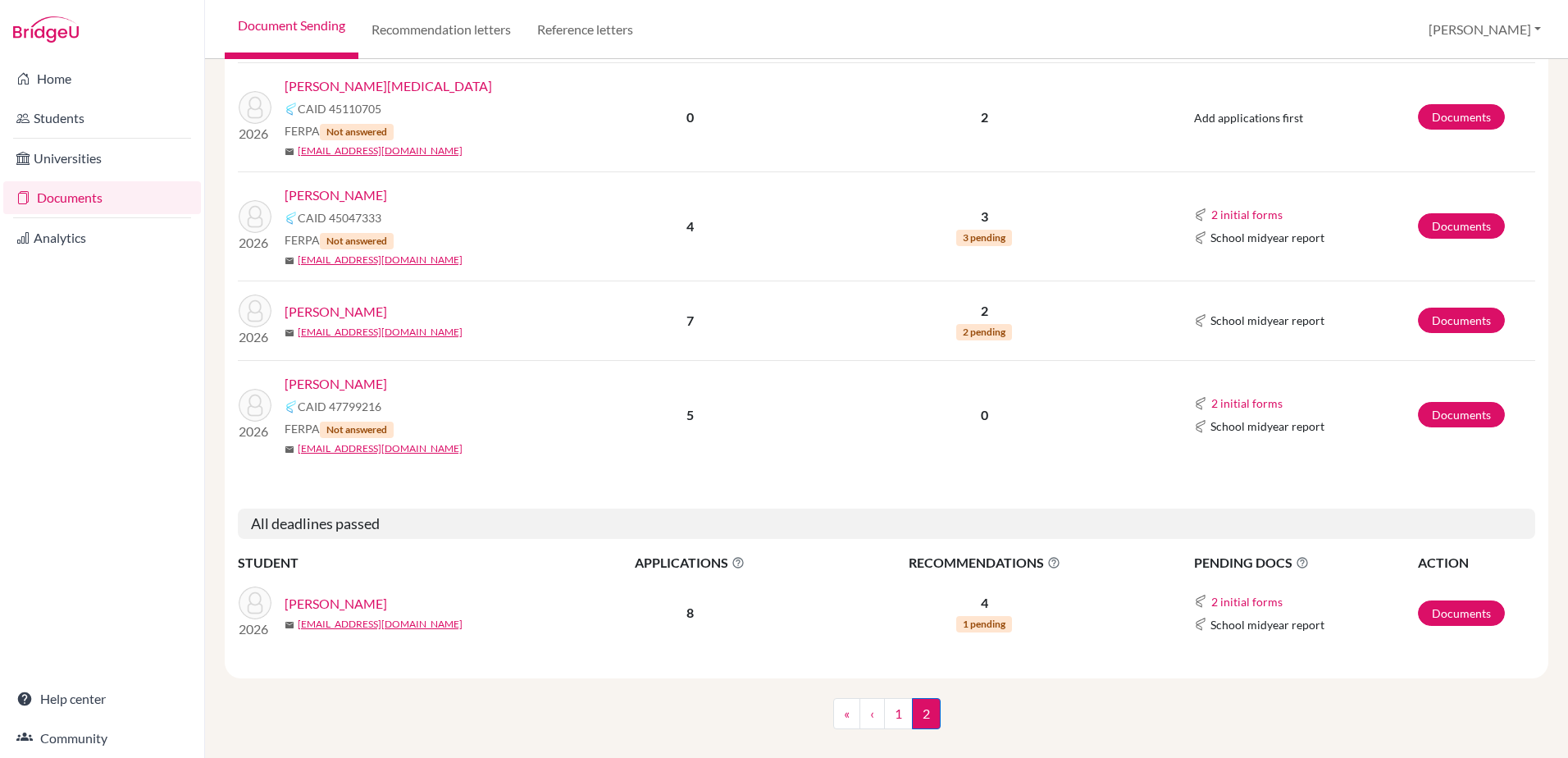
scroll to position [443, 0]
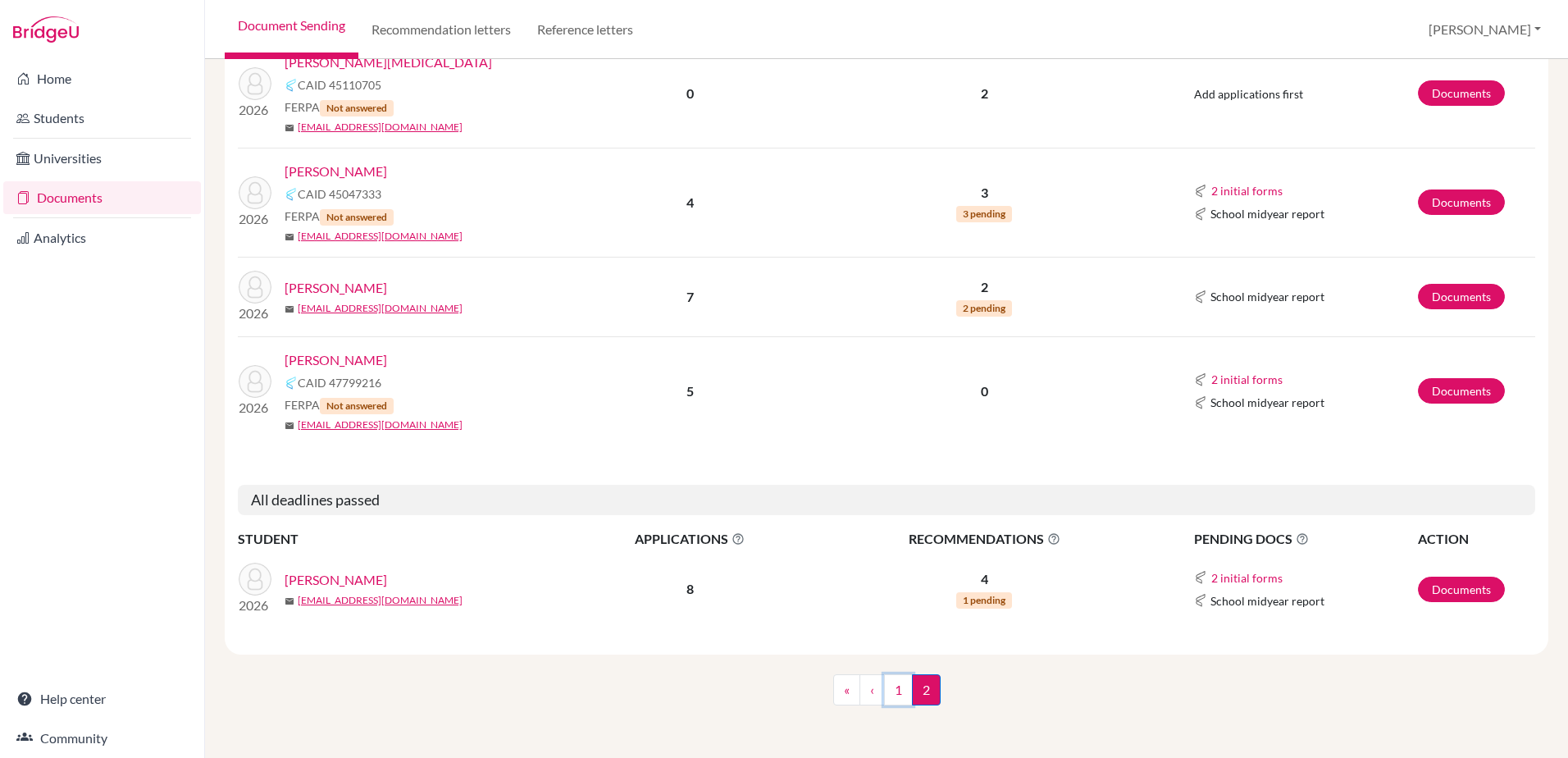
click at [894, 695] on link "1" at bounding box center [899, 690] width 29 height 31
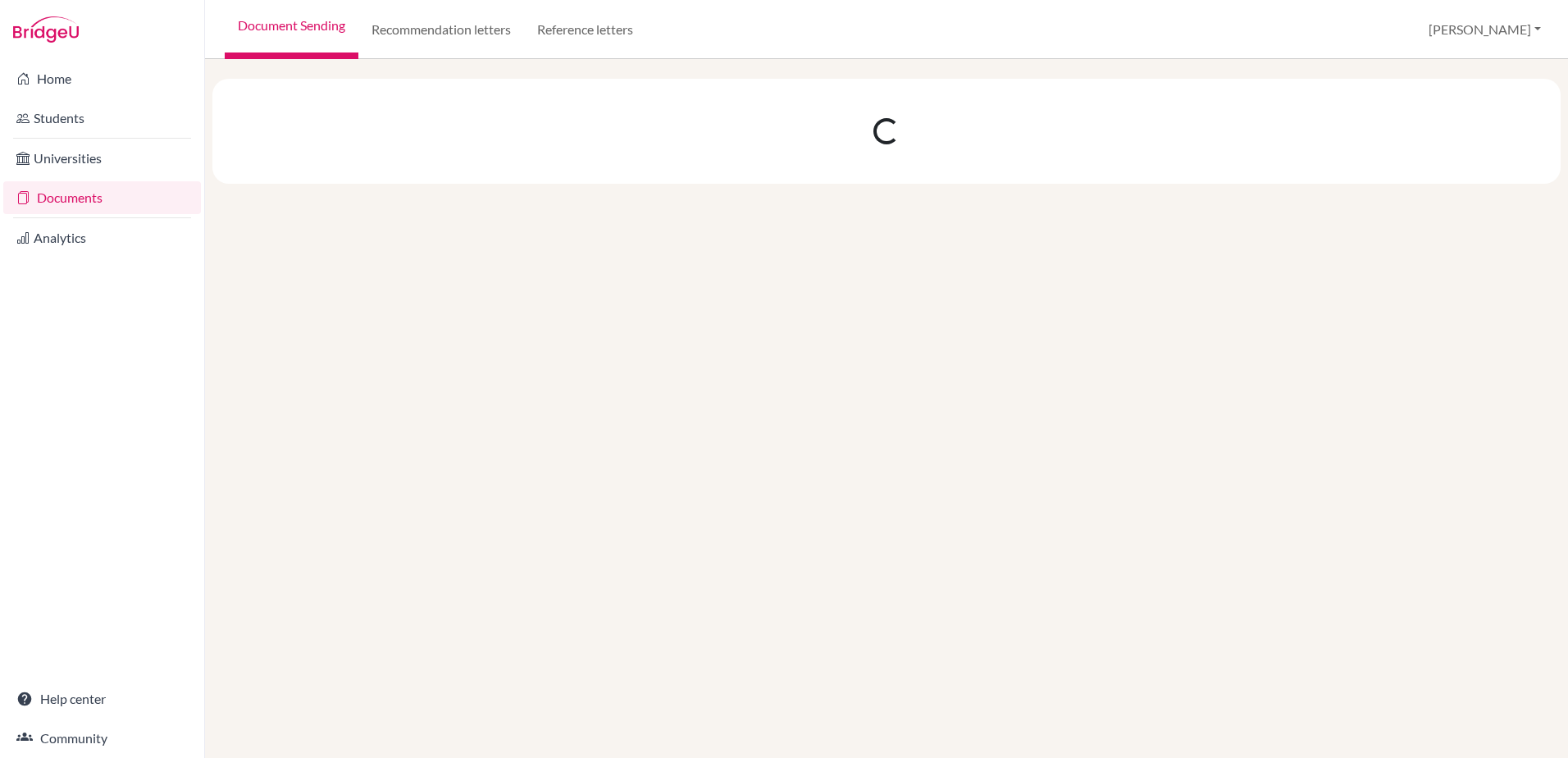
scroll to position [0, 0]
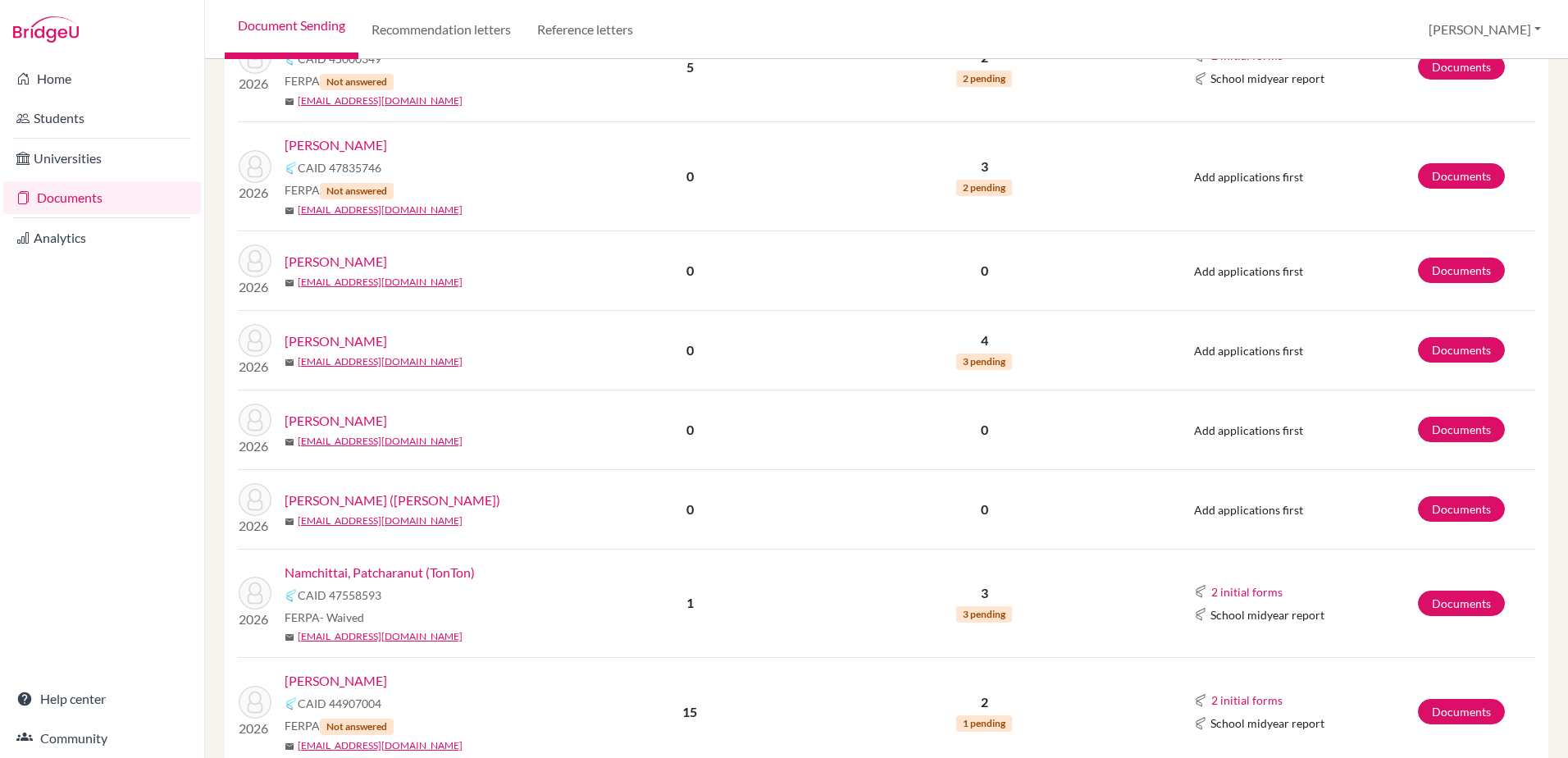
scroll to position [2351, 0]
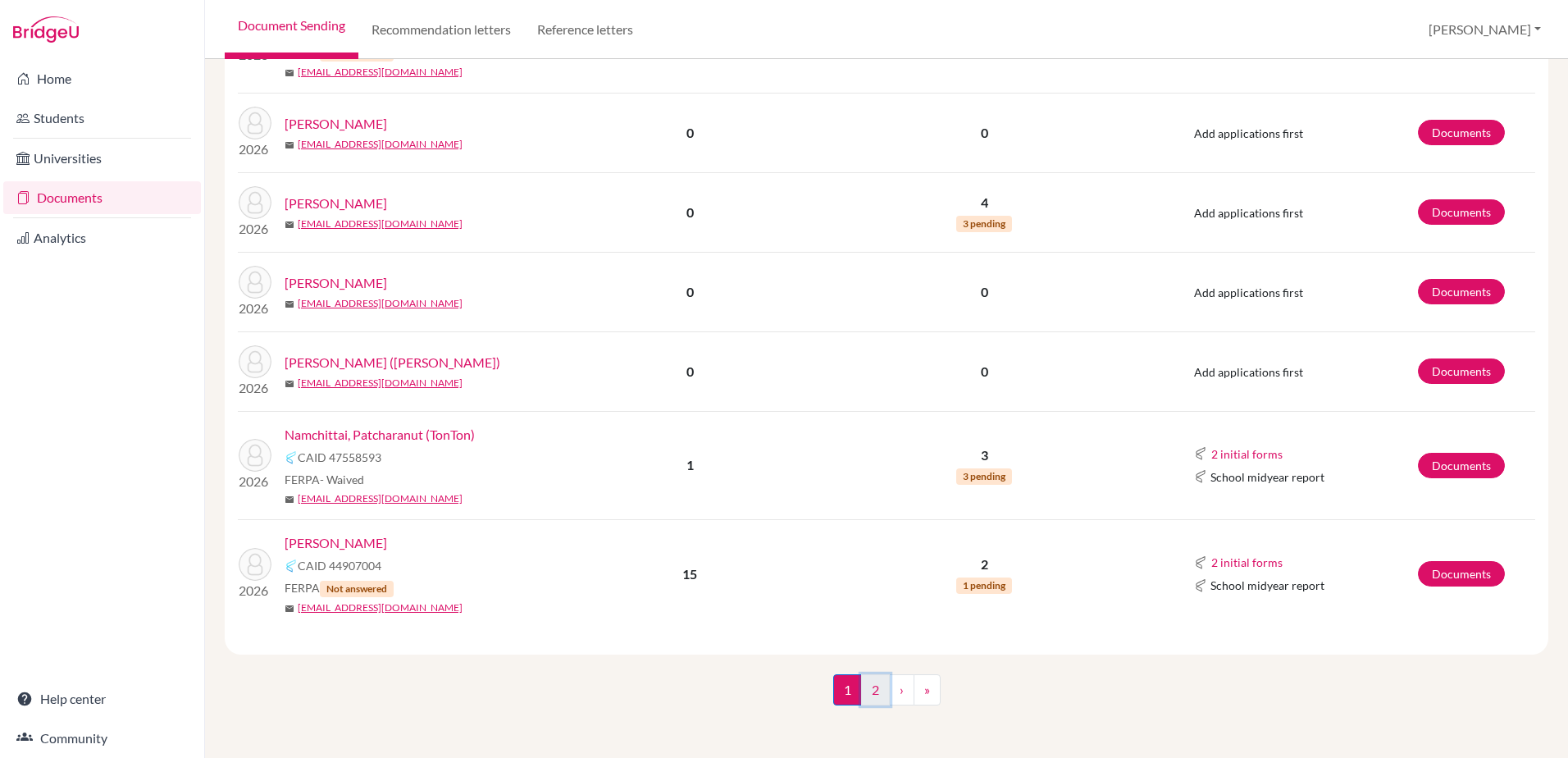
click at [869, 695] on link "2" at bounding box center [876, 690] width 29 height 31
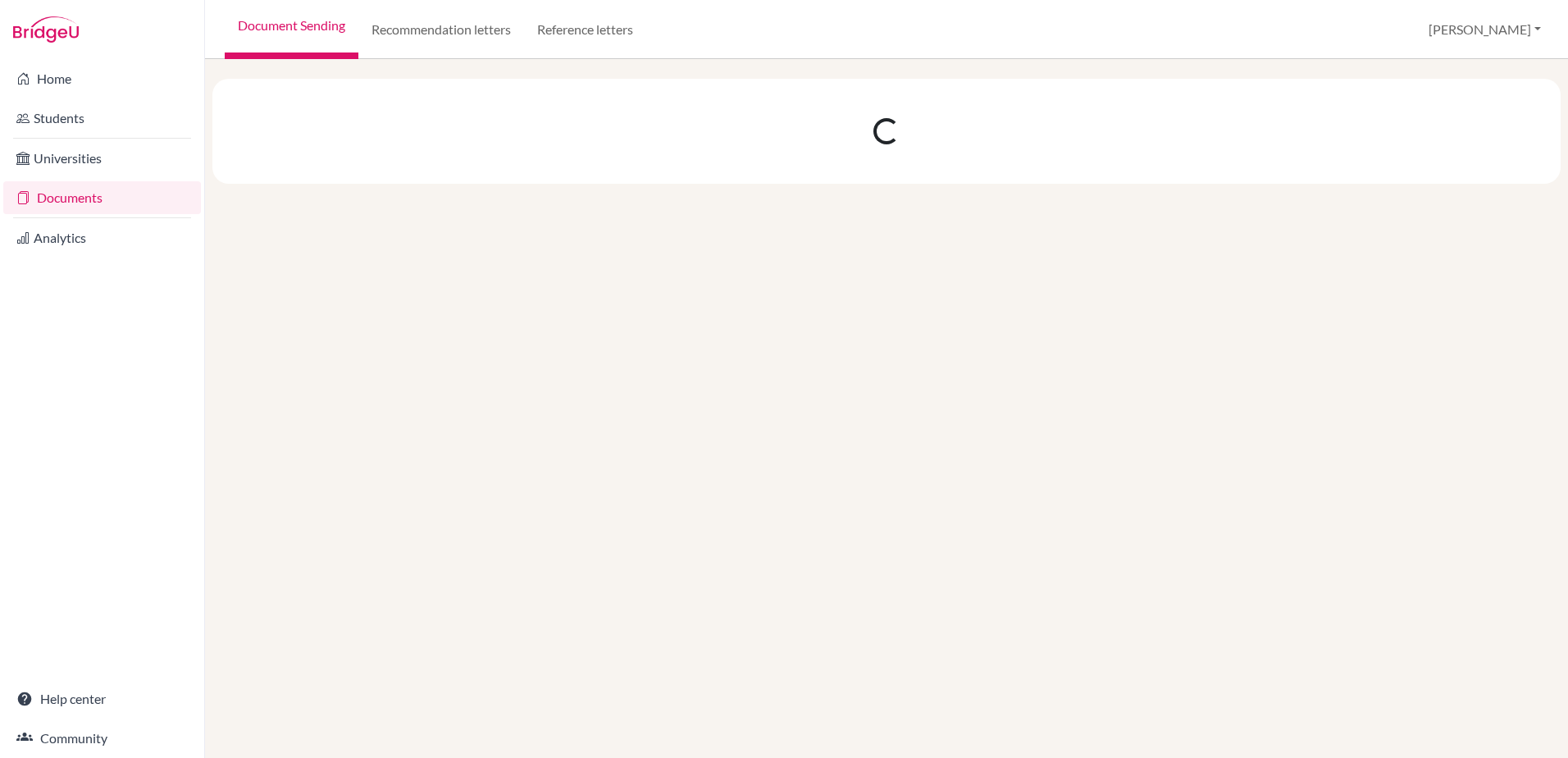
scroll to position [0, 0]
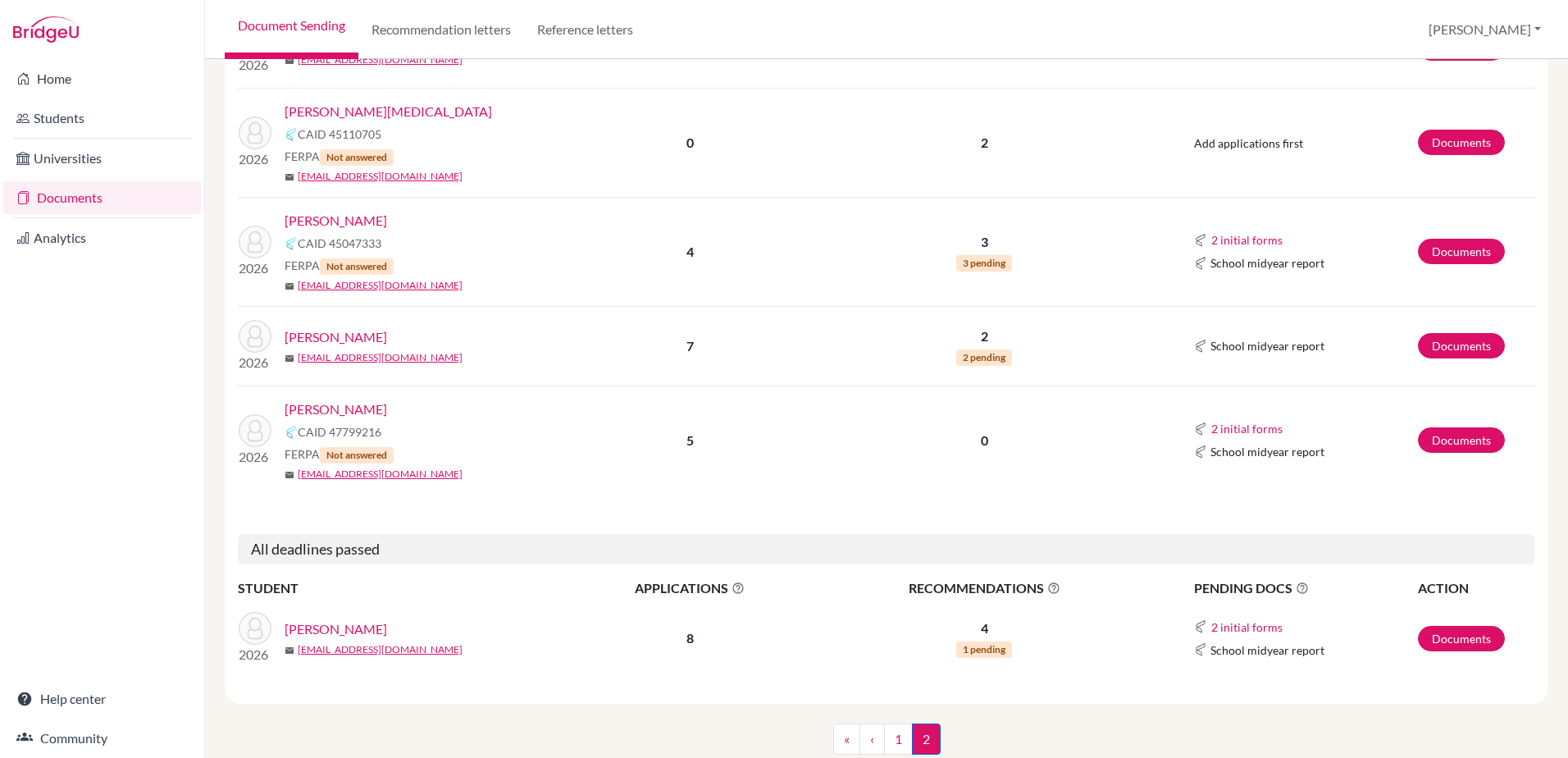
scroll to position [443, 0]
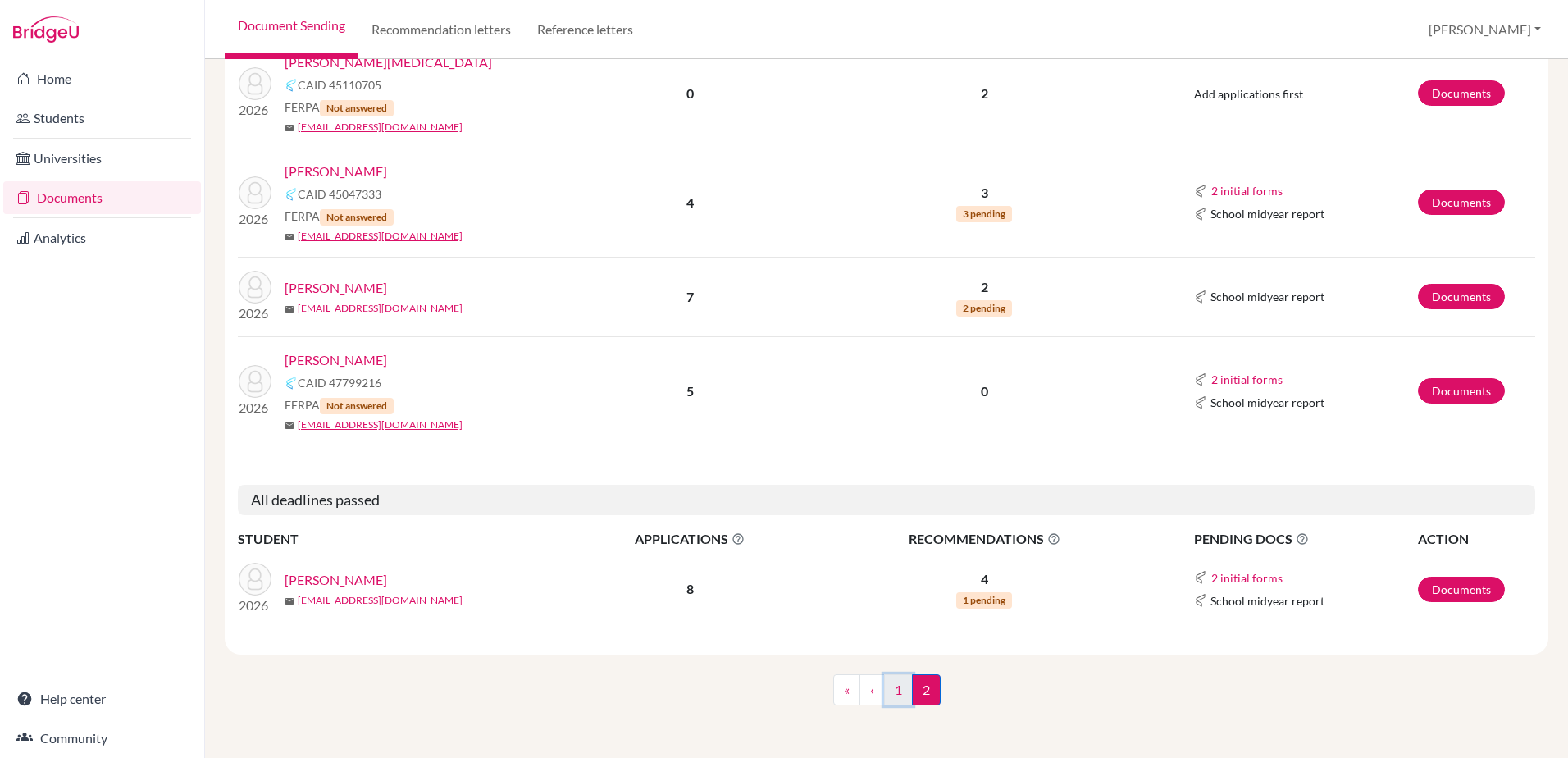
click at [892, 686] on link "1" at bounding box center [899, 690] width 29 height 31
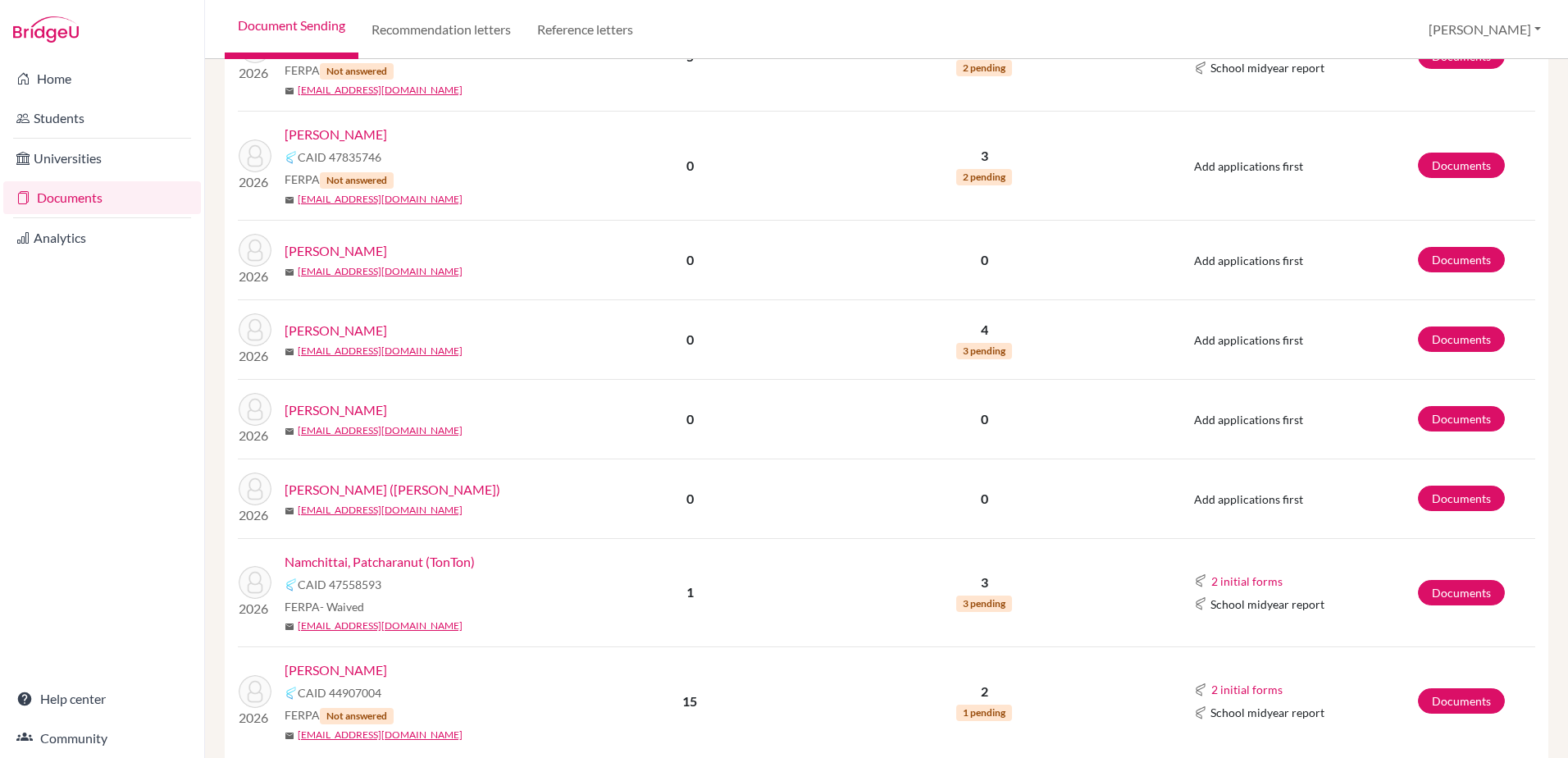
scroll to position [2351, 0]
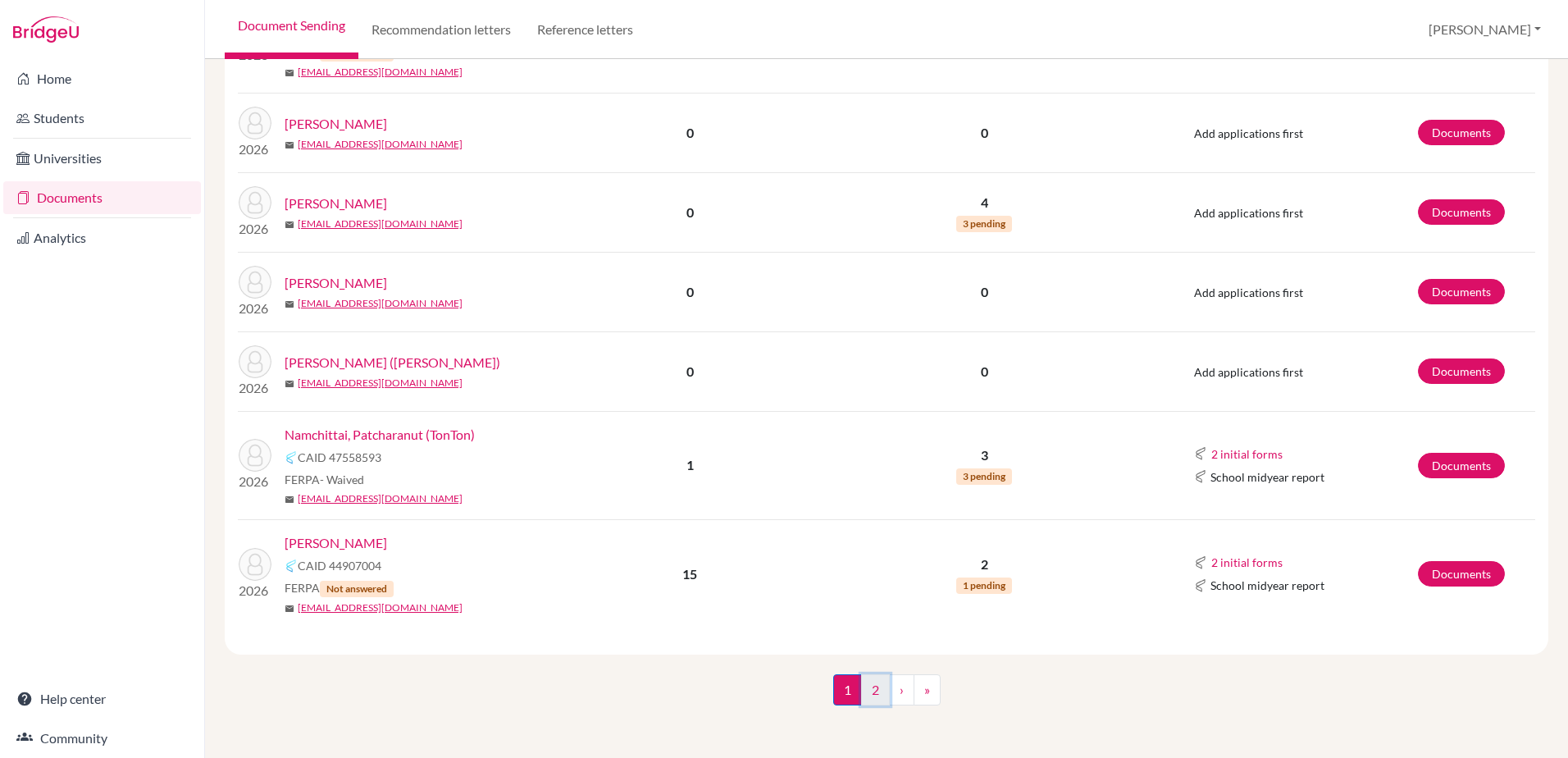
click at [870, 681] on link "2" at bounding box center [876, 690] width 29 height 31
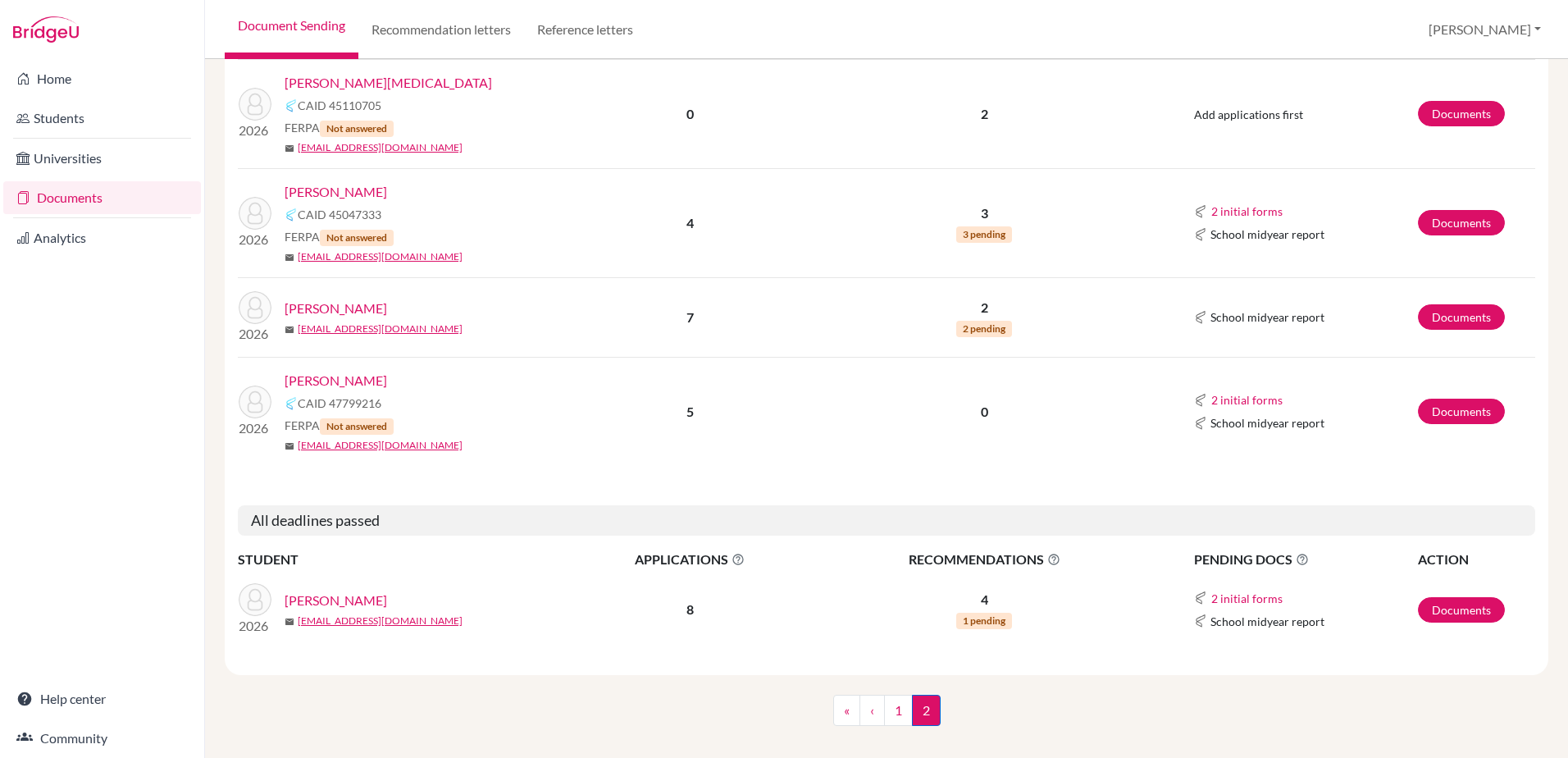
scroll to position [443, 0]
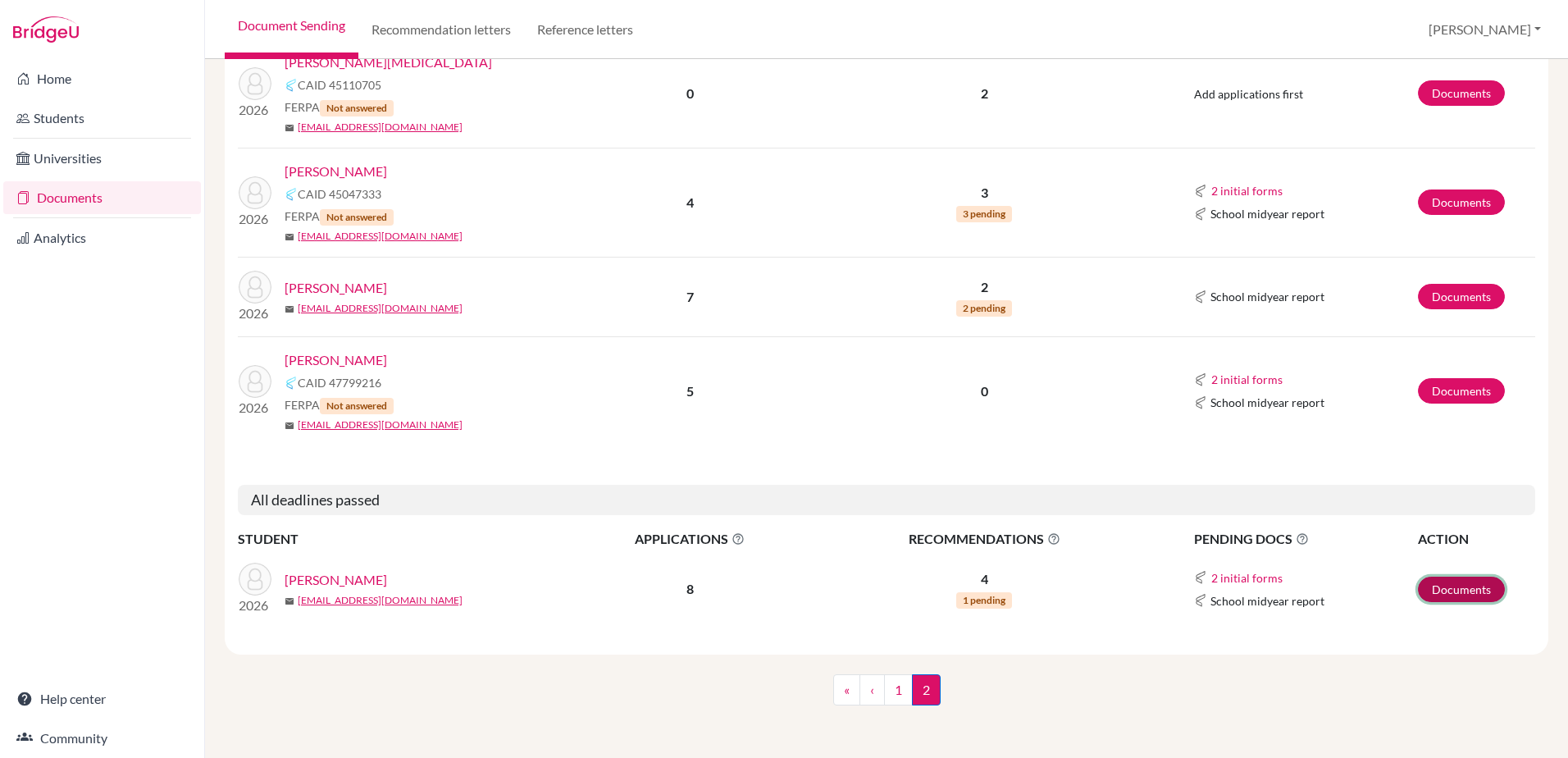
click at [1453, 591] on link "Documents" at bounding box center [1462, 589] width 87 height 25
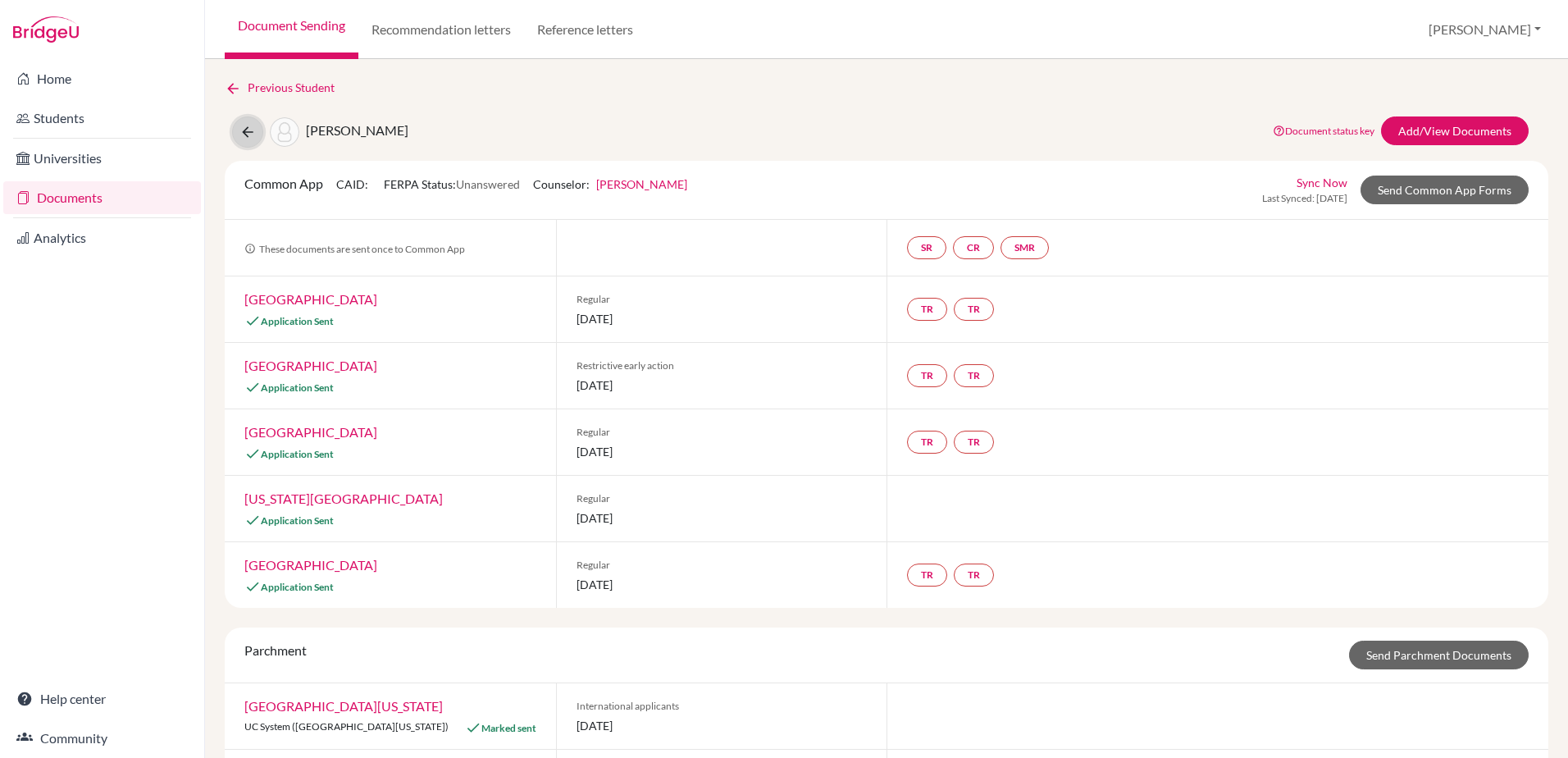
click at [249, 131] on icon at bounding box center [247, 132] width 16 height 16
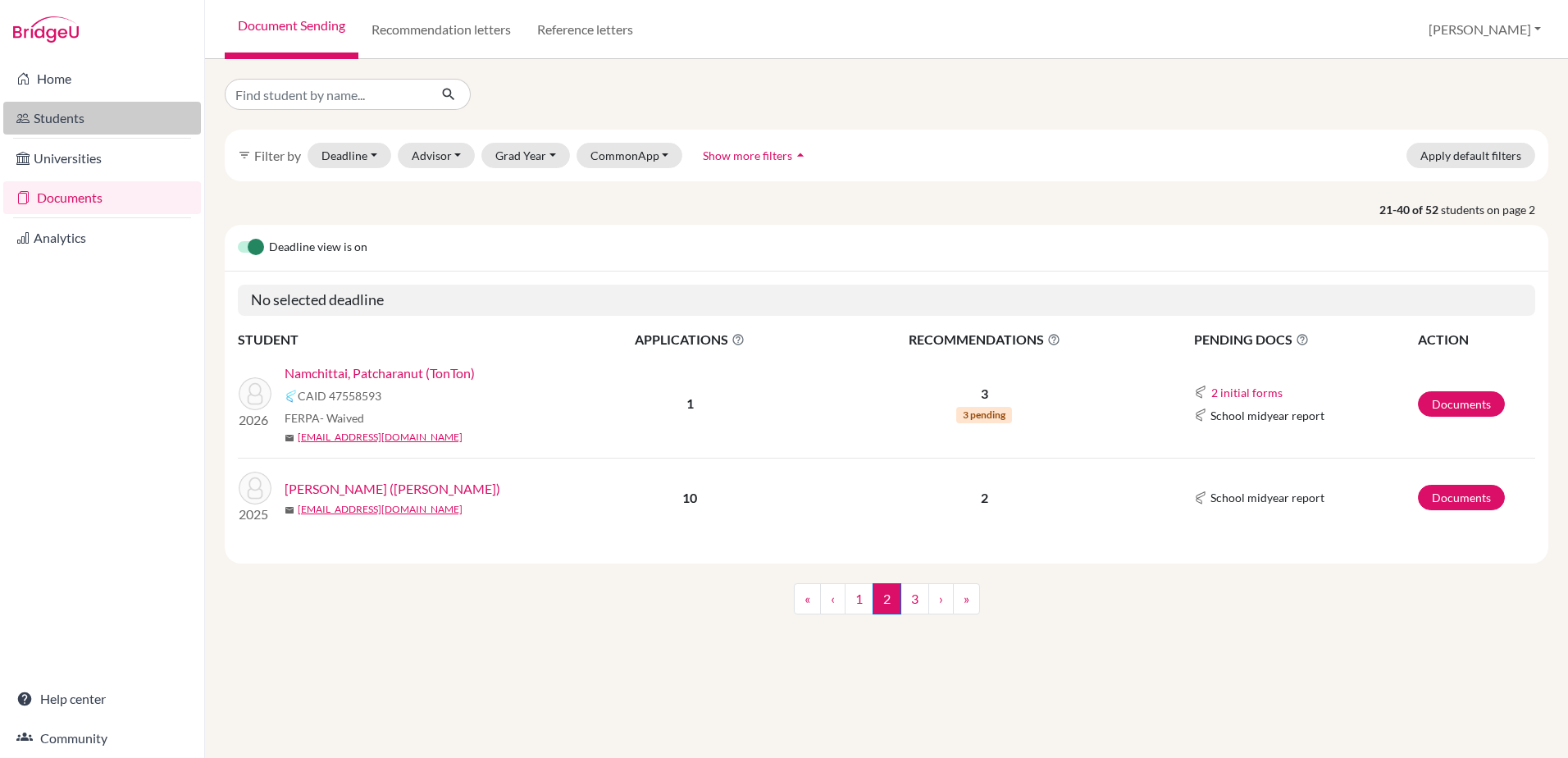
click at [78, 124] on link "Students" at bounding box center [102, 118] width 198 height 33
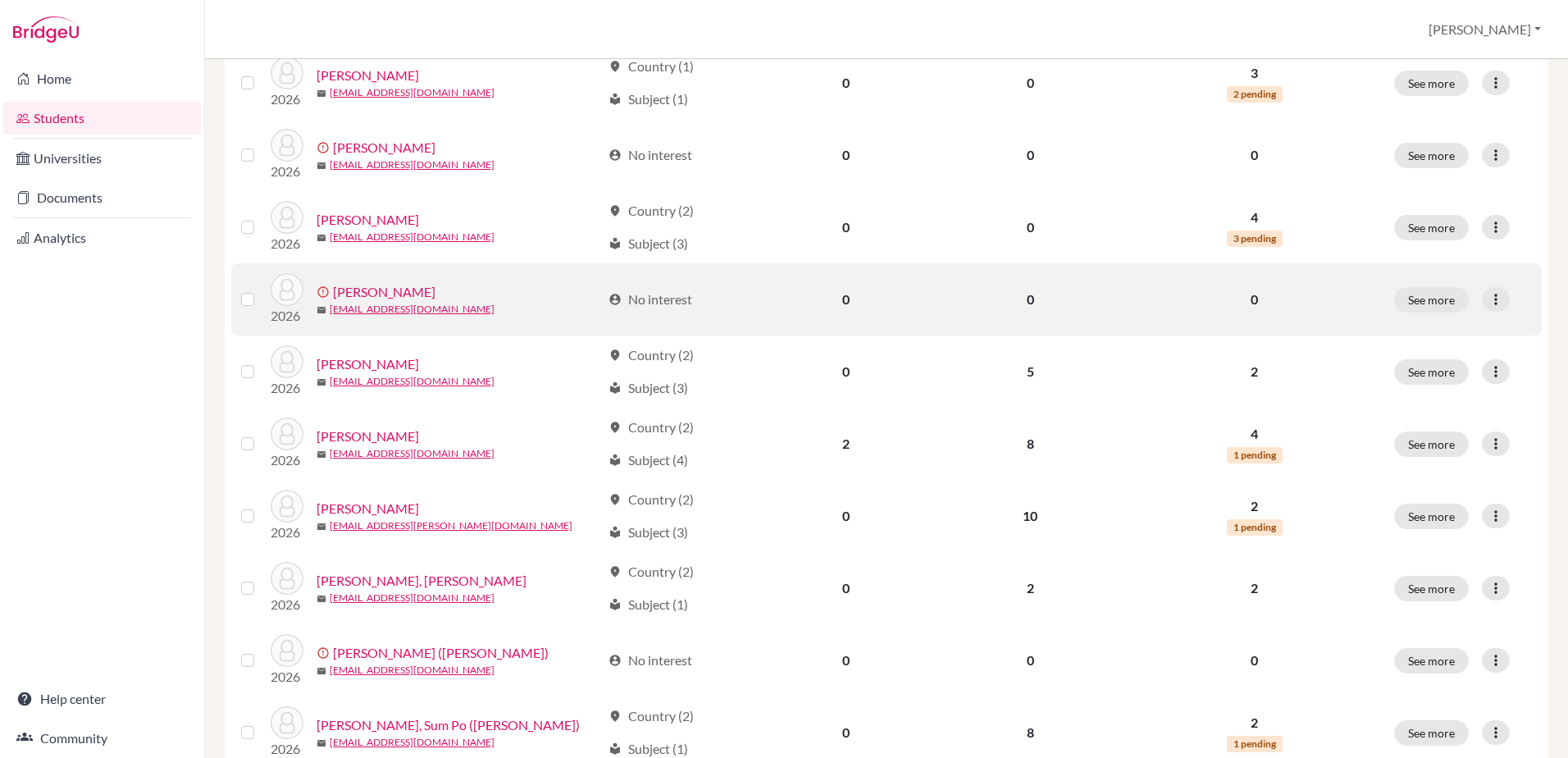
scroll to position [821, 0]
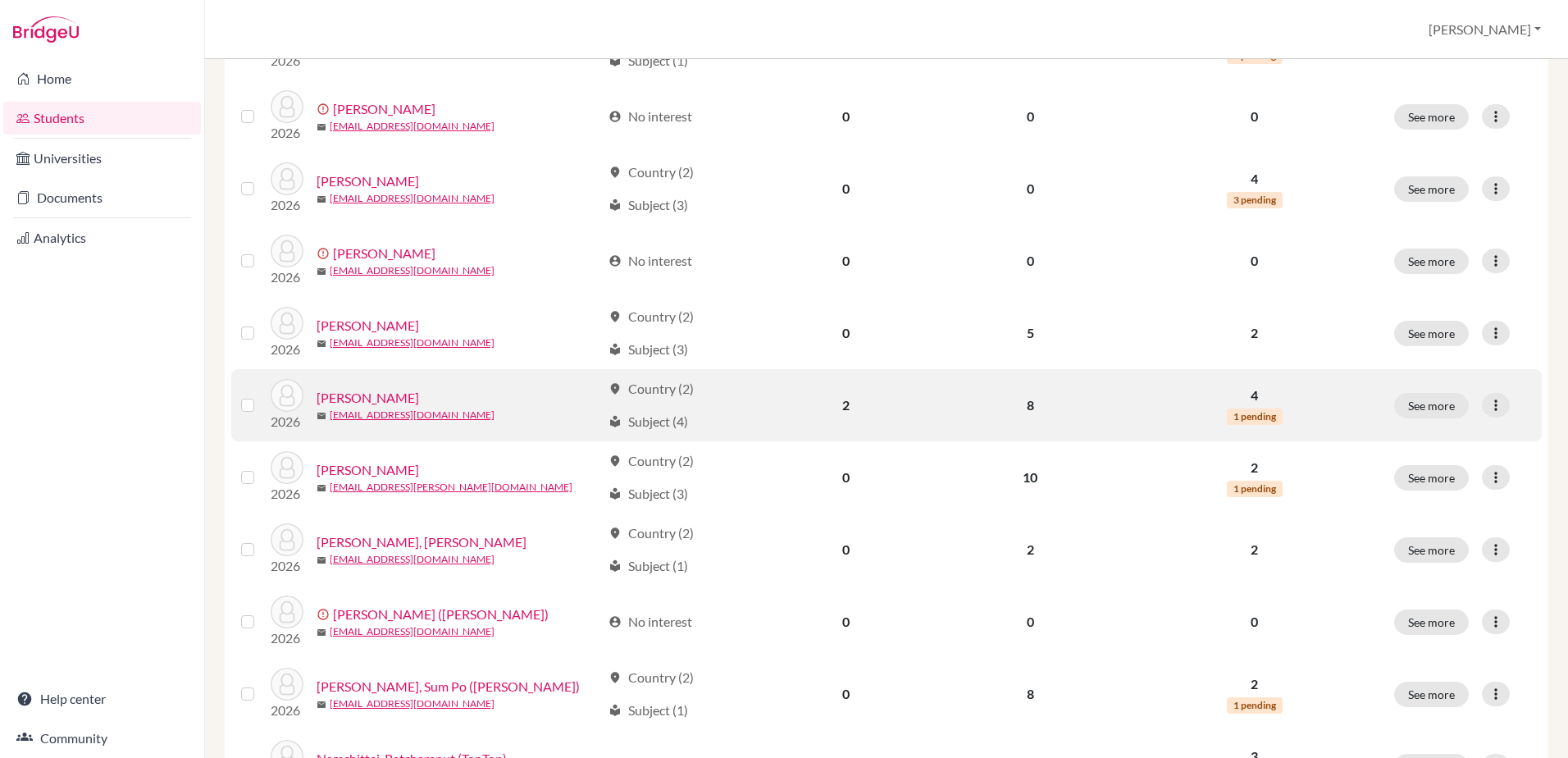
click at [330, 396] on link "[PERSON_NAME]" at bounding box center [367, 398] width 102 height 20
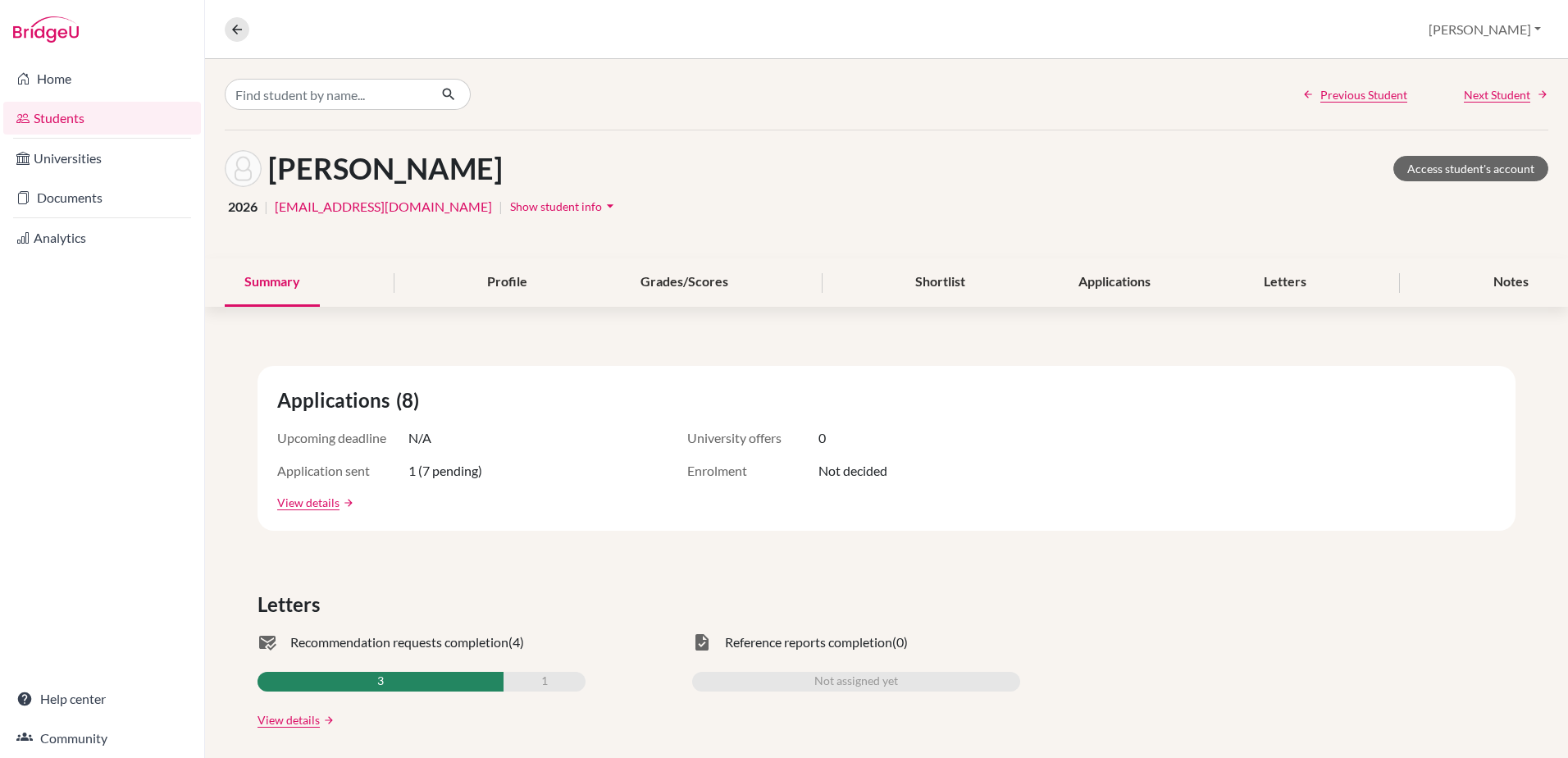
click at [510, 205] on span "Show student info" at bounding box center [556, 206] width 92 height 14
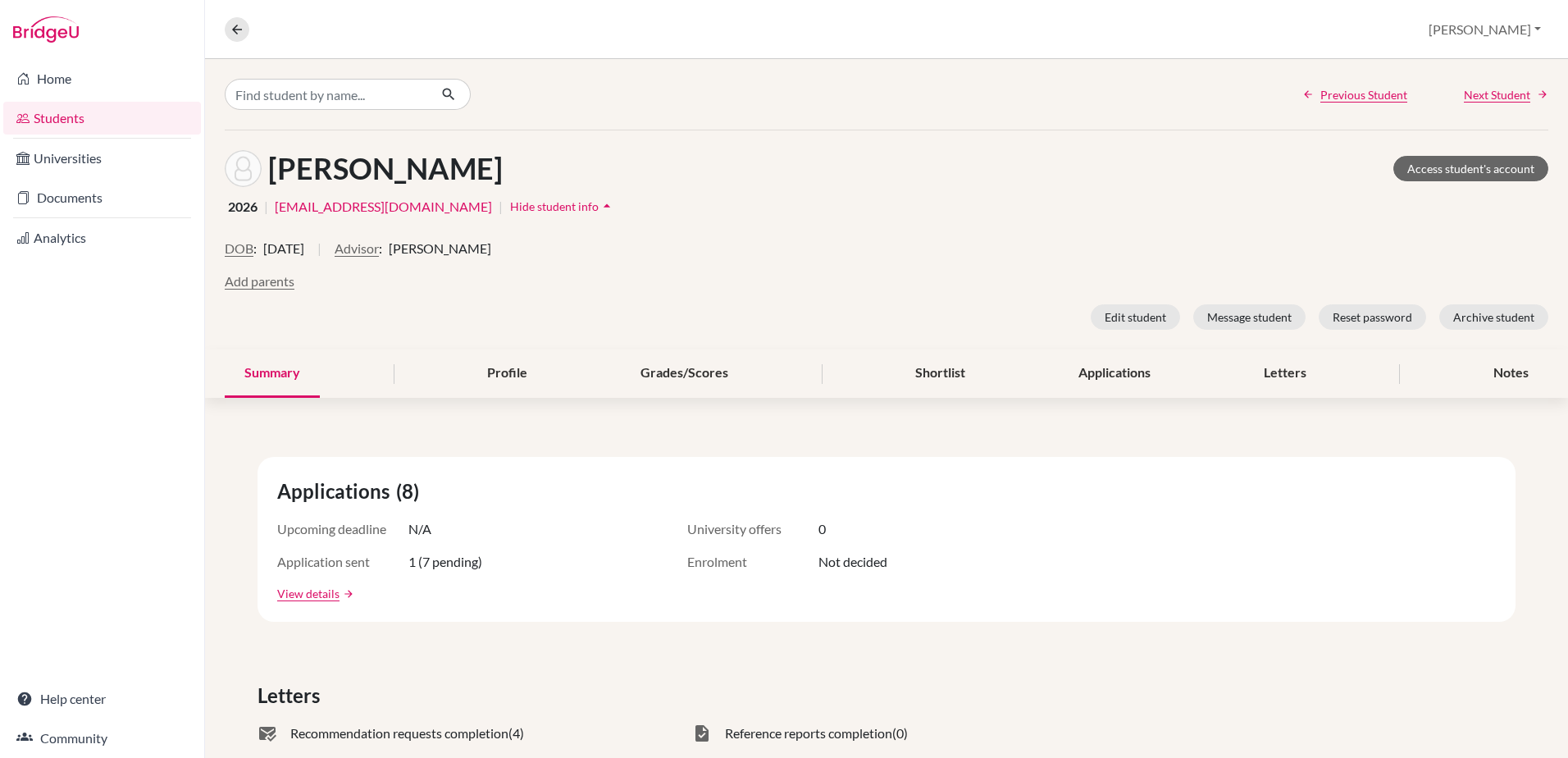
click at [49, 119] on link "Students" at bounding box center [102, 118] width 198 height 33
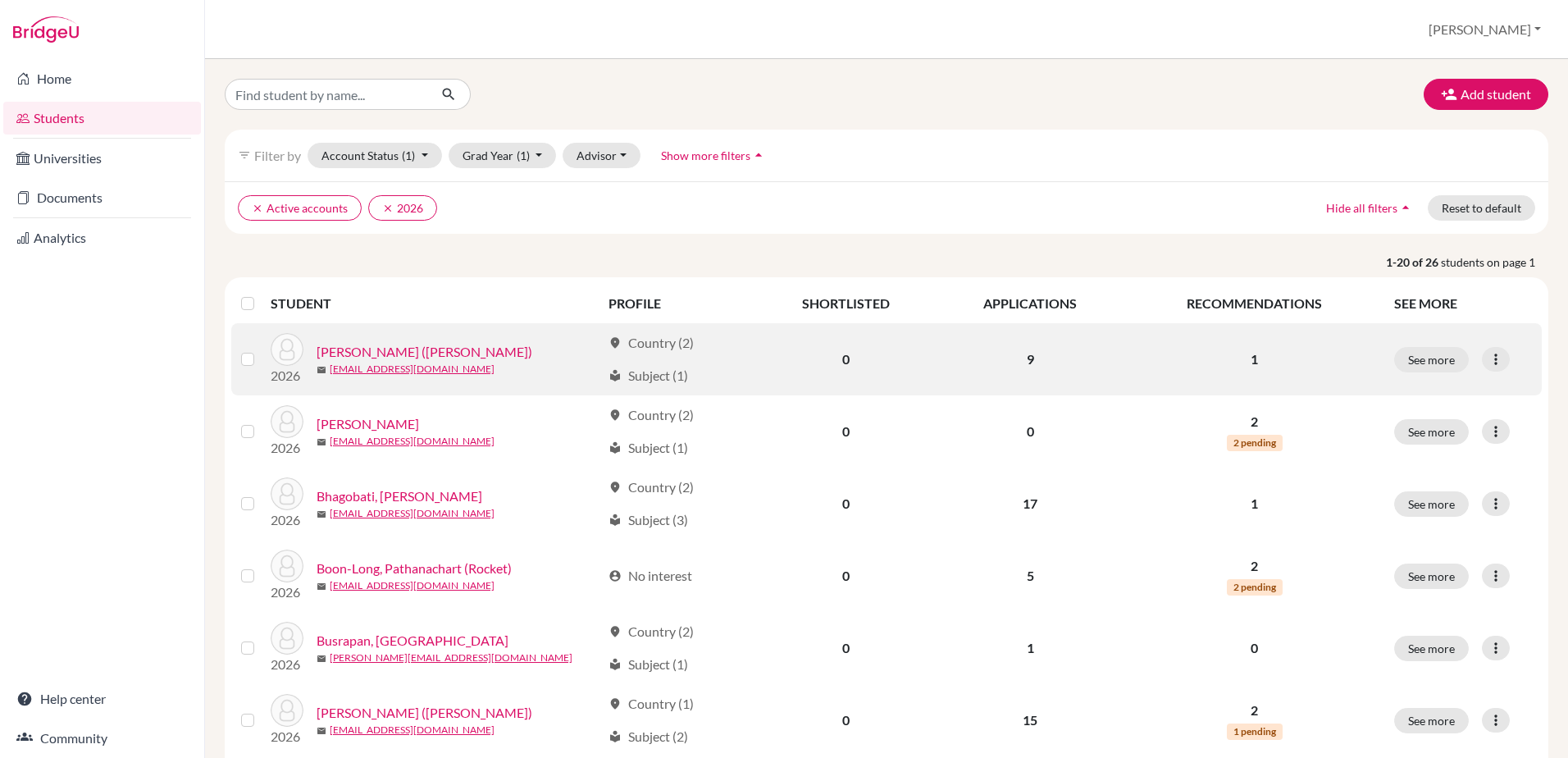
click at [413, 355] on link "[PERSON_NAME] ([PERSON_NAME])" at bounding box center [424, 352] width 216 height 20
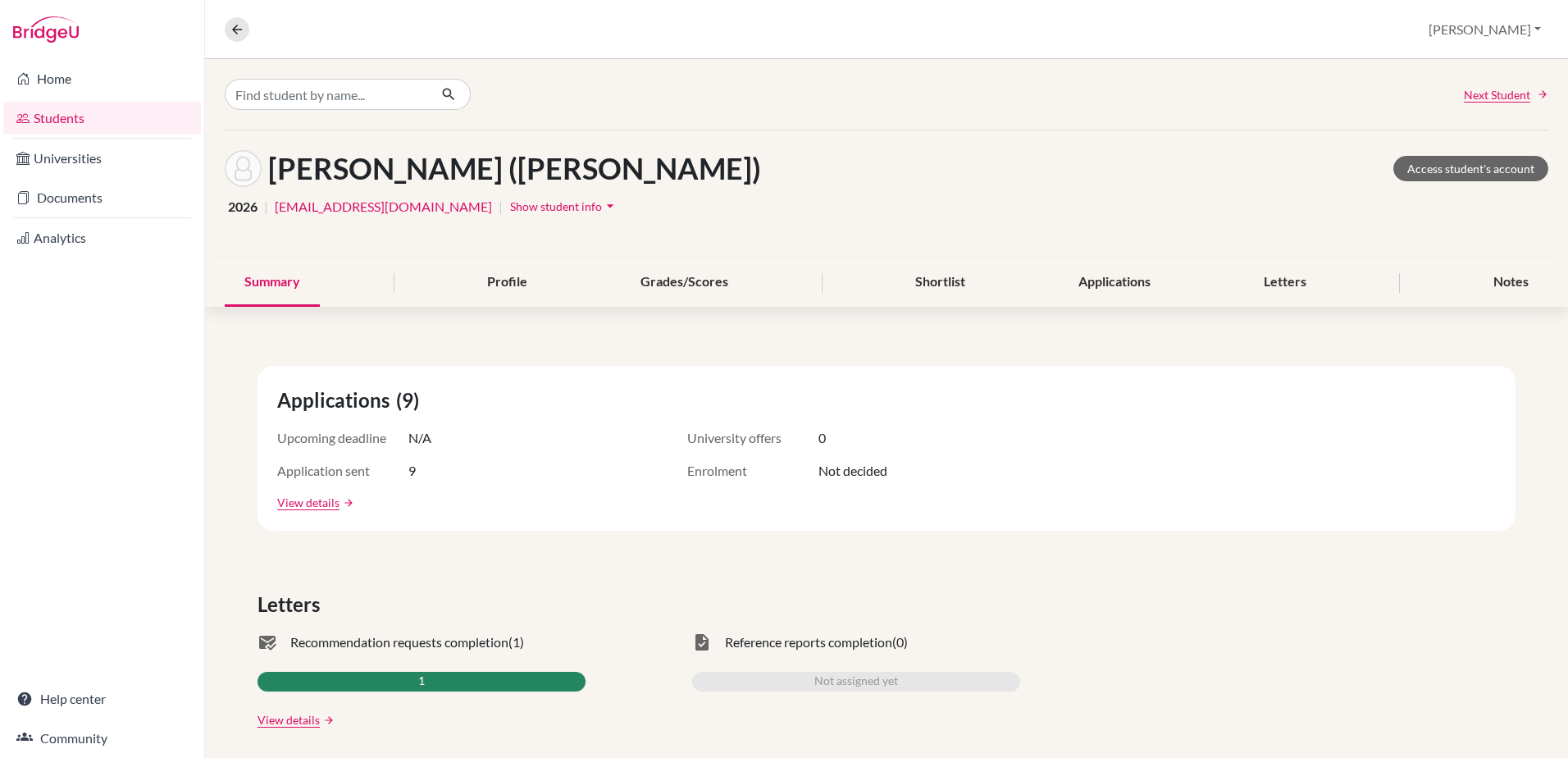
click at [75, 122] on link "Students" at bounding box center [102, 118] width 198 height 33
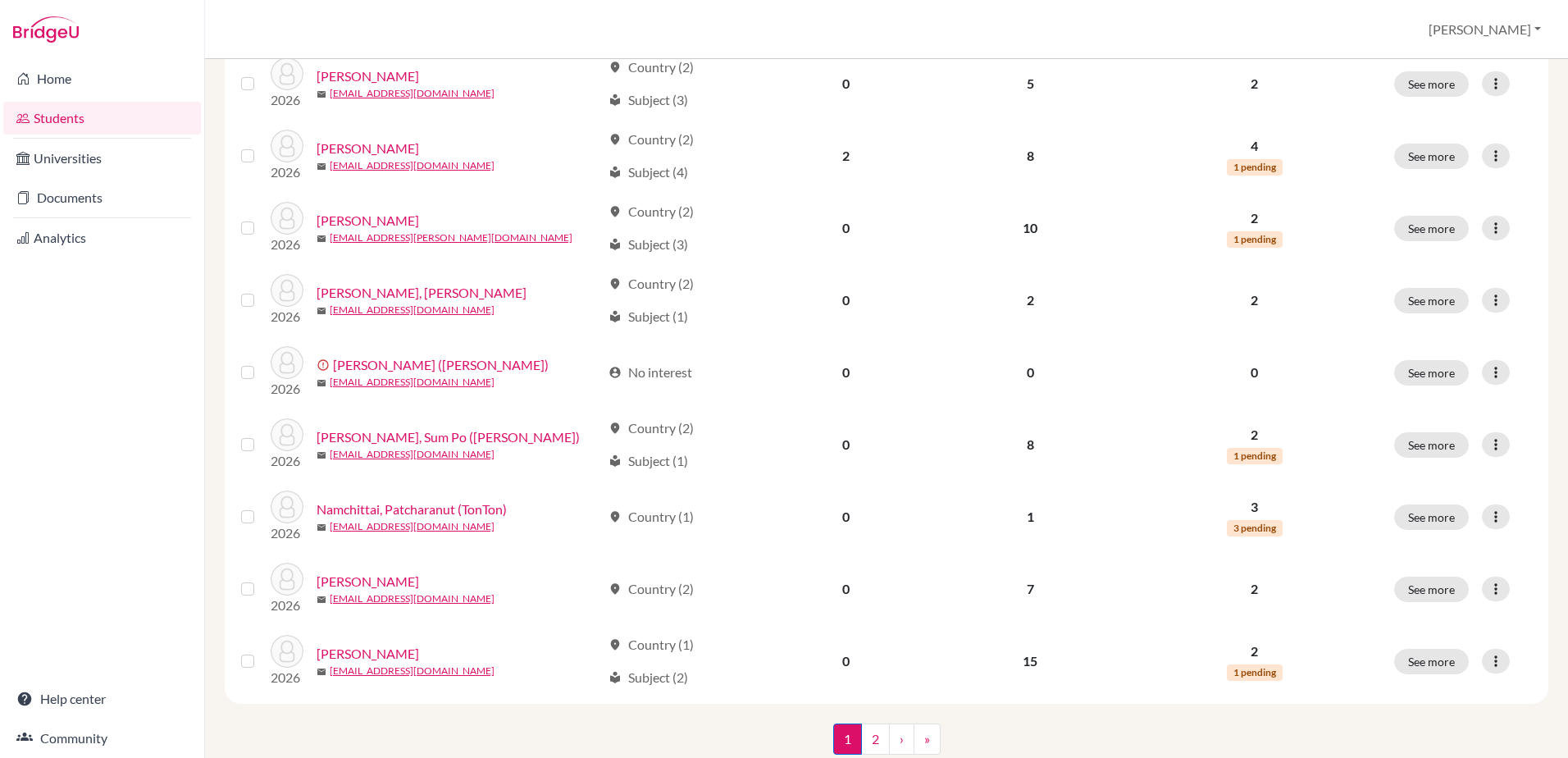
scroll to position [1119, 0]
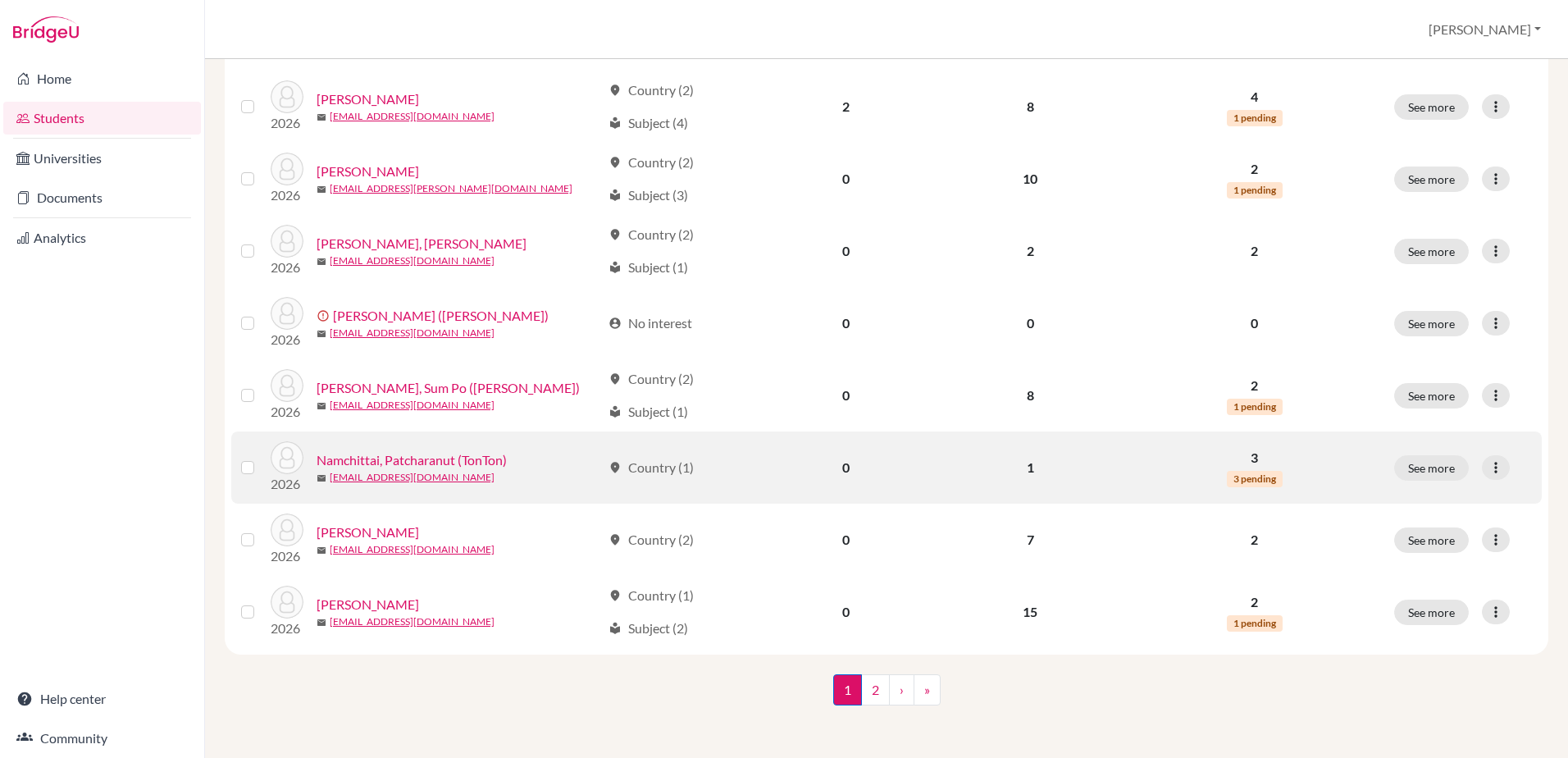
click at [383, 462] on link "Namchittai, Patcharanut (TonTon)" at bounding box center [411, 461] width 190 height 20
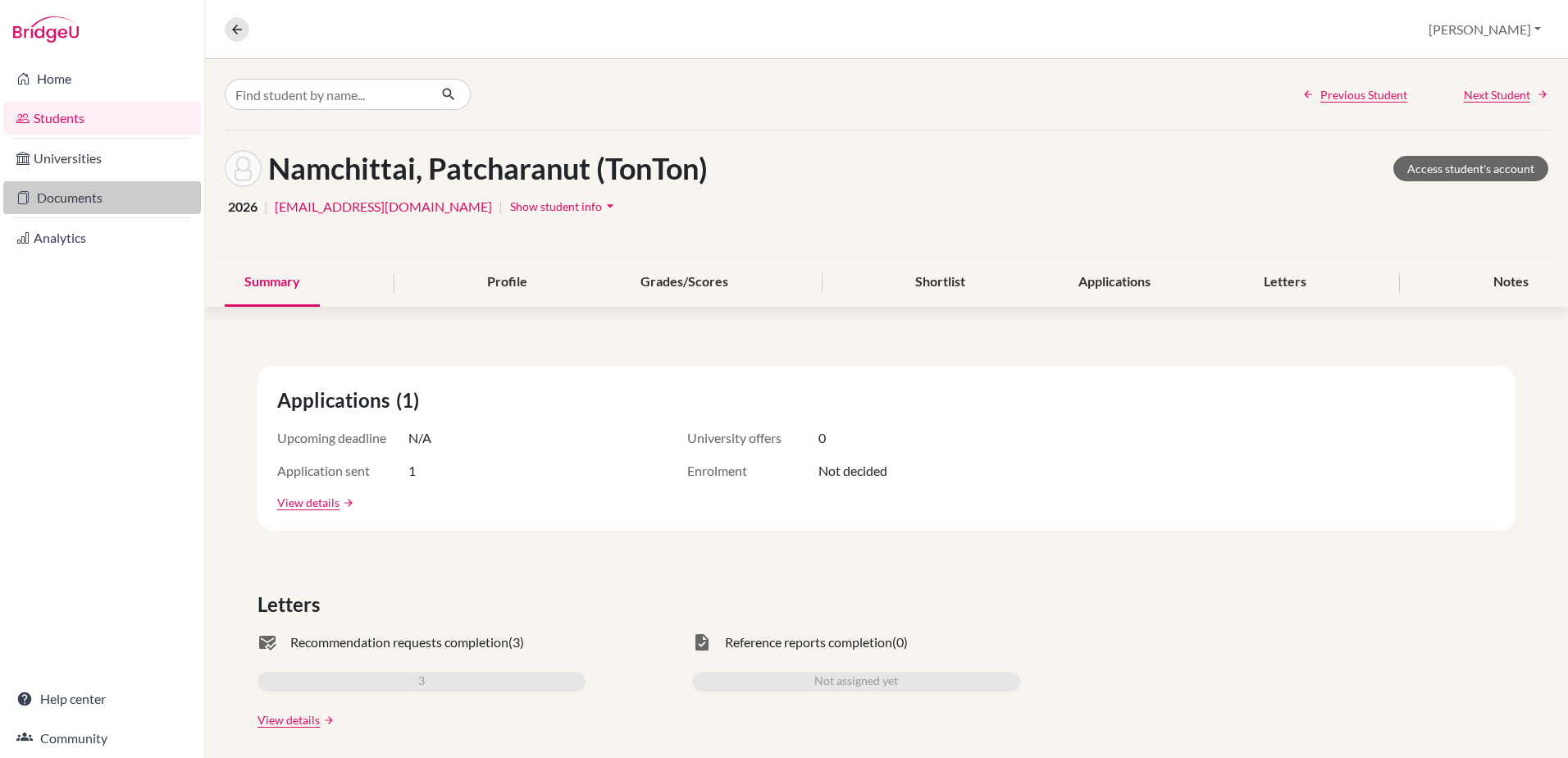
click at [64, 202] on link "Documents" at bounding box center [102, 198] width 198 height 33
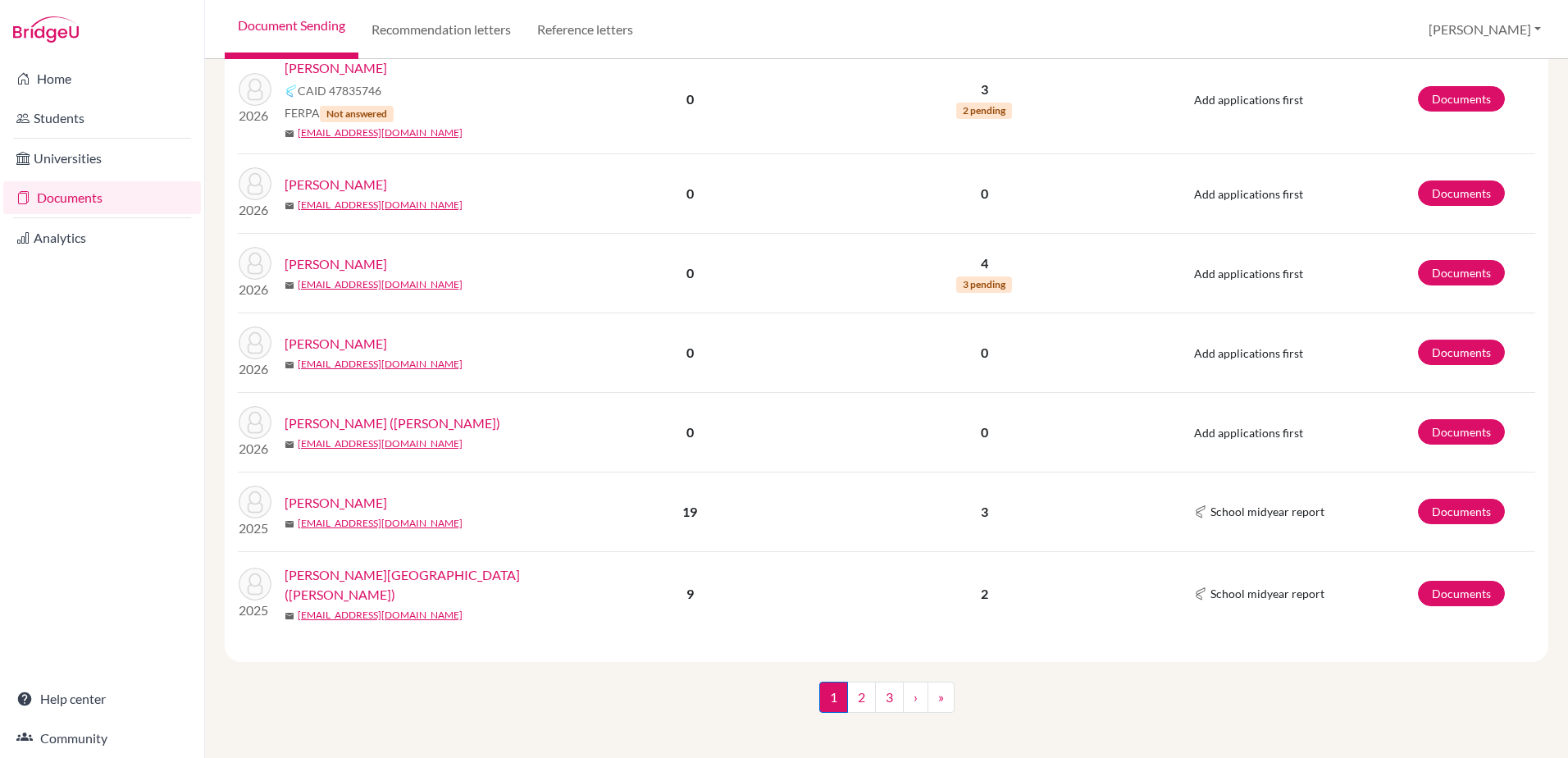
scroll to position [2240, 0]
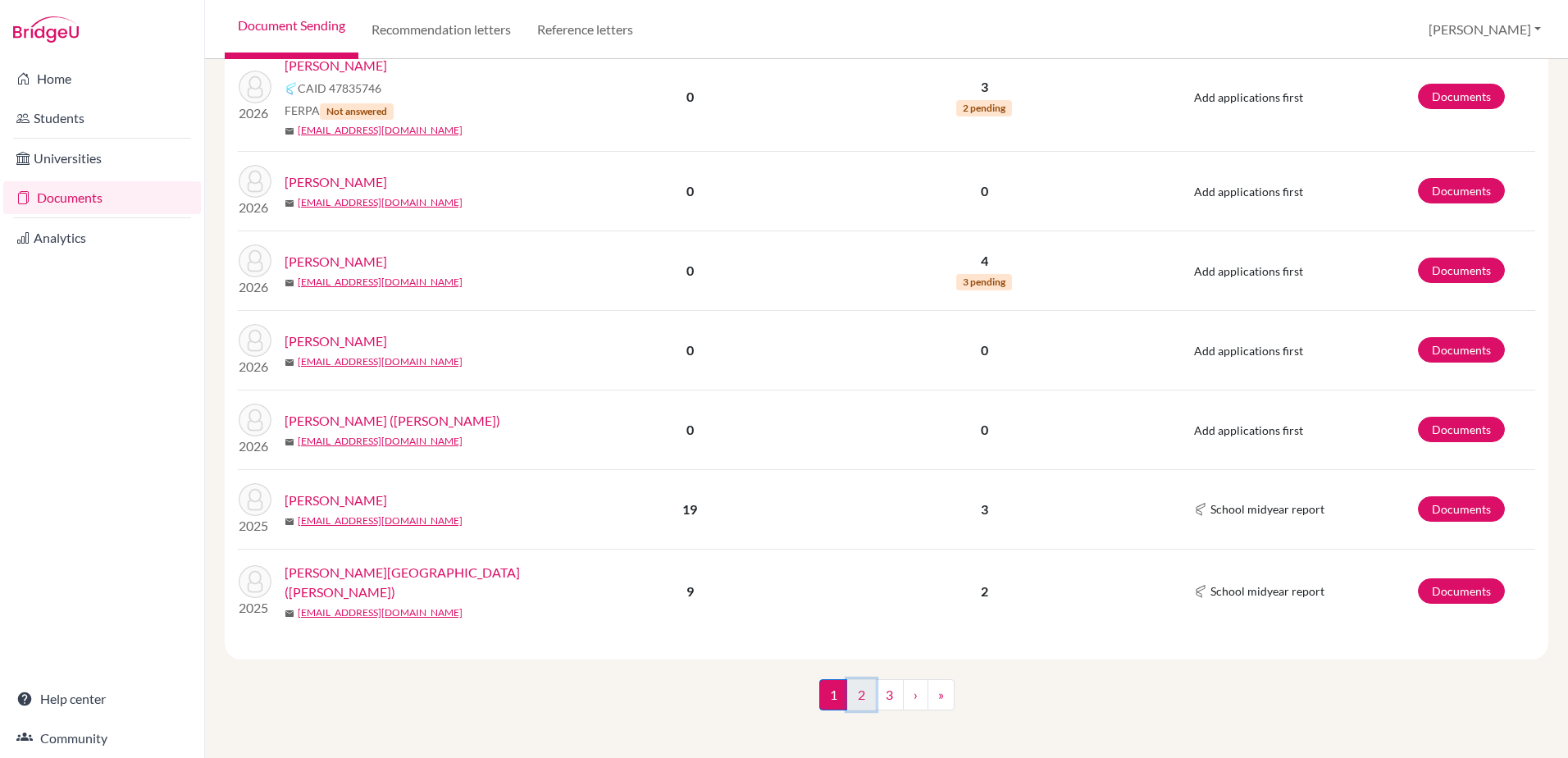
click at [850, 695] on link "2" at bounding box center [862, 695] width 29 height 31
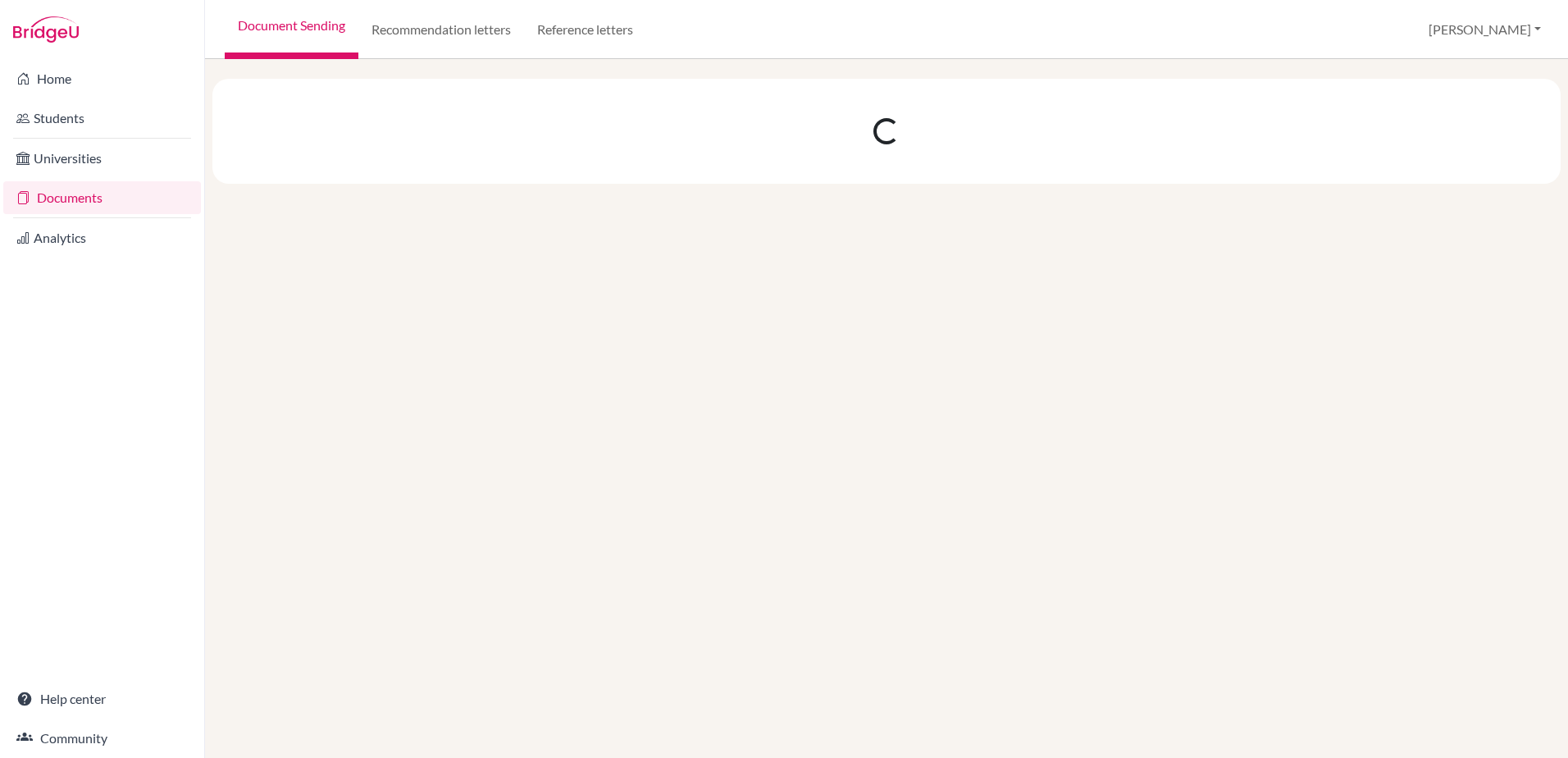
scroll to position [0, 0]
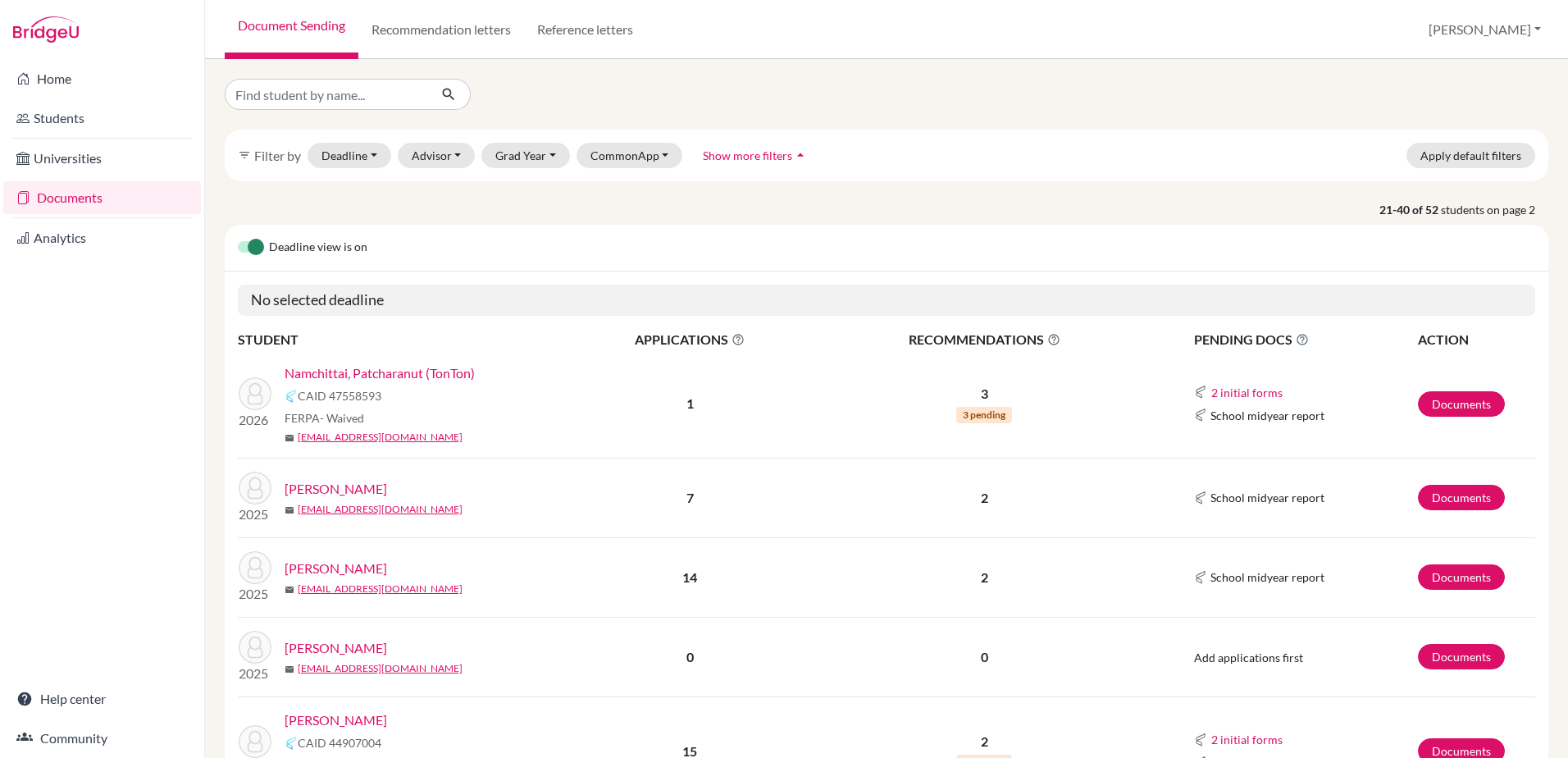
click at [421, 374] on link "Namchittai, Patcharanut (TonTon)" at bounding box center [380, 374] width 190 height 20
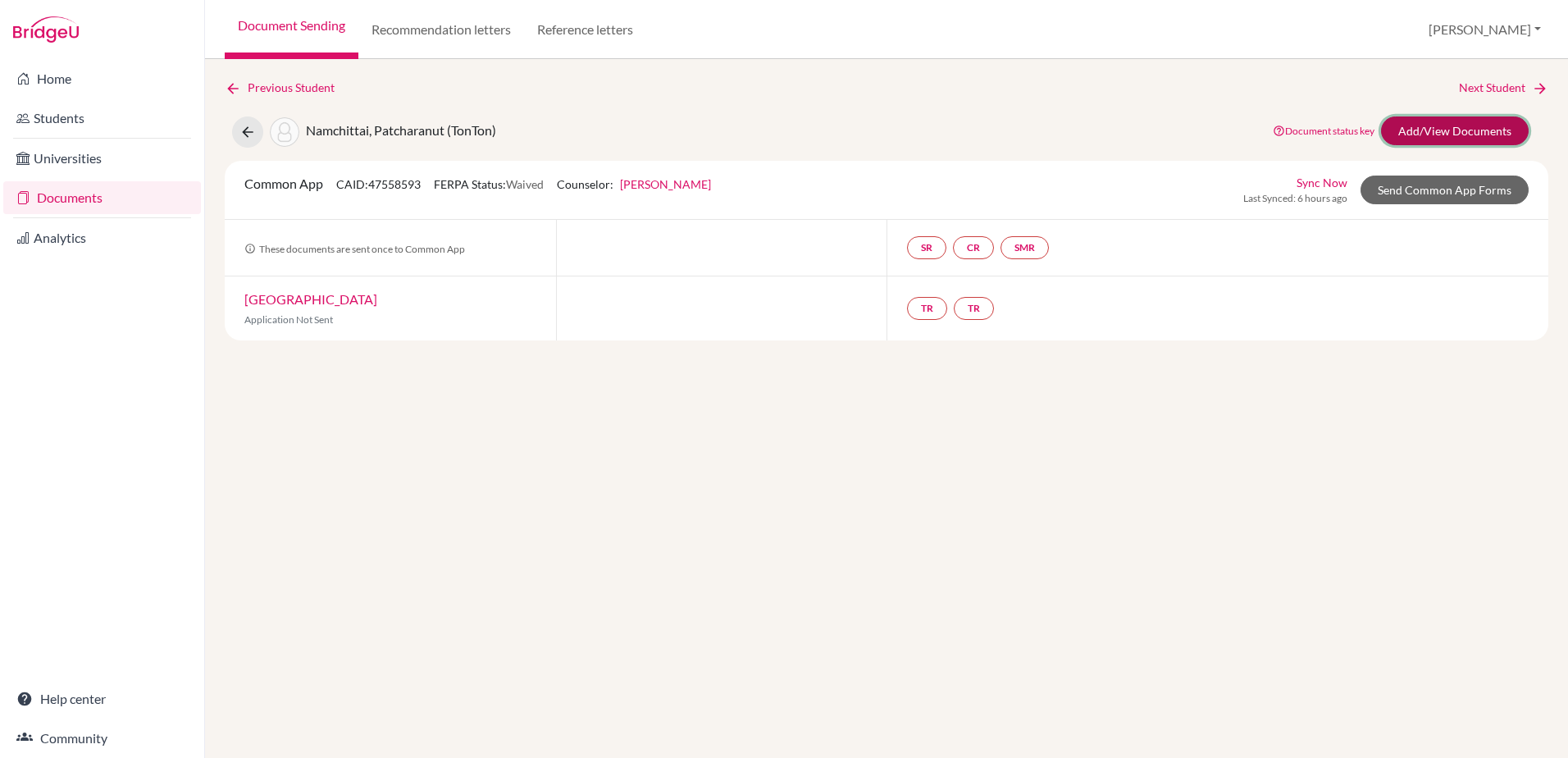
click at [1482, 121] on link "Add/View Documents" at bounding box center [1455, 131] width 148 height 29
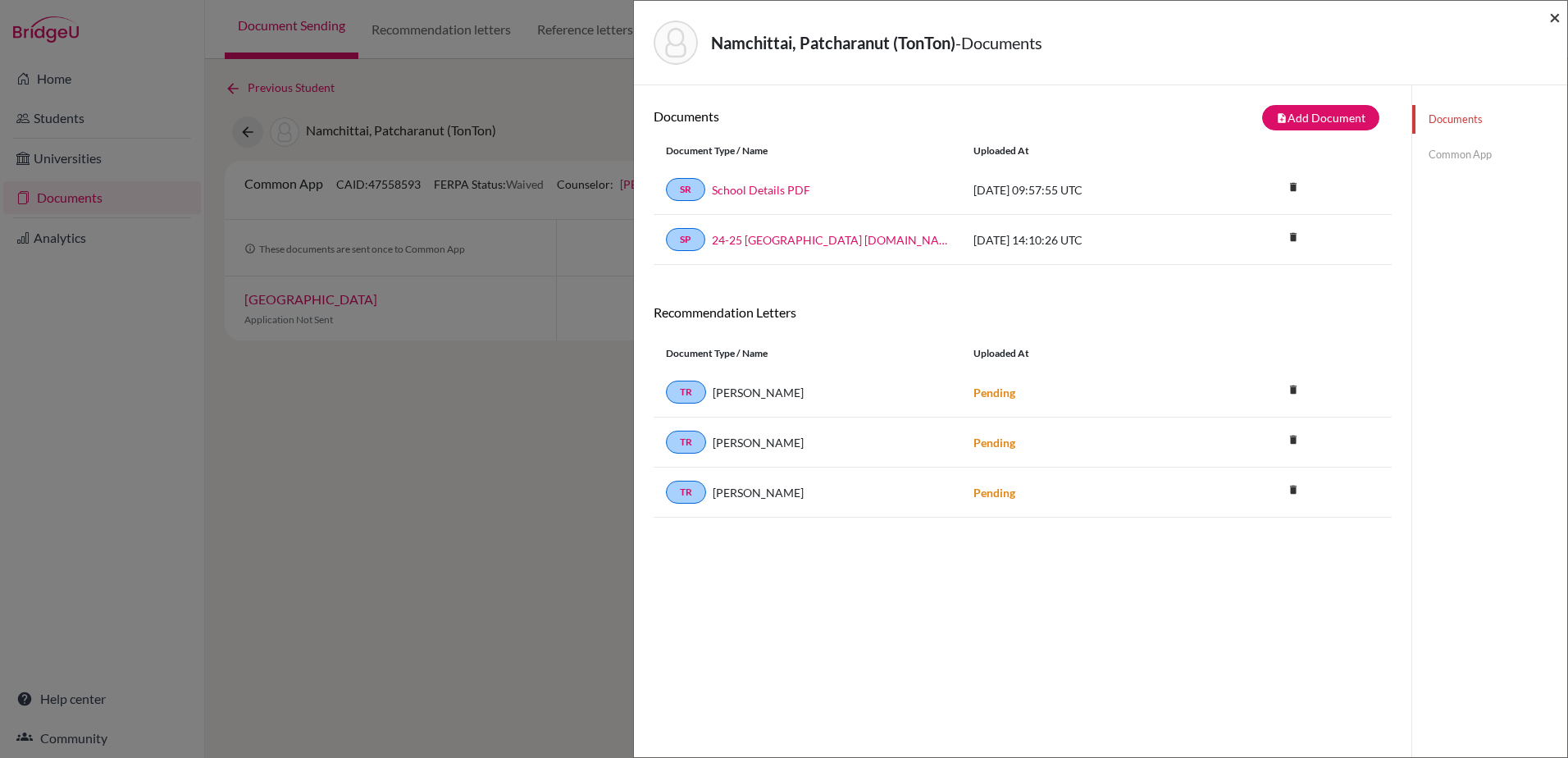
click at [1558, 20] on span "×" at bounding box center [1554, 16] width 12 height 24
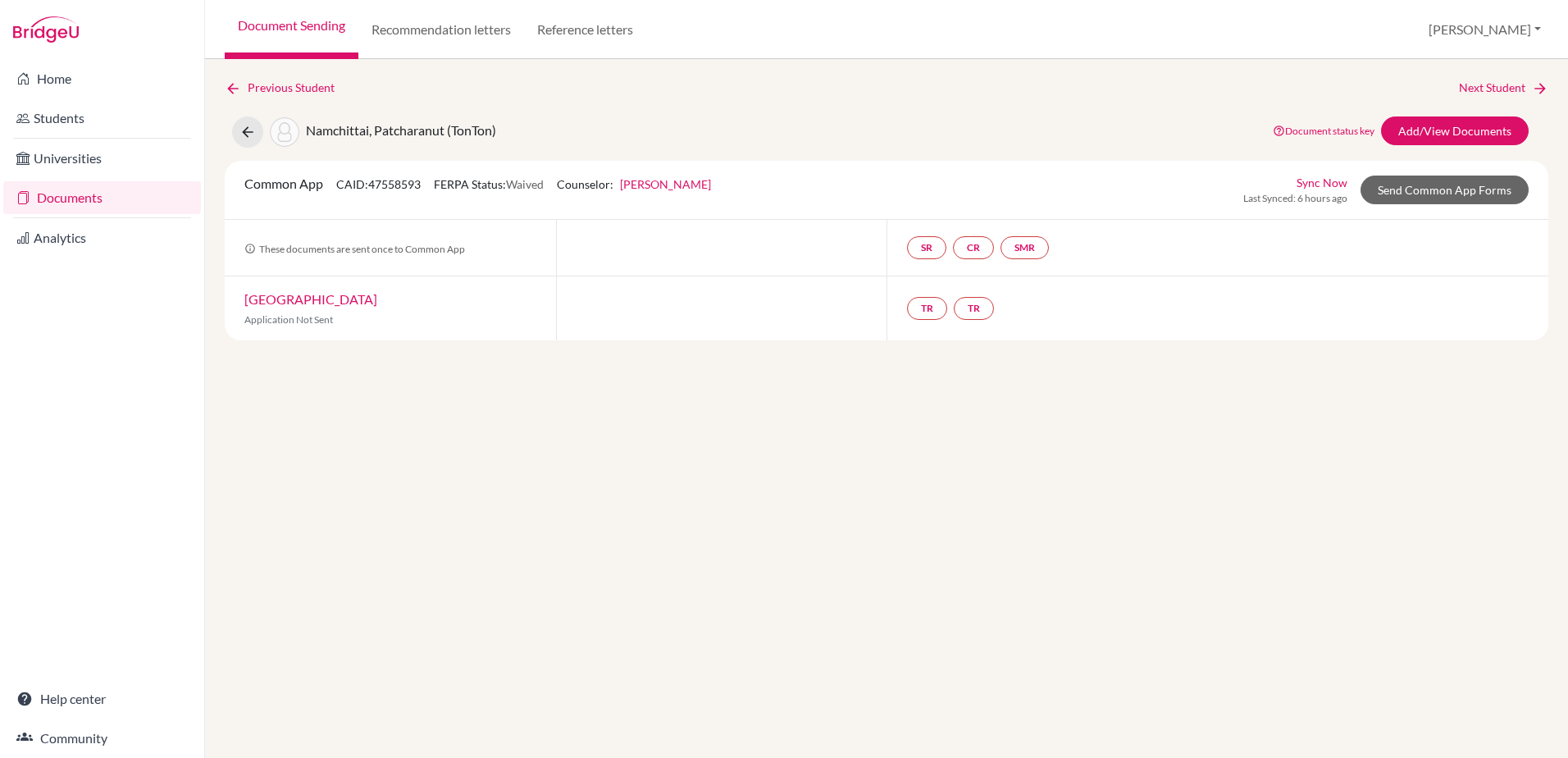
click at [66, 202] on link "Documents" at bounding box center [102, 198] width 198 height 33
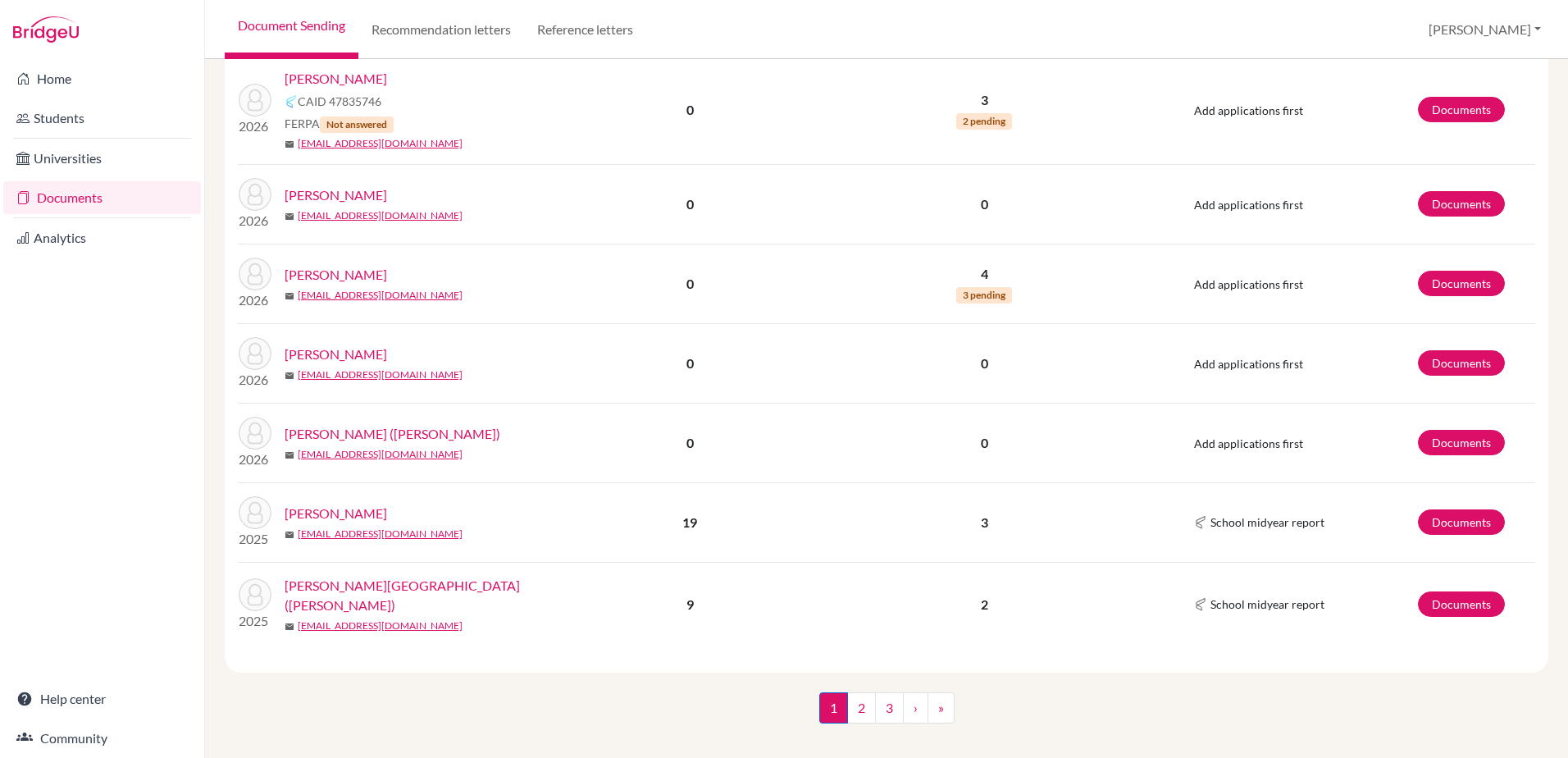
scroll to position [2240, 0]
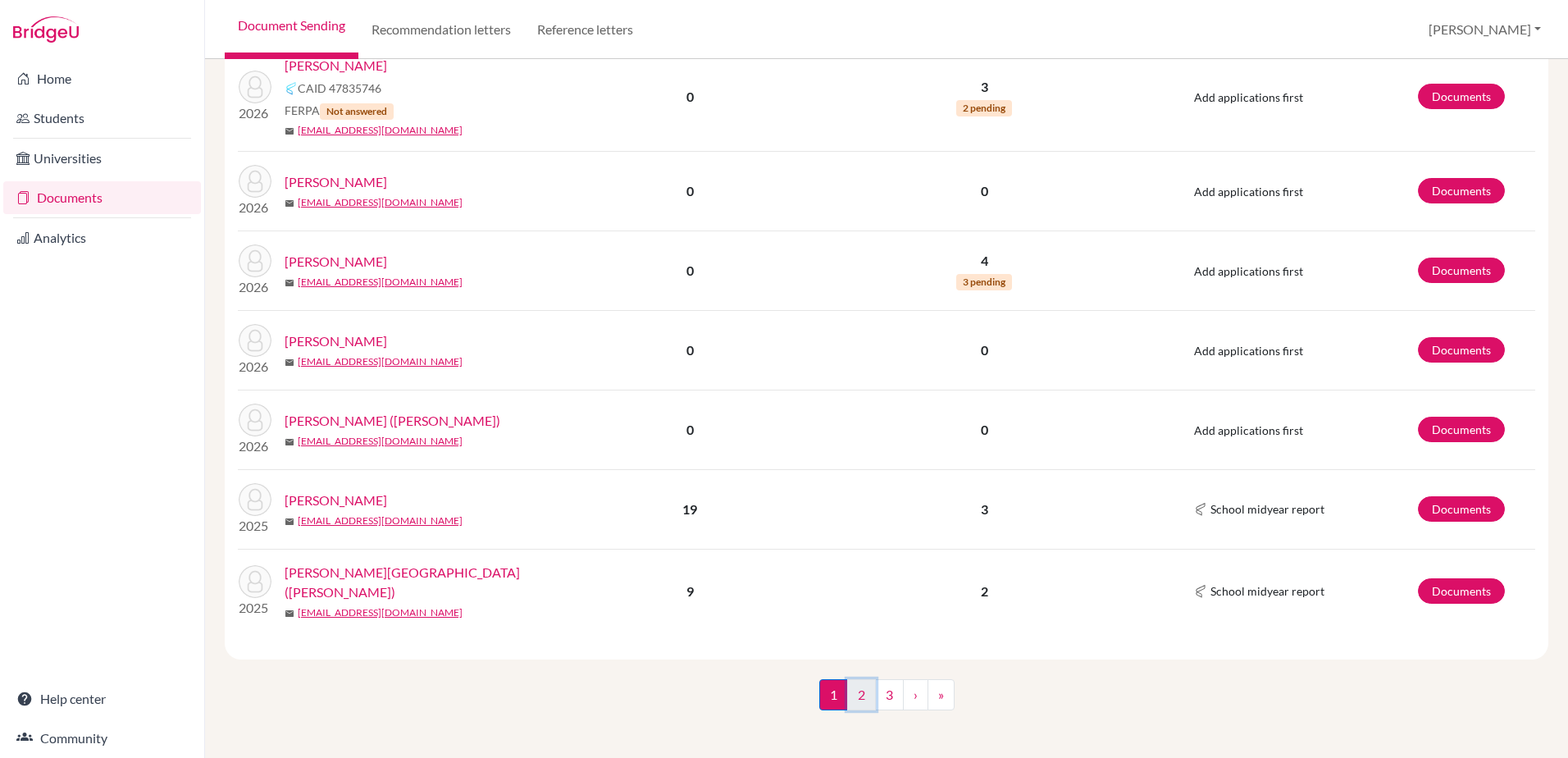
click at [863, 686] on link "2" at bounding box center [862, 695] width 29 height 31
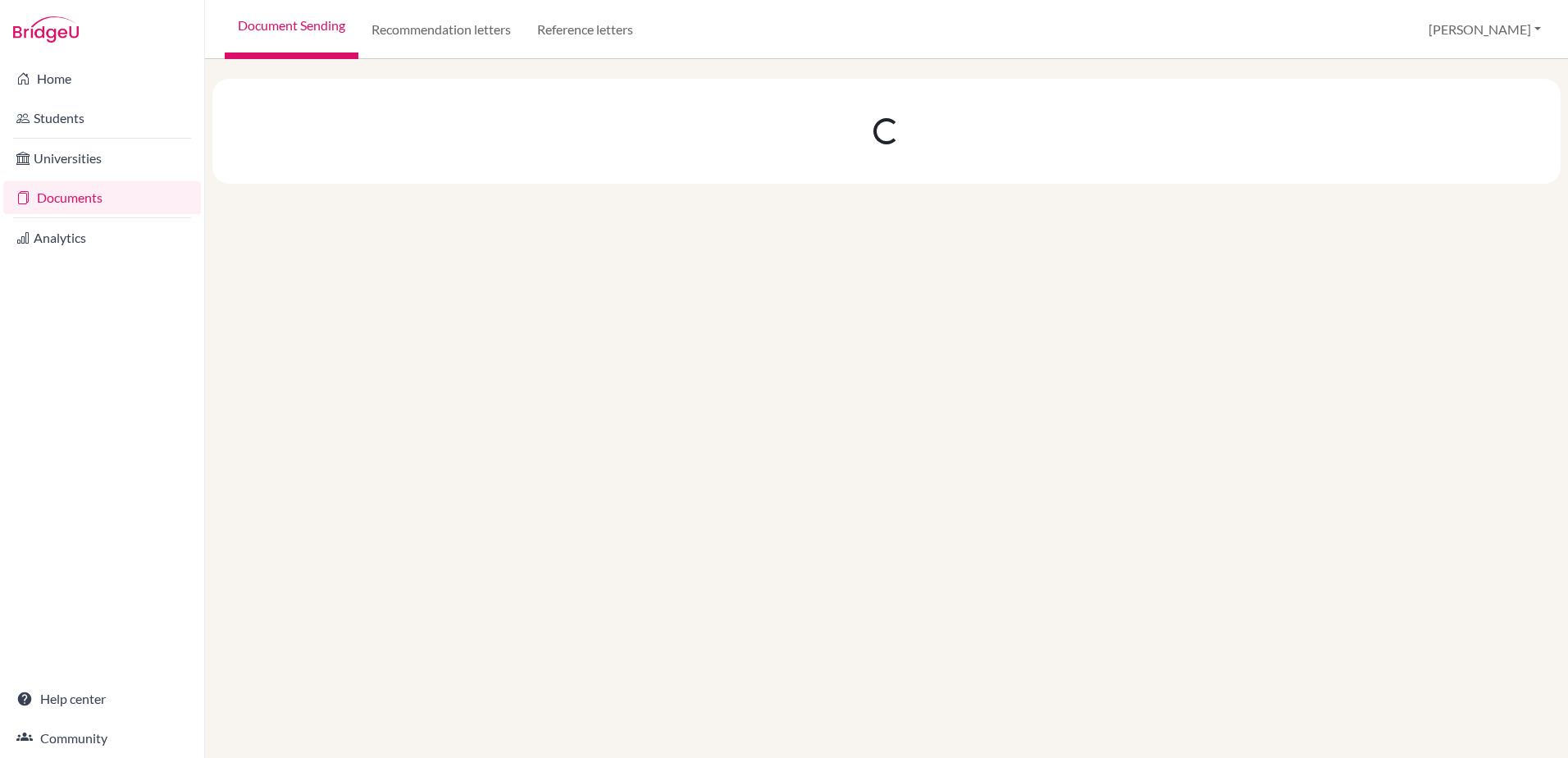
scroll to position [0, 0]
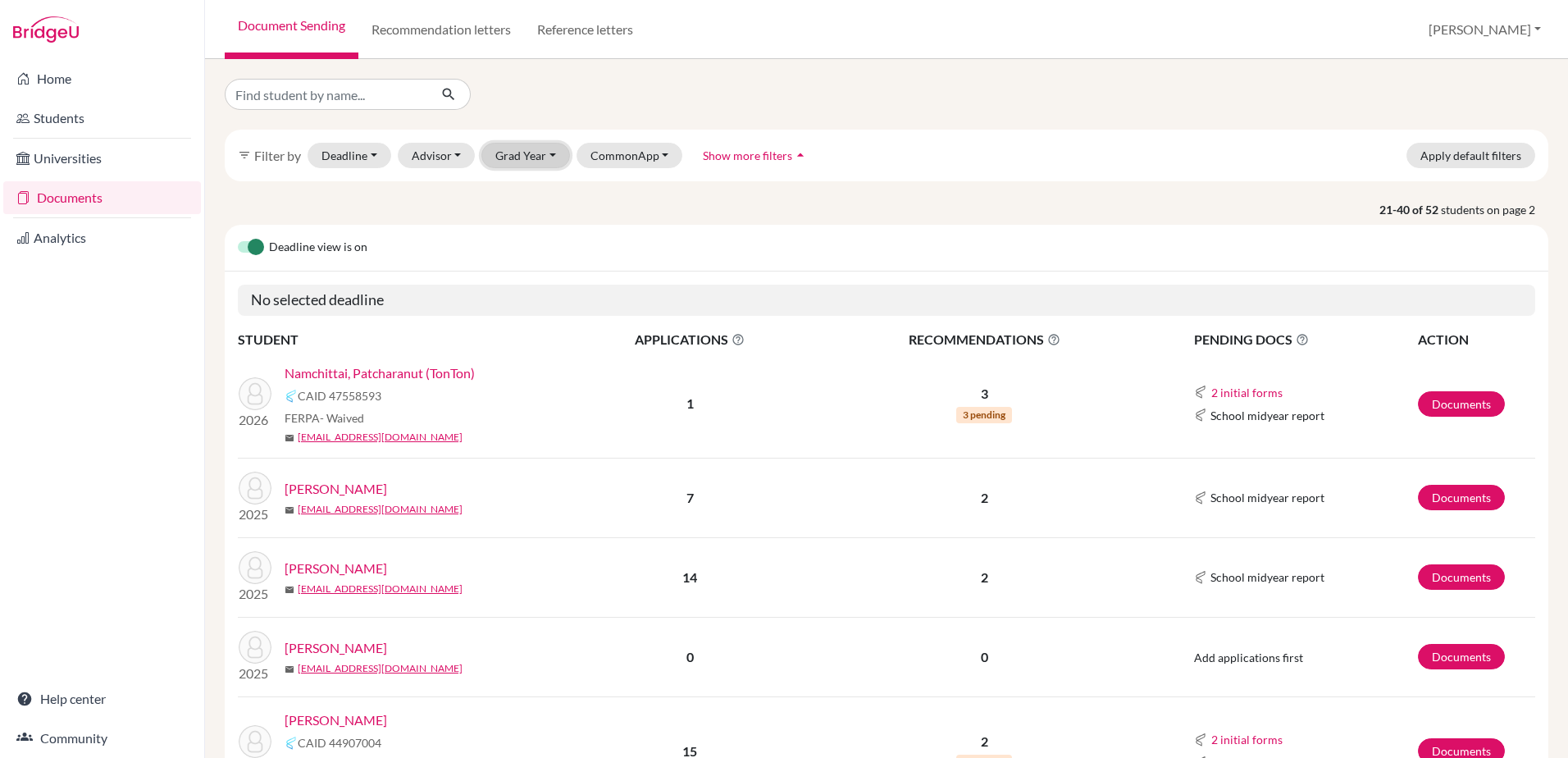
click at [557, 164] on button "Grad Year" at bounding box center [526, 155] width 89 height 25
click at [539, 190] on div "2026" at bounding box center [530, 190] width 57 height 20
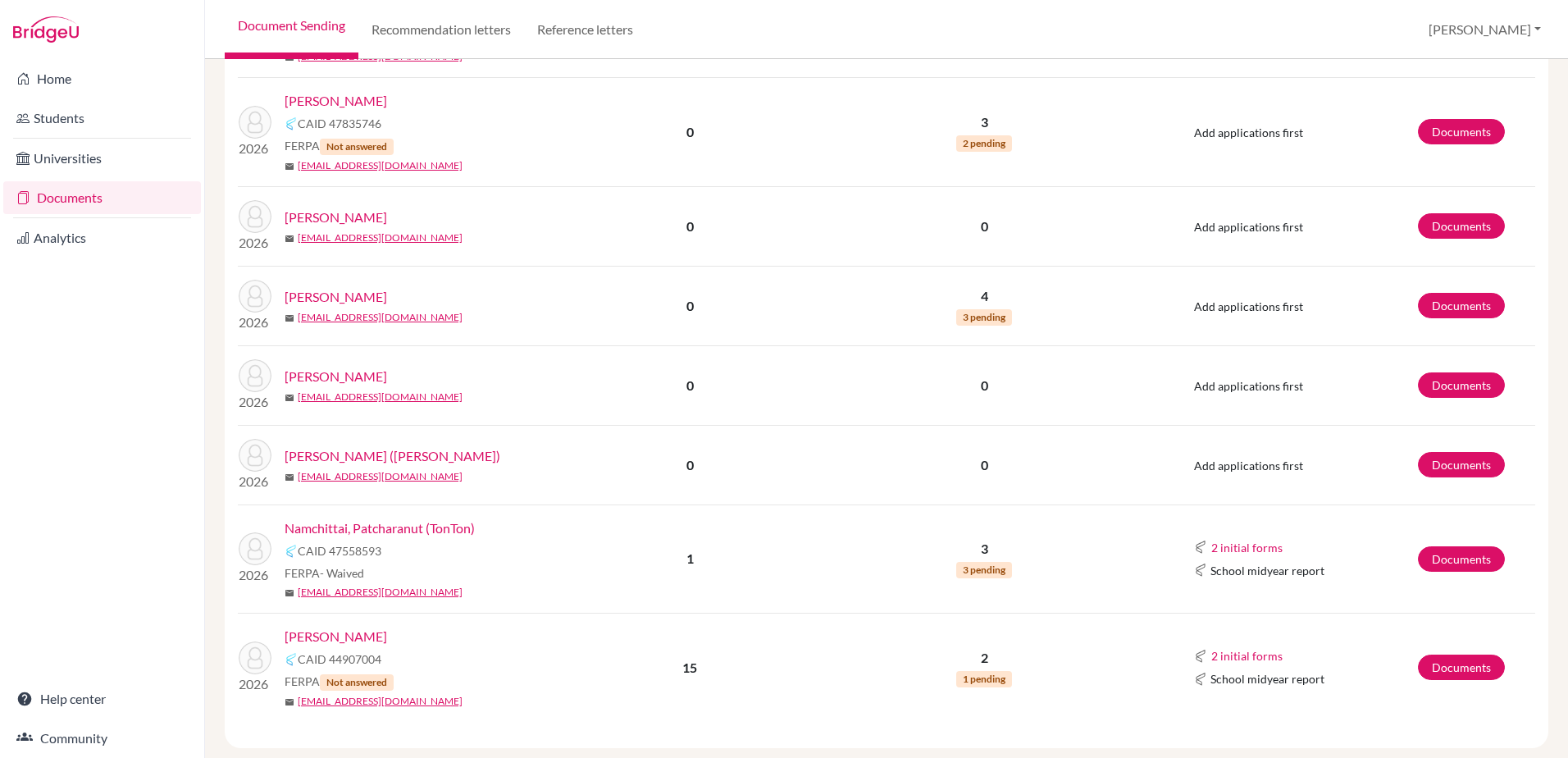
scroll to position [2298, 0]
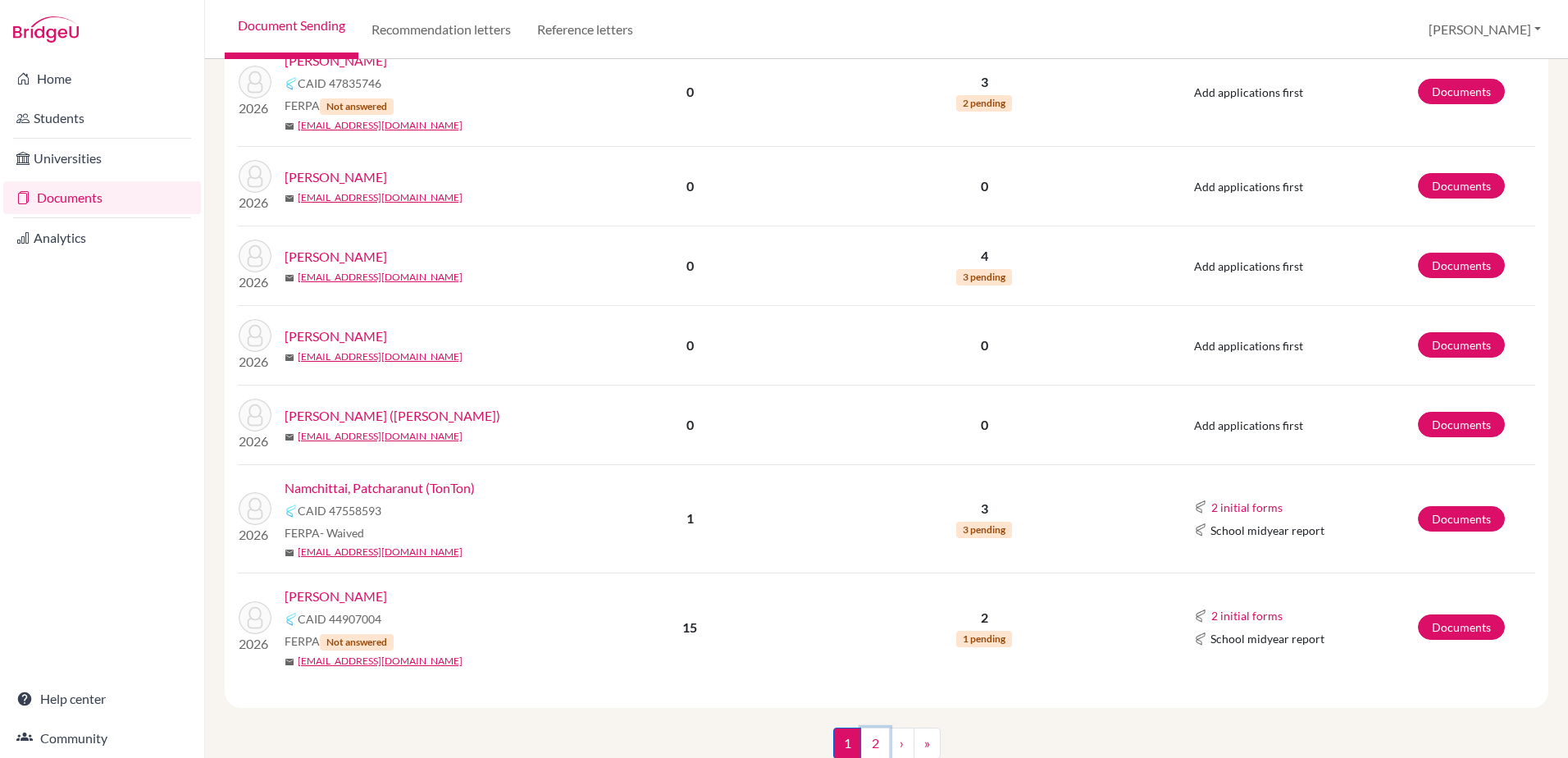
click at [871, 743] on link "2" at bounding box center [876, 743] width 29 height 31
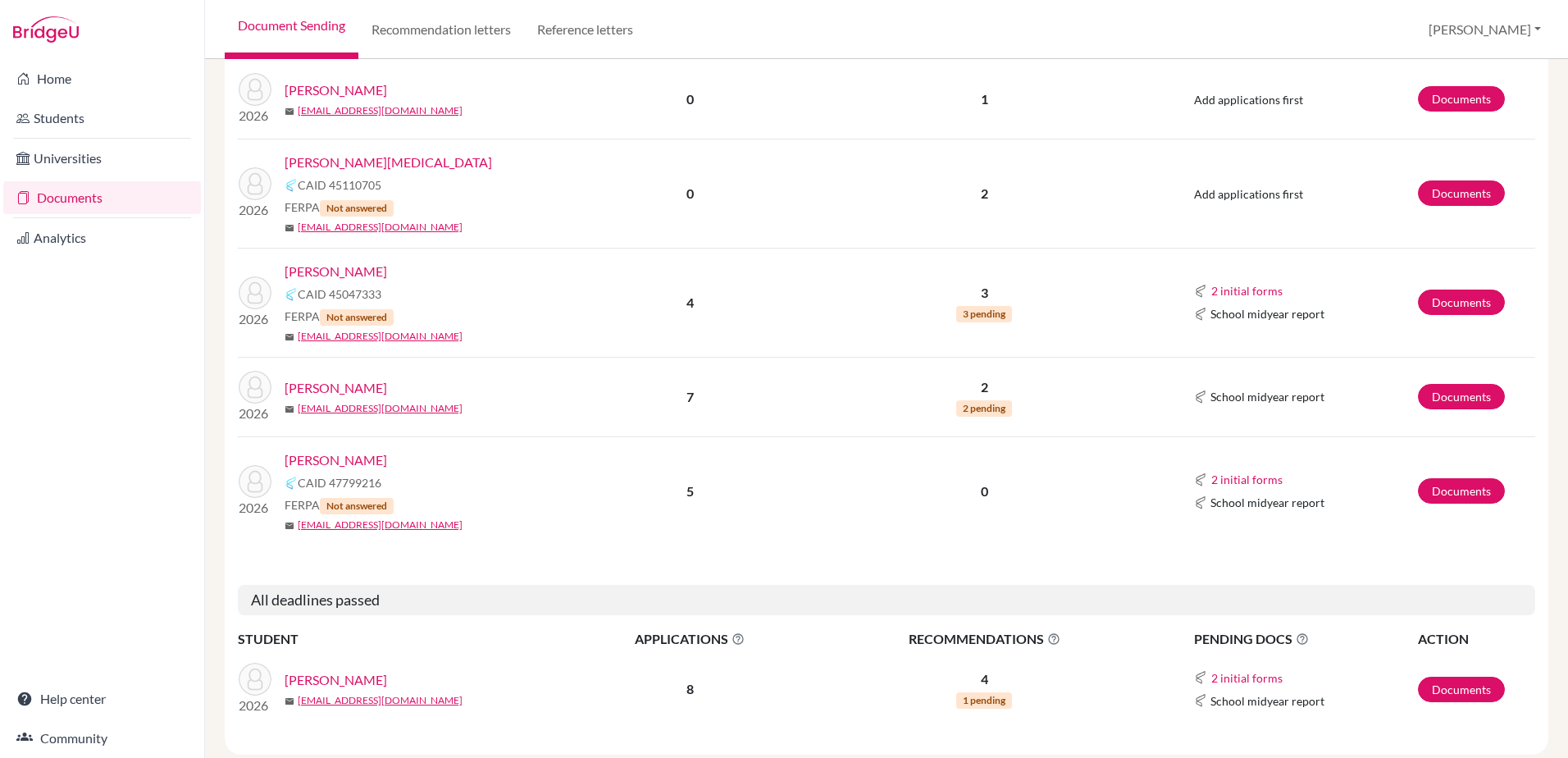
scroll to position [443, 0]
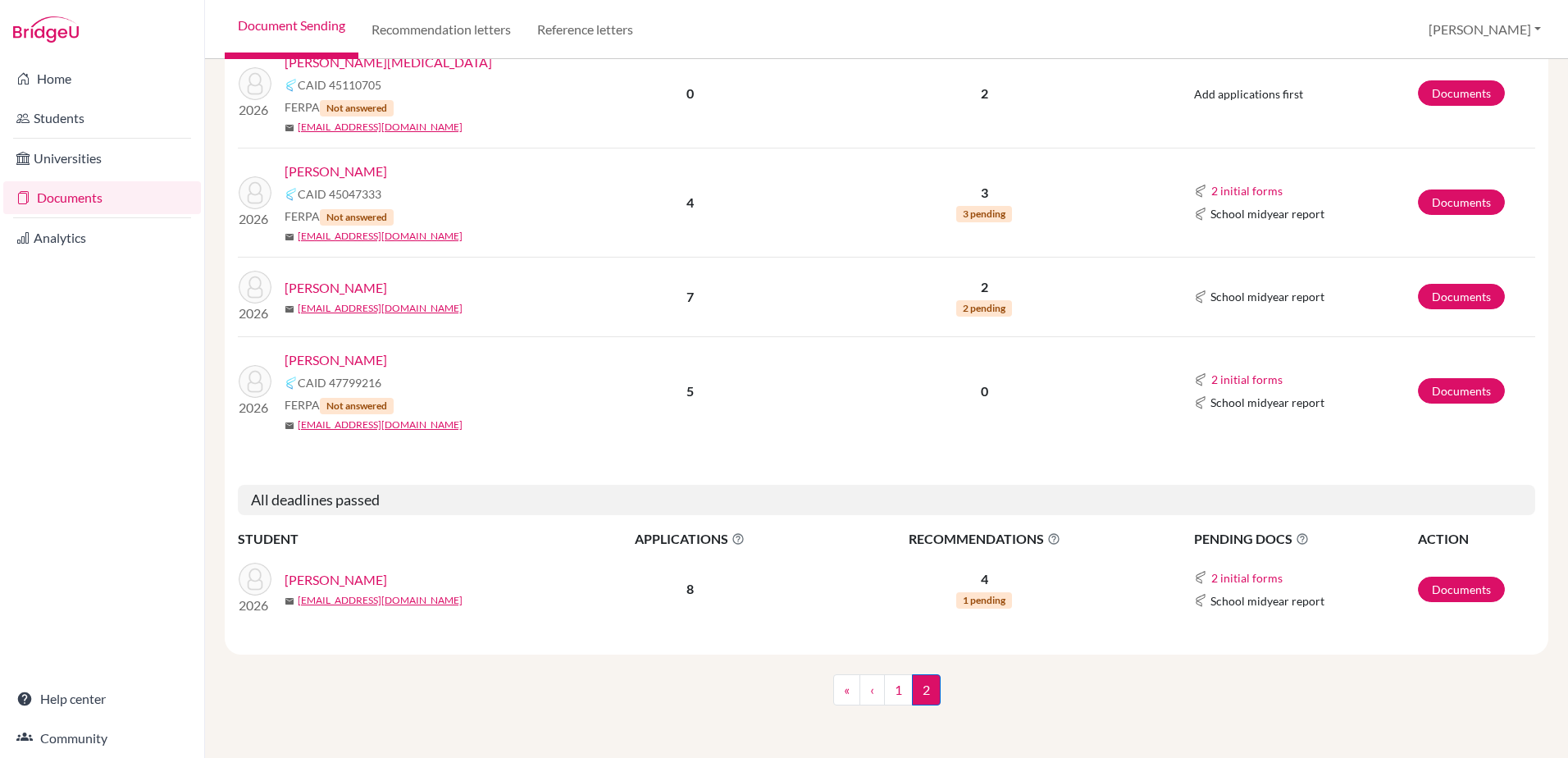
click at [330, 581] on link "[PERSON_NAME]" at bounding box center [335, 580] width 102 height 20
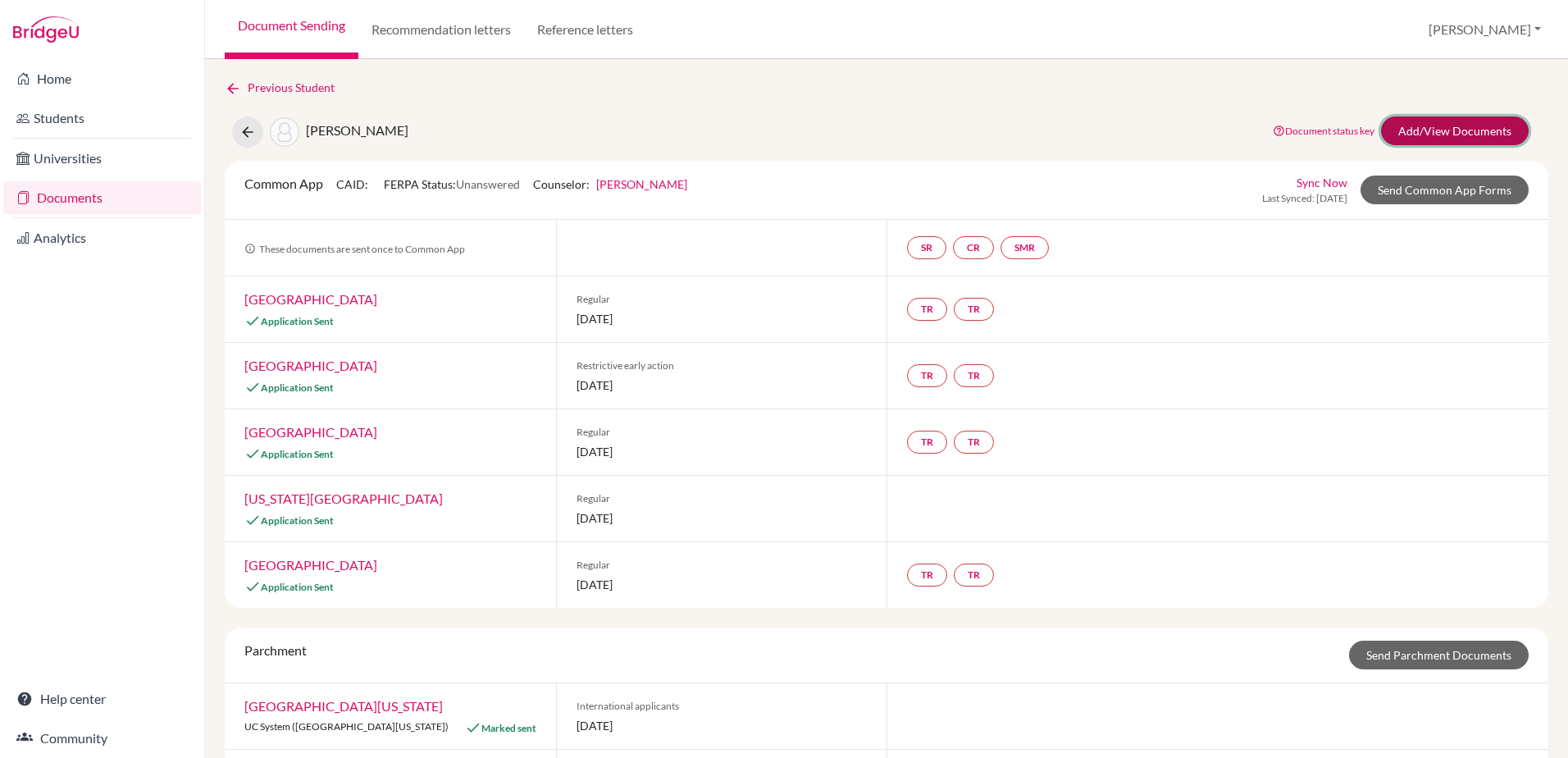
click at [1457, 134] on link "Add/View Documents" at bounding box center [1455, 131] width 148 height 29
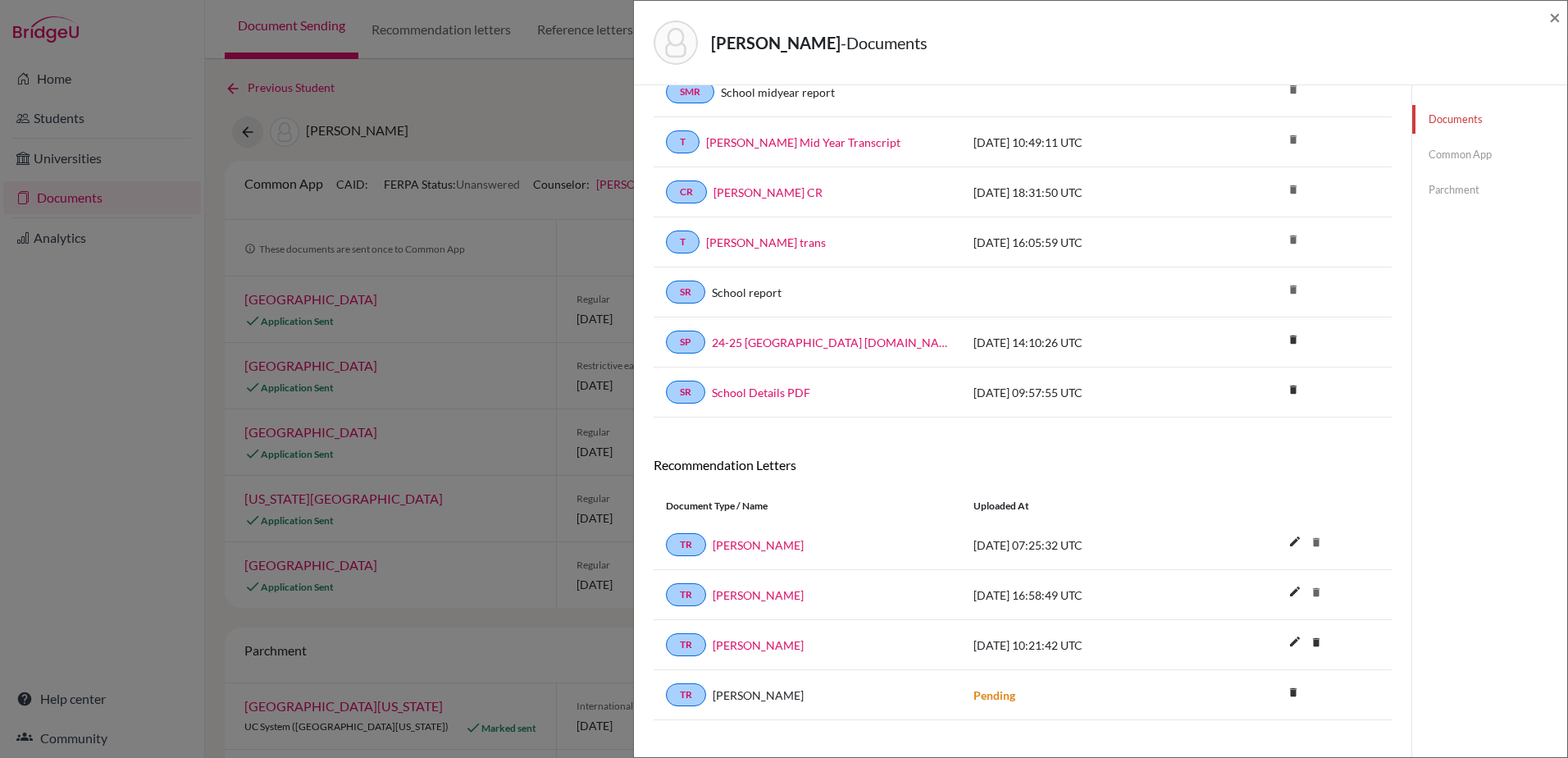
scroll to position [170, 0]
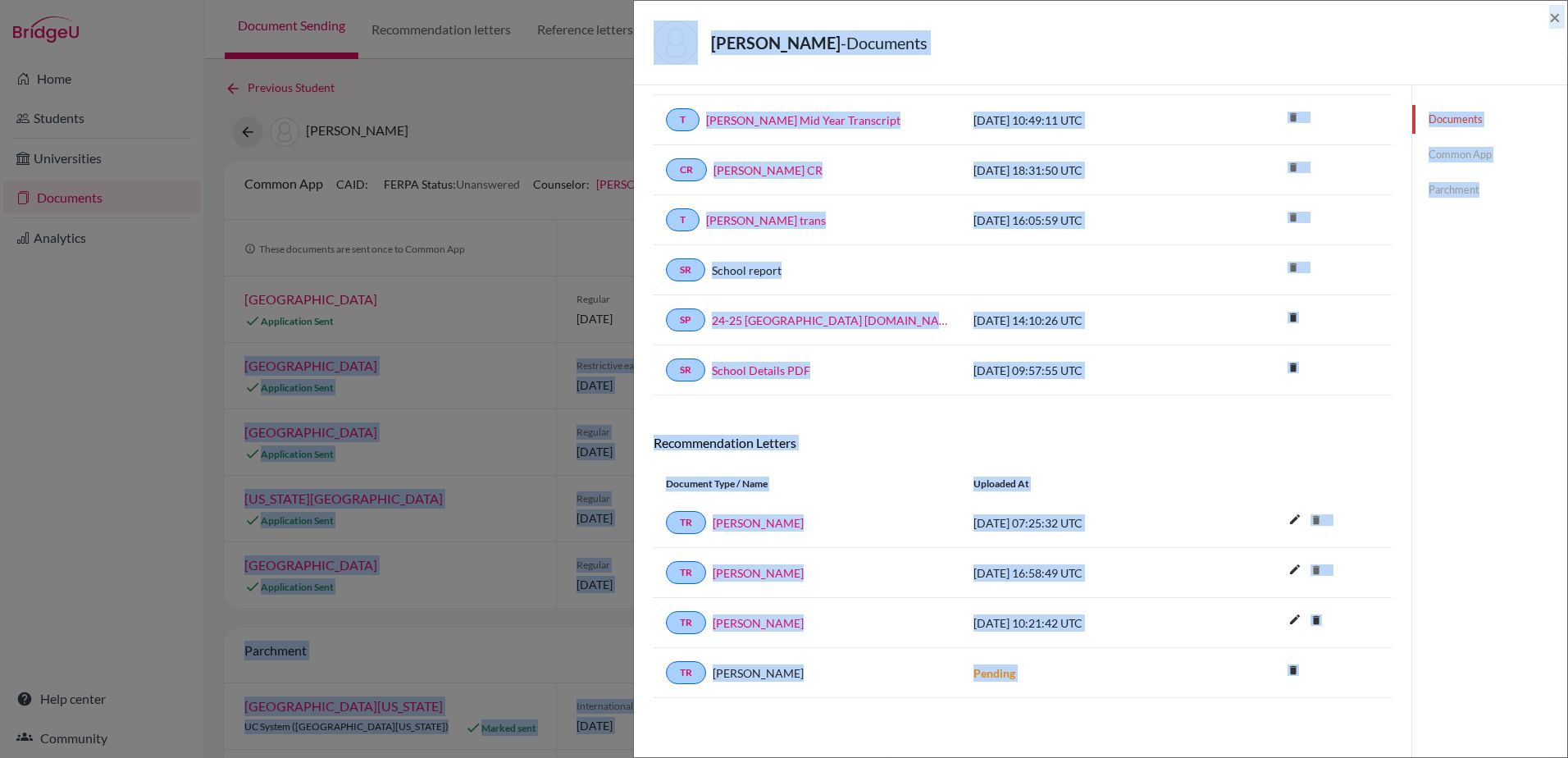
click at [1567, 322] on html "Home Students Universities Documents Analytics Help center Community Document S…" at bounding box center [784, 379] width 1568 height 758
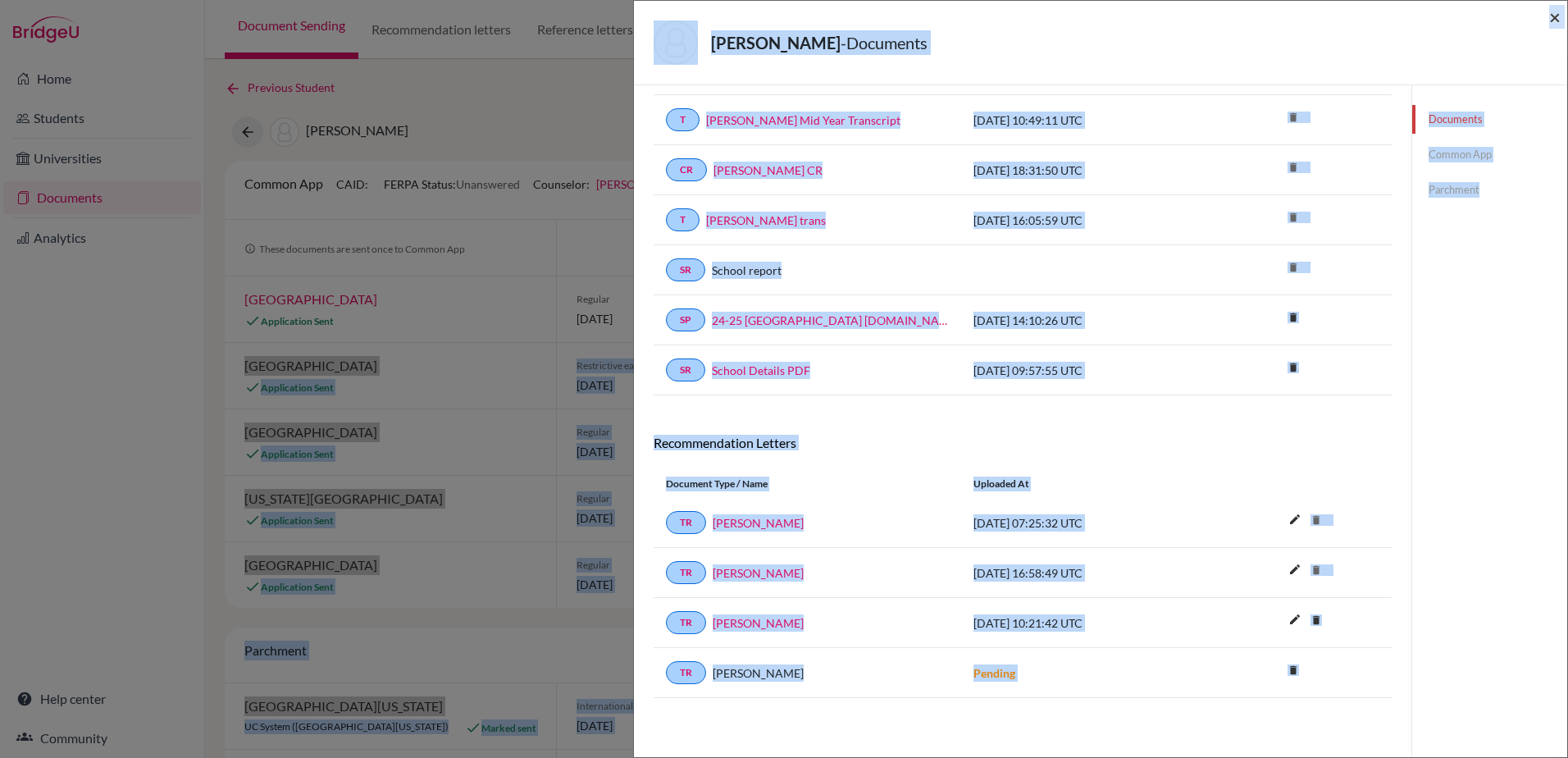
click at [1554, 13] on span "×" at bounding box center [1554, 16] width 12 height 24
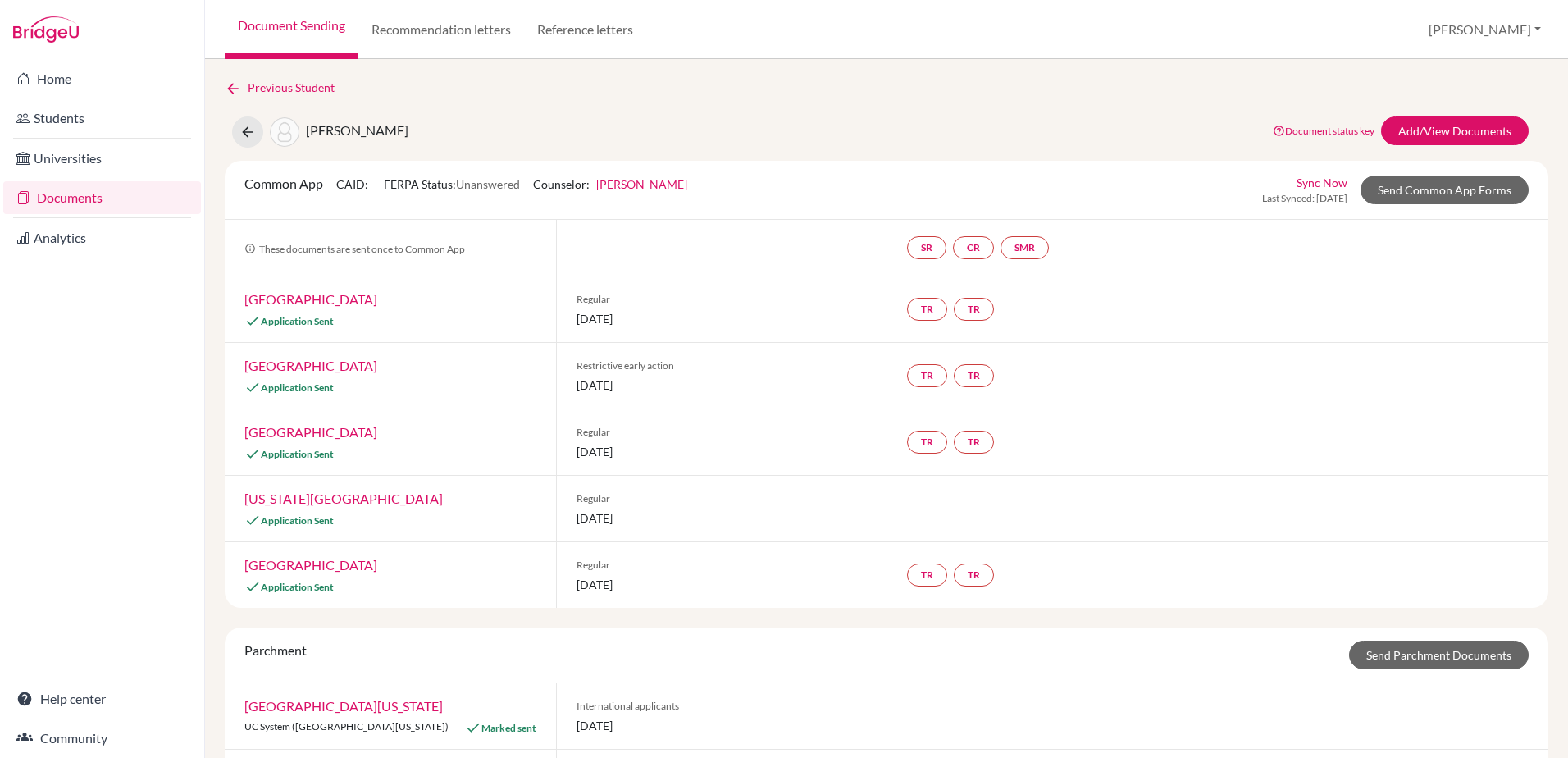
click at [821, 339] on div "Regular [DATE]" at bounding box center [722, 309] width 332 height 65
click at [45, 123] on link "Students" at bounding box center [102, 118] width 198 height 33
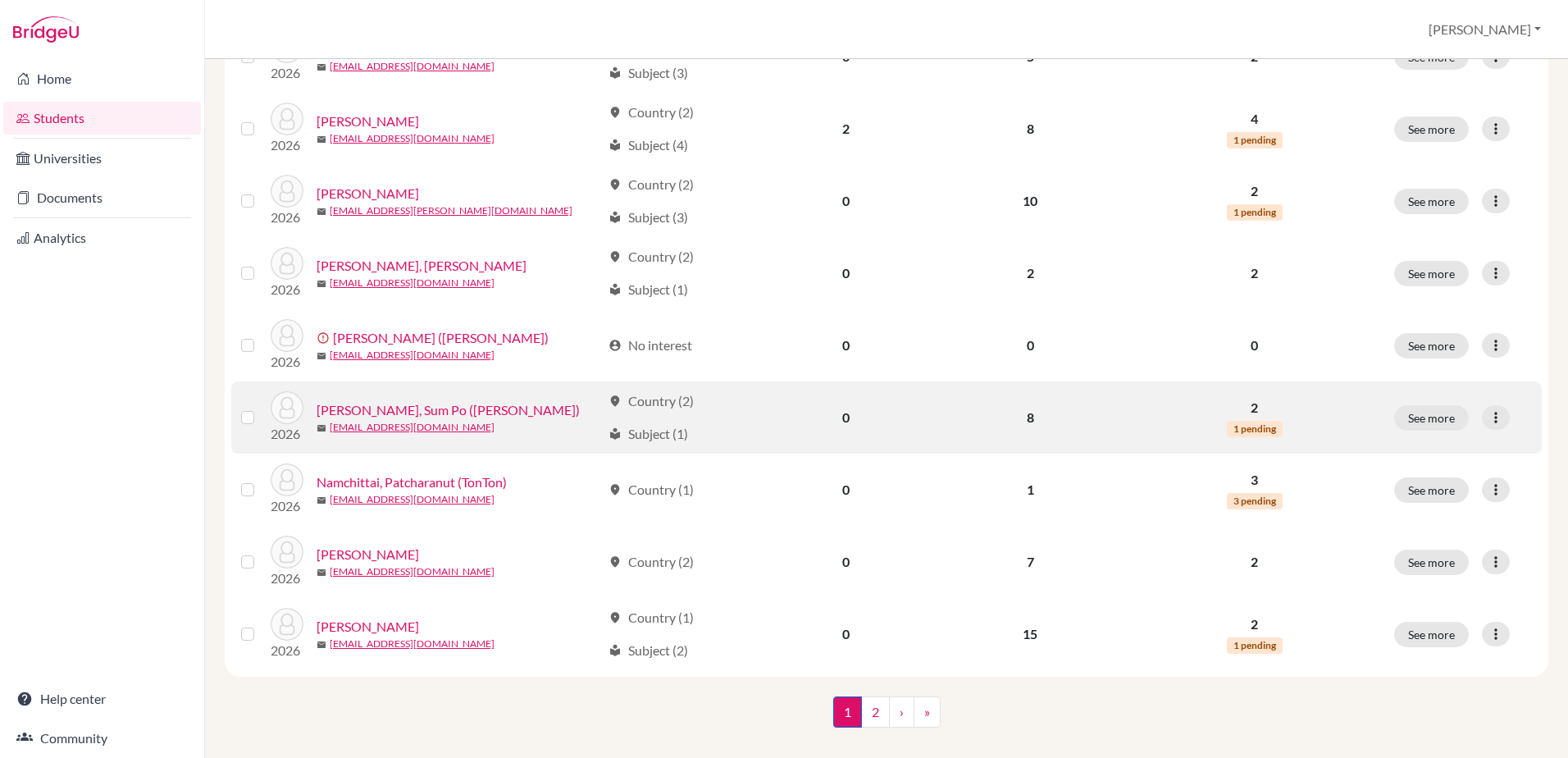
scroll to position [1119, 0]
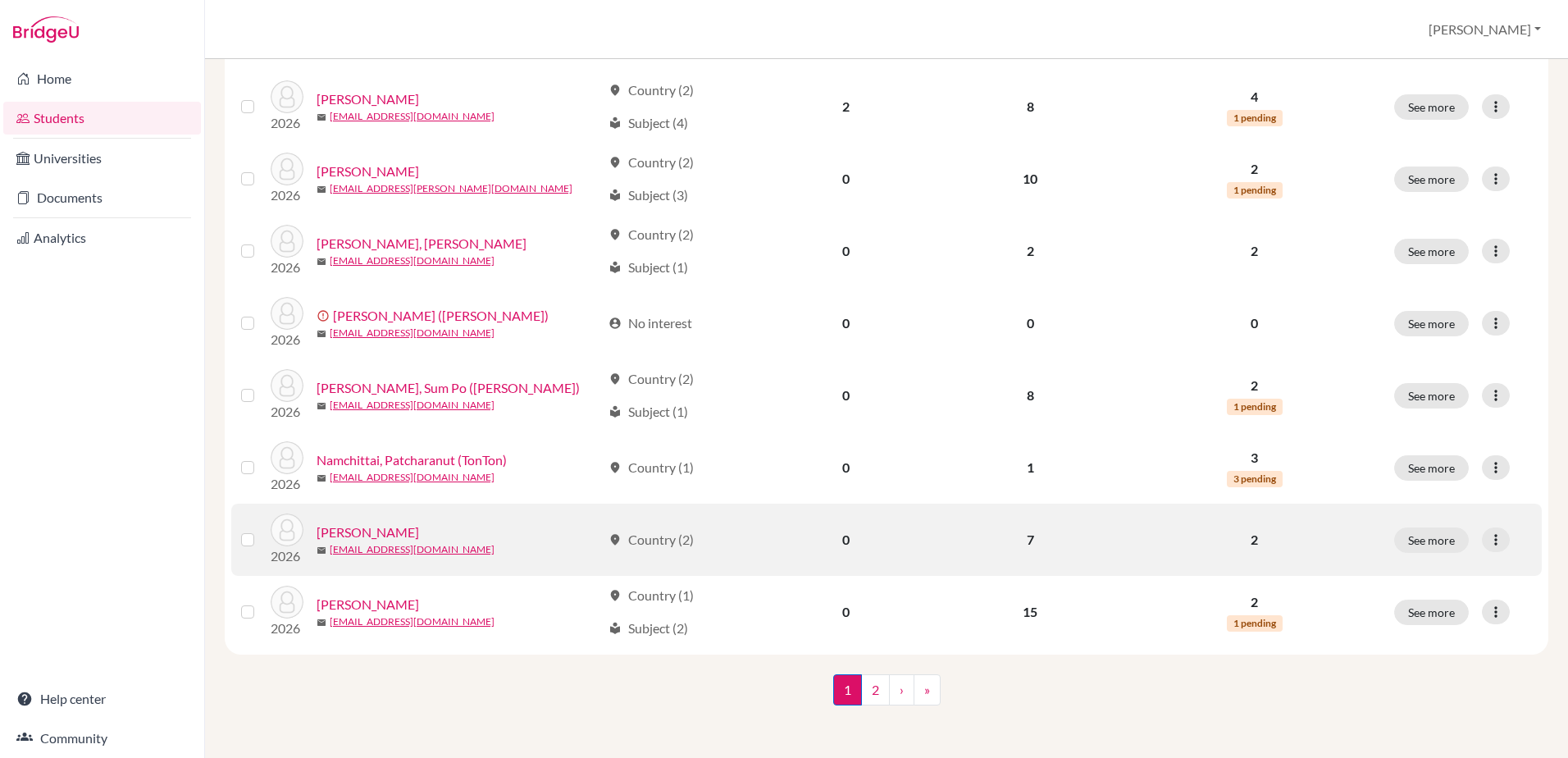
click at [385, 537] on link "[PERSON_NAME]" at bounding box center [367, 532] width 102 height 20
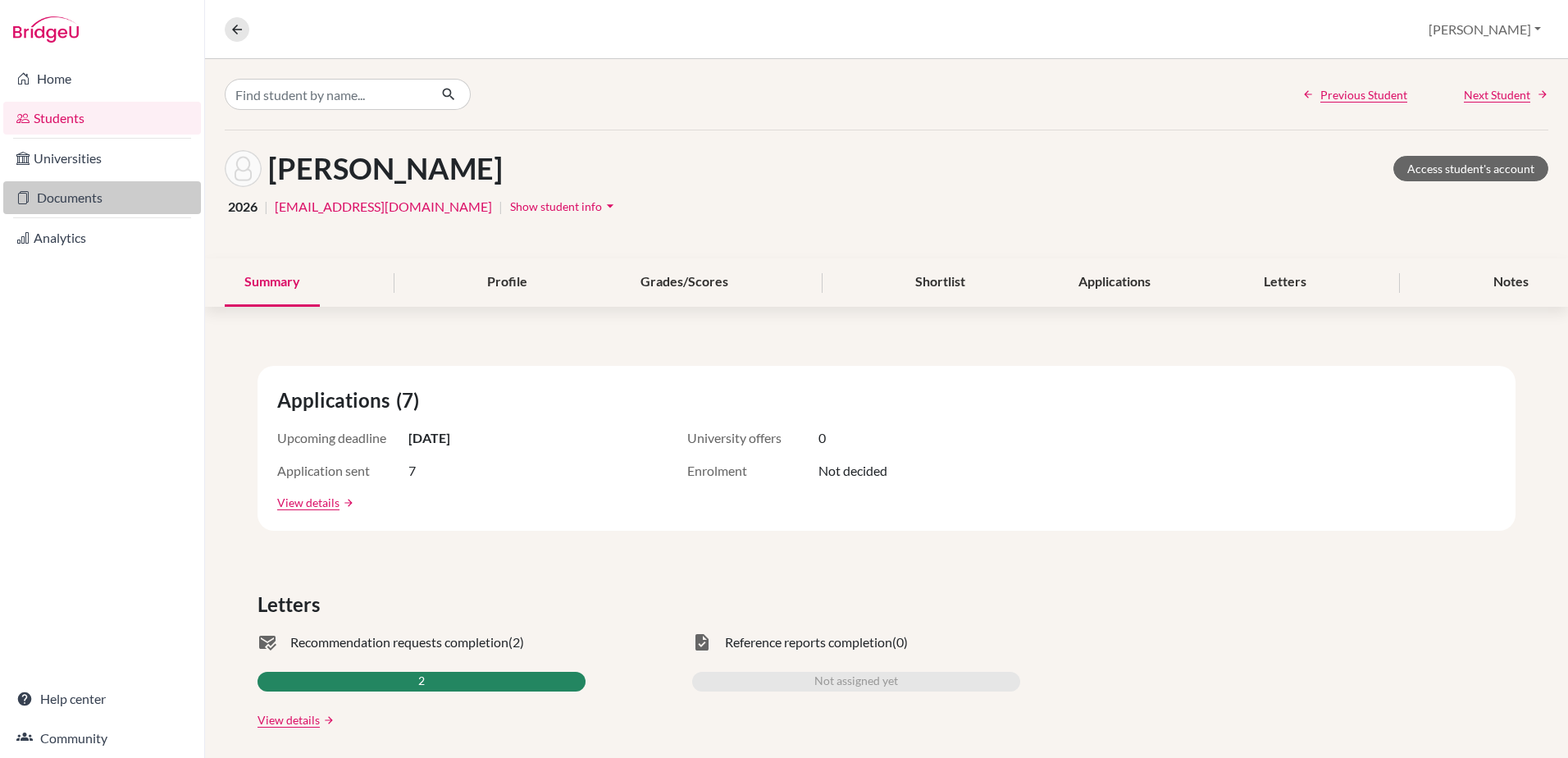
click at [63, 192] on link "Documents" at bounding box center [102, 198] width 198 height 33
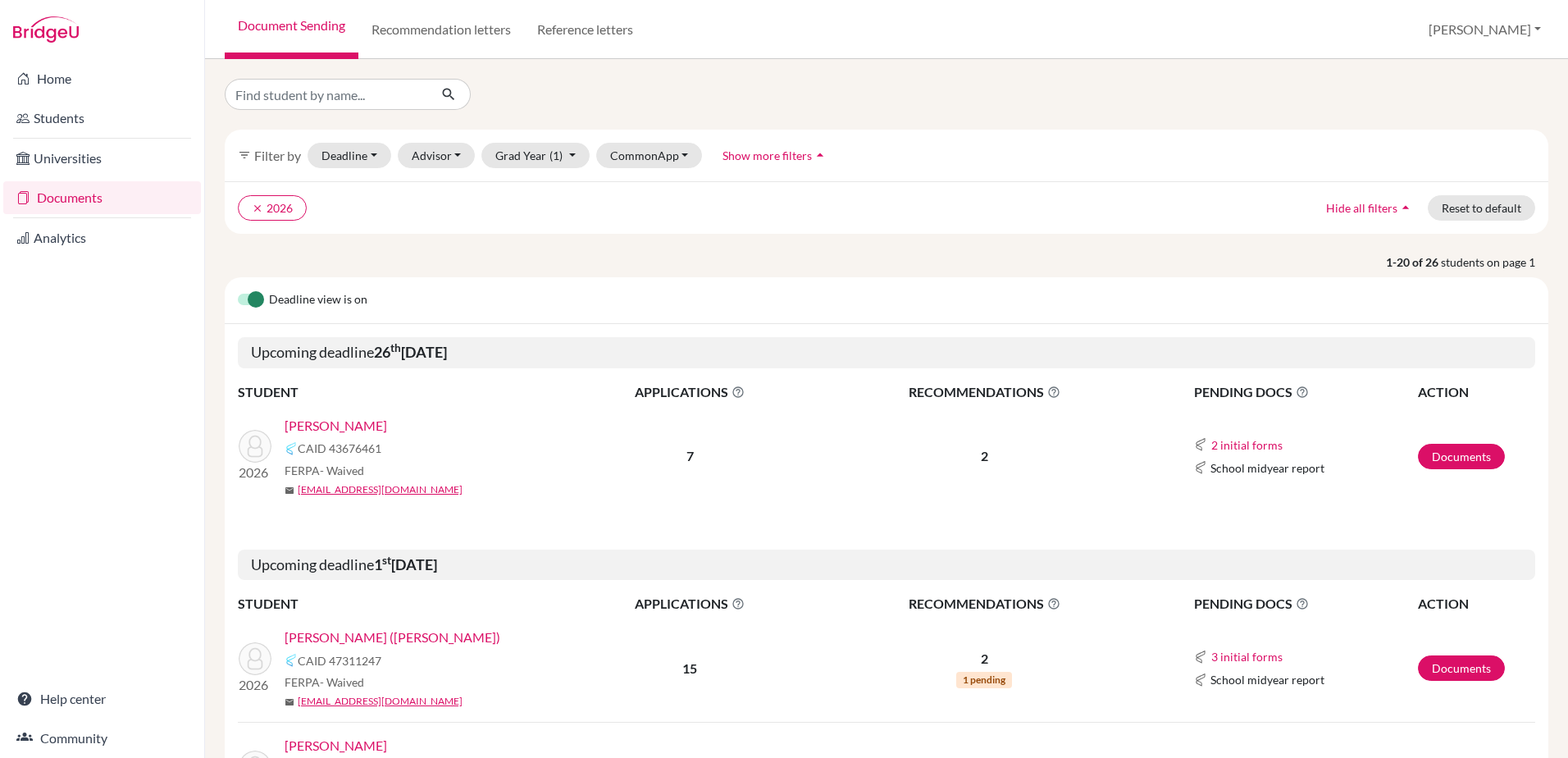
click at [328, 423] on link "[PERSON_NAME]" at bounding box center [335, 426] width 102 height 20
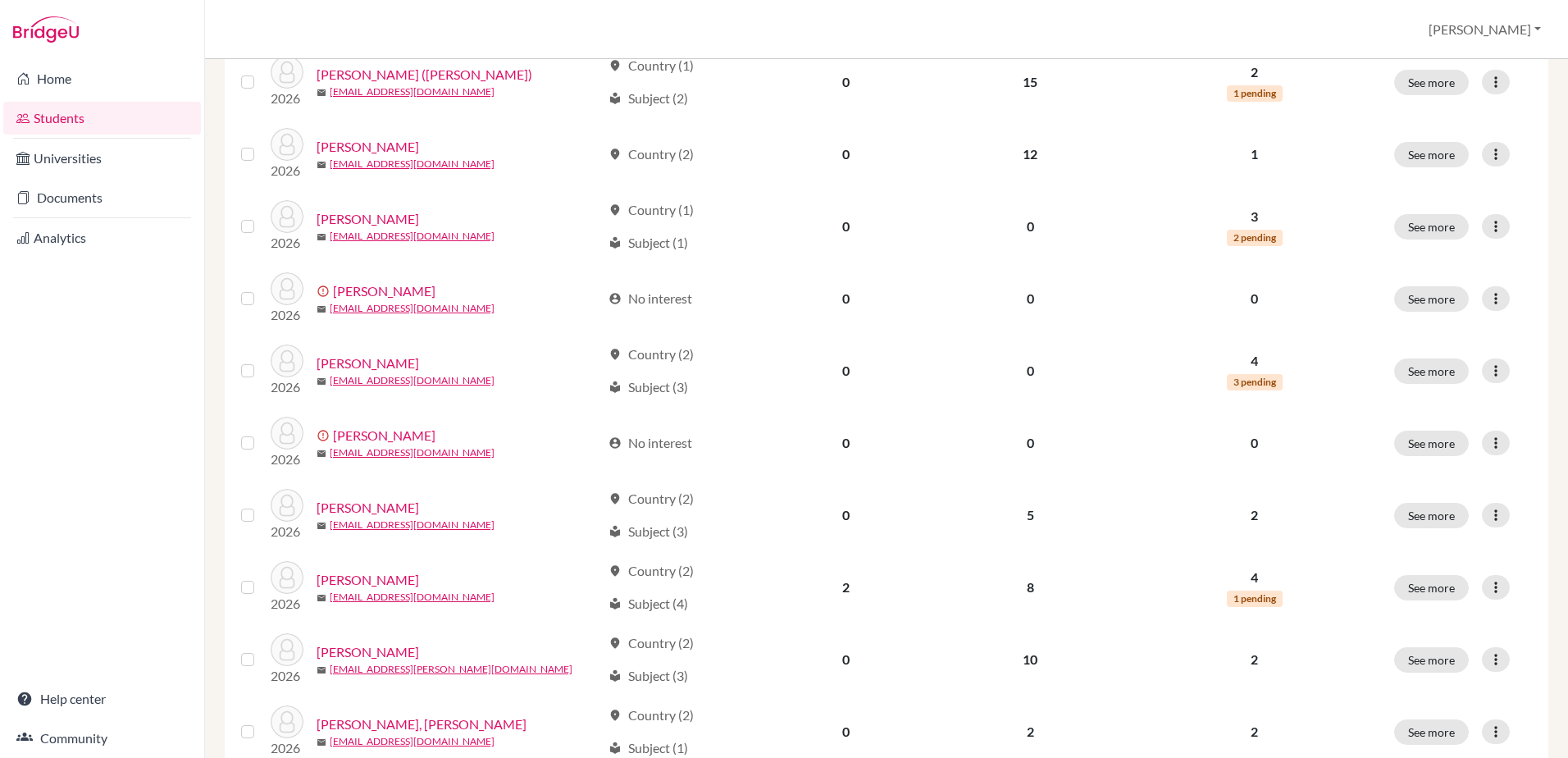
scroll to position [656, 0]
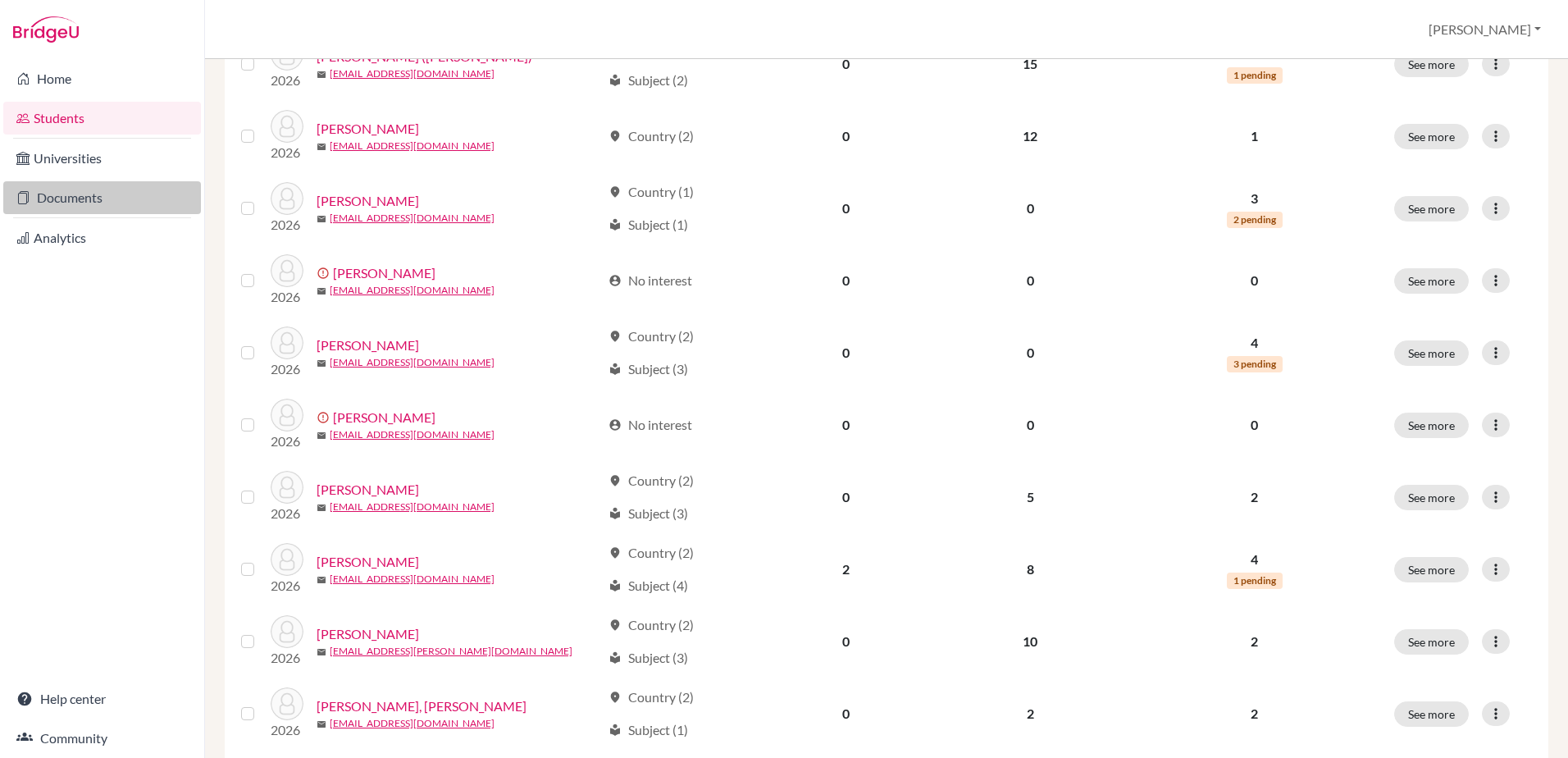
click at [81, 196] on link "Documents" at bounding box center [102, 198] width 198 height 33
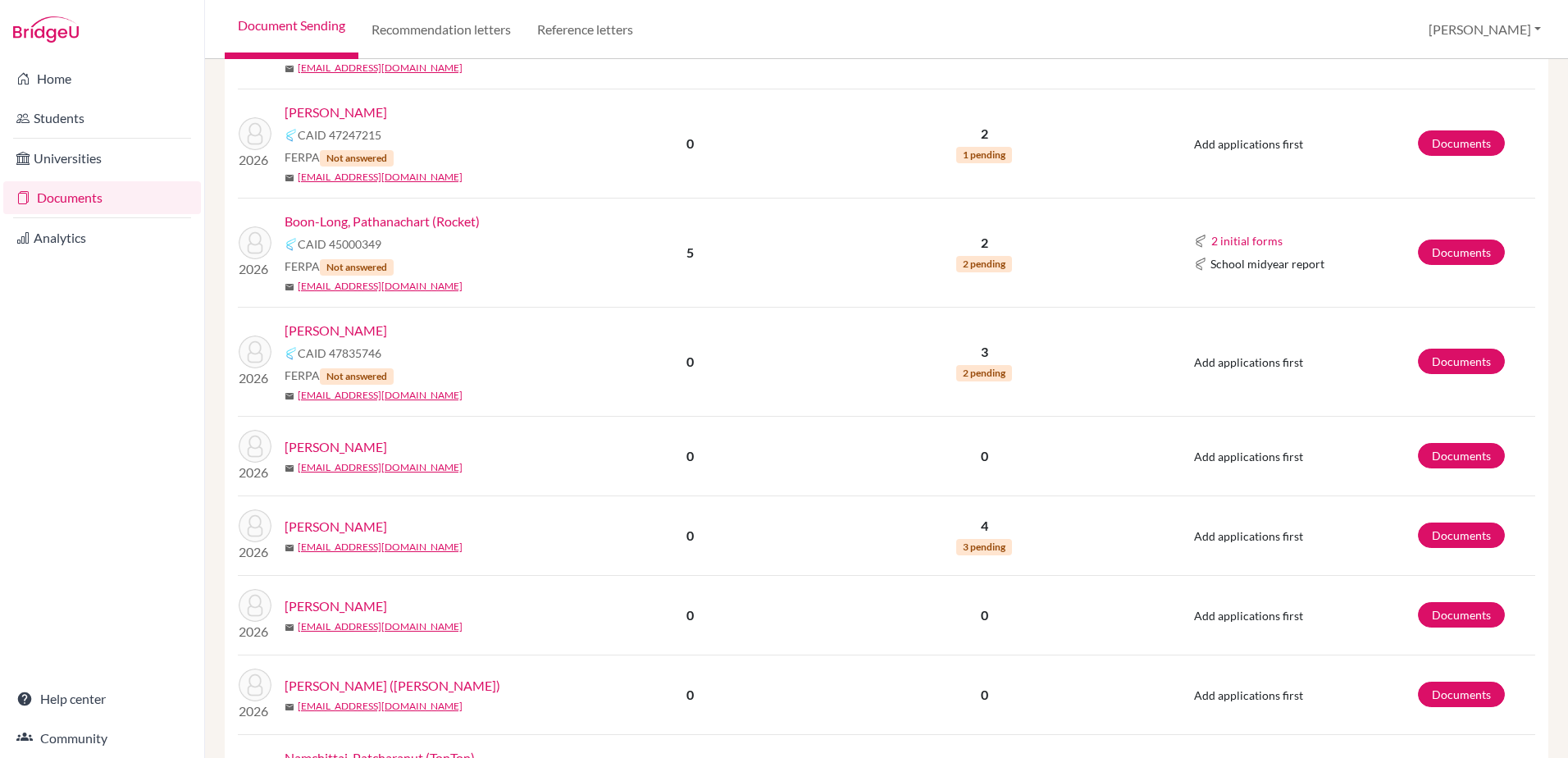
scroll to position [2350, 0]
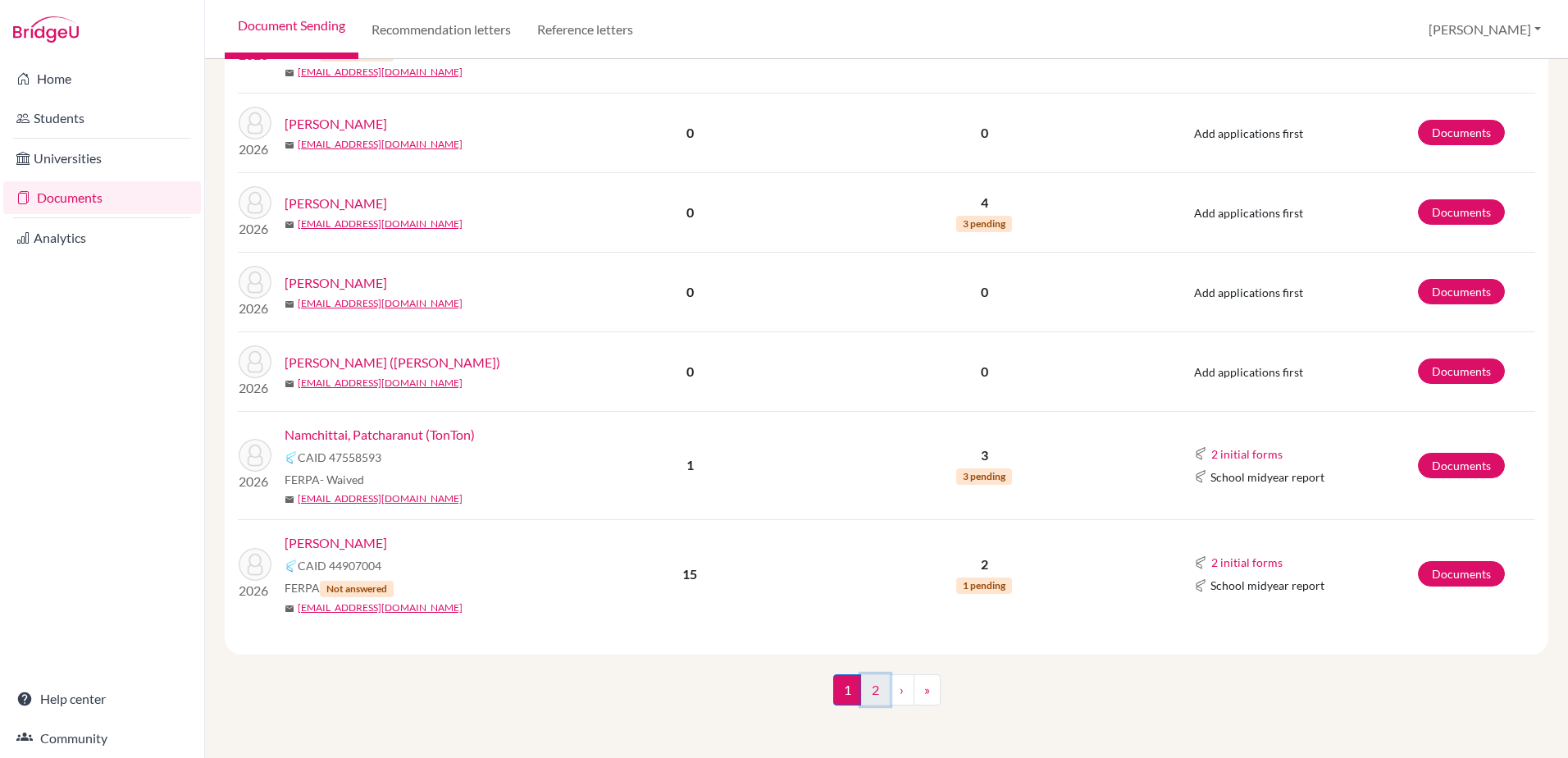
click at [866, 687] on link "2" at bounding box center [876, 690] width 29 height 31
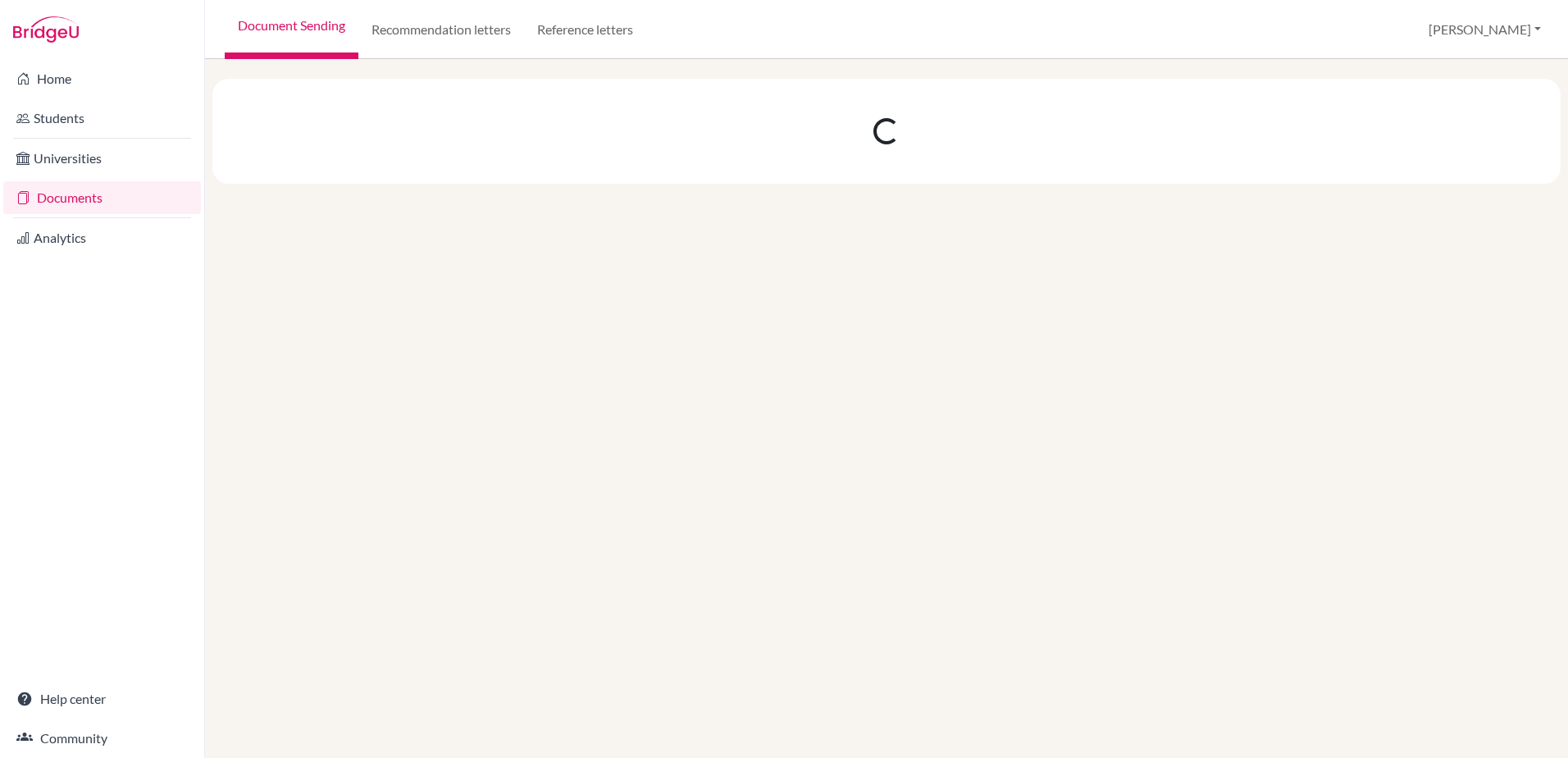
scroll to position [0, 0]
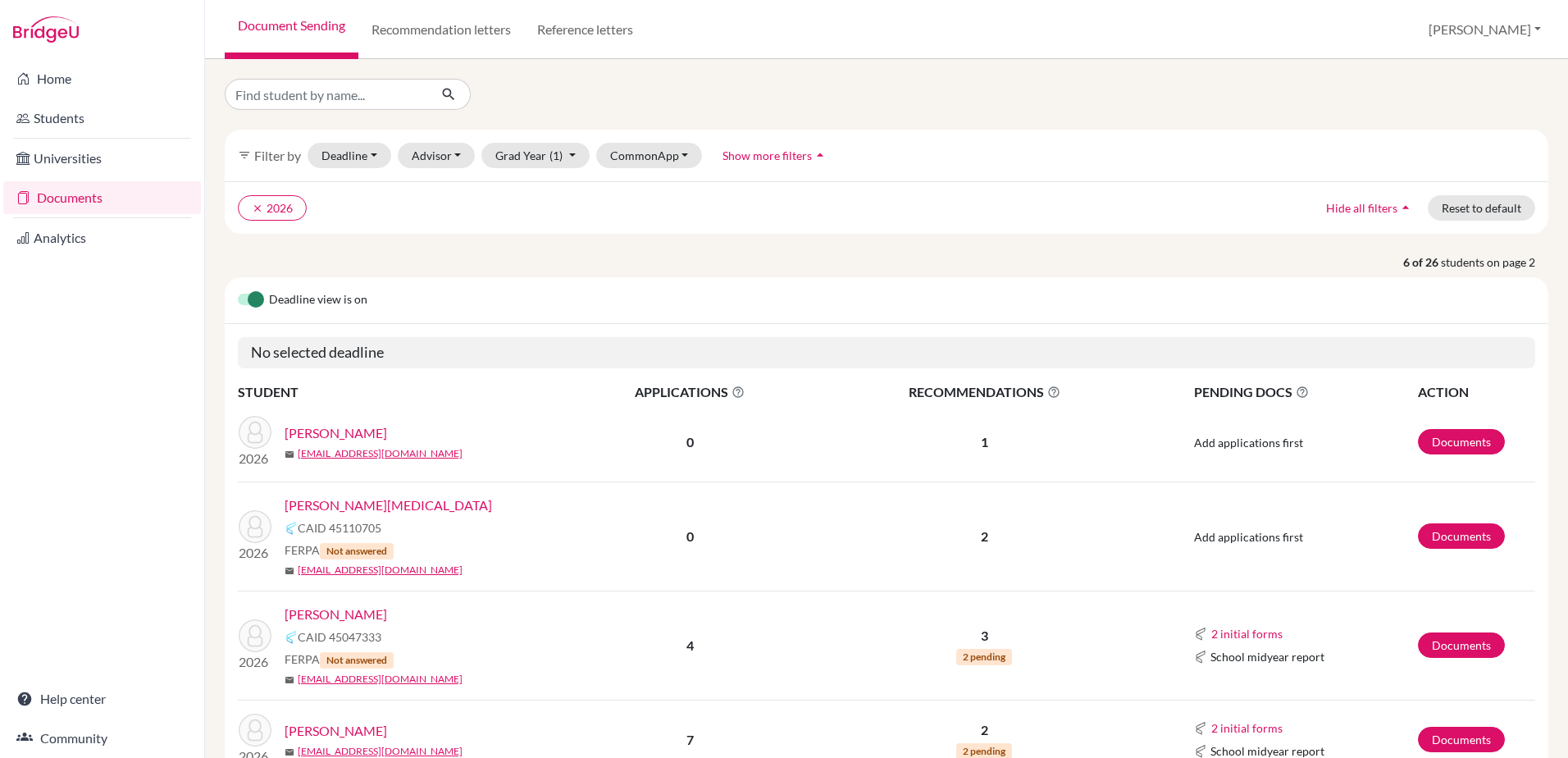
scroll to position [443, 0]
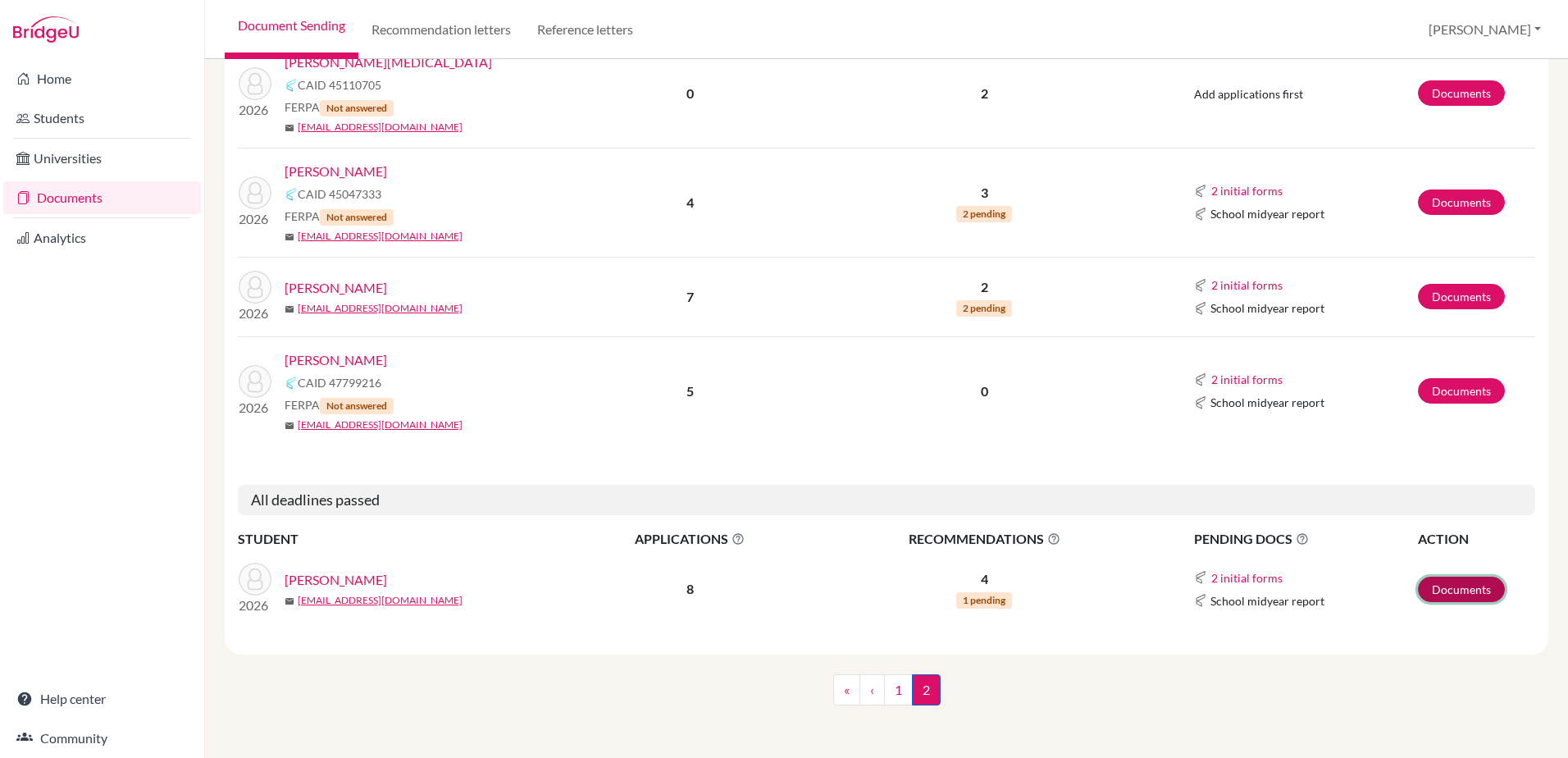
click at [1437, 588] on link "Documents" at bounding box center [1462, 589] width 87 height 25
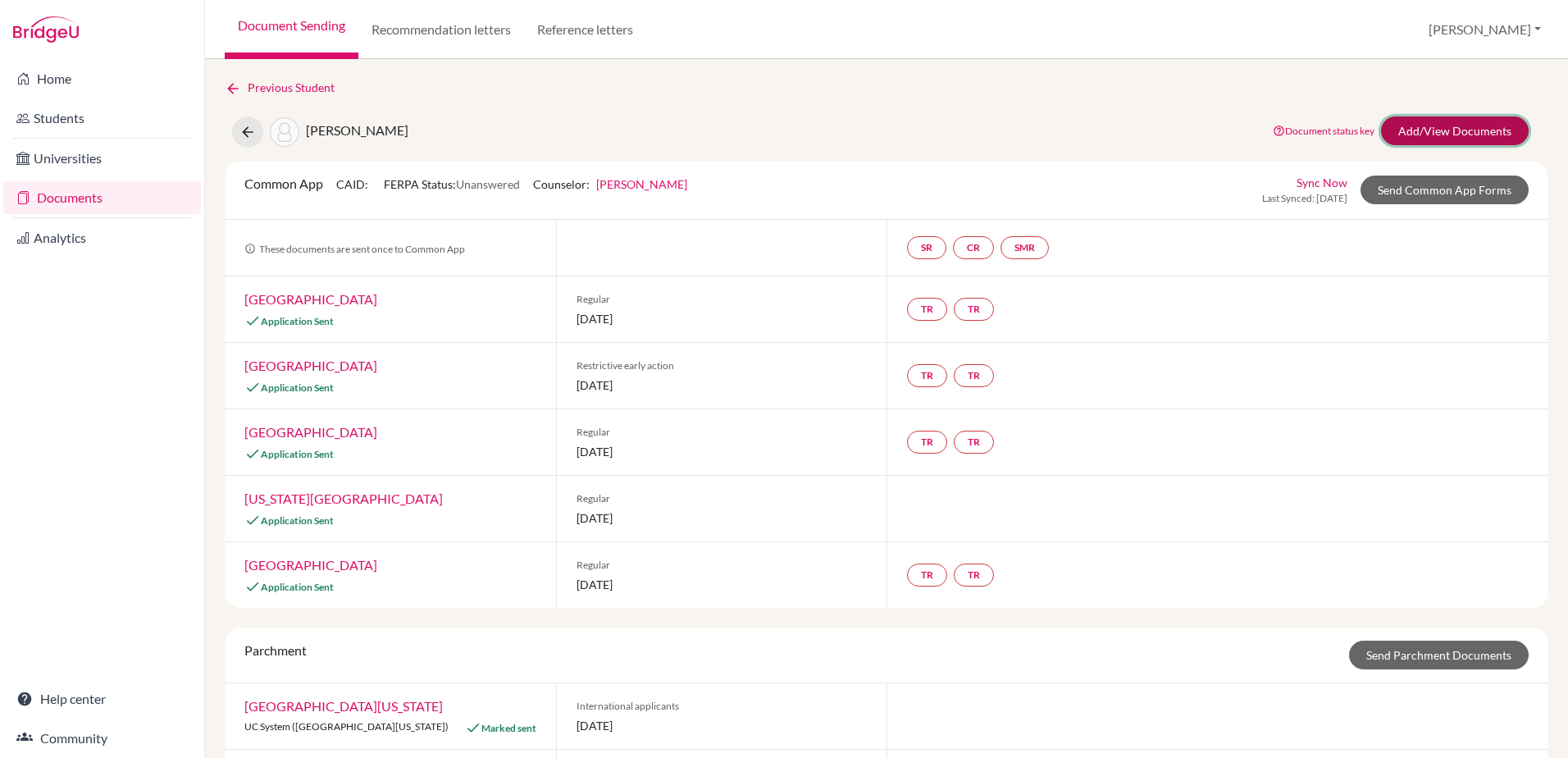
click at [1410, 126] on link "Add/View Documents" at bounding box center [1455, 131] width 148 height 29
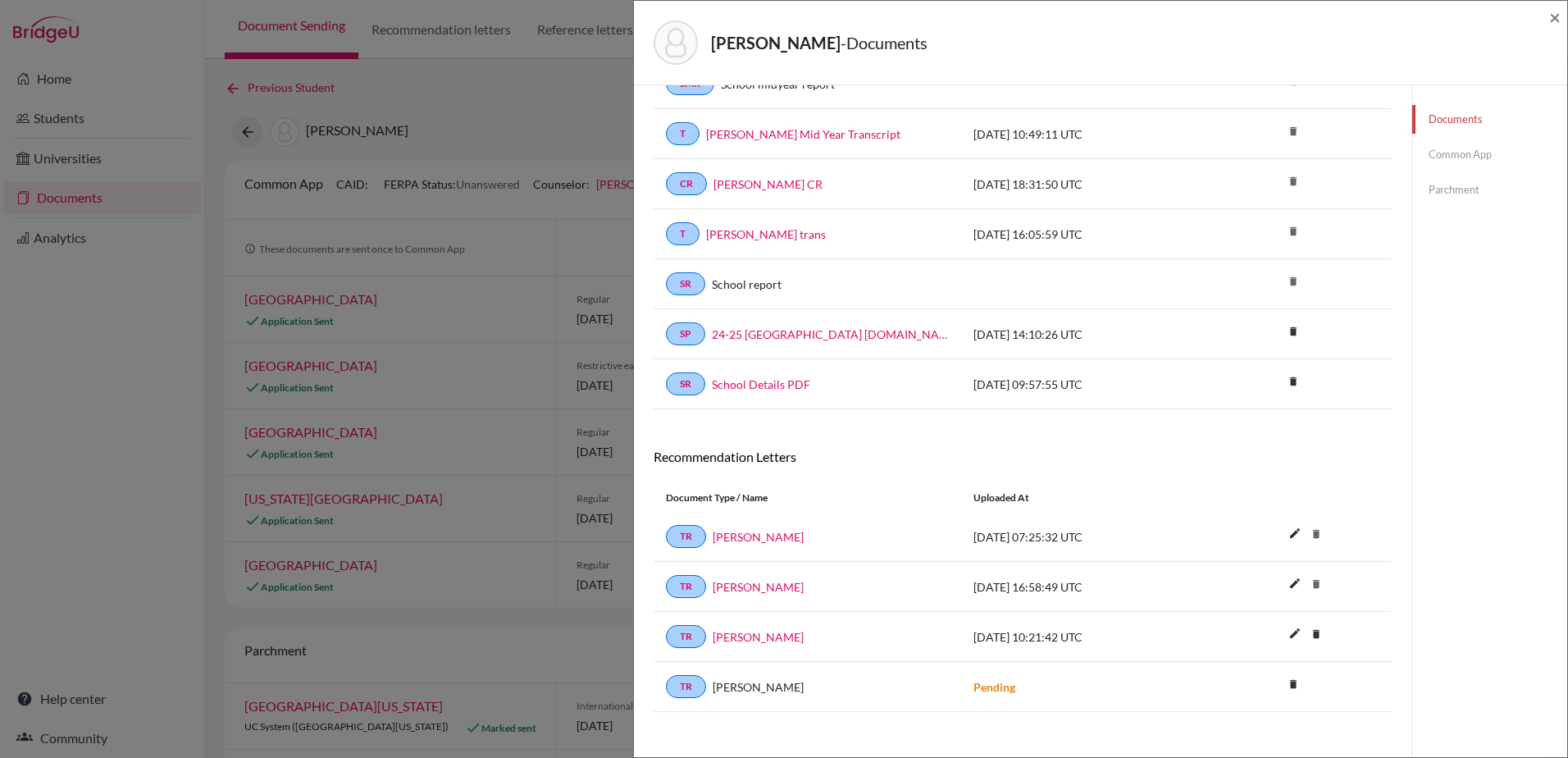
scroll to position [170, 0]
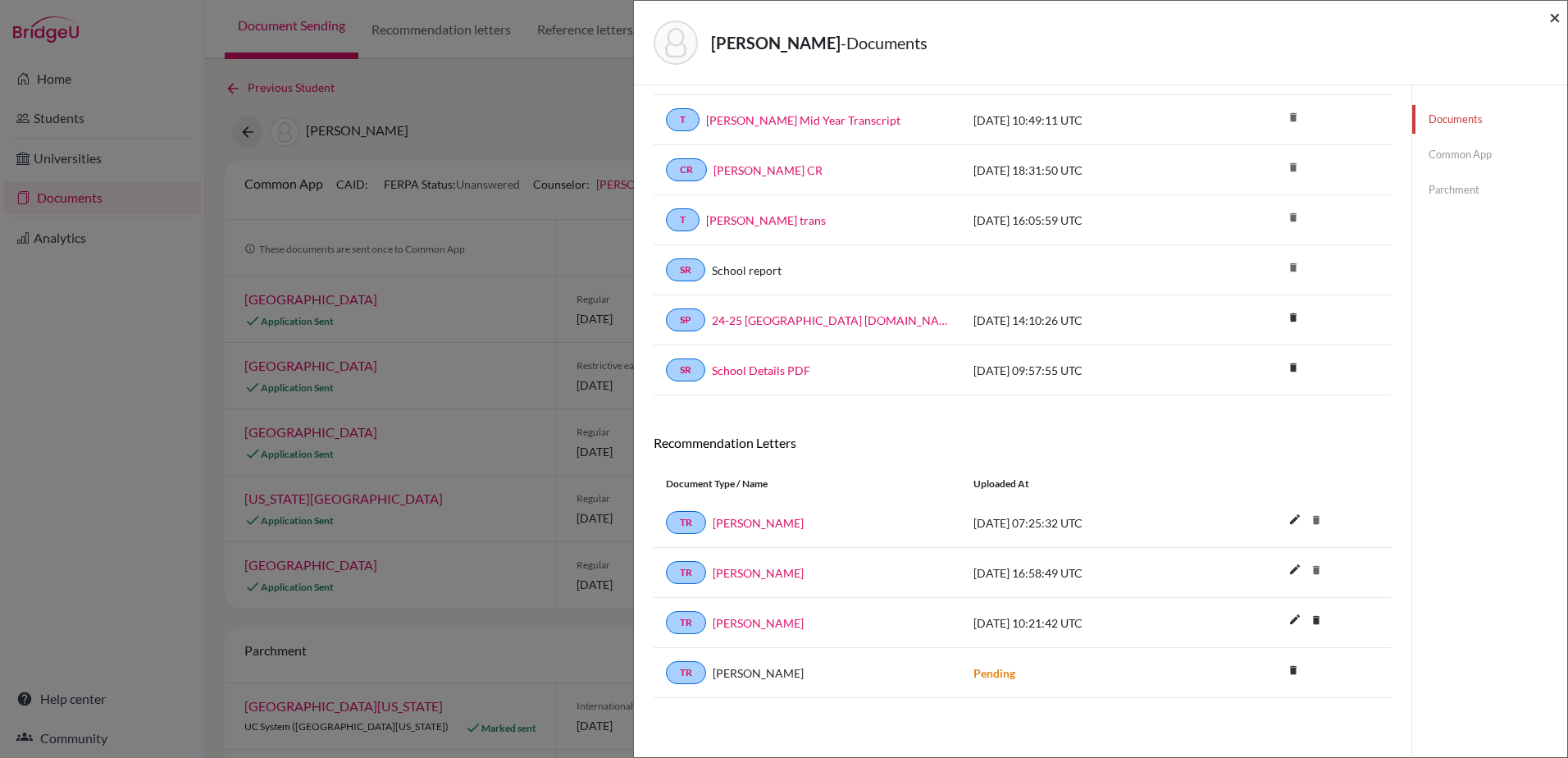
click at [1556, 18] on span "×" at bounding box center [1554, 16] width 12 height 24
